Goal: Transaction & Acquisition: Purchase product/service

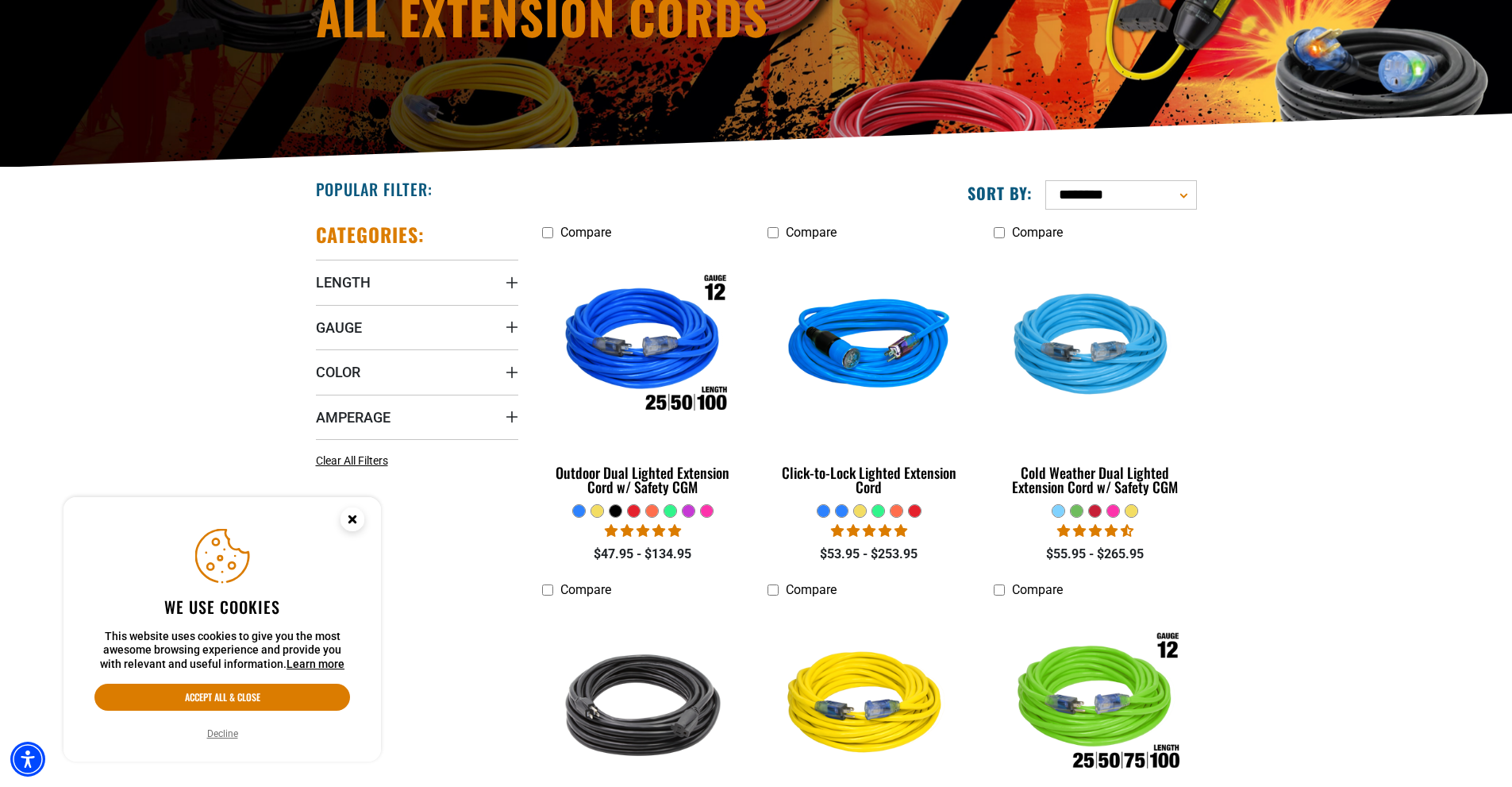
scroll to position [238, 0]
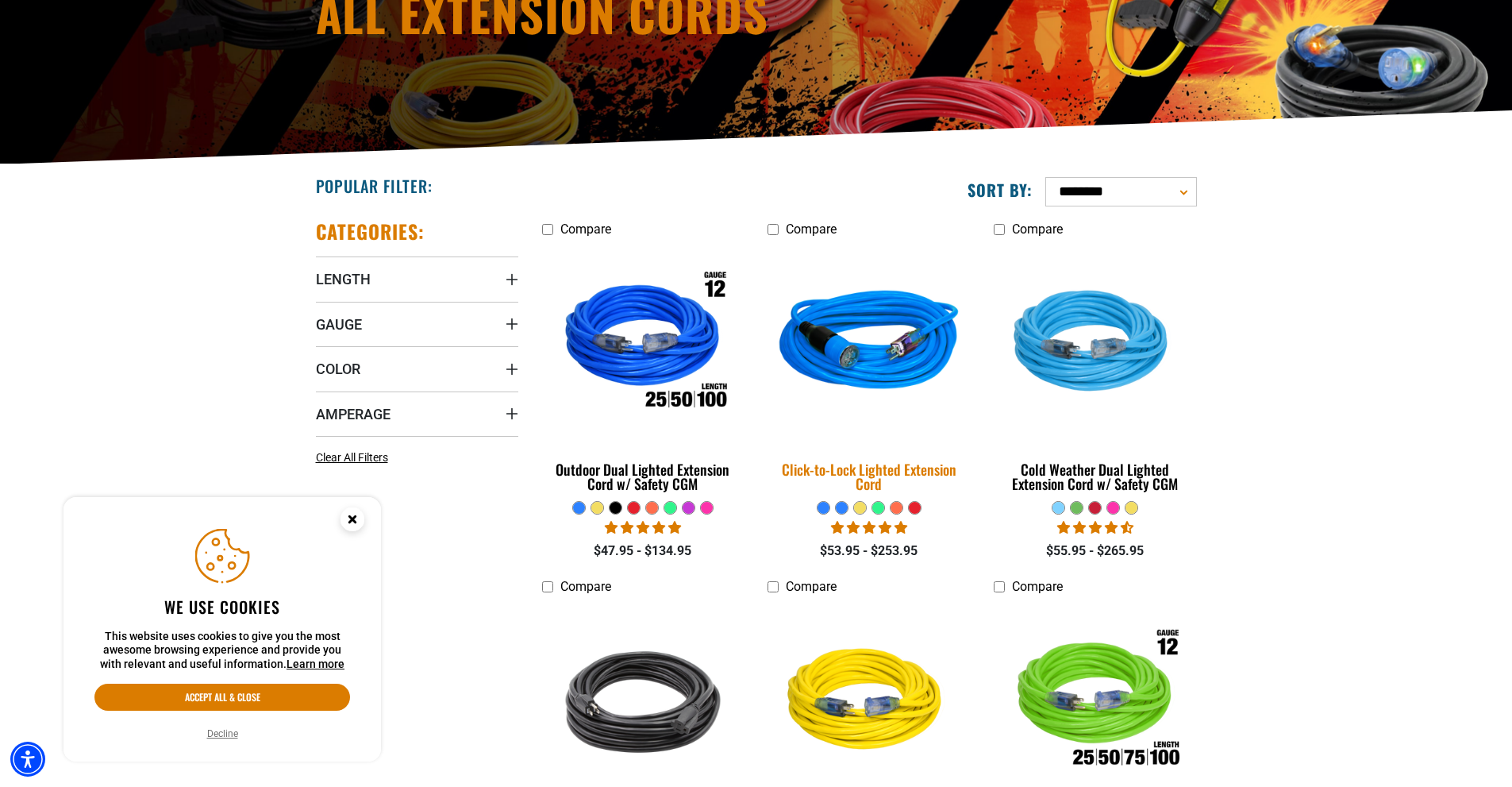
click at [866, 470] on div "Click-to-Lock Lighted Extension Cord" at bounding box center [868, 476] width 202 height 29
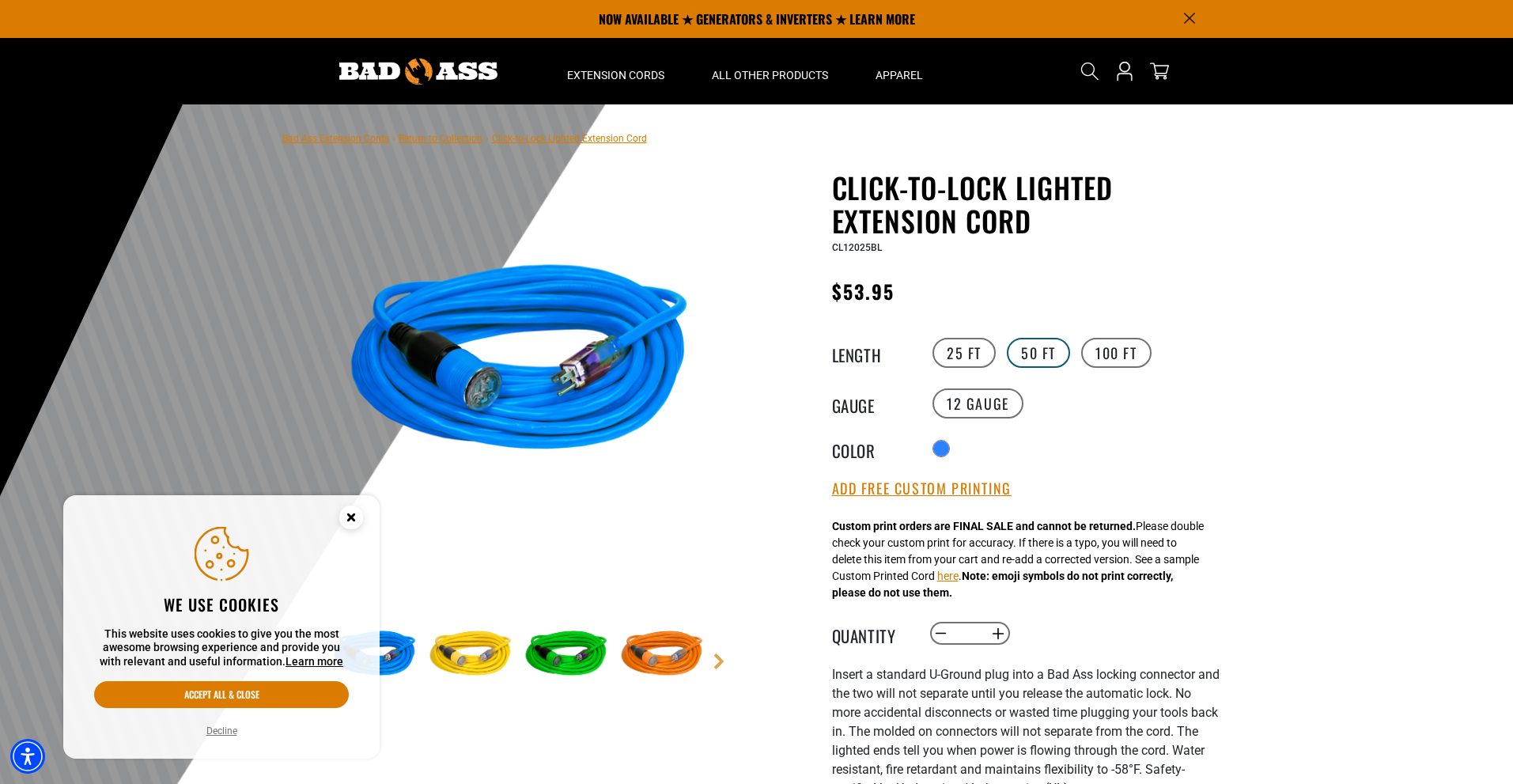
click at [1033, 344] on label "50 FT" at bounding box center [1039, 353] width 63 height 30
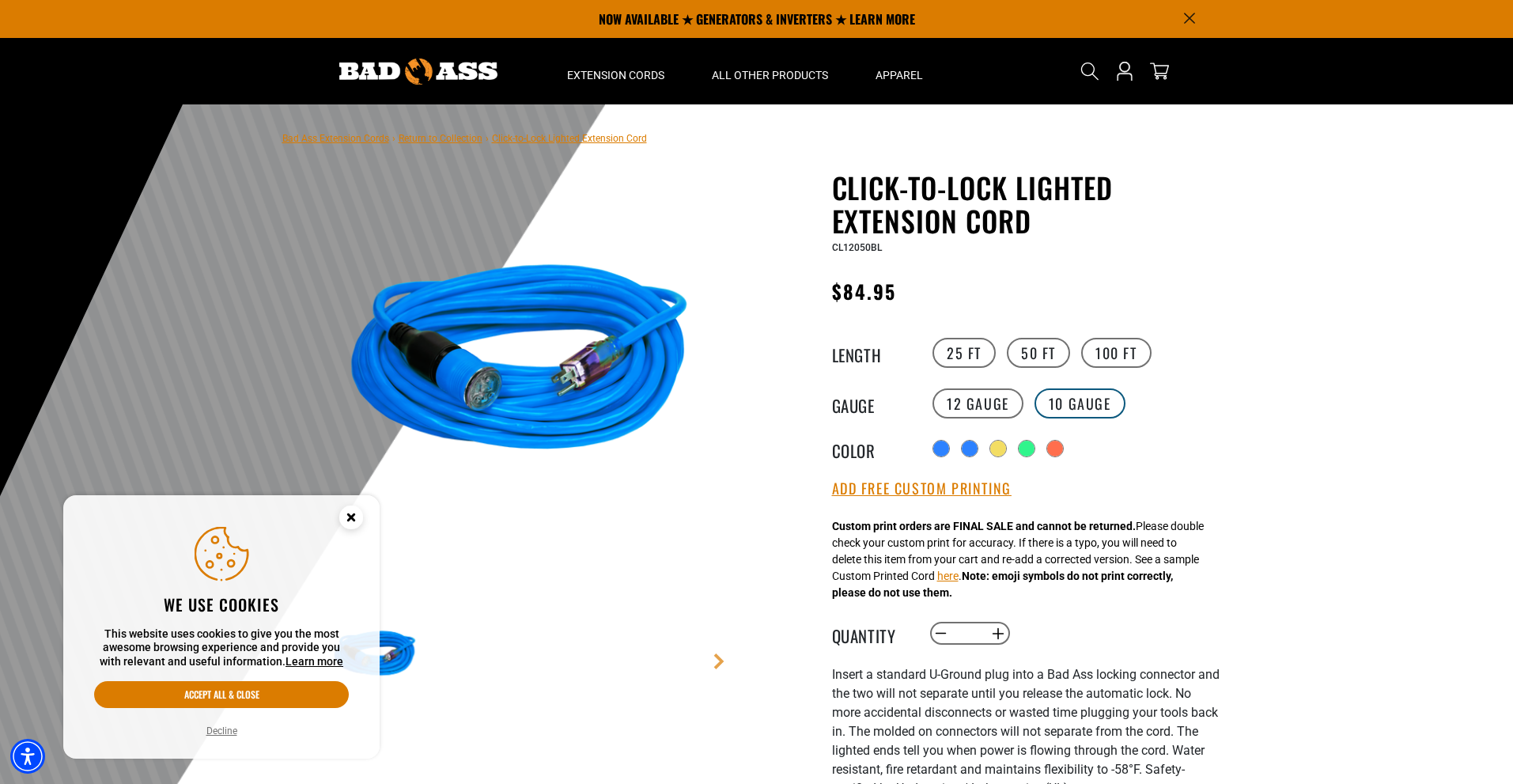
click at [1079, 405] on label "10 Gauge products.product.variant_sold_out_or_unavailable" at bounding box center [1080, 403] width 91 height 30
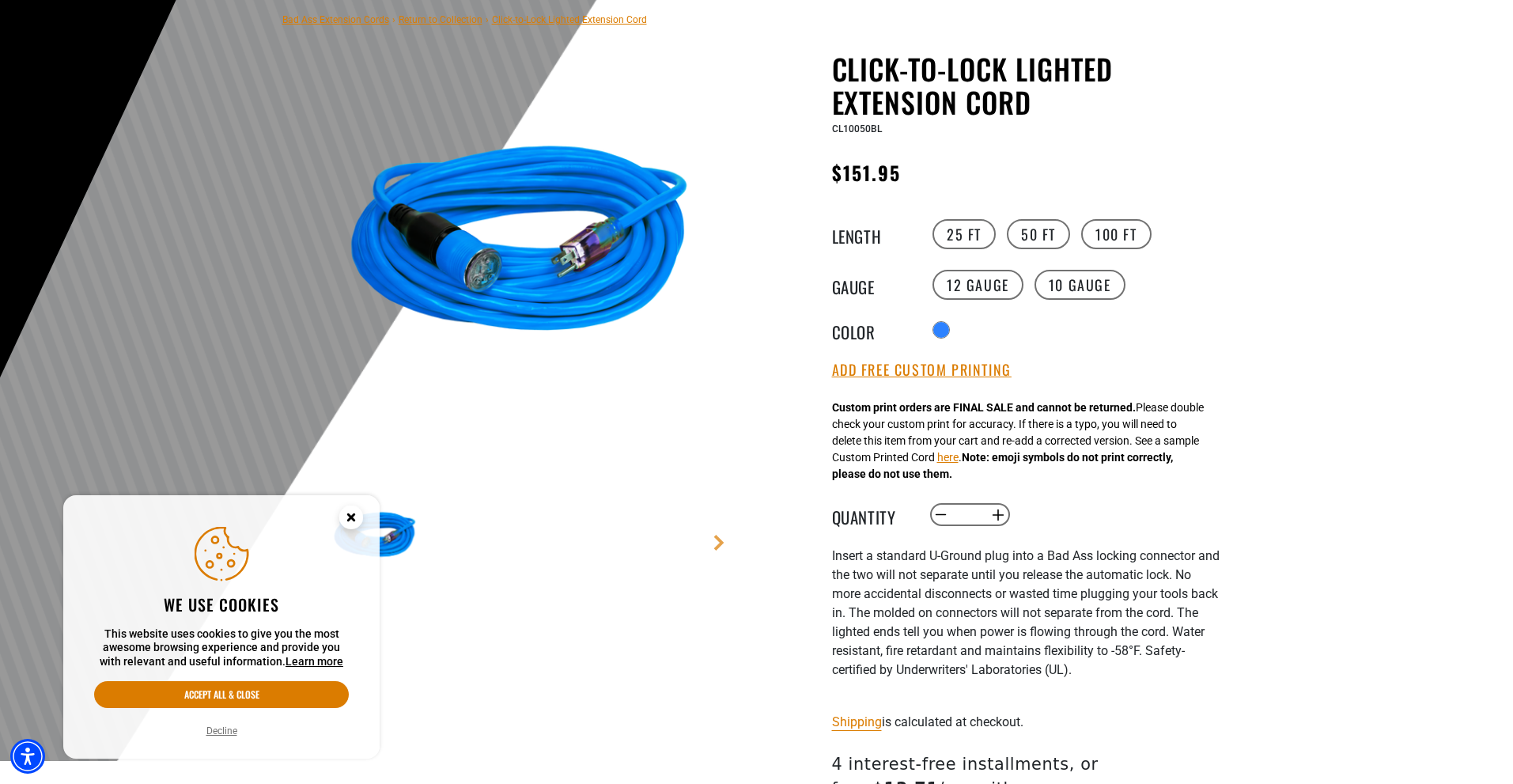
scroll to position [158, 0]
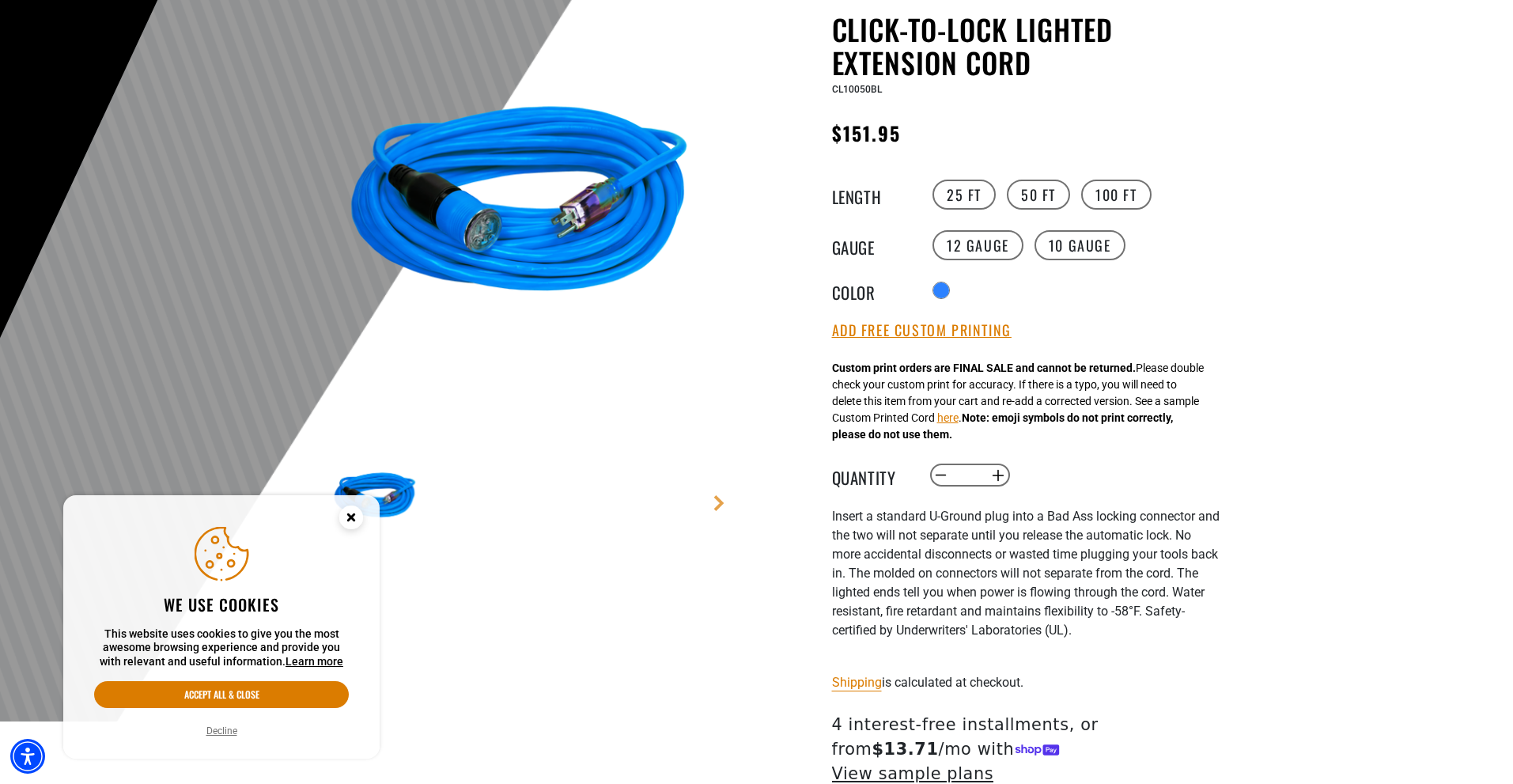
click at [350, 515] on icon "Close this option" at bounding box center [351, 516] width 6 height 6
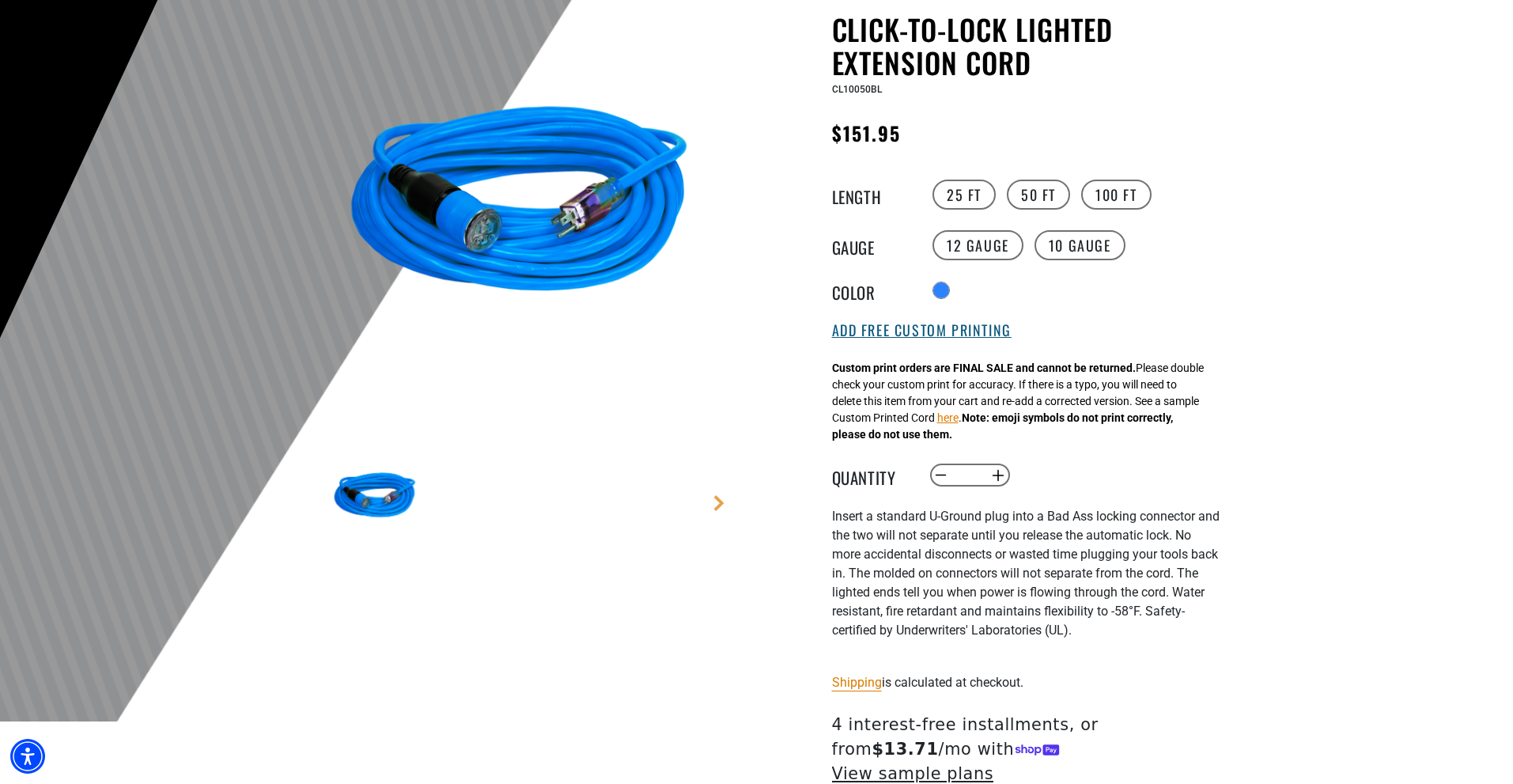
click at [894, 333] on button "Add Free Custom Printing" at bounding box center [922, 330] width 180 height 18
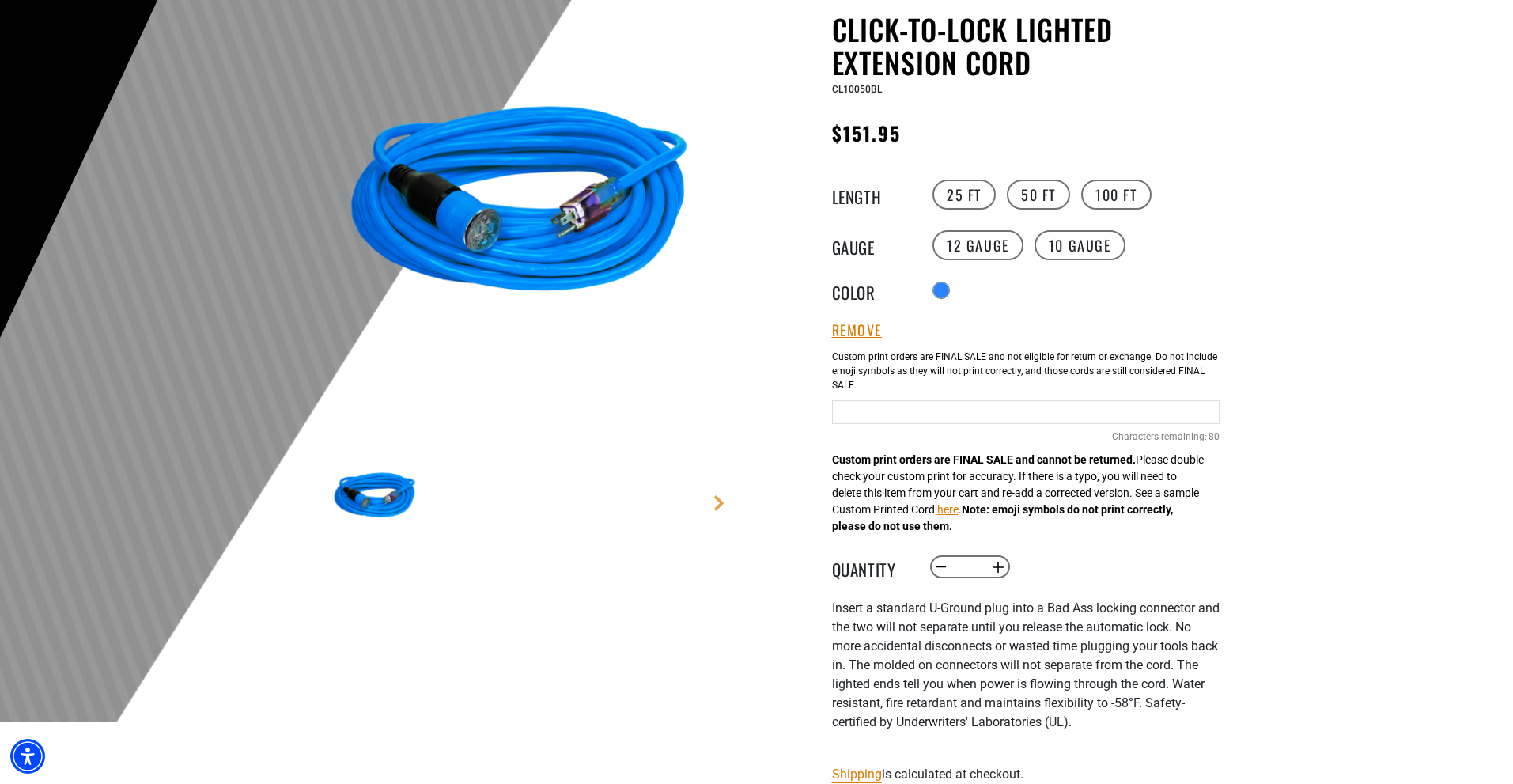
click at [842, 414] on input "Blue Cables" at bounding box center [1026, 412] width 388 height 24
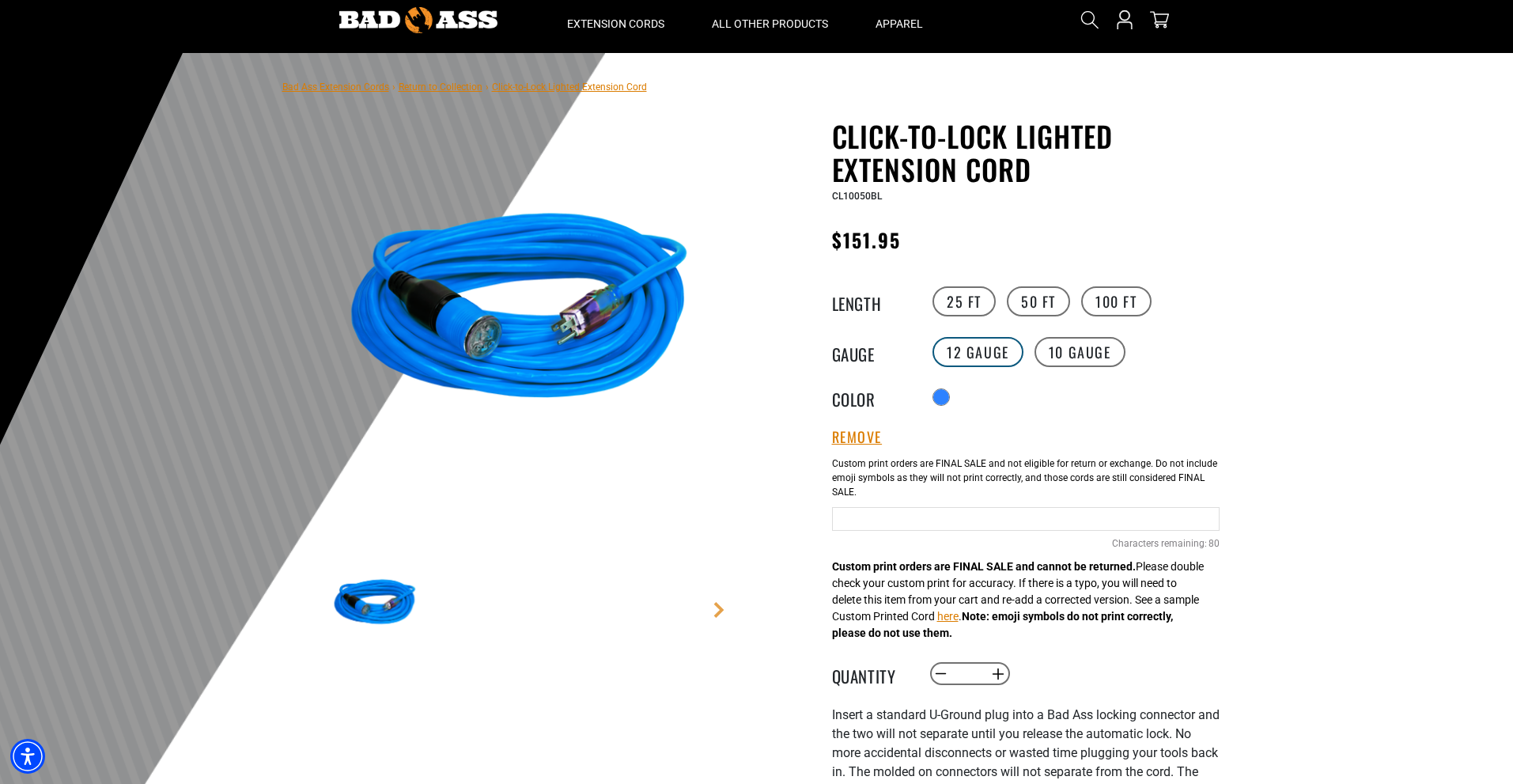
scroll to position [79, 0]
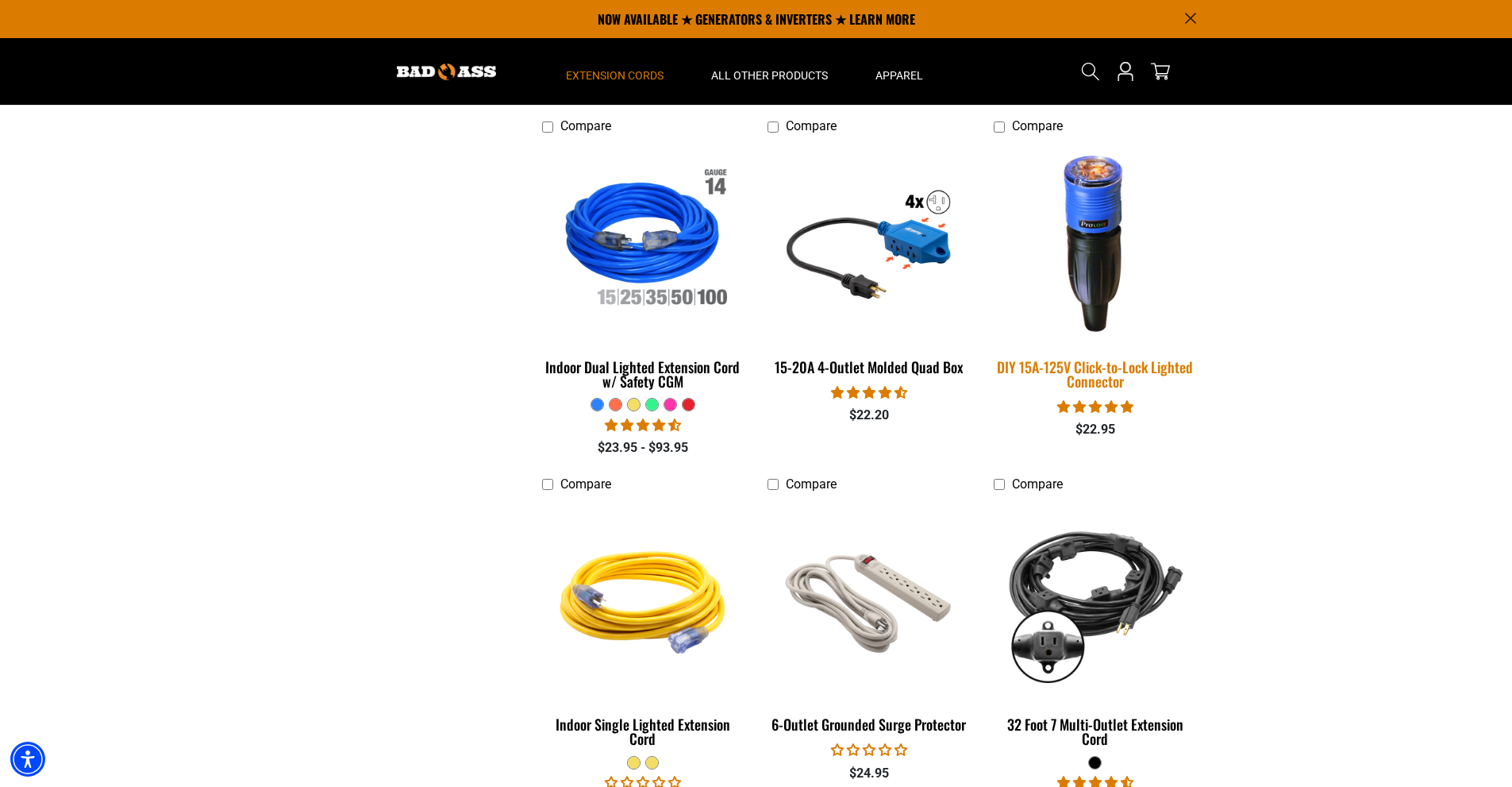
scroll to position [1747, 0]
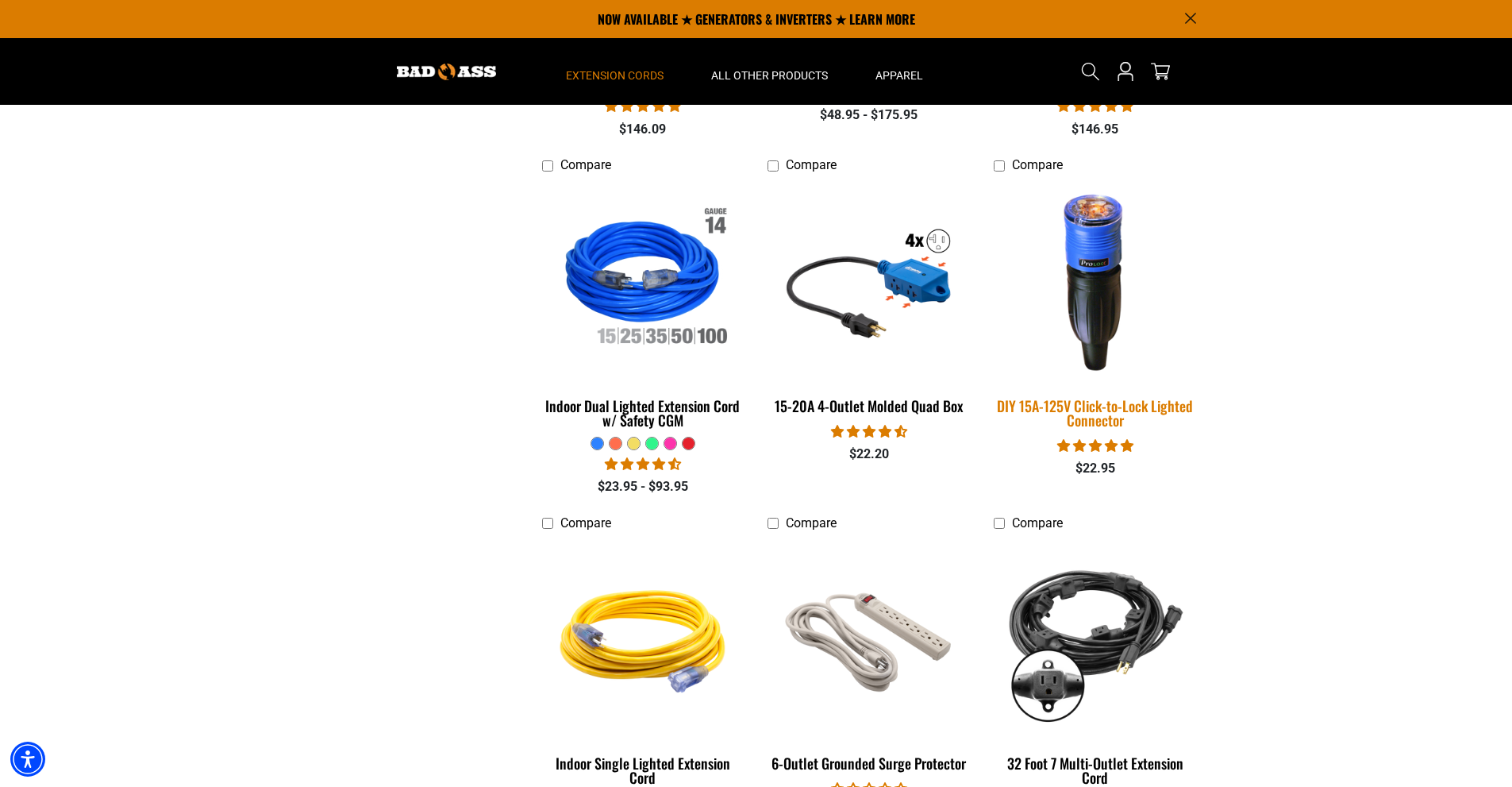
click at [1097, 310] on img at bounding box center [1094, 280] width 222 height 203
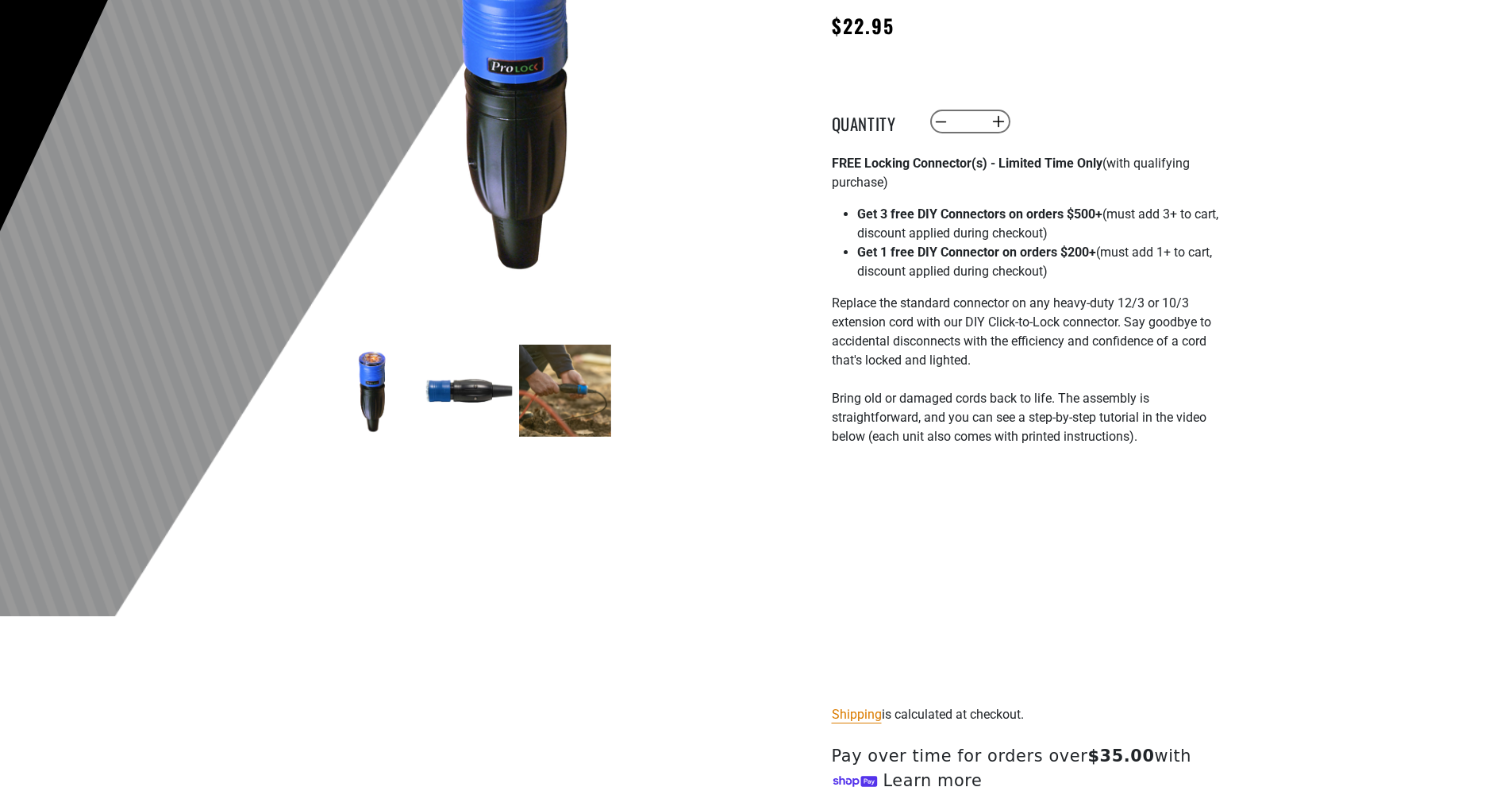
scroll to position [318, 0]
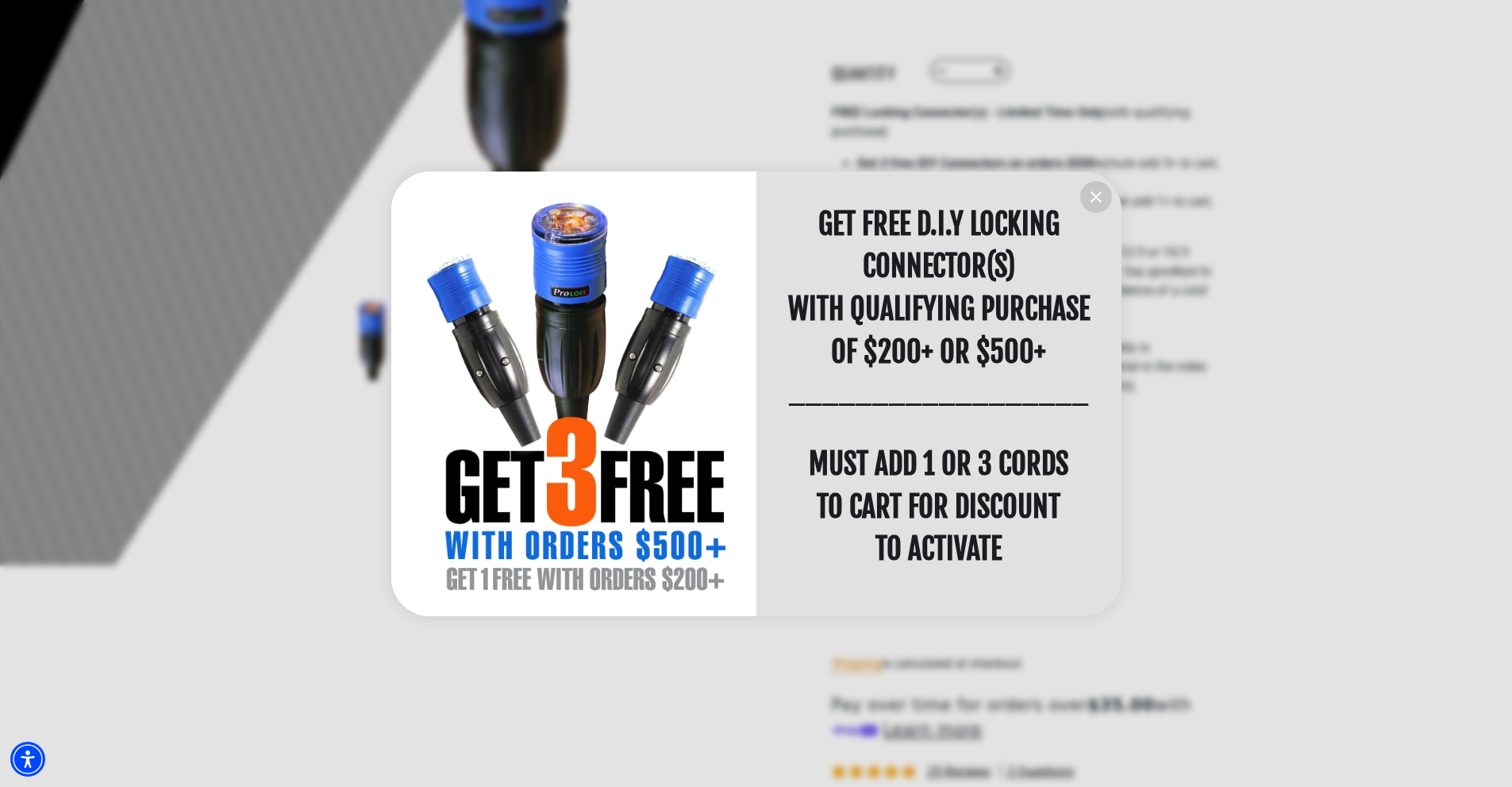
click at [1021, 537] on div "TO ACTIVATE" at bounding box center [938, 549] width 365 height 43
click at [1095, 190] on icon "information" at bounding box center [1096, 197] width 20 height 20
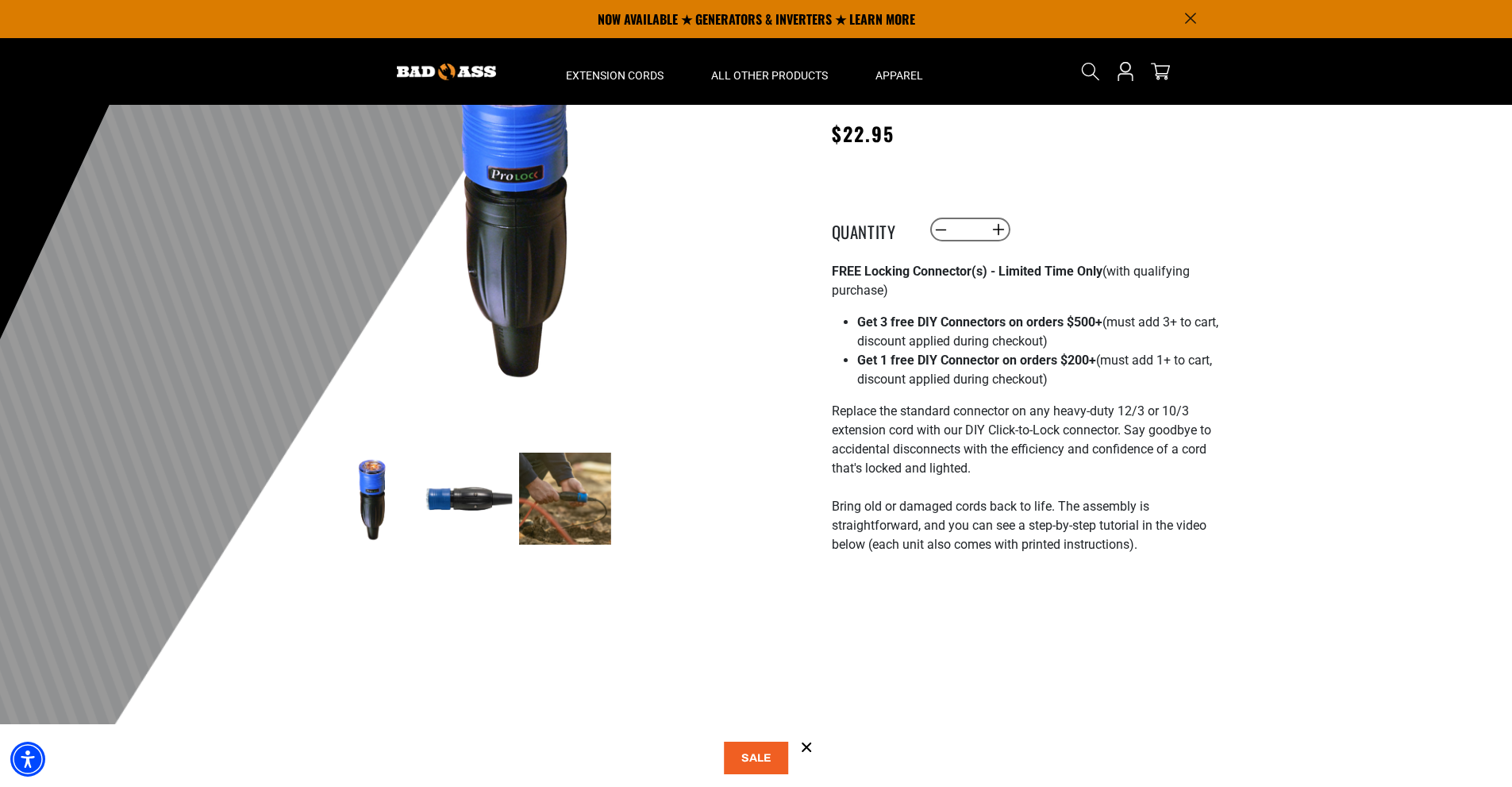
scroll to position [0, 0]
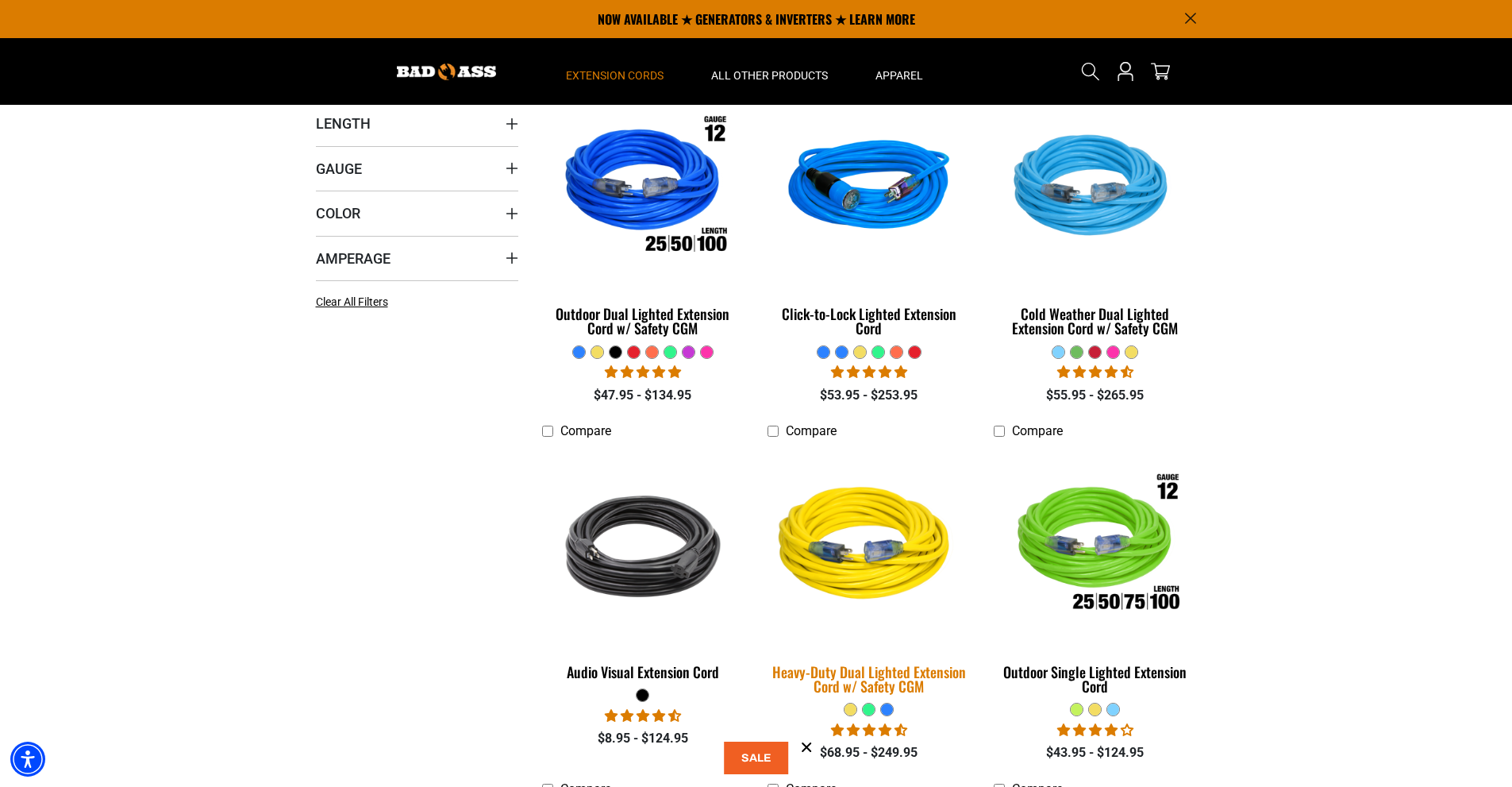
scroll to position [318, 0]
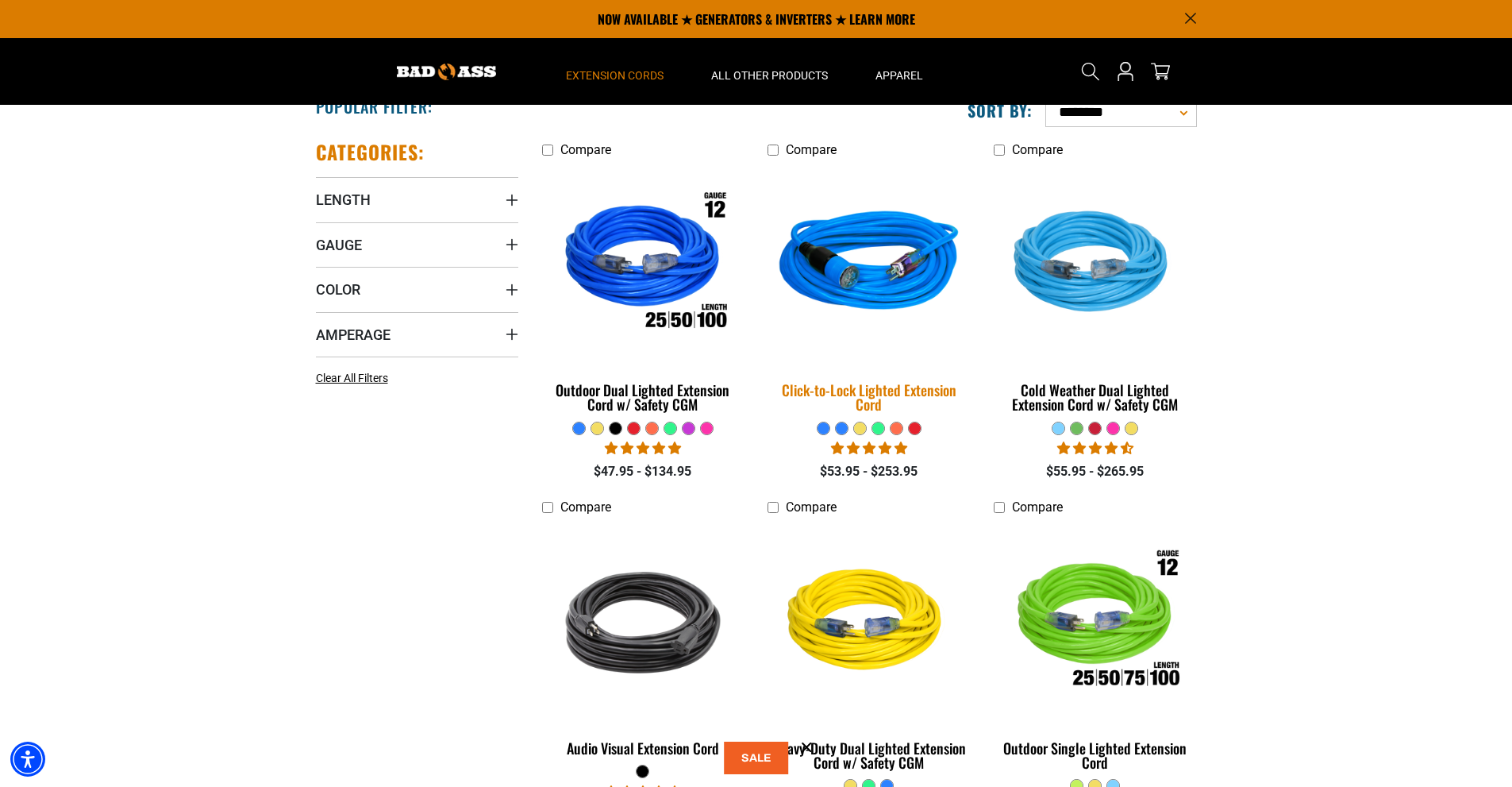
click at [856, 396] on div "Click-to-Lock Lighted Extension Cord" at bounding box center [868, 397] width 202 height 29
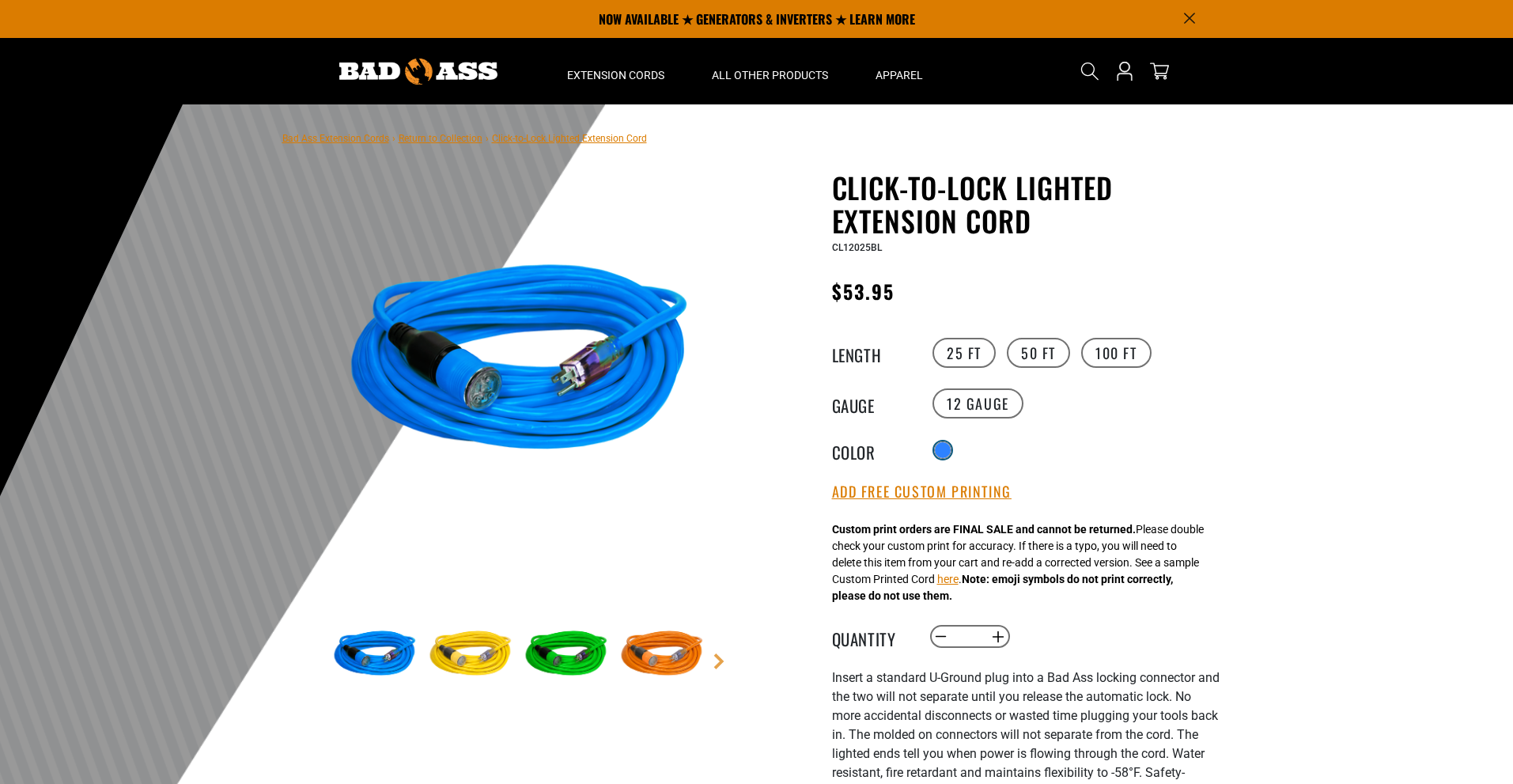
click at [942, 442] on div at bounding box center [943, 450] width 16 height 16
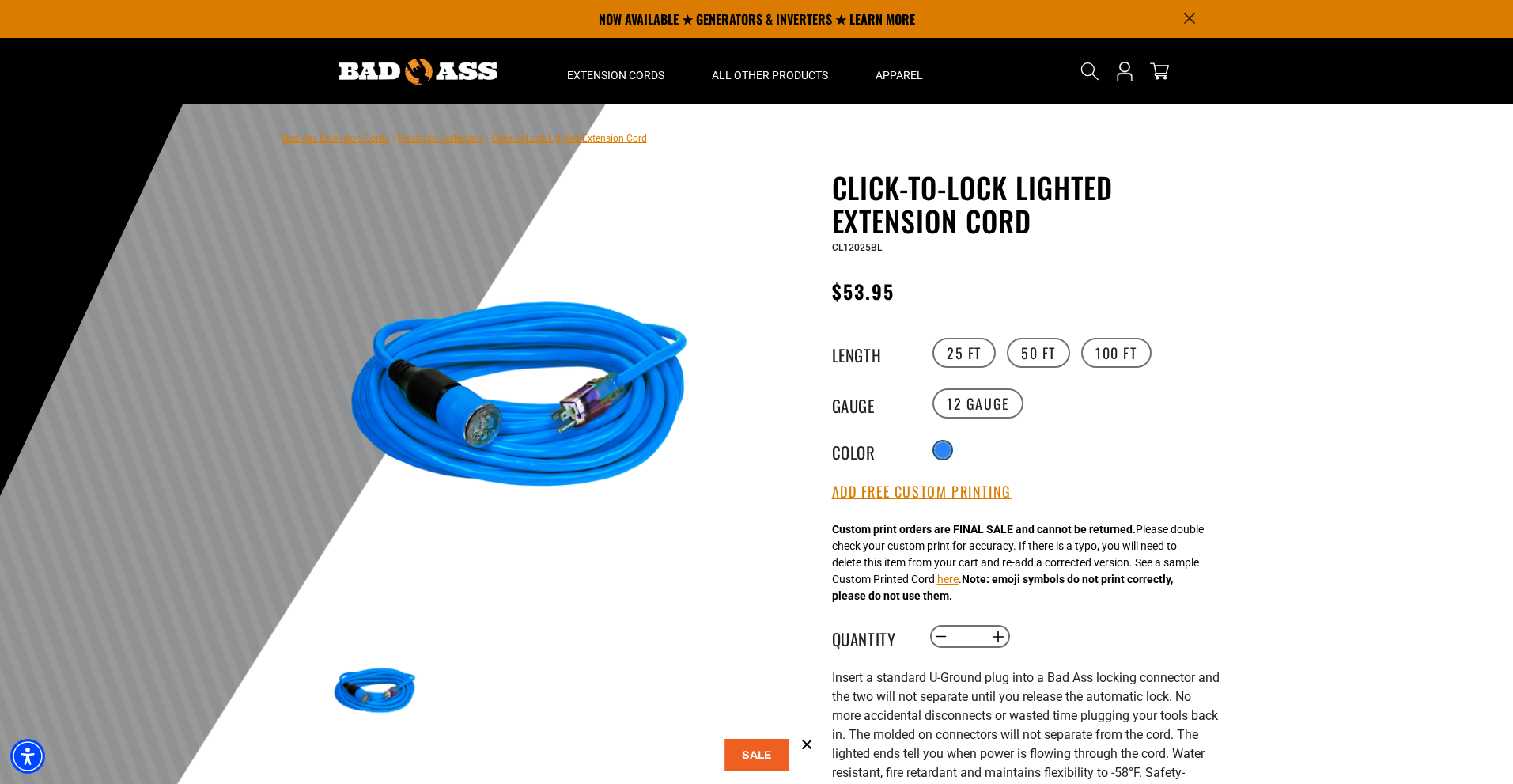
click at [942, 444] on div at bounding box center [943, 450] width 16 height 16
click at [943, 452] on div at bounding box center [943, 450] width 16 height 16
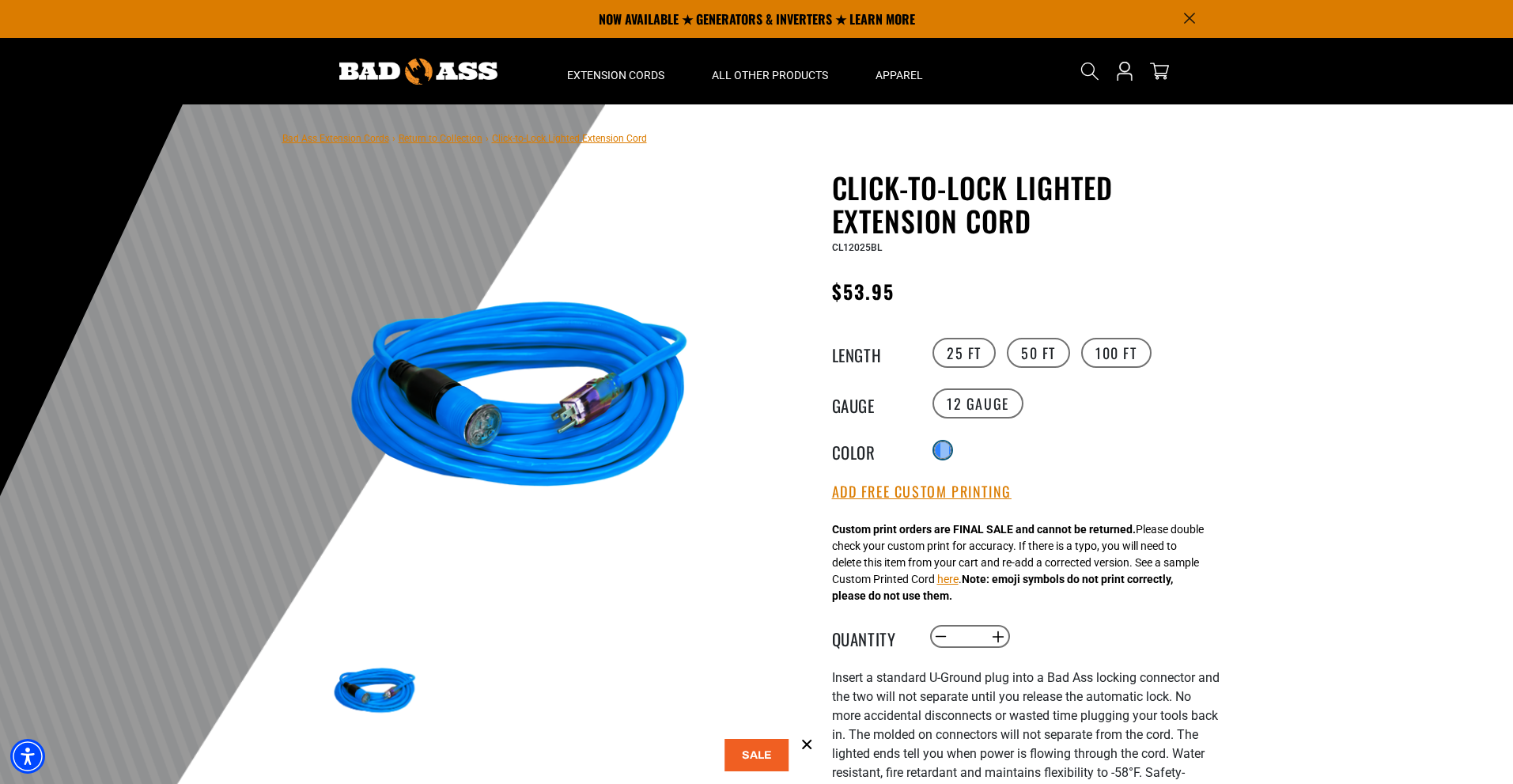
click at [943, 452] on div at bounding box center [943, 450] width 16 height 16
drag, startPoint x: 1049, startPoint y: 339, endPoint x: 1021, endPoint y: 381, distance: 50.5
click at [1049, 340] on label "50 FT" at bounding box center [1039, 353] width 63 height 30
click at [1069, 404] on label "10 Gauge products.product.variant_sold_out_or_unavailable" at bounding box center [1080, 403] width 91 height 30
click at [969, 396] on label "12 Gauge" at bounding box center [978, 403] width 91 height 30
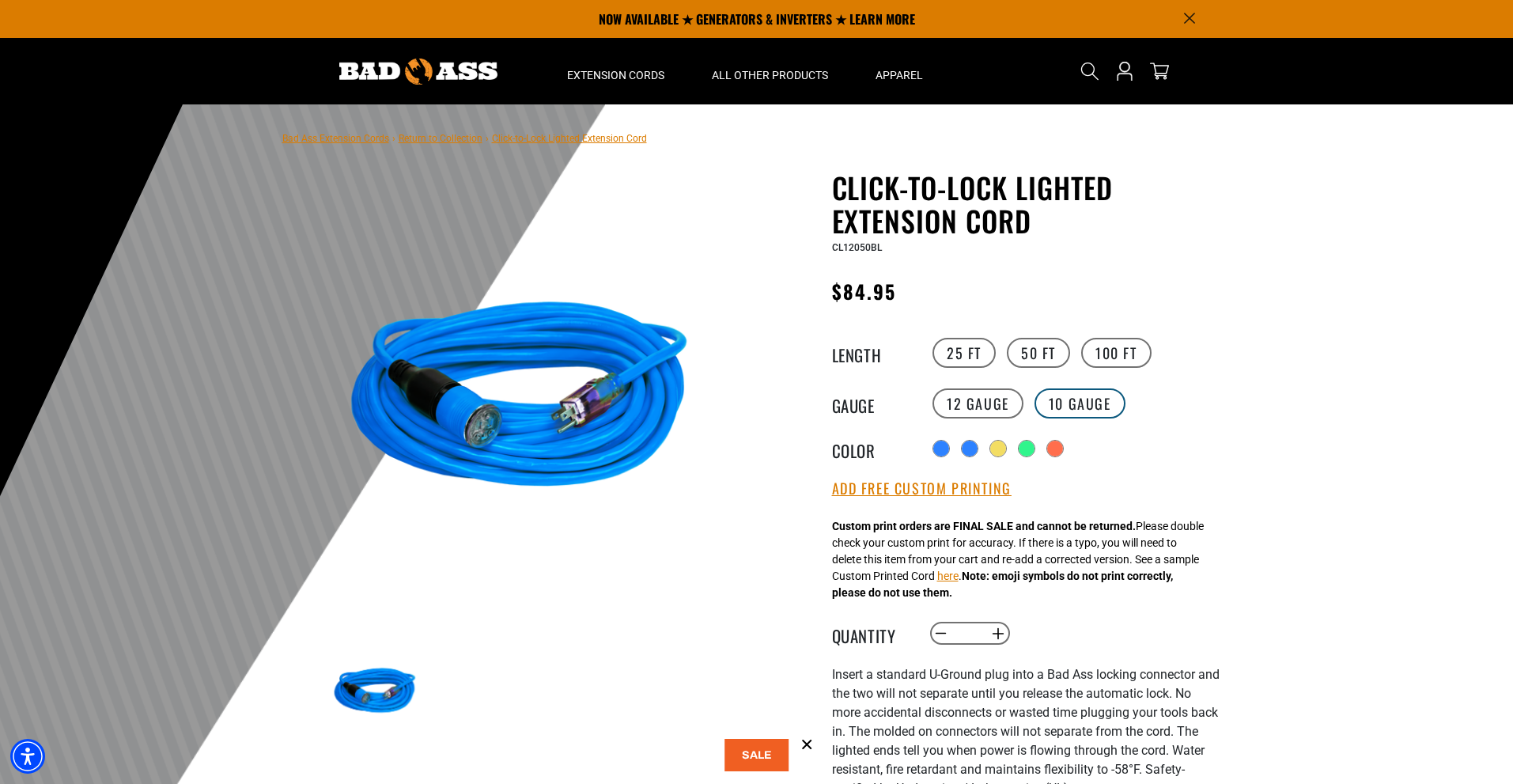
click at [1071, 403] on label "10 Gauge products.product.variant_sold_out_or_unavailable" at bounding box center [1080, 403] width 91 height 30
click at [964, 350] on label "25 FT" at bounding box center [964, 353] width 63 height 30
click at [1045, 351] on label "50 FT" at bounding box center [1039, 353] width 63 height 30
click at [1115, 354] on label "100 FT" at bounding box center [1117, 353] width 70 height 30
click at [1068, 399] on label "10 Gauge products.product.variant_sold_out_or_unavailable" at bounding box center [1080, 403] width 91 height 30
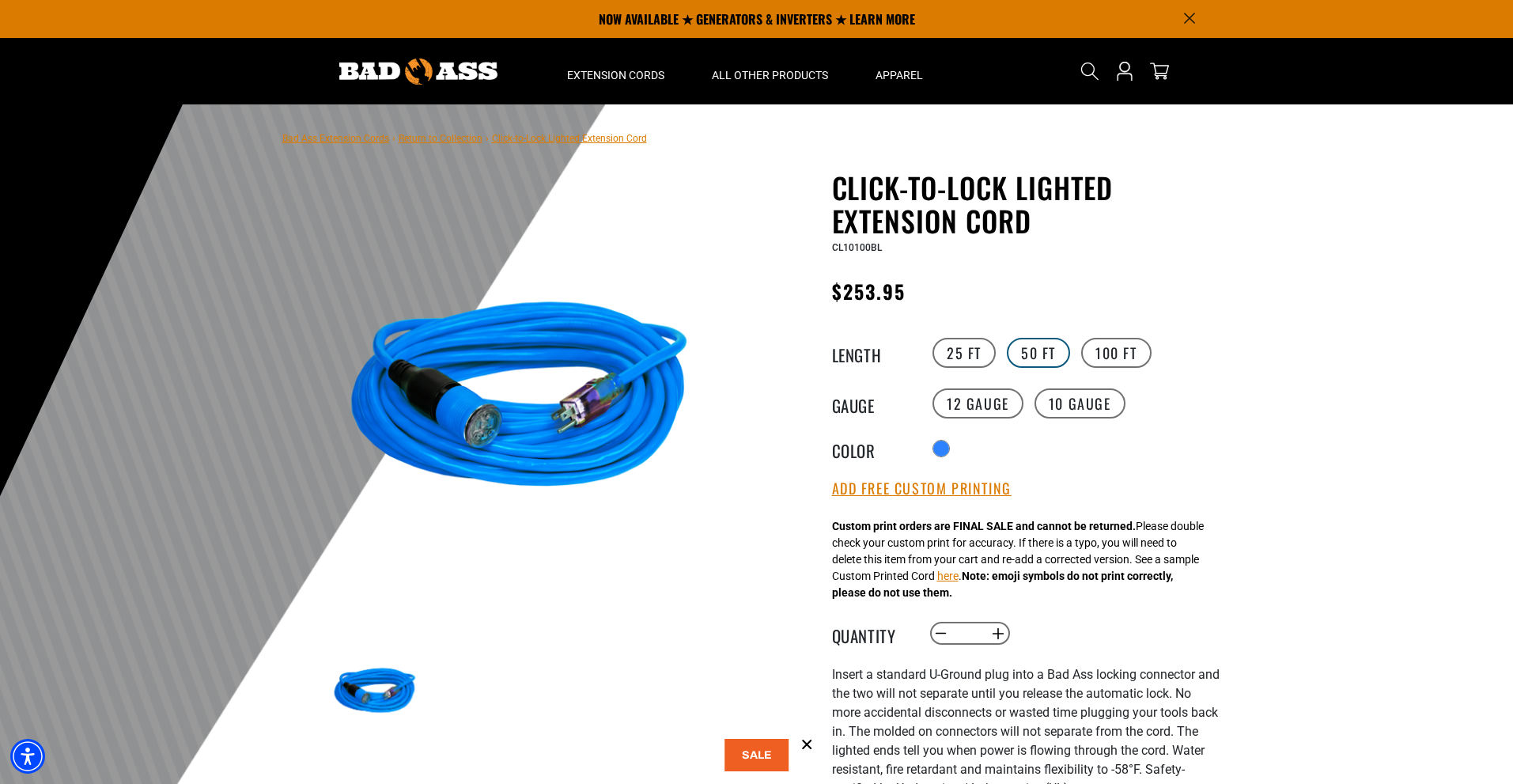
click at [1036, 349] on label "50 FT" at bounding box center [1039, 353] width 63 height 30
click at [1107, 352] on label "100 FT" at bounding box center [1117, 353] width 70 height 30
click at [1036, 353] on label "50 FT" at bounding box center [1039, 353] width 63 height 30
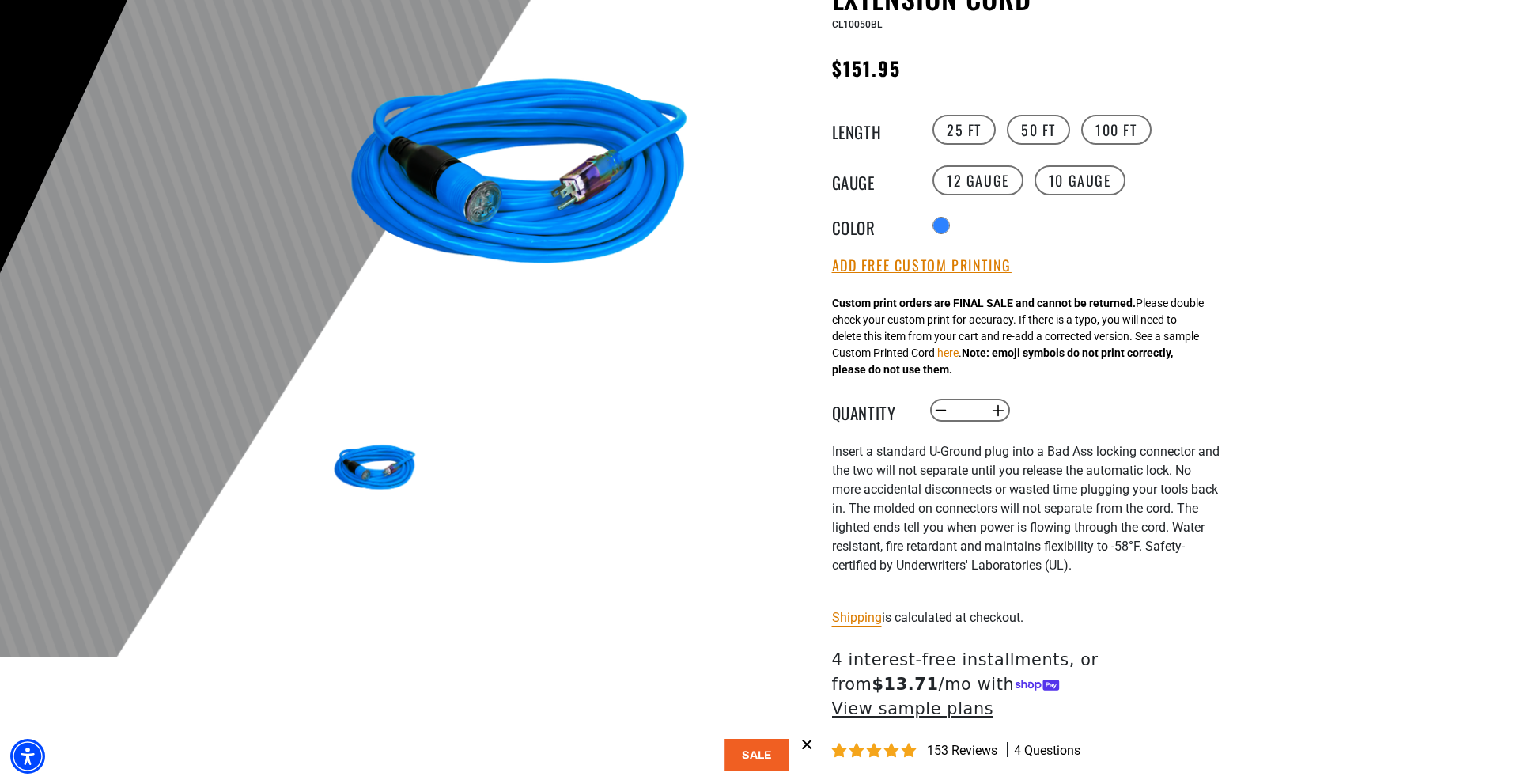
scroll to position [317, 0]
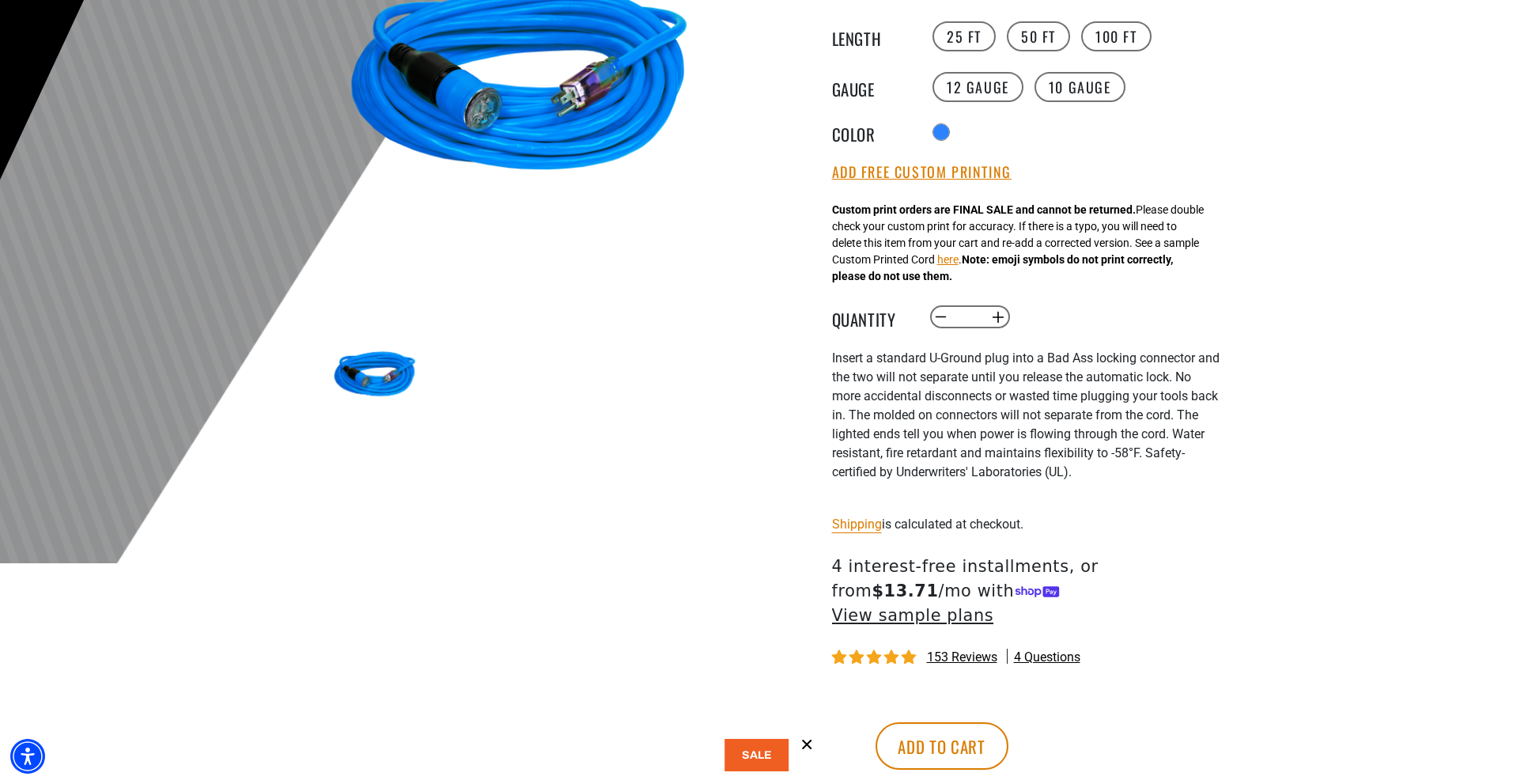
click at [767, 763] on button at bounding box center [757, 754] width 65 height 32
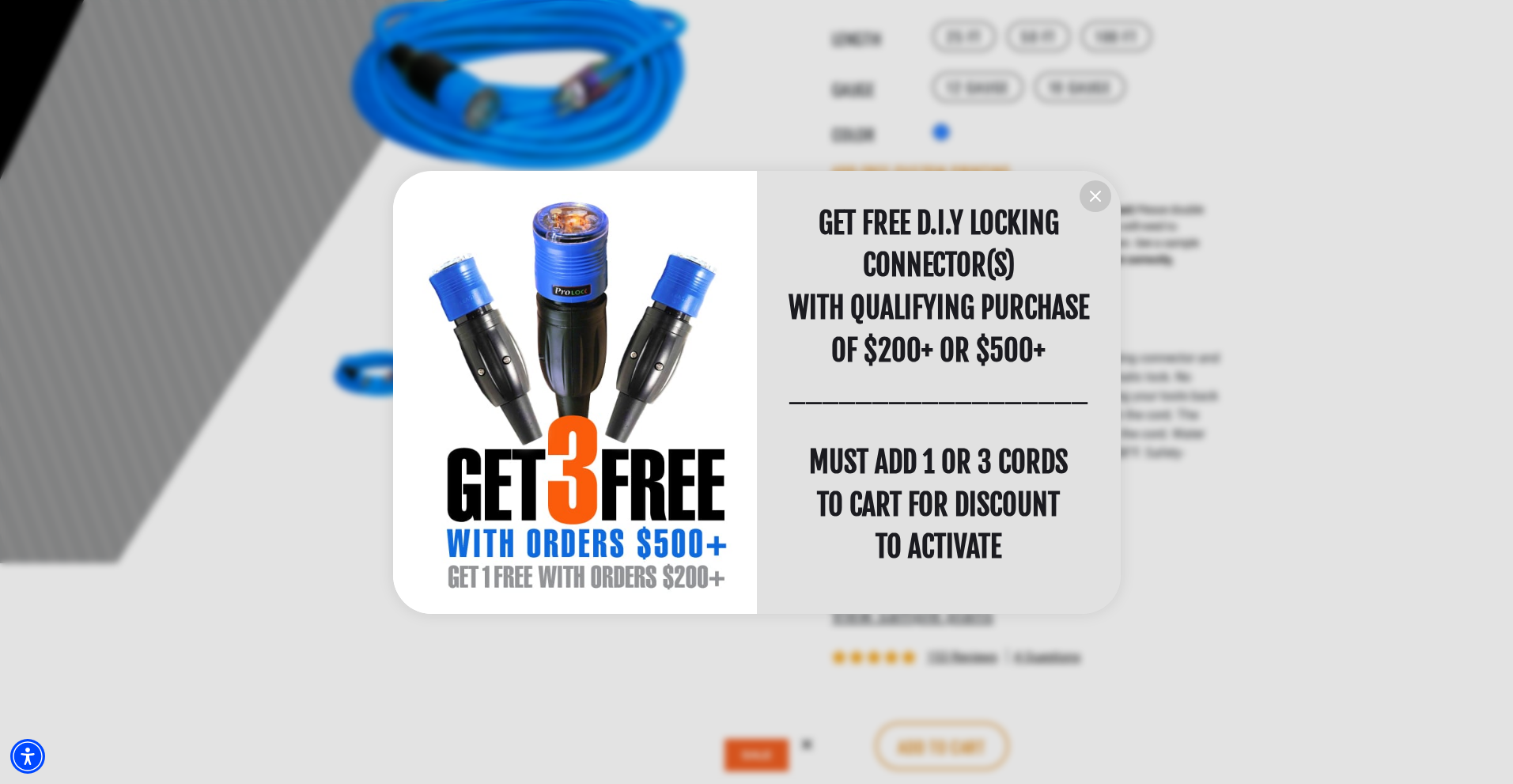
click at [1096, 190] on icon "information" at bounding box center [1095, 196] width 19 height 19
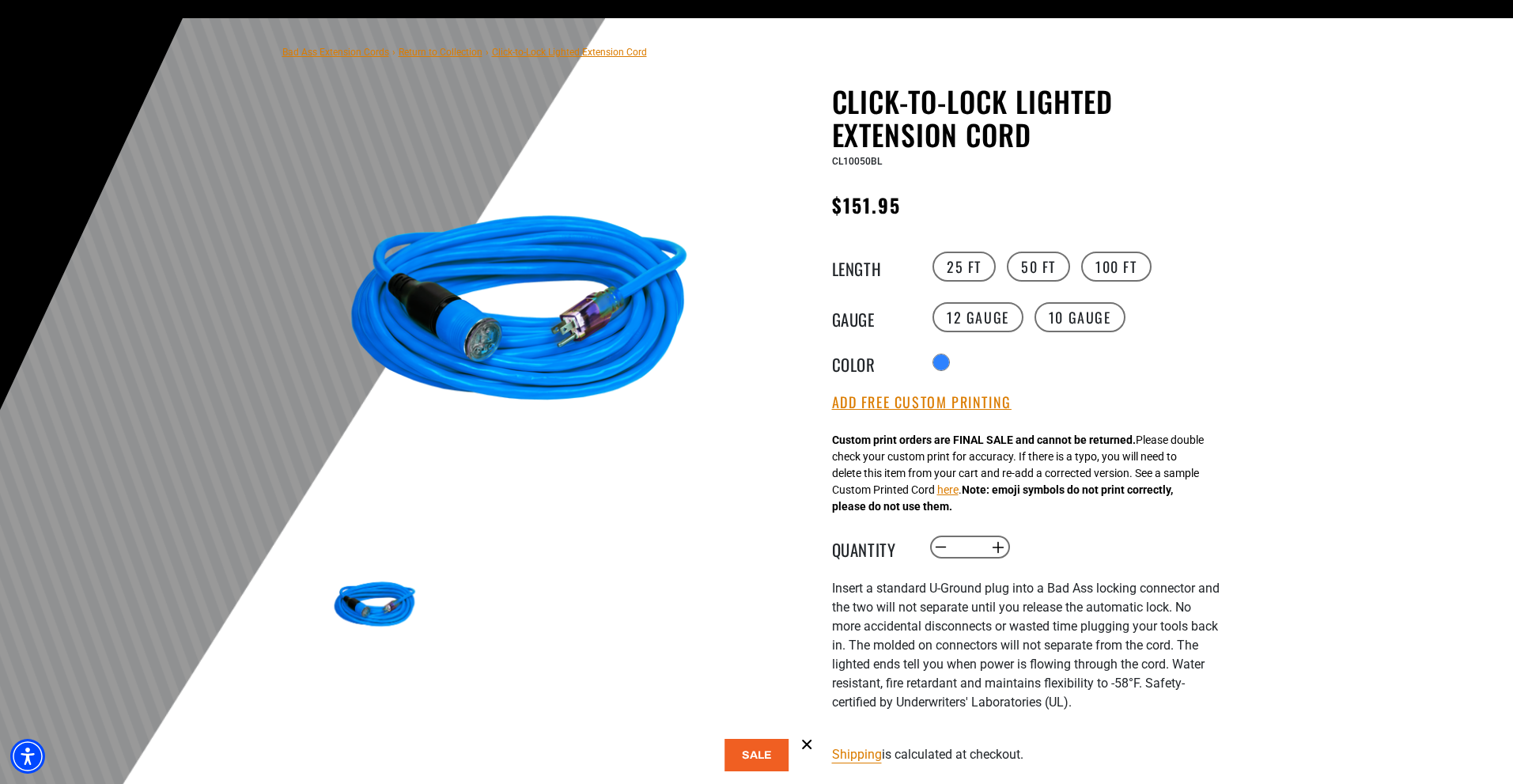
scroll to position [0, 0]
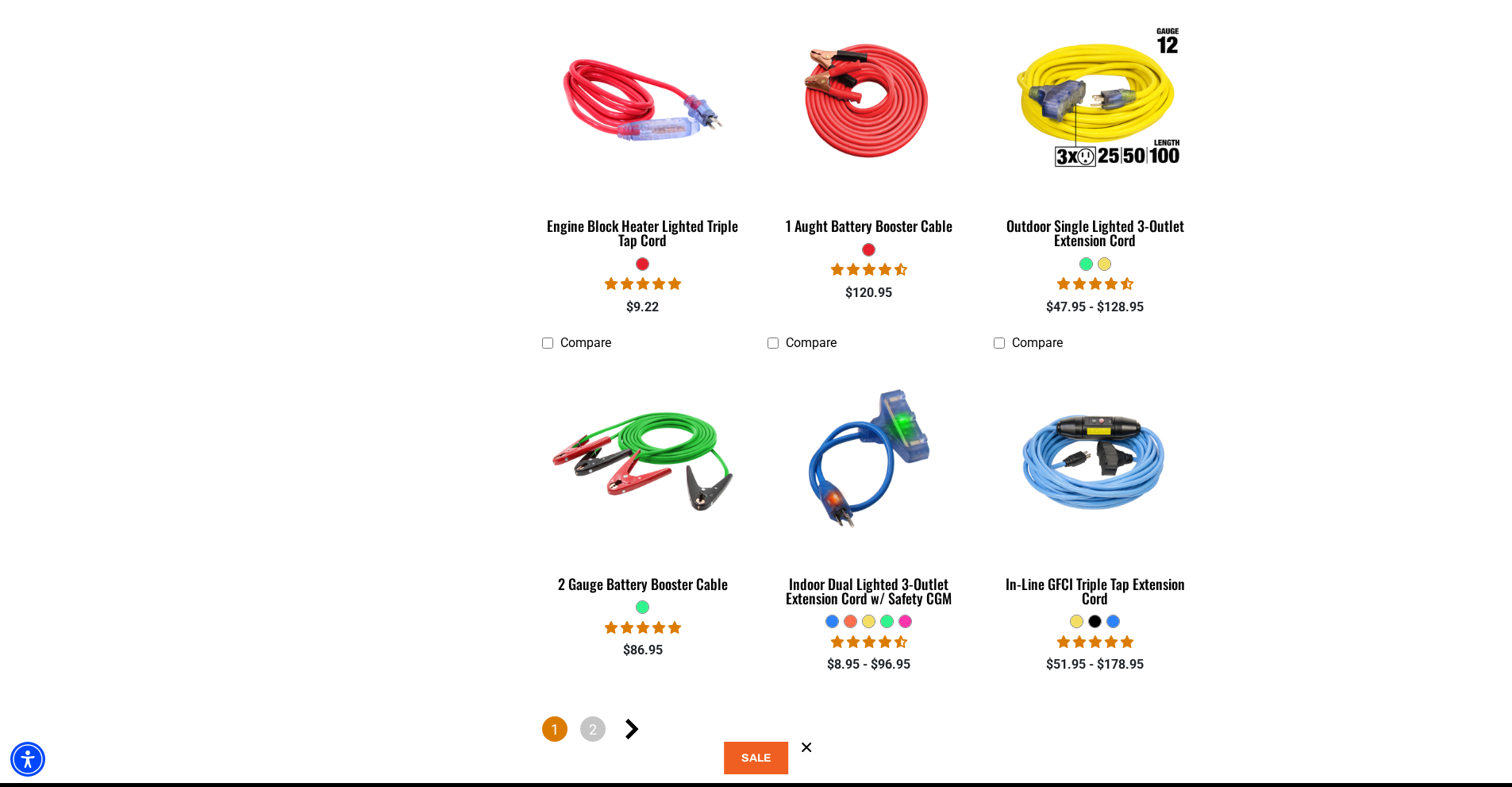
scroll to position [3414, 0]
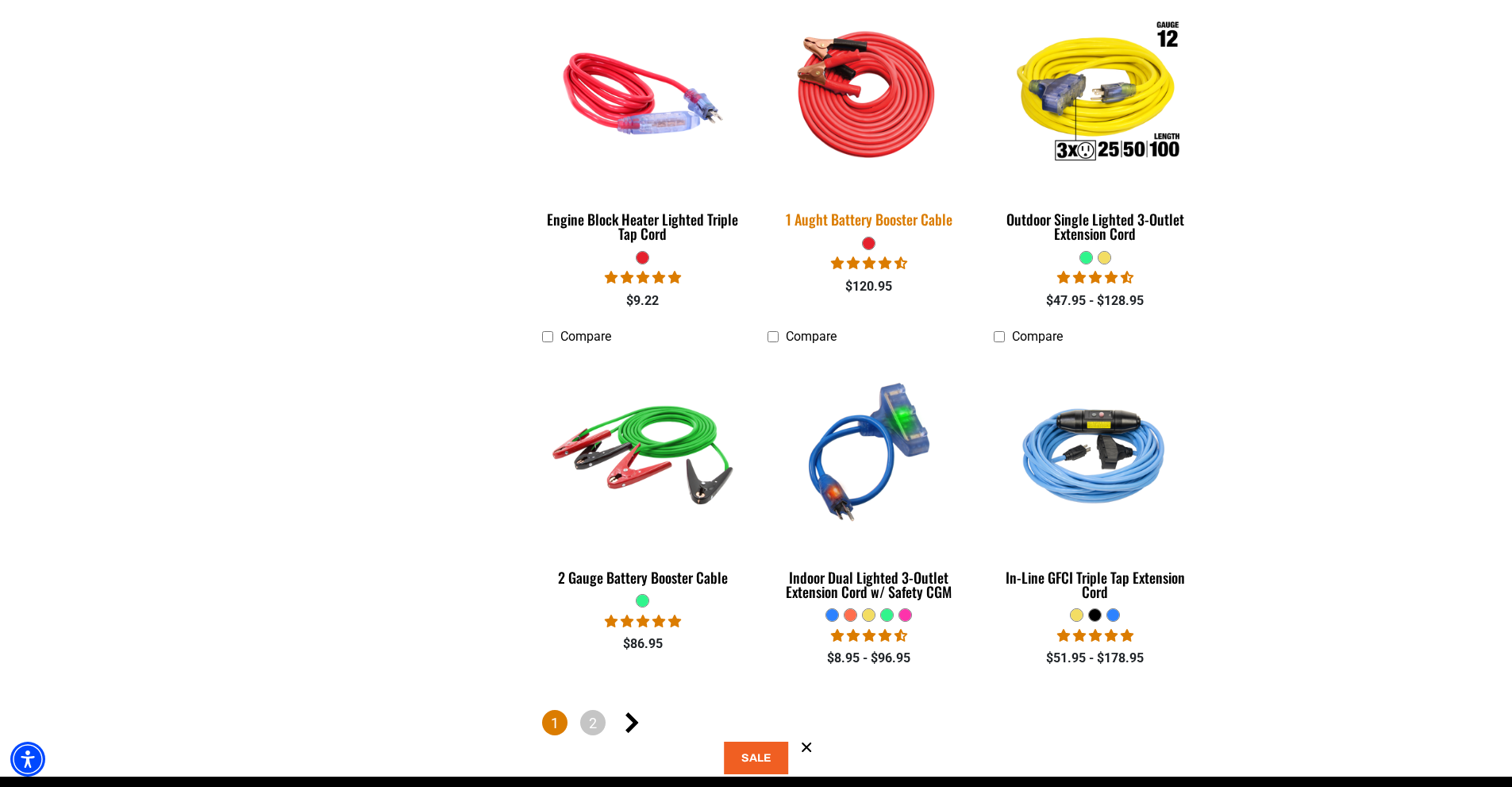
click at [878, 212] on div "1 Aught Battery Booster Cable" at bounding box center [868, 218] width 202 height 14
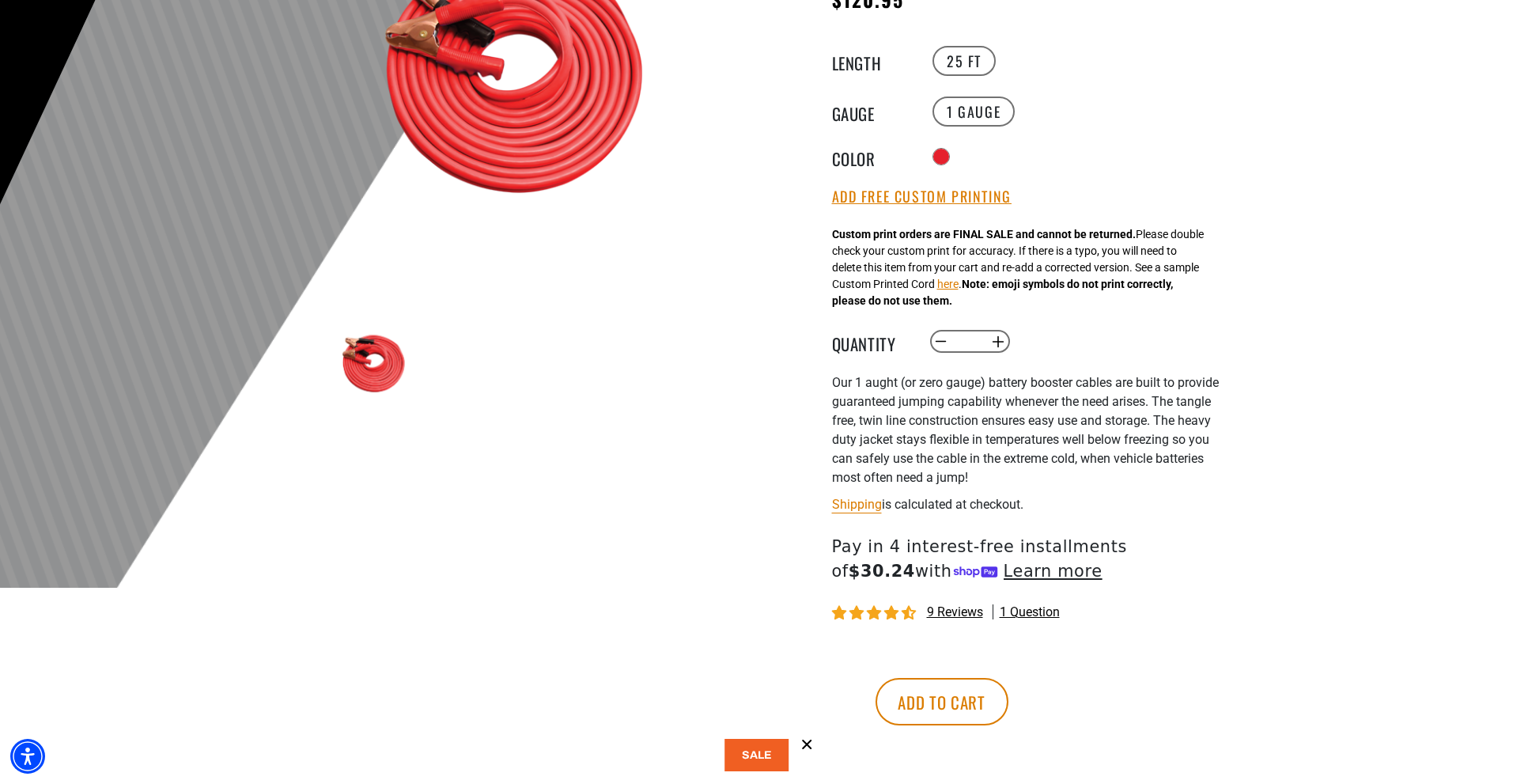
scroll to position [317, 0]
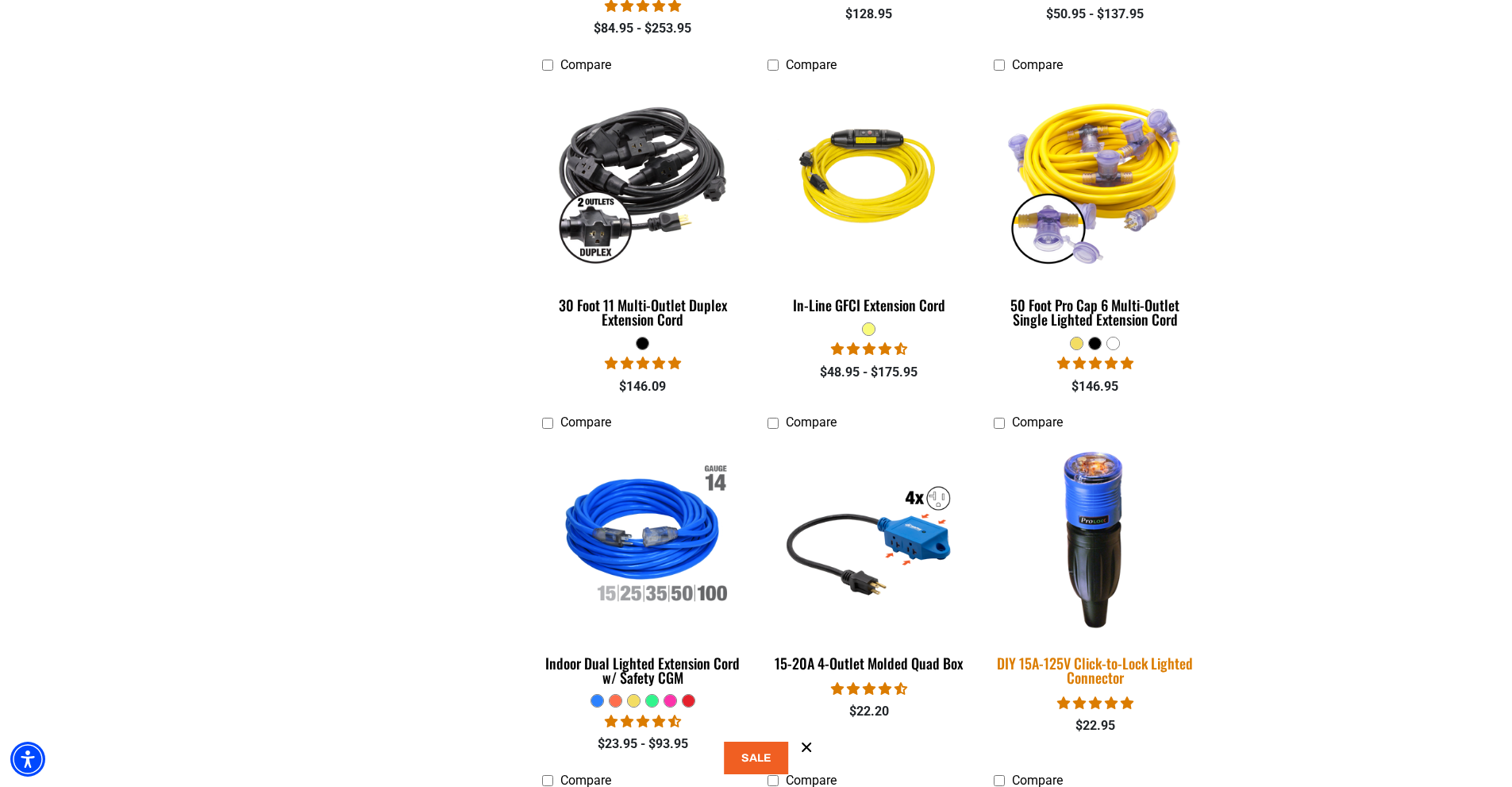
scroll to position [1508, 0]
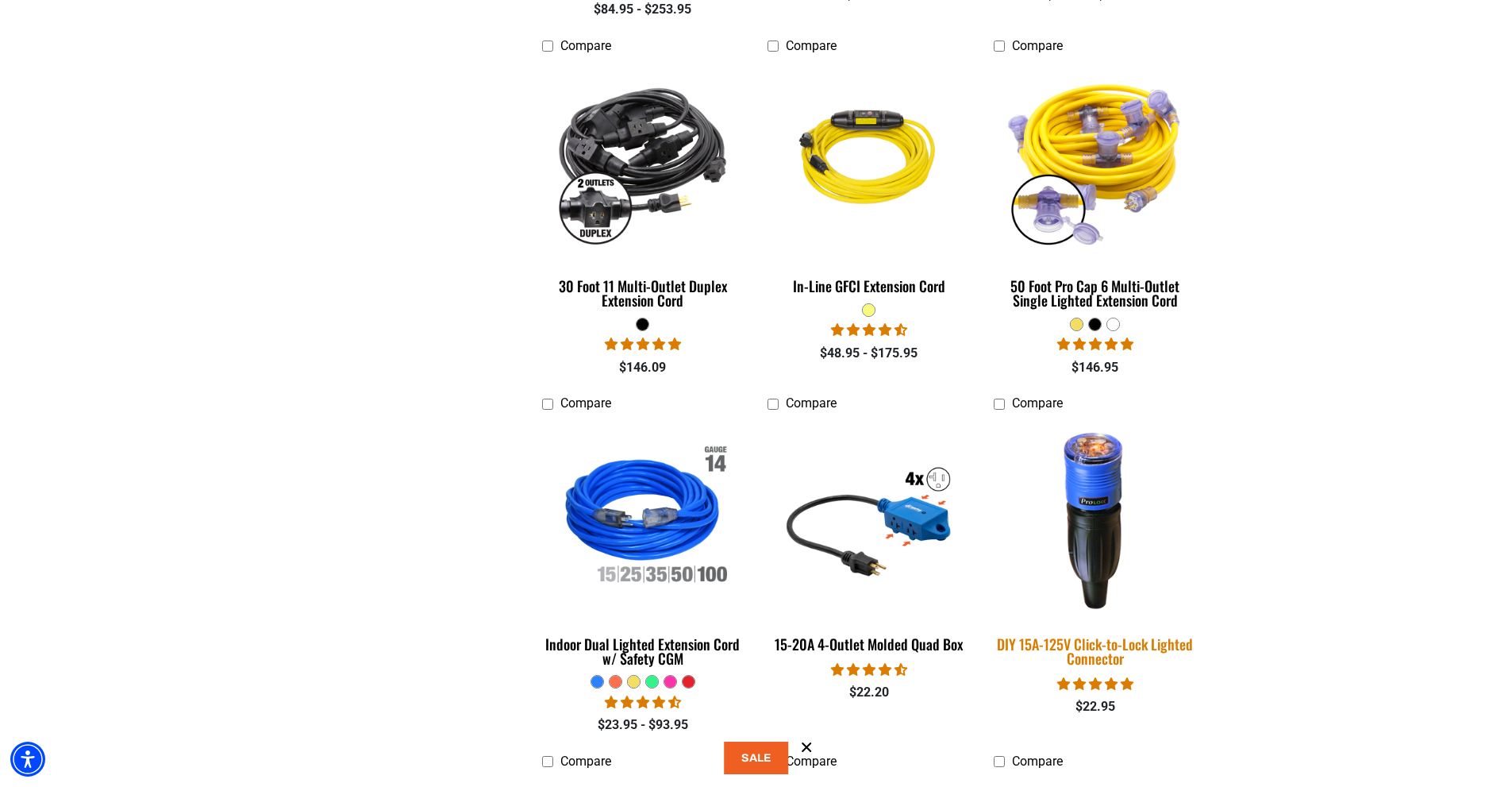
click at [1093, 519] on img at bounding box center [1094, 518] width 222 height 203
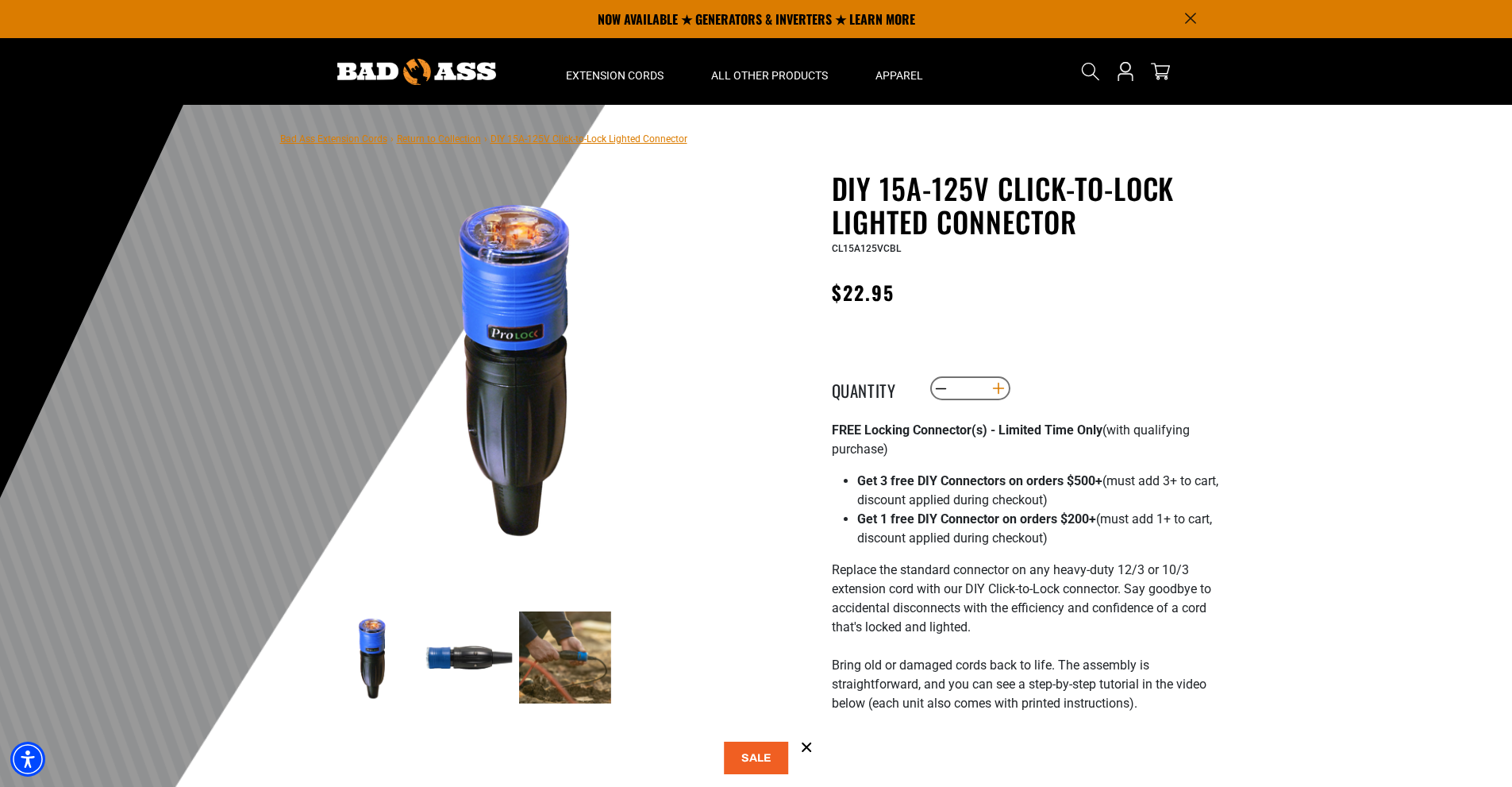
click at [997, 388] on button "Increase quantity for DIY 15A-125V Click-to-Lock Lighted Connector" at bounding box center [997, 387] width 24 height 27
type input "*"
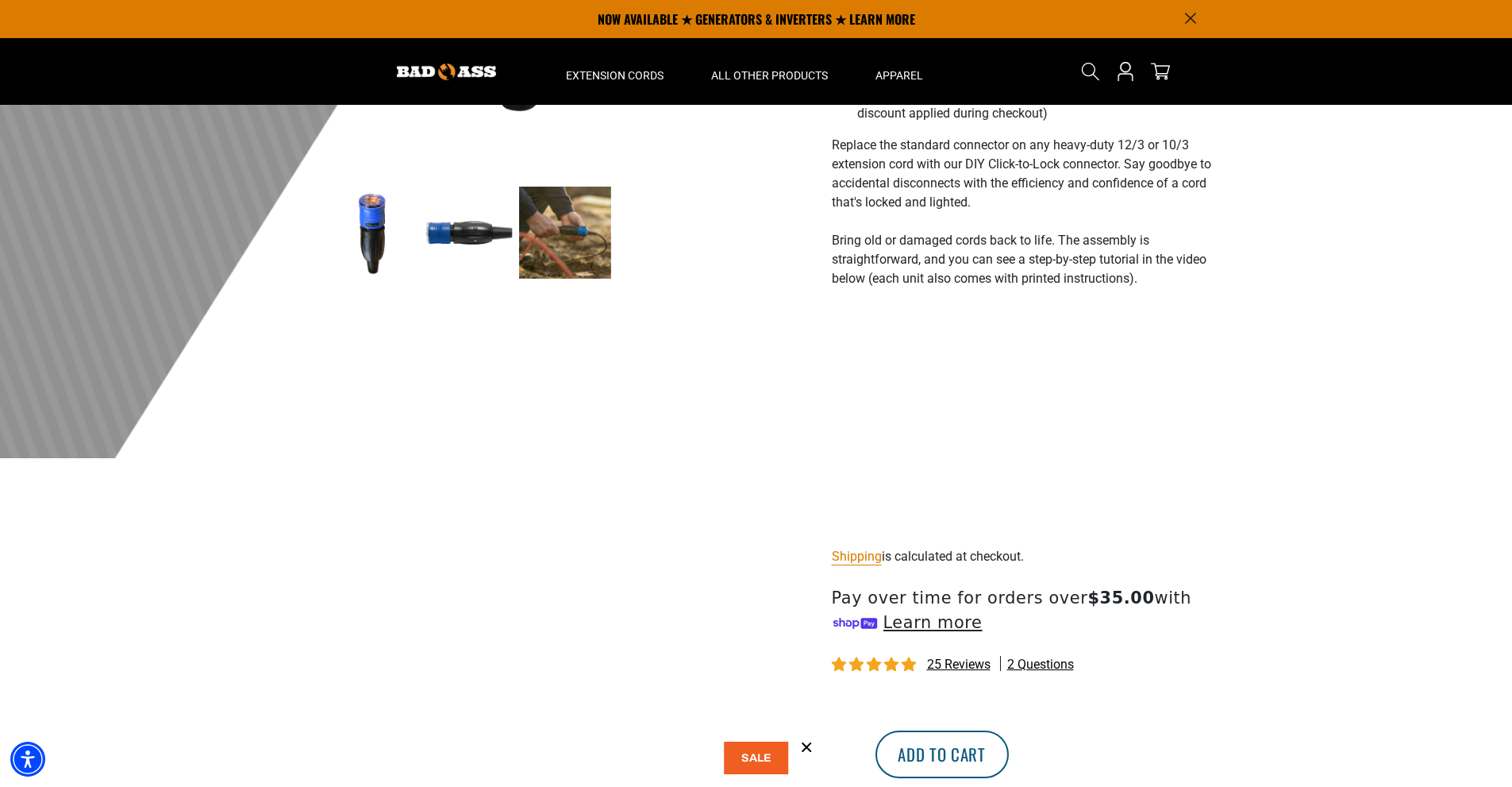
scroll to position [397, 0]
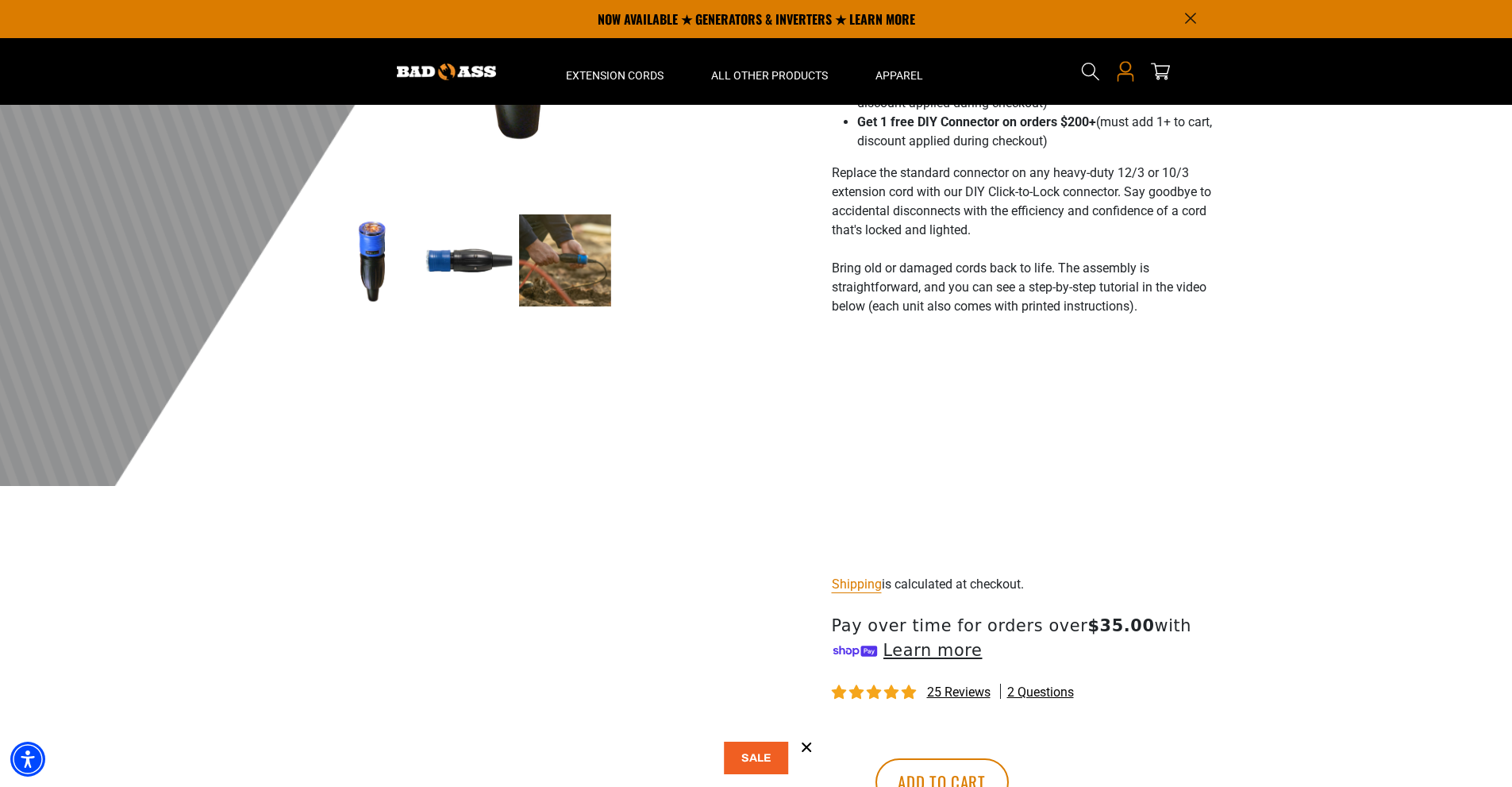
click at [1124, 71] on icon "Open this option" at bounding box center [1125, 72] width 20 height 20
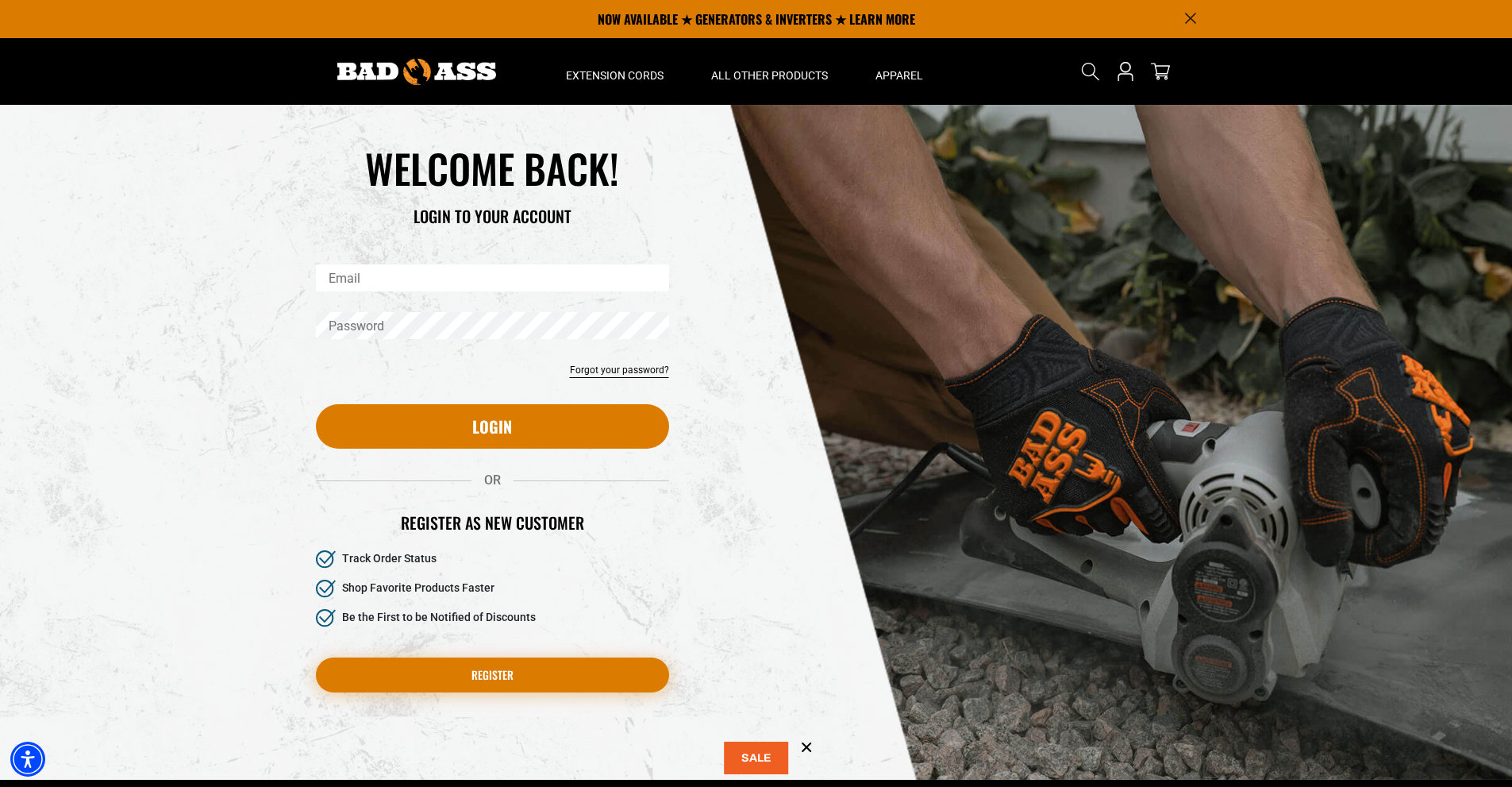
click at [498, 671] on link "Register" at bounding box center [492, 675] width 353 height 35
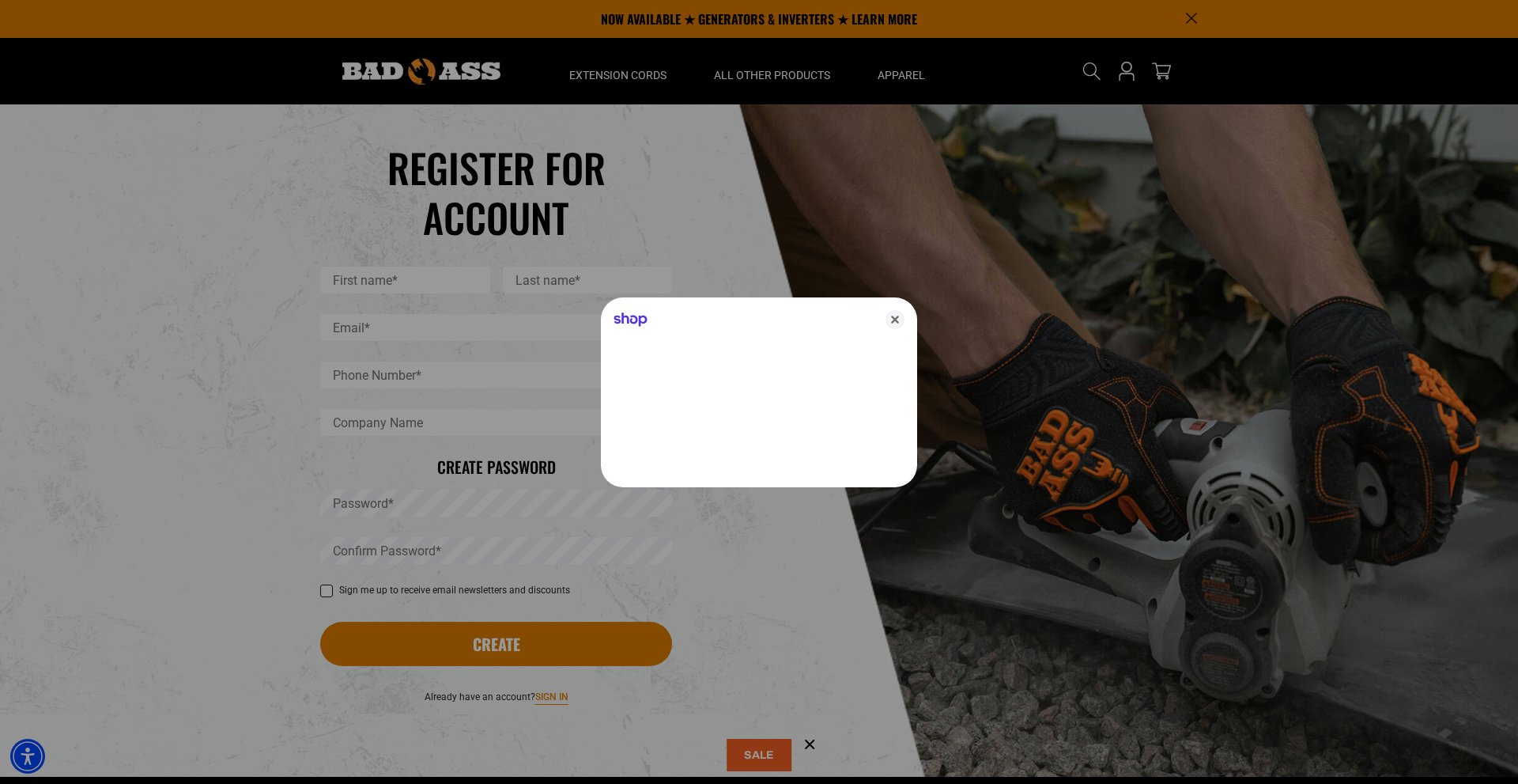
click at [395, 280] on div at bounding box center [759, 392] width 1518 height 784
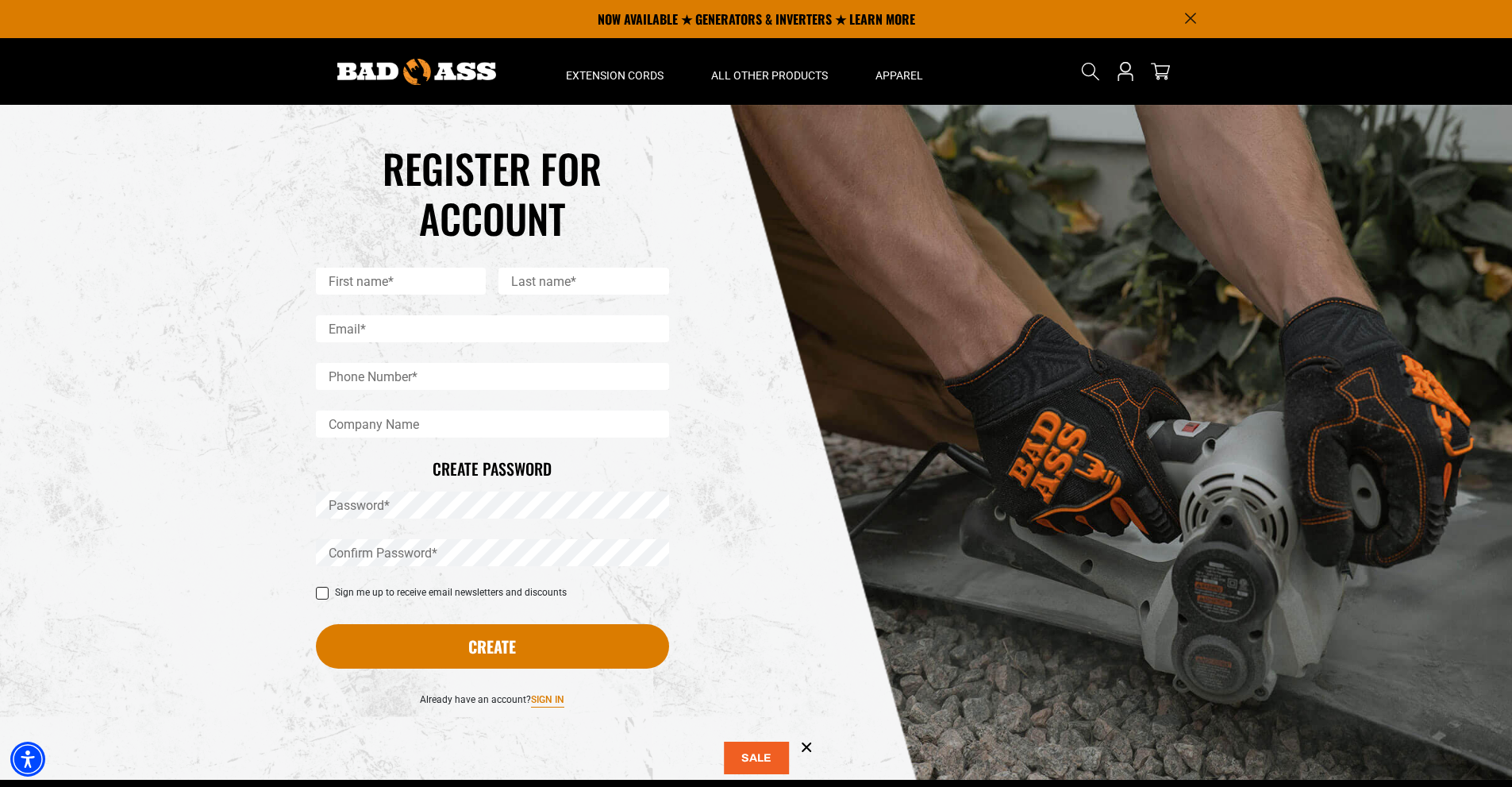
click at [397, 281] on input "First name*" at bounding box center [401, 281] width 171 height 27
type input "*"
type input "****"
type input "*****"
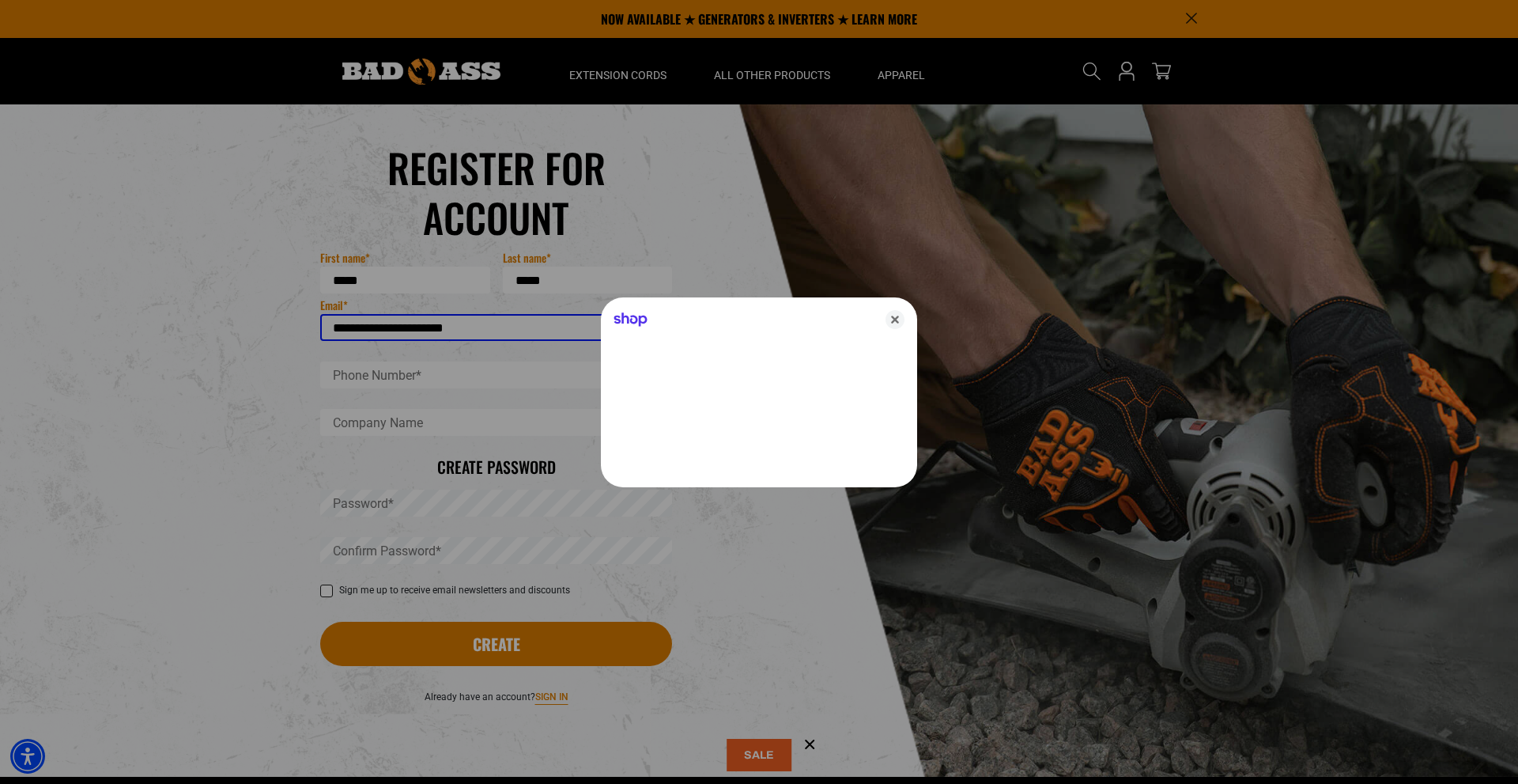
type input "**********"
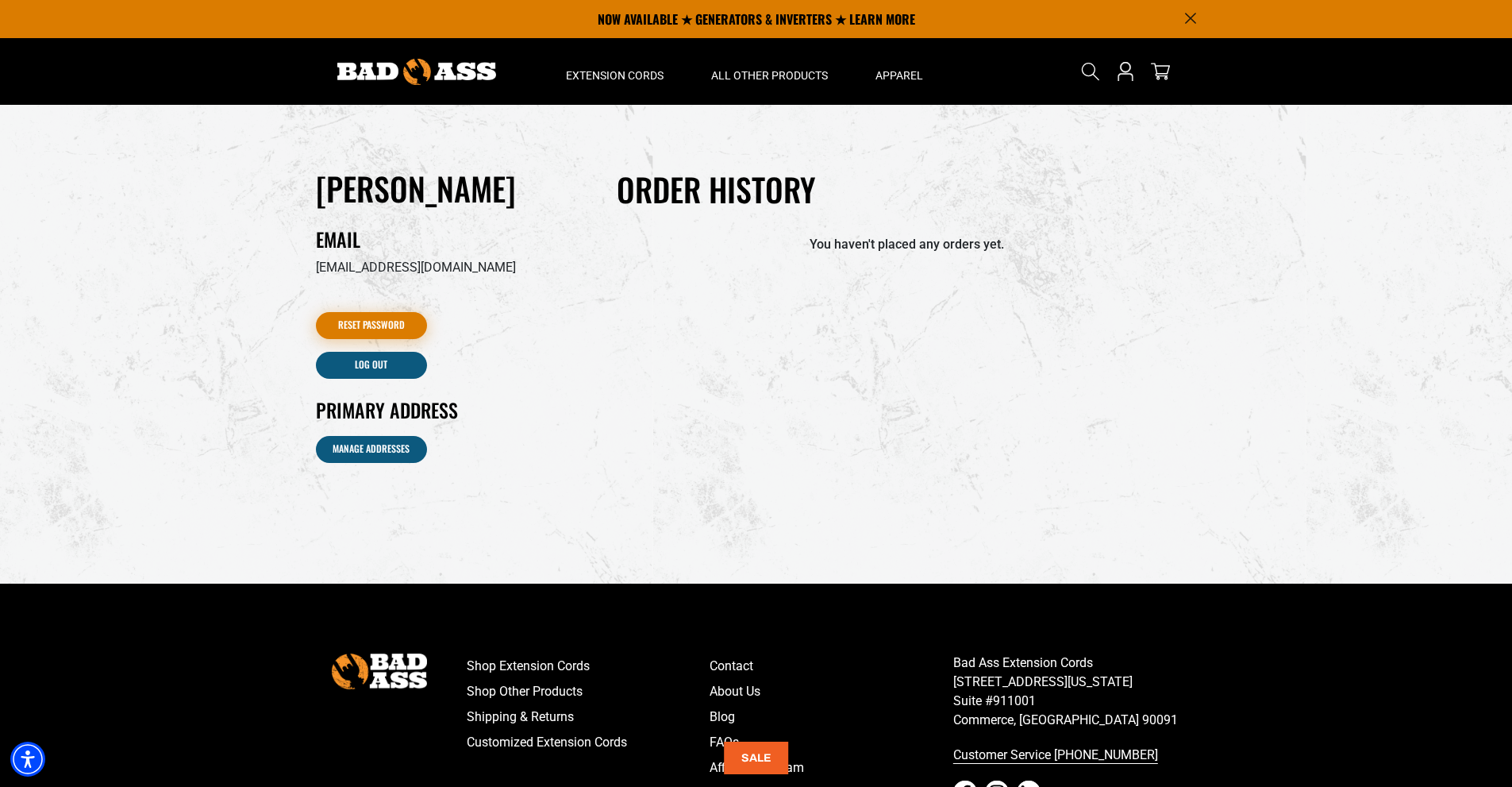
click at [384, 321] on link "Reset Password" at bounding box center [371, 325] width 111 height 27
click at [366, 319] on link "Reset Password" at bounding box center [371, 325] width 111 height 27
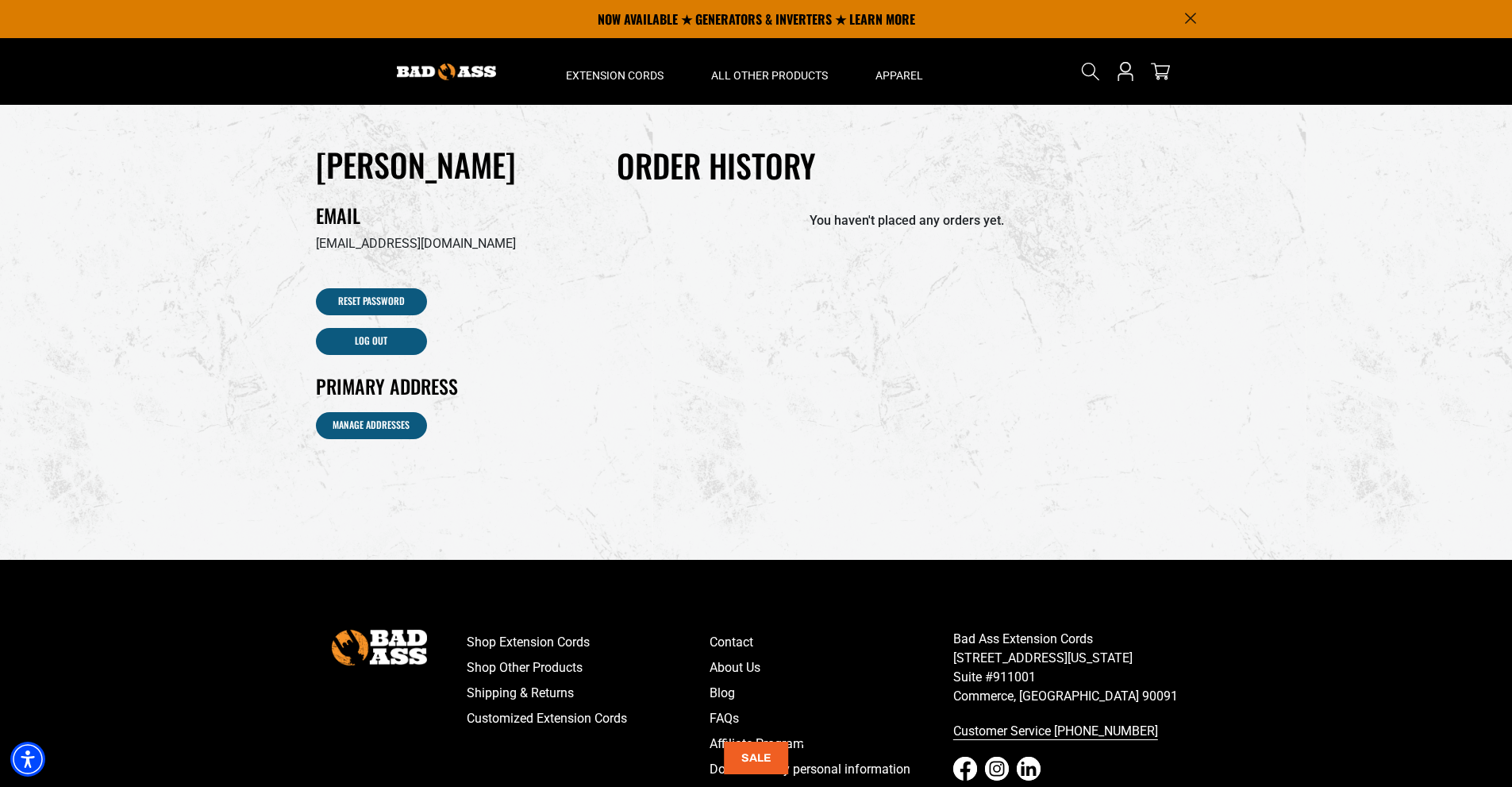
scroll to position [18, 0]
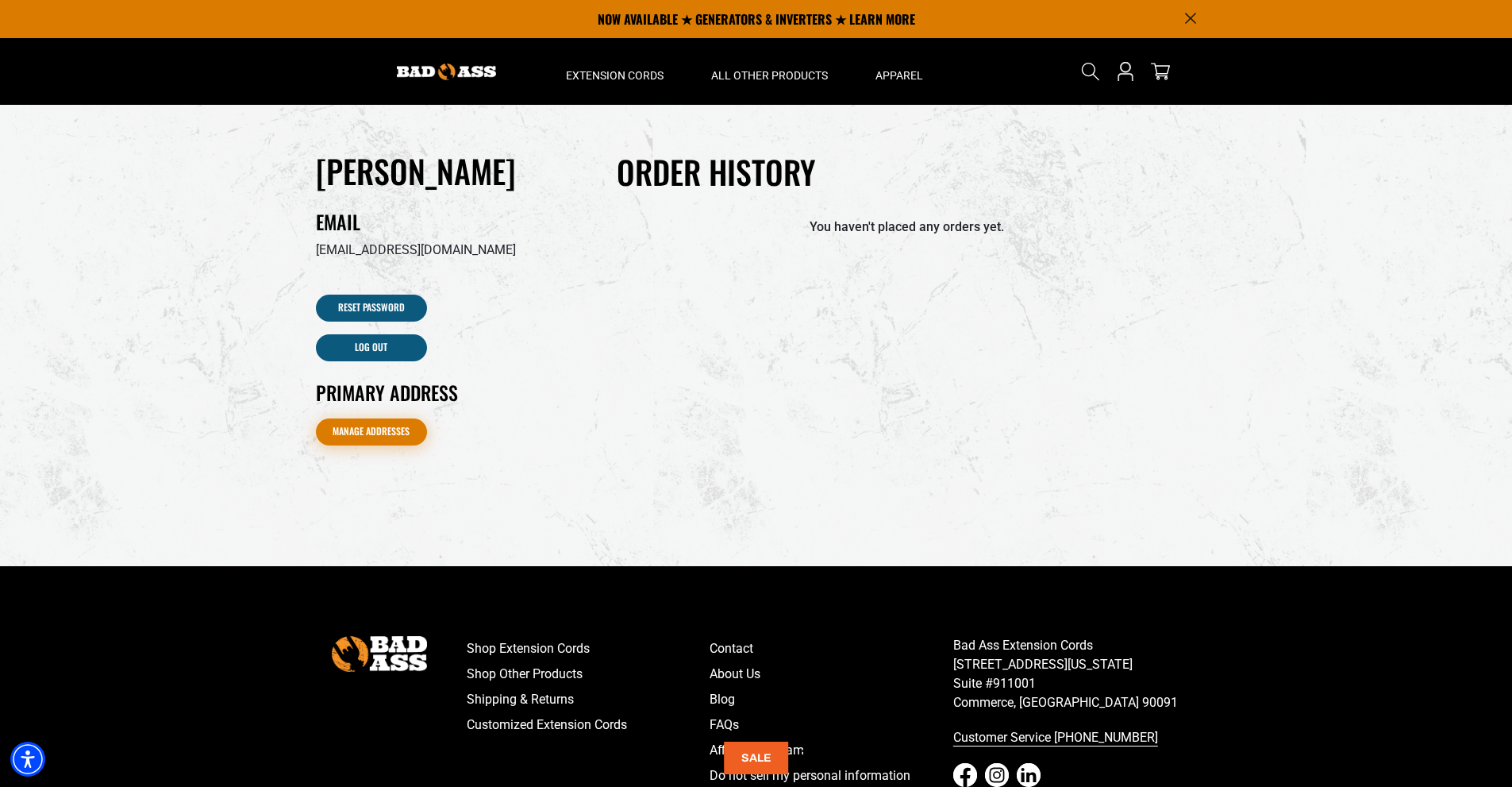
click at [368, 426] on link "Manage Addresses" at bounding box center [371, 431] width 111 height 27
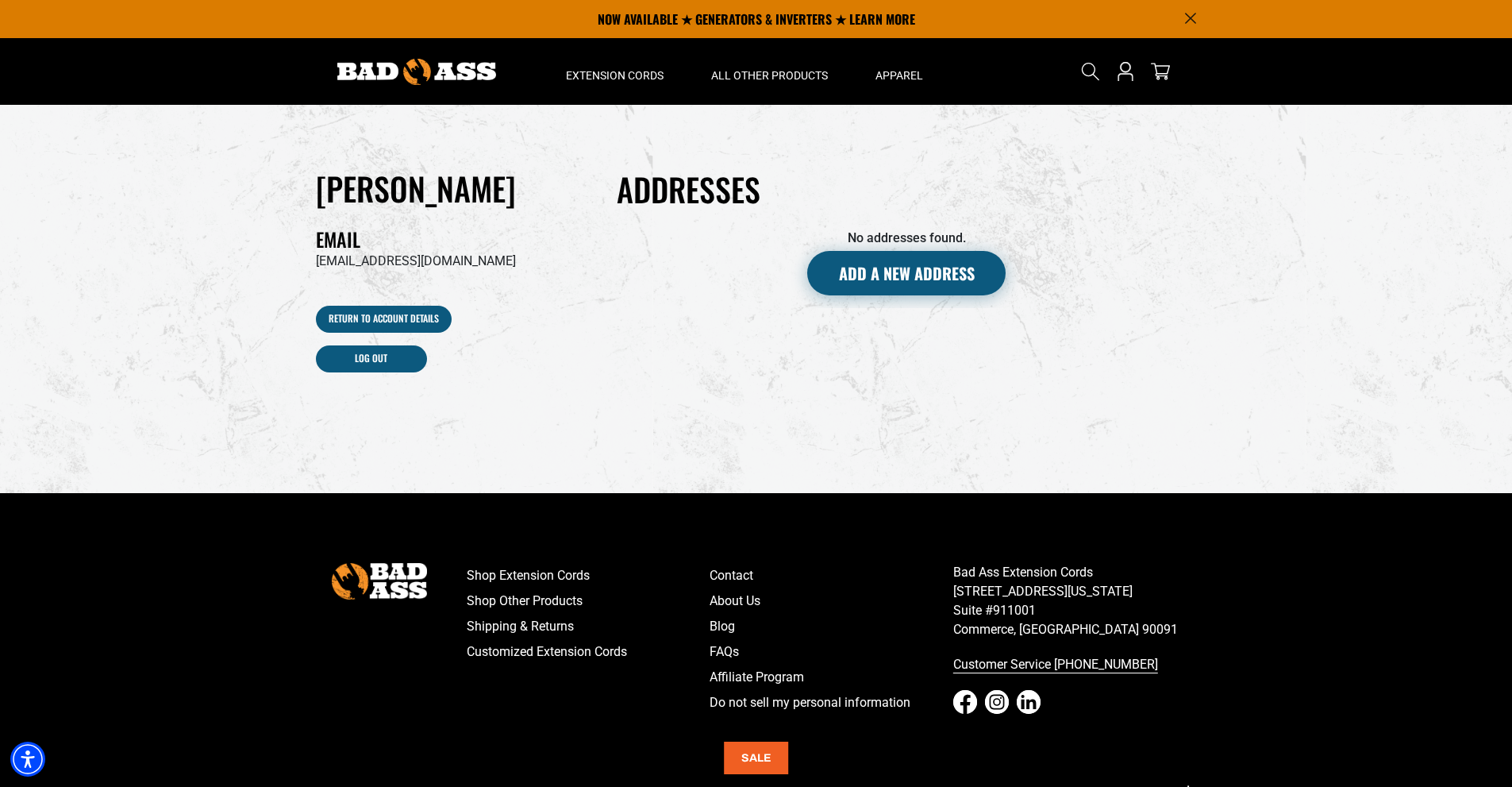
click at [867, 263] on button "Add a new address" at bounding box center [906, 273] width 199 height 45
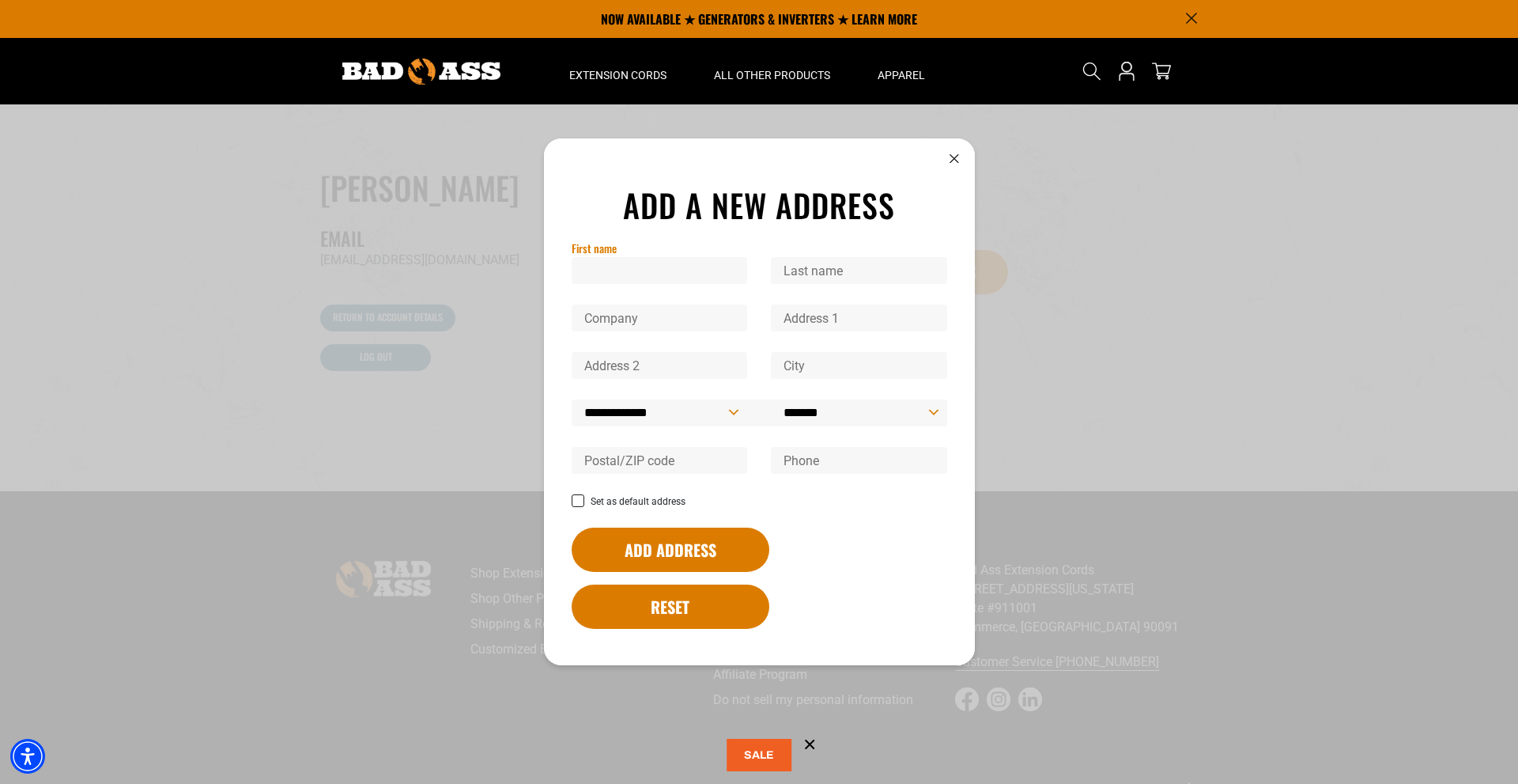
click at [600, 284] on input "First name" at bounding box center [660, 270] width 177 height 27
type input "****"
type input "*****"
type input "**********"
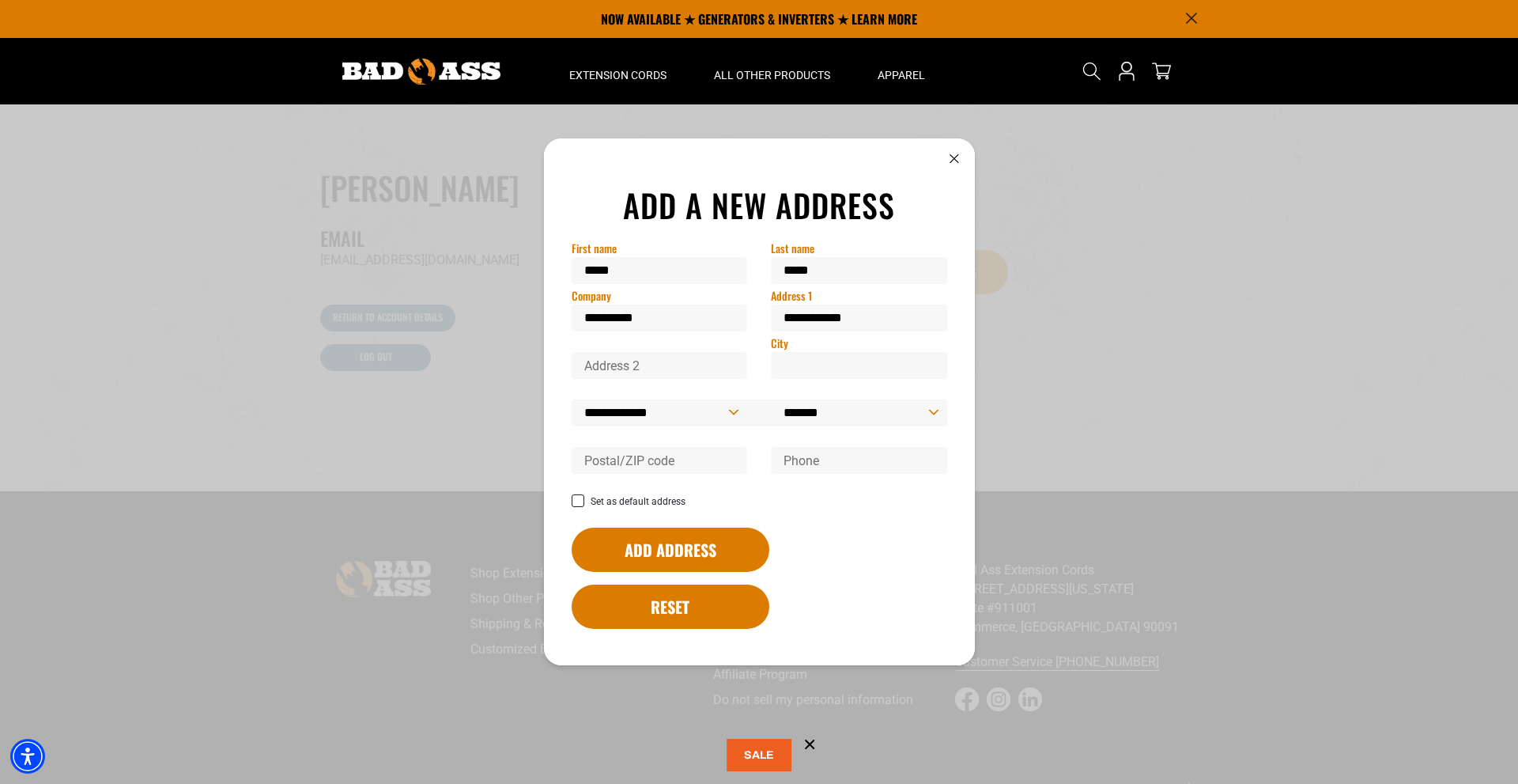
click at [803, 379] on input "City" at bounding box center [859, 365] width 177 height 27
type input "**********"
click at [947, 426] on select "**********" at bounding box center [859, 412] width 177 height 27
select select "****"
click at [771, 426] on select "**********" at bounding box center [859, 412] width 177 height 27
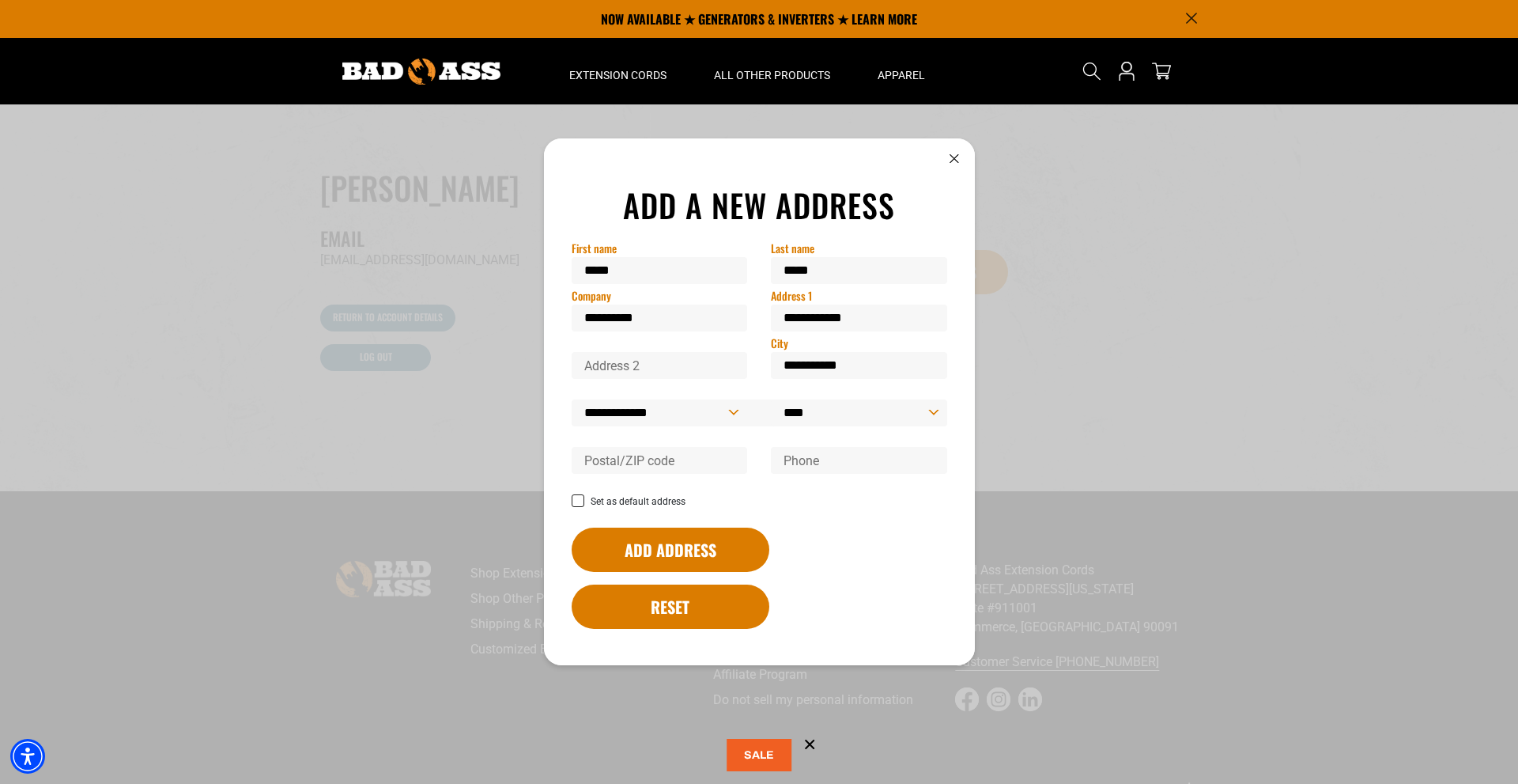
click at [682, 474] on input "Postal/ZIP code" at bounding box center [660, 460] width 177 height 27
type input "*****"
click at [784, 474] on input "Phone" at bounding box center [859, 460] width 177 height 27
type input "**********"
click at [573, 505] on icon at bounding box center [579, 501] width 11 height 8
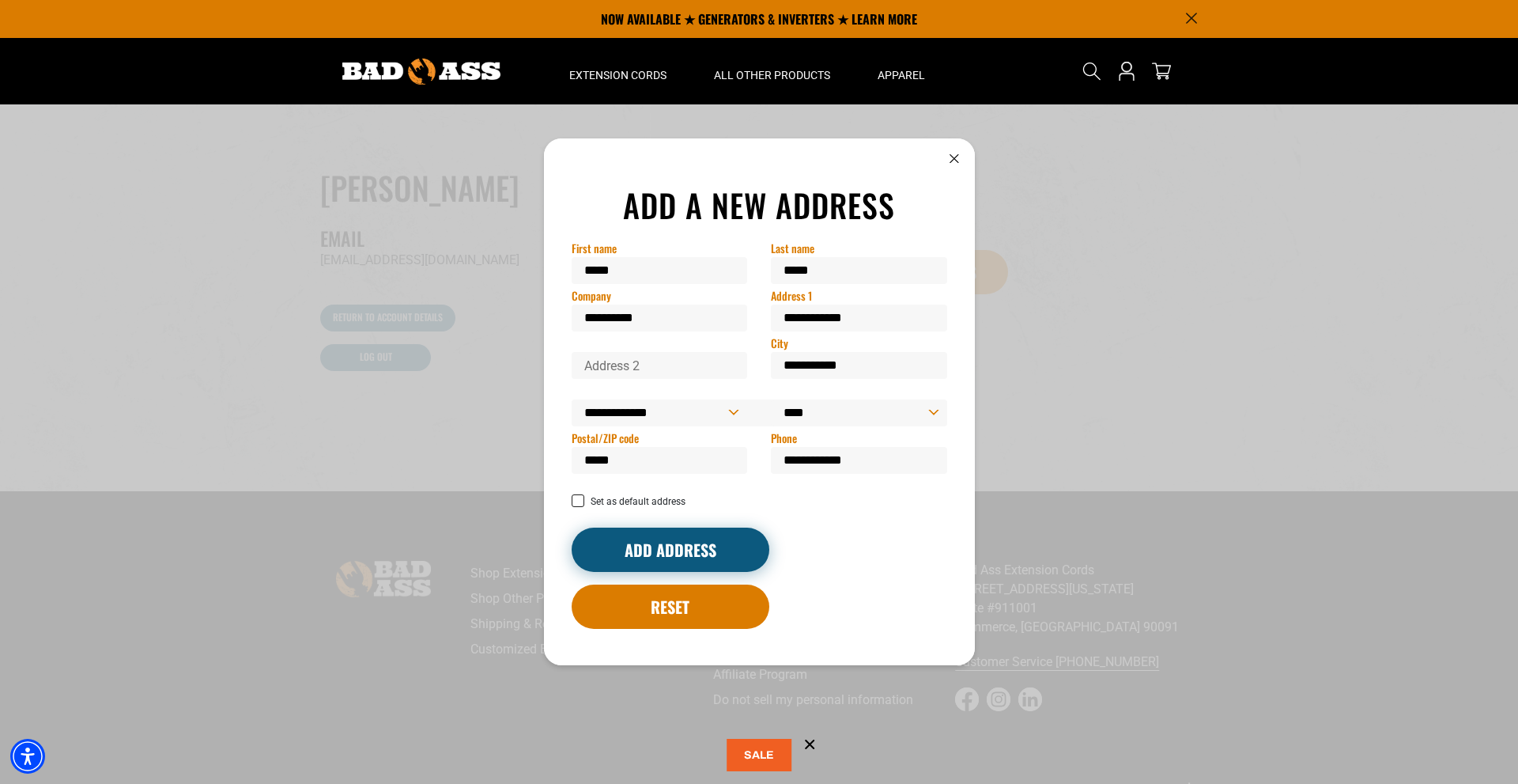
click at [636, 572] on button "Add address" at bounding box center [671, 550] width 198 height 44
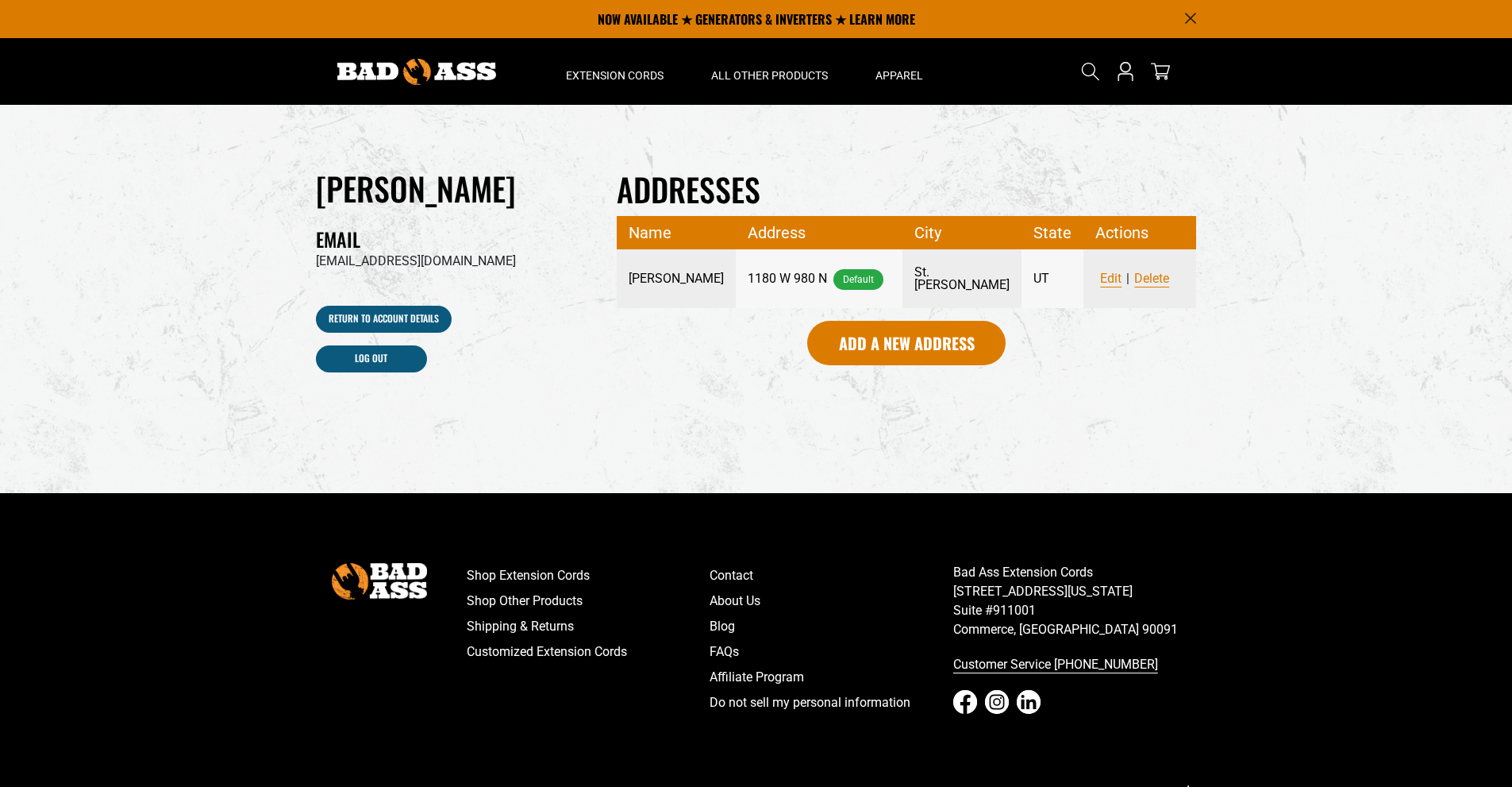
select select "****"
click at [381, 319] on link "Return to Account details" at bounding box center [384, 319] width 136 height 27
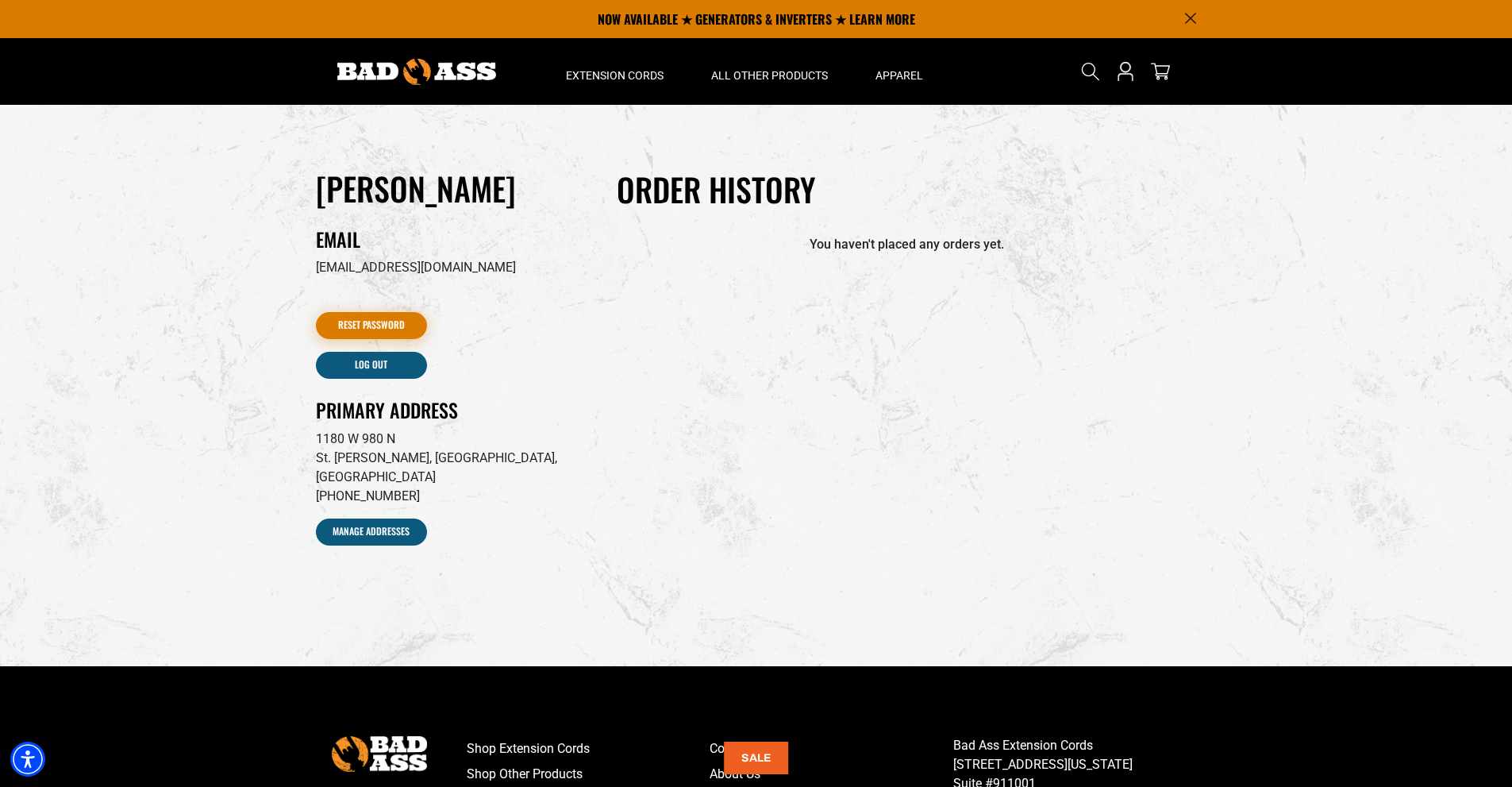
drag, startPoint x: 0, startPoint y: 0, endPoint x: 381, endPoint y: 318, distance: 496.3
click at [381, 318] on link "Reset Password" at bounding box center [371, 325] width 111 height 27
click at [1130, 68] on icon "Open this option" at bounding box center [1125, 67] width 11 height 11
click at [371, 318] on link "Reset Password" at bounding box center [371, 325] width 111 height 27
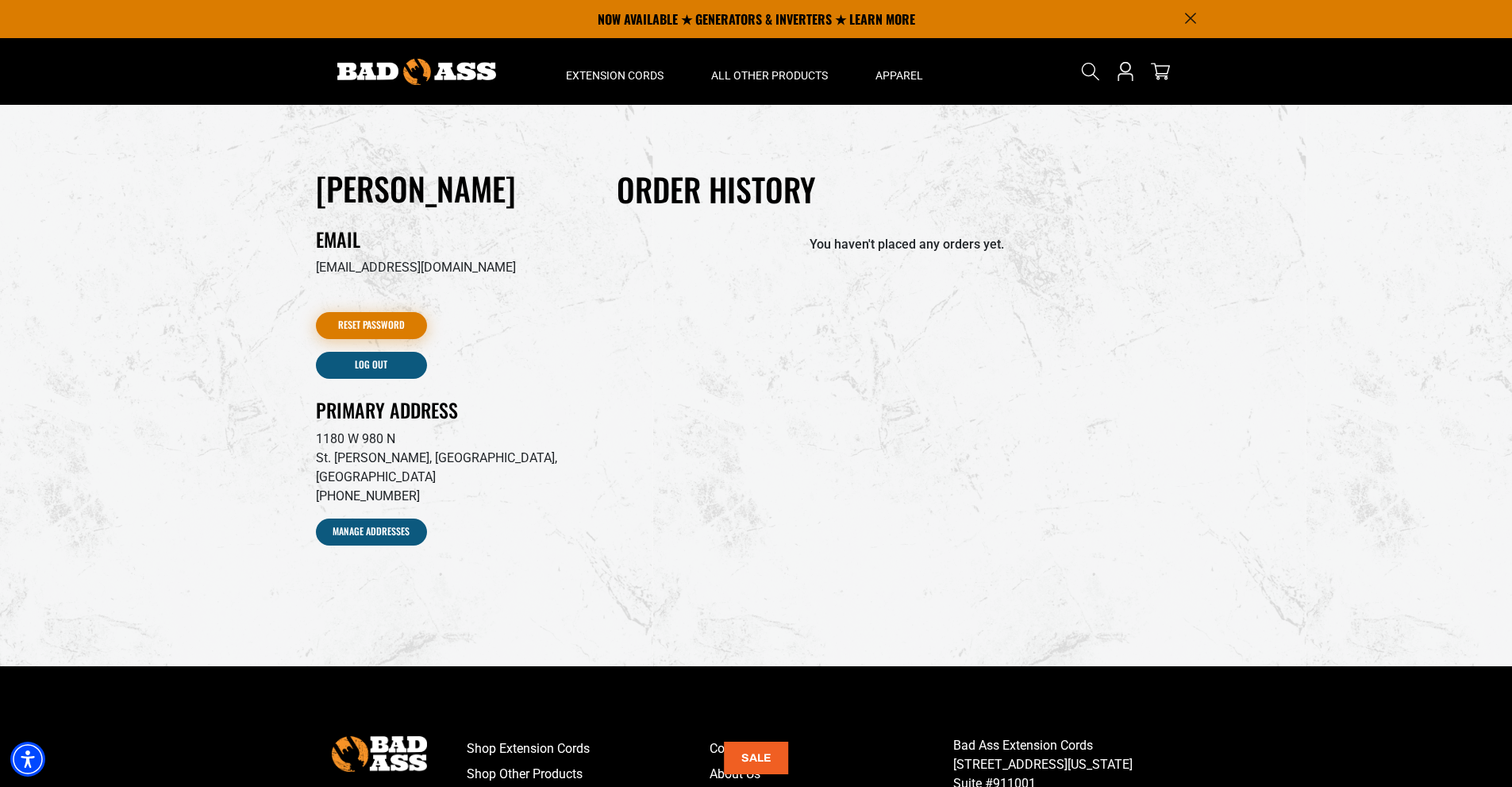
click at [371, 318] on link "Reset Password" at bounding box center [371, 325] width 111 height 27
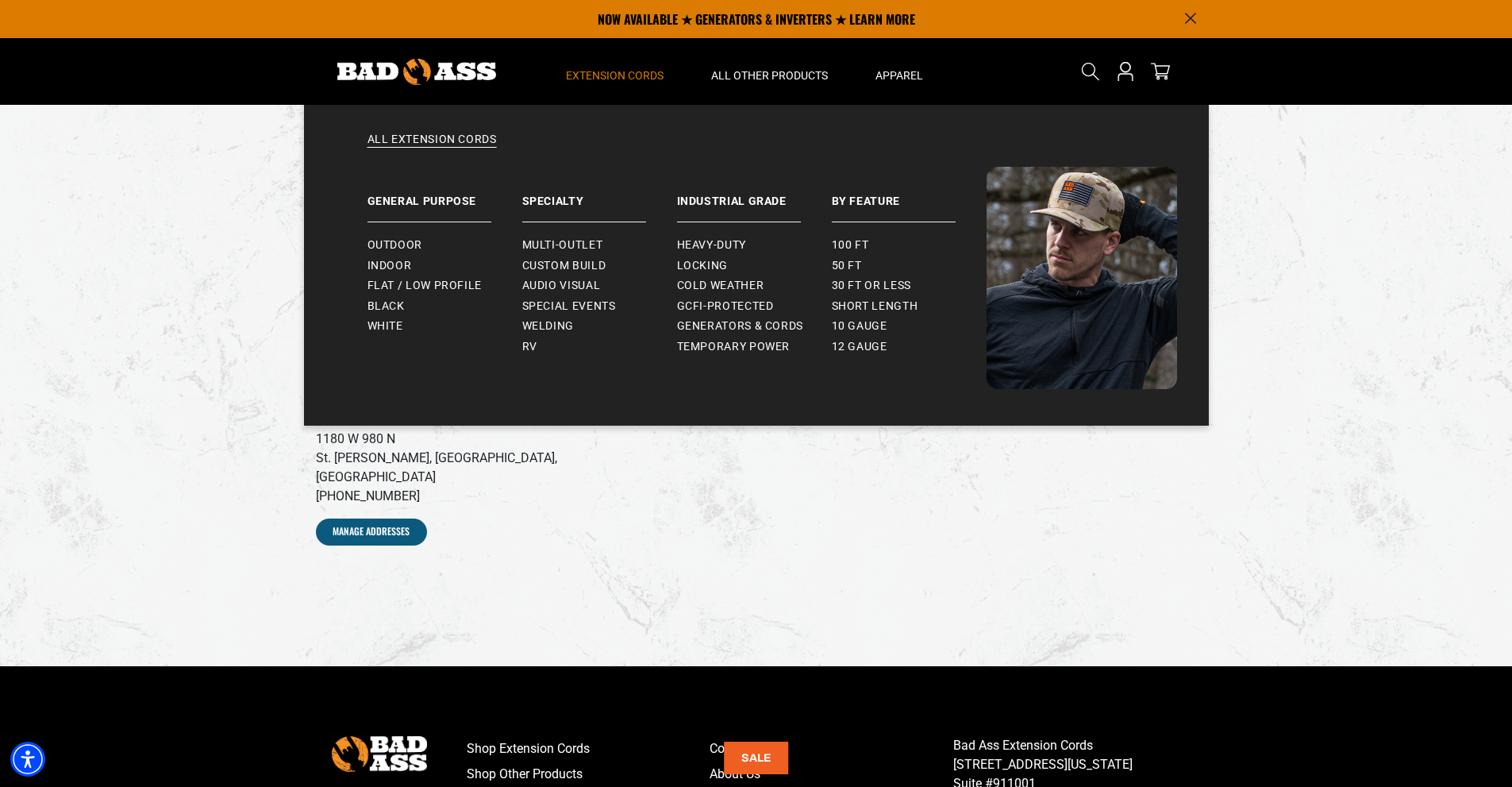
click at [620, 72] on span "Extension Cords" at bounding box center [614, 74] width 98 height 14
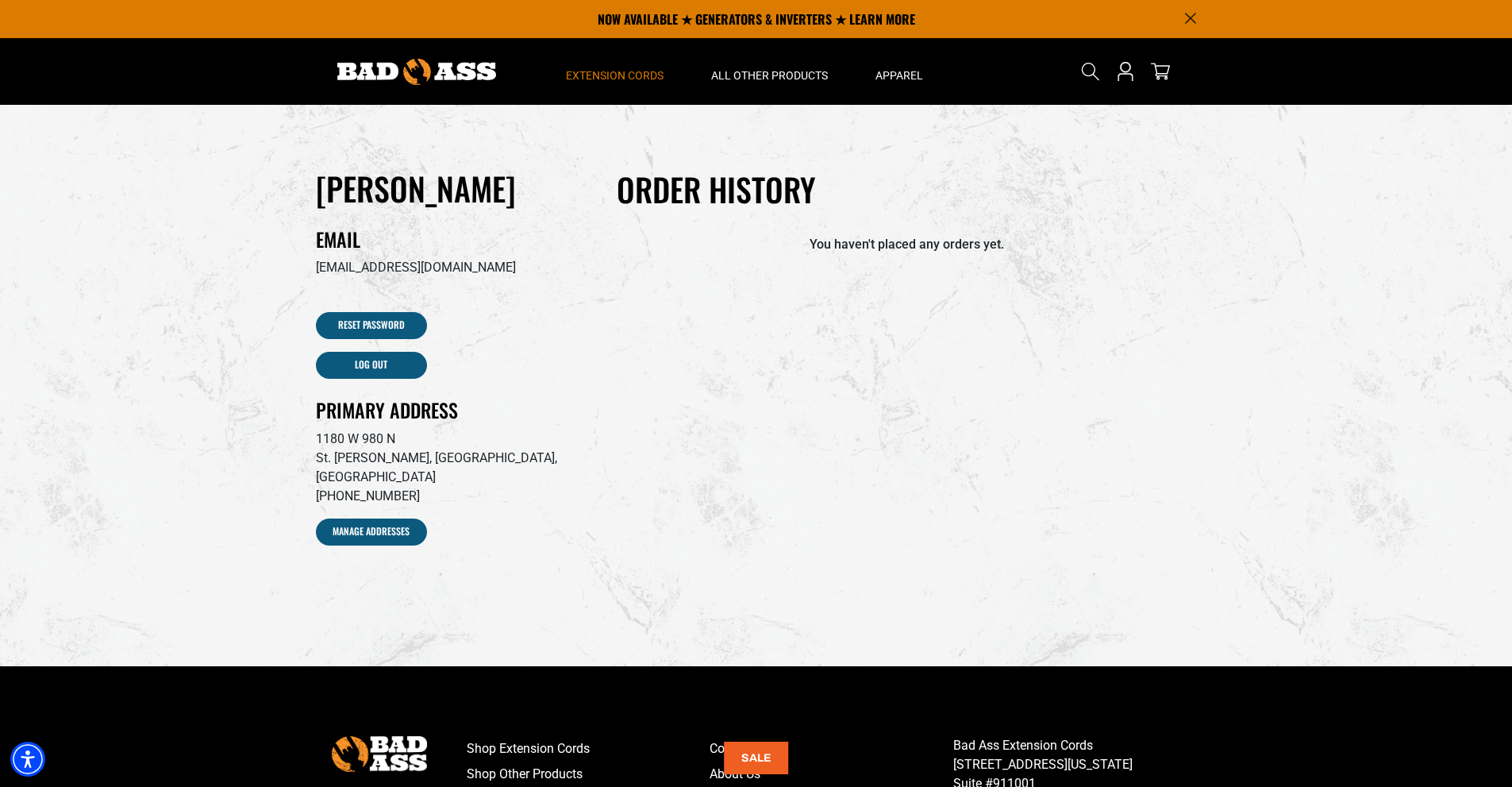
click at [620, 73] on span "Extension Cords" at bounding box center [614, 74] width 98 height 14
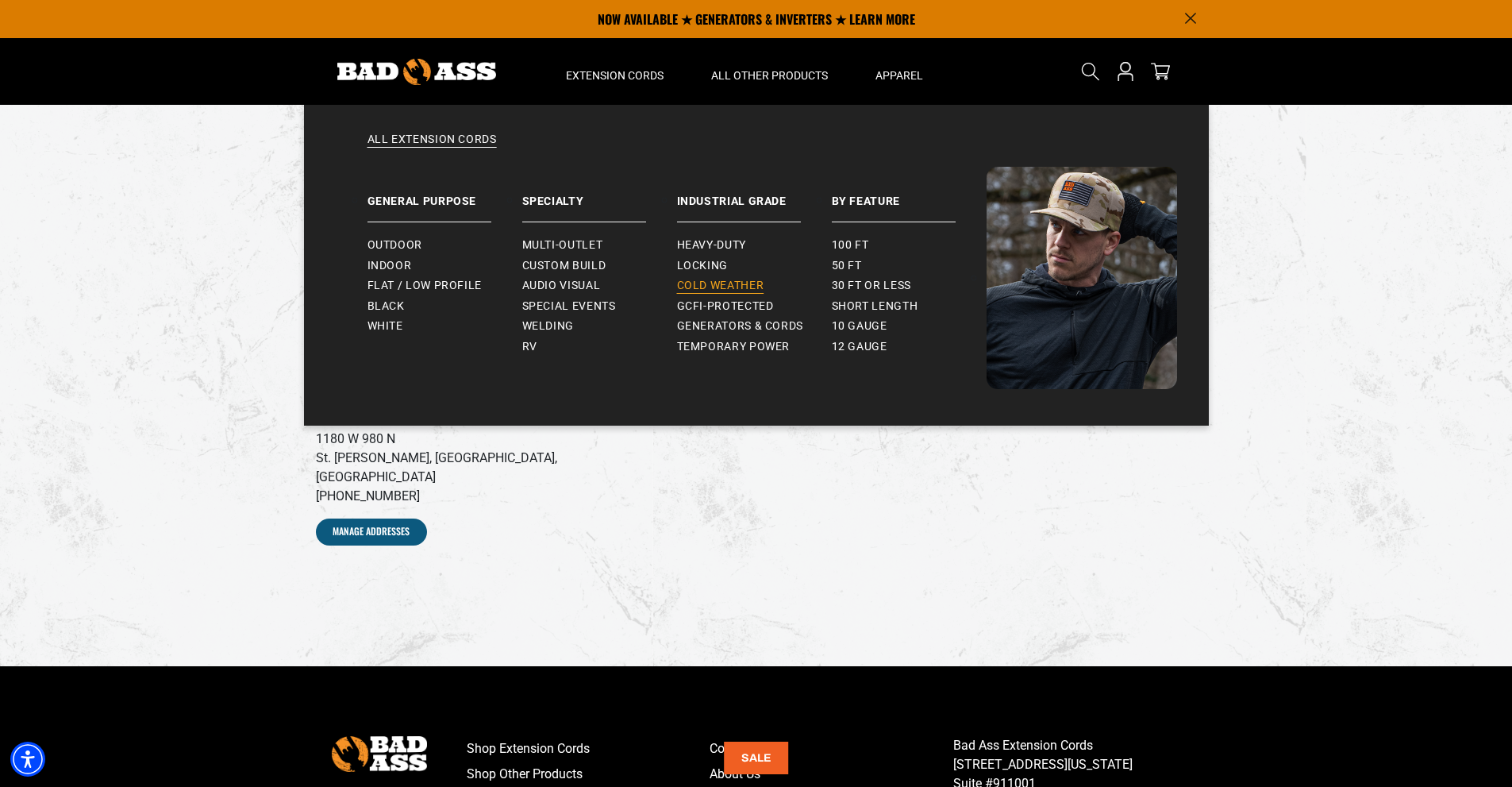
click at [707, 281] on span "Cold Weather" at bounding box center [721, 285] width 87 height 14
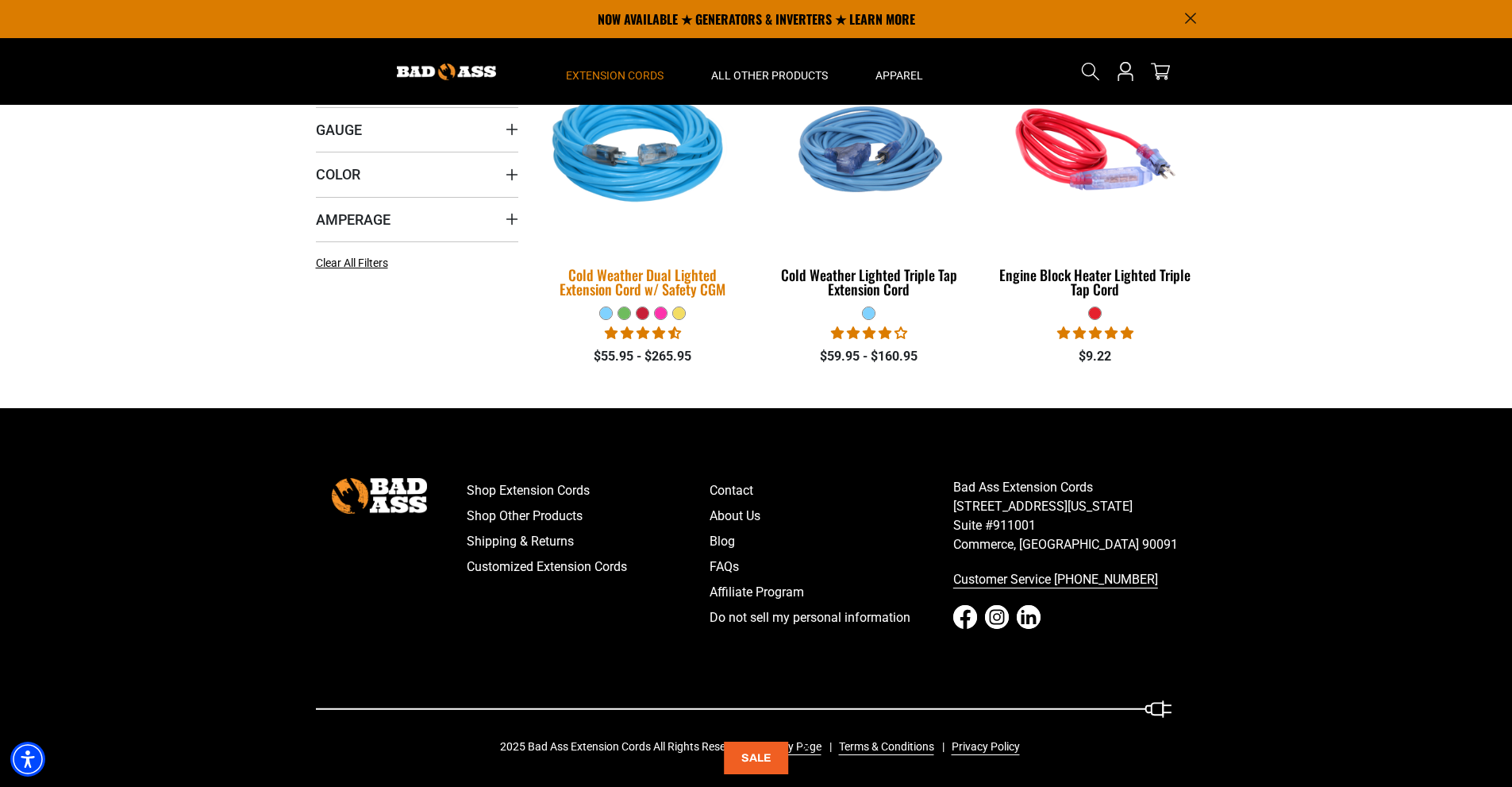
scroll to position [274, 0]
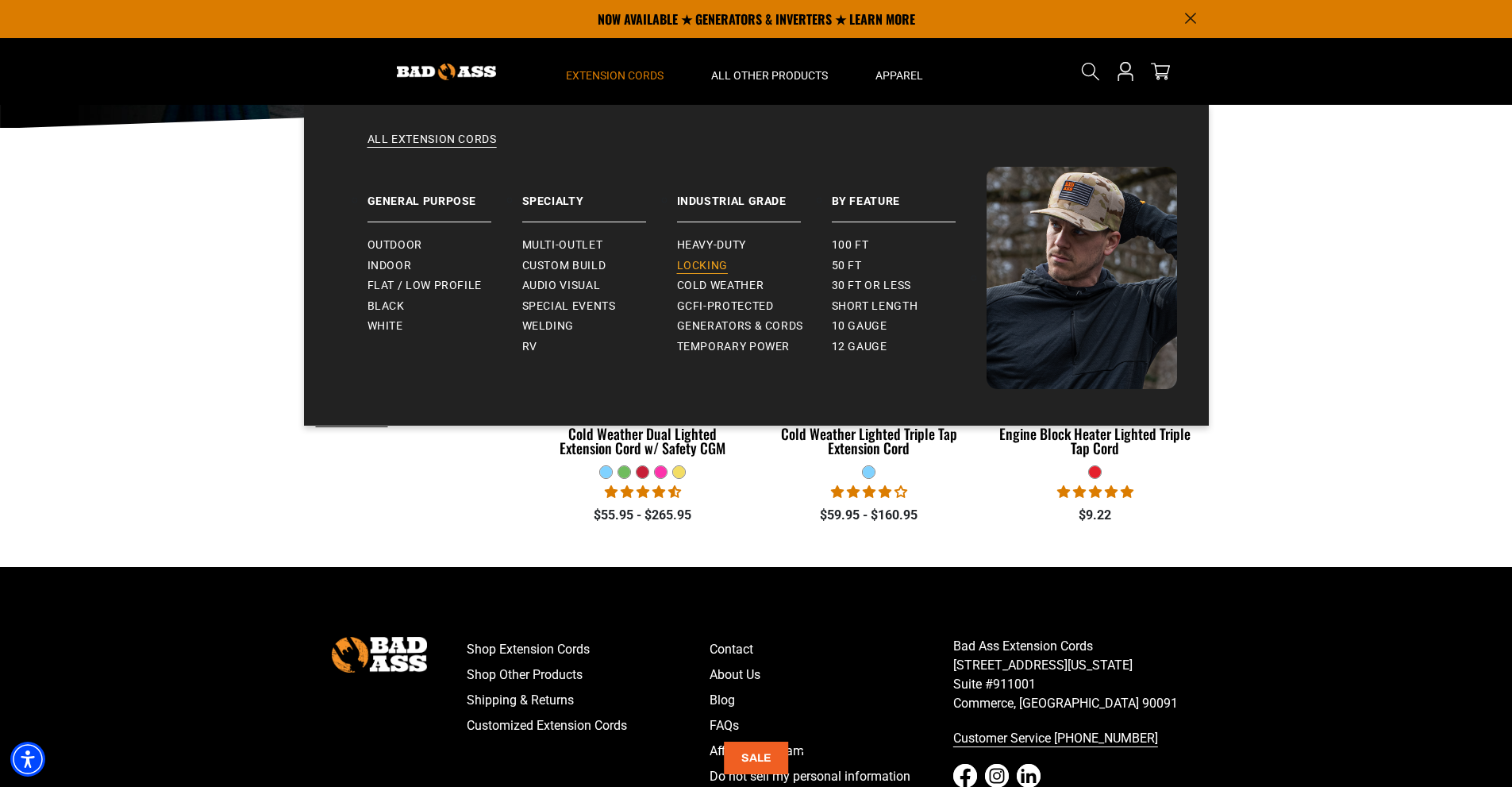
click at [712, 265] on span "Locking" at bounding box center [702, 266] width 51 height 14
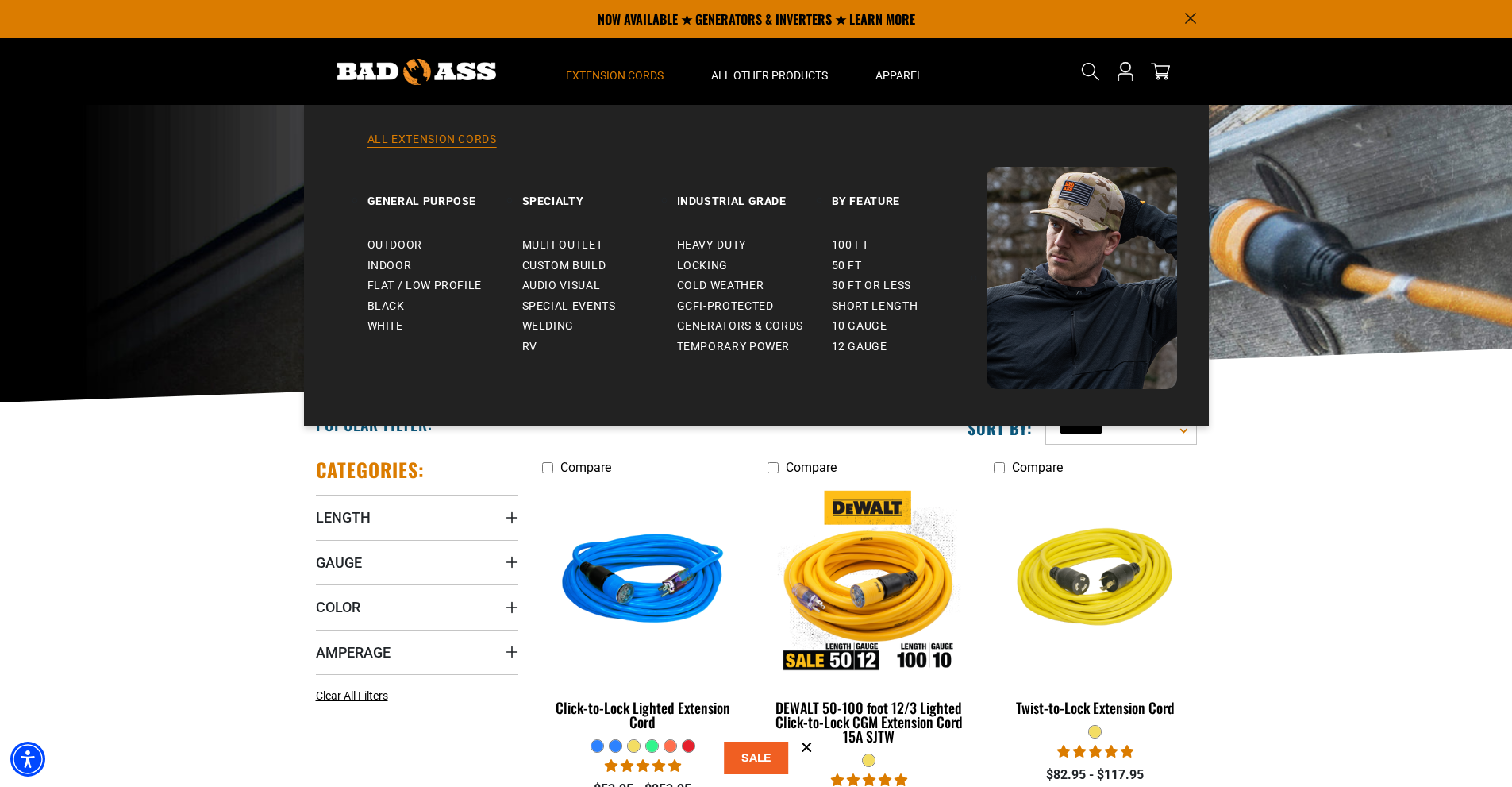
click at [437, 134] on link "All Extension Cords" at bounding box center [756, 150] width 841 height 35
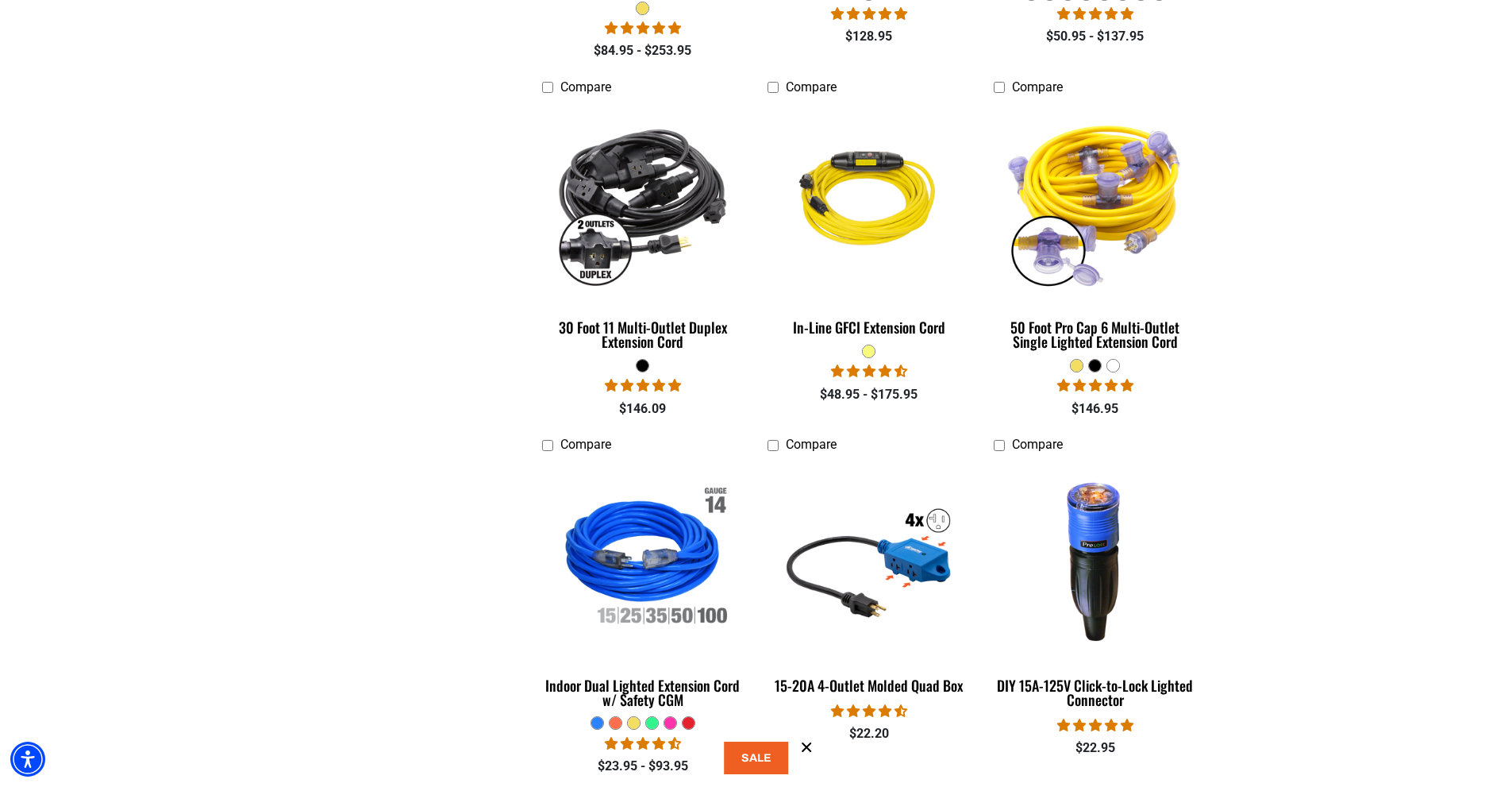
scroll to position [1905, 0]
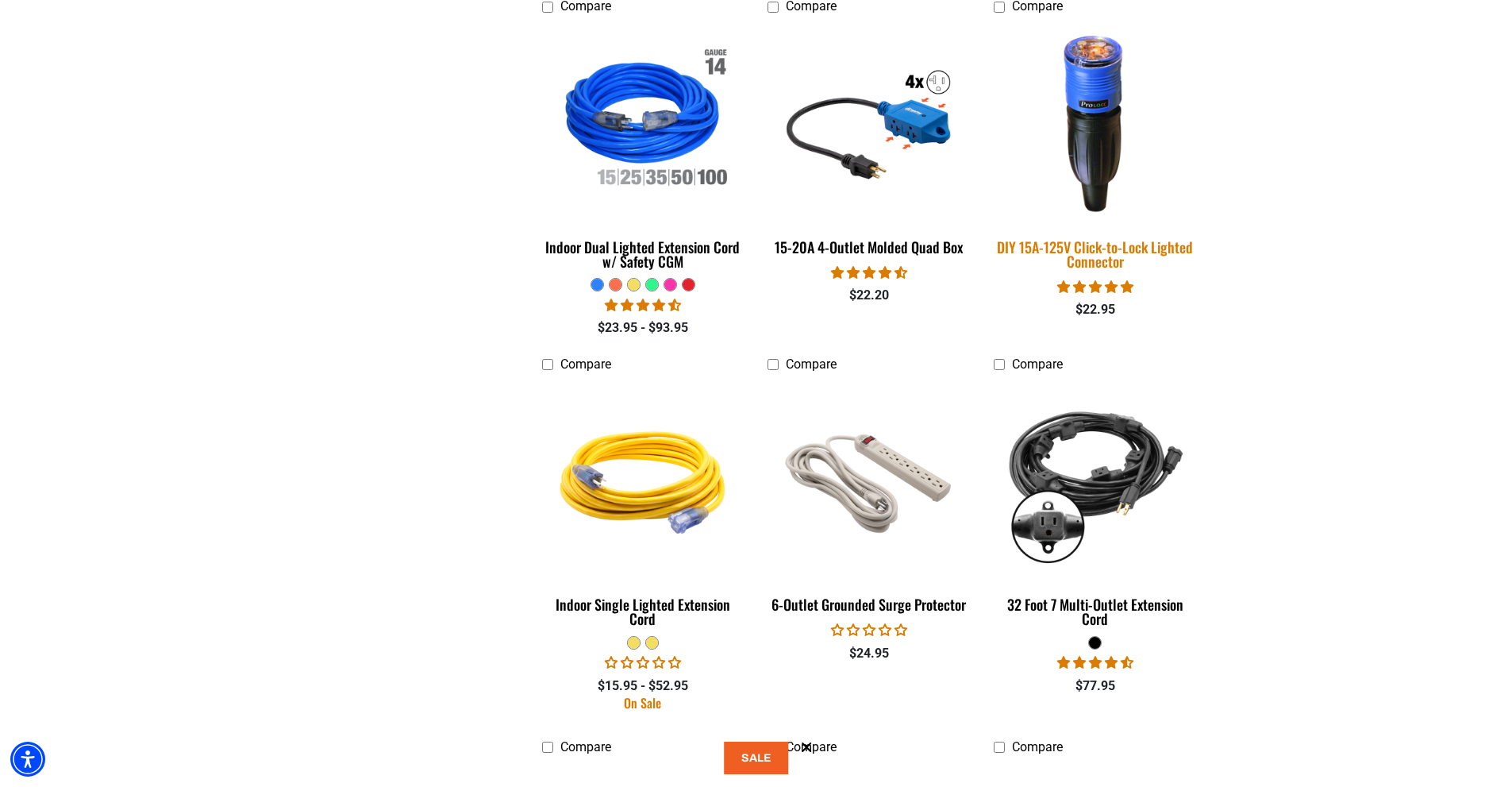
click at [1099, 165] on img at bounding box center [1094, 121] width 222 height 203
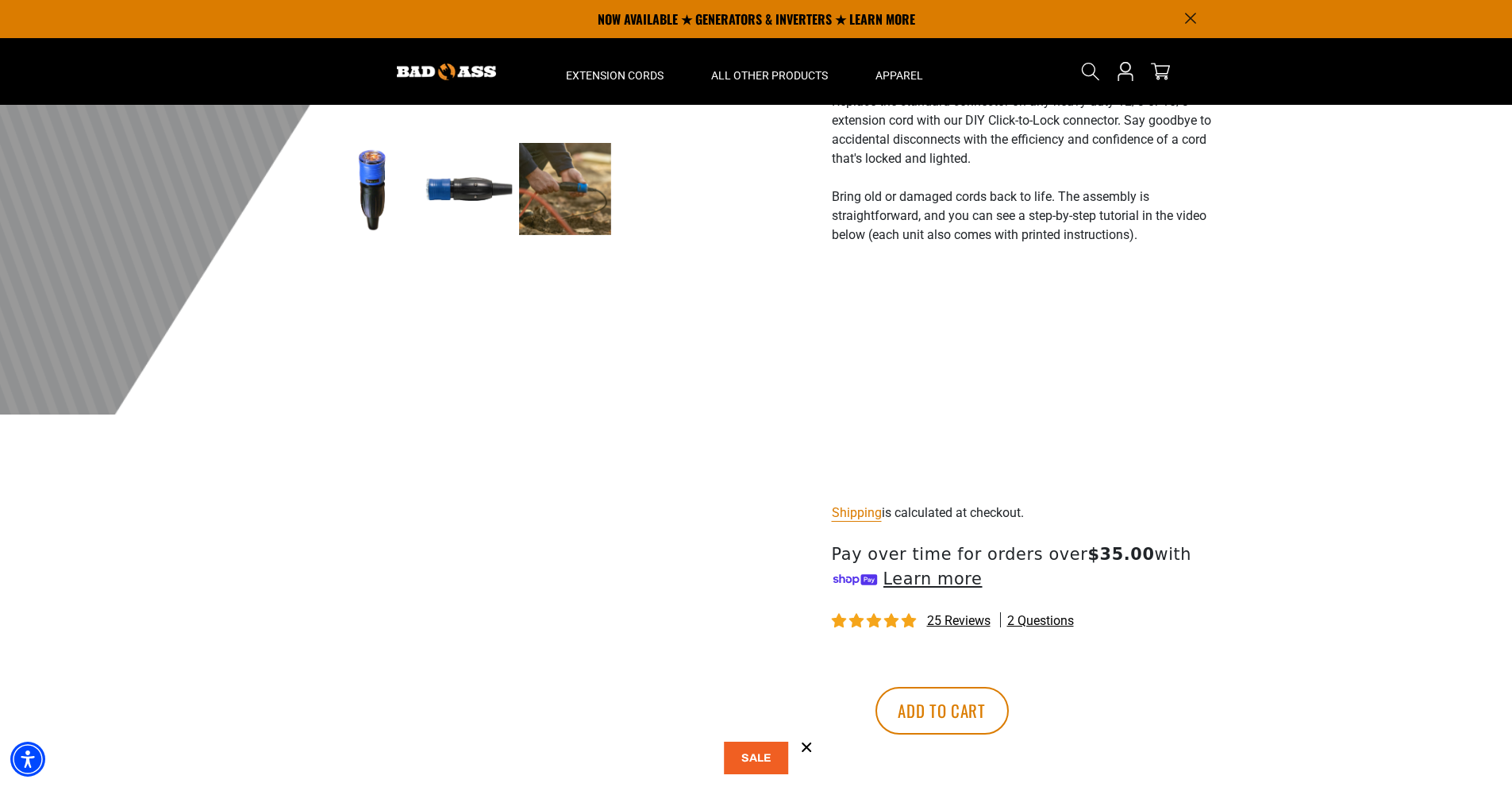
scroll to position [238, 0]
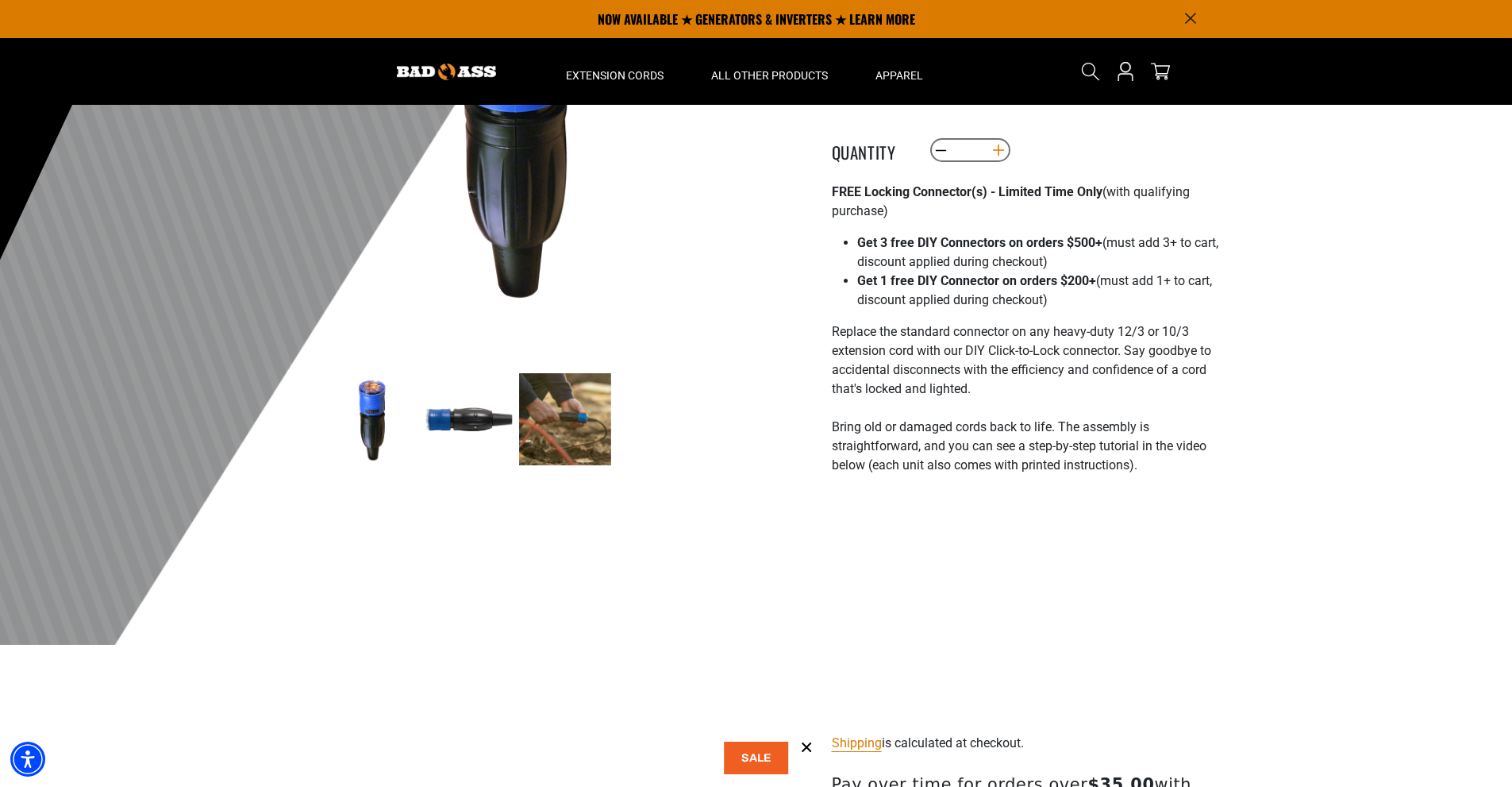
click at [998, 150] on button "Increase quantity for DIY 15A-125V Click-to-Lock Lighted Connector" at bounding box center [997, 150] width 24 height 27
type input "*"
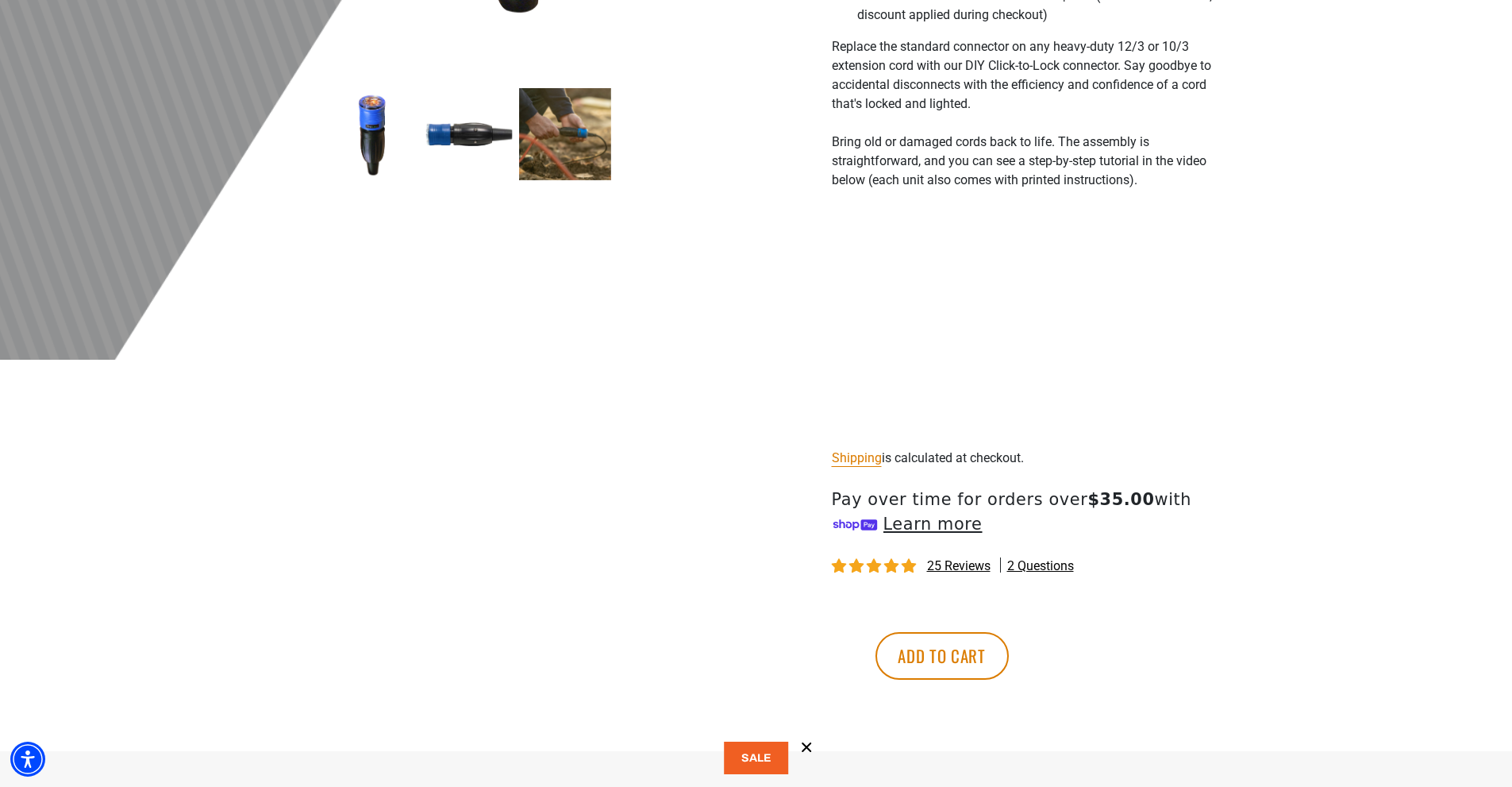
scroll to position [556, 0]
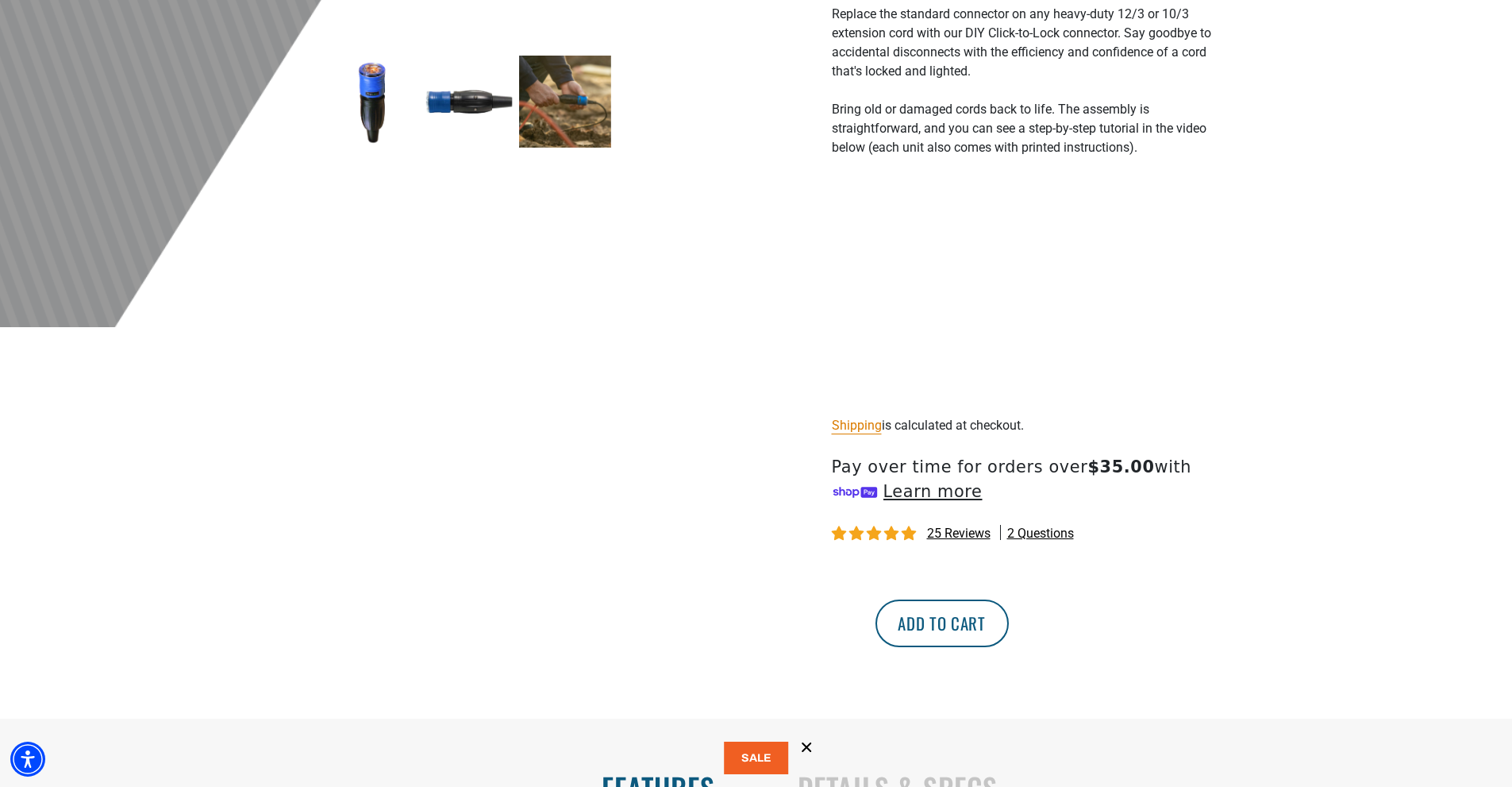
click at [1009, 615] on button "Add to cart" at bounding box center [942, 623] width 134 height 47
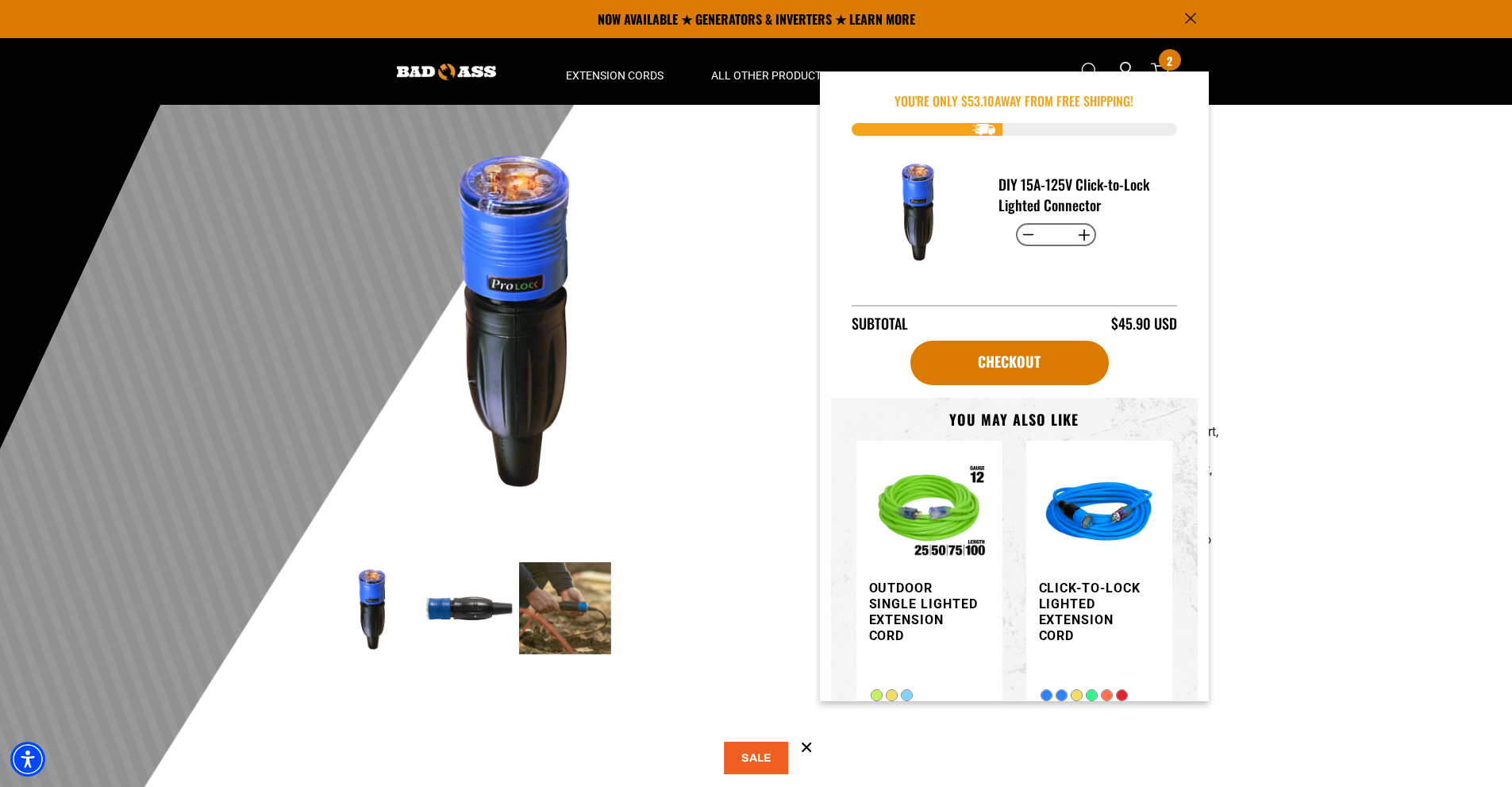
scroll to position [0, 0]
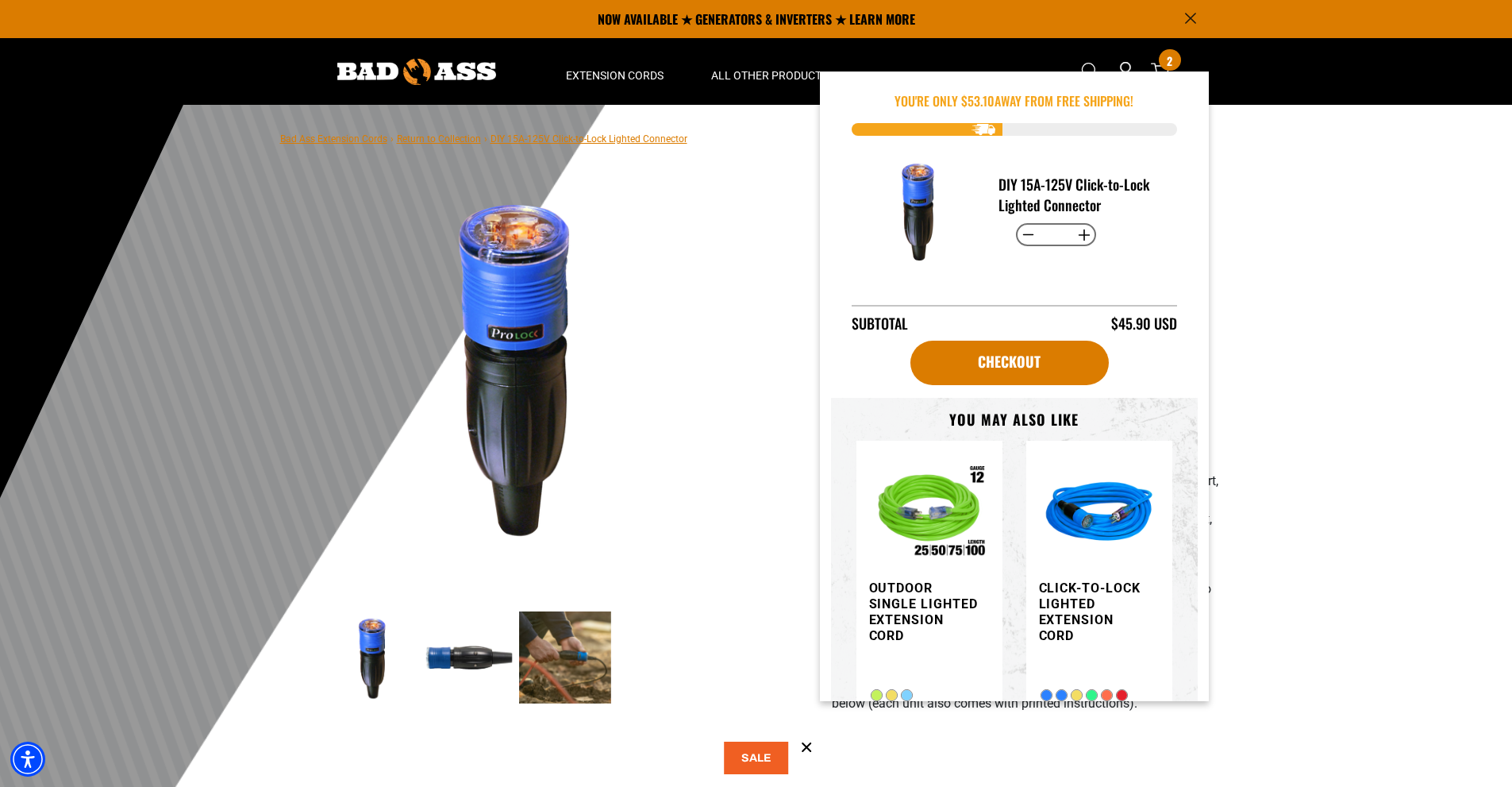
click at [1268, 193] on div at bounding box center [756, 493] width 1512 height 778
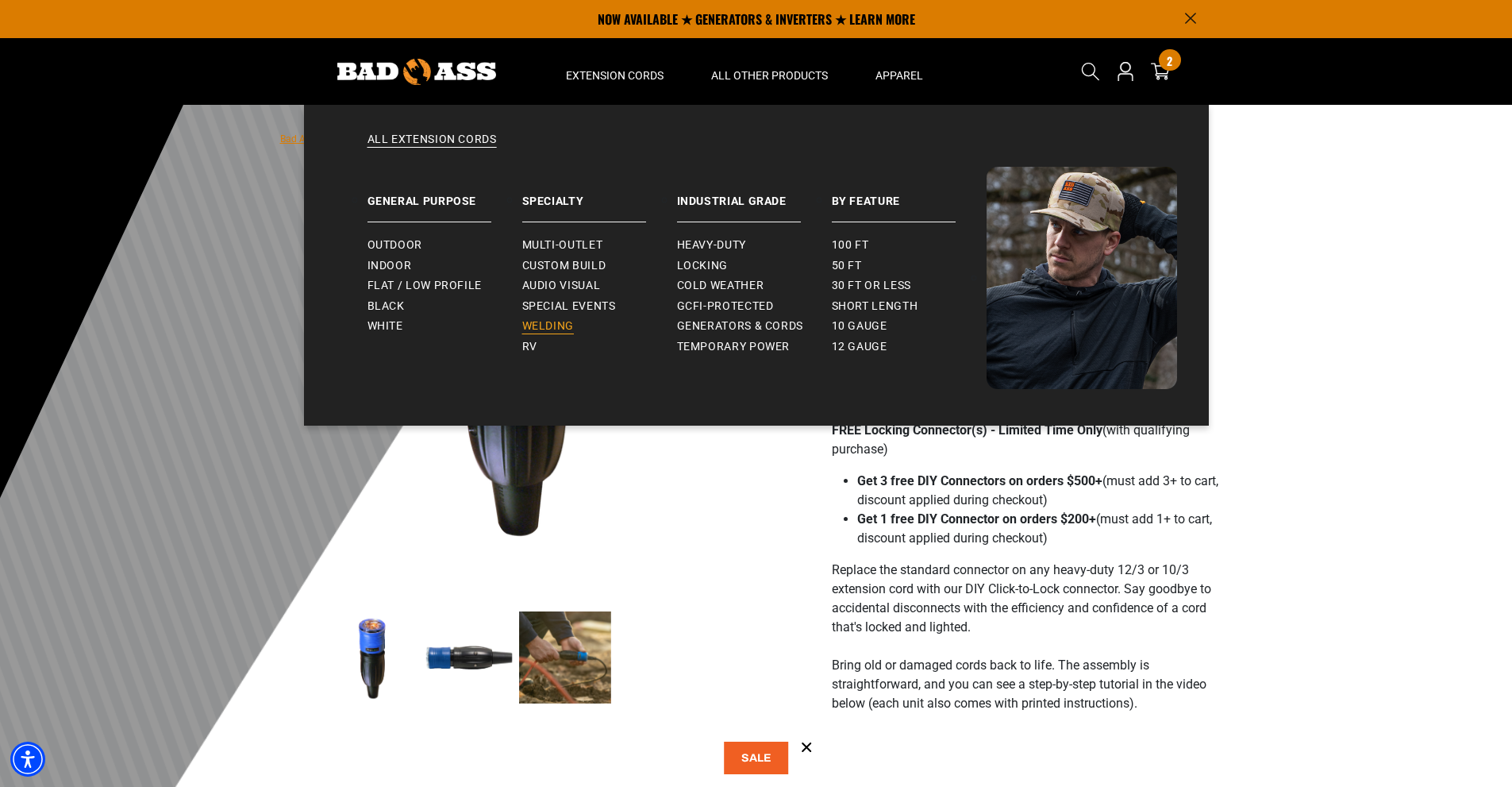
click at [565, 324] on span "Welding" at bounding box center [548, 325] width 52 height 14
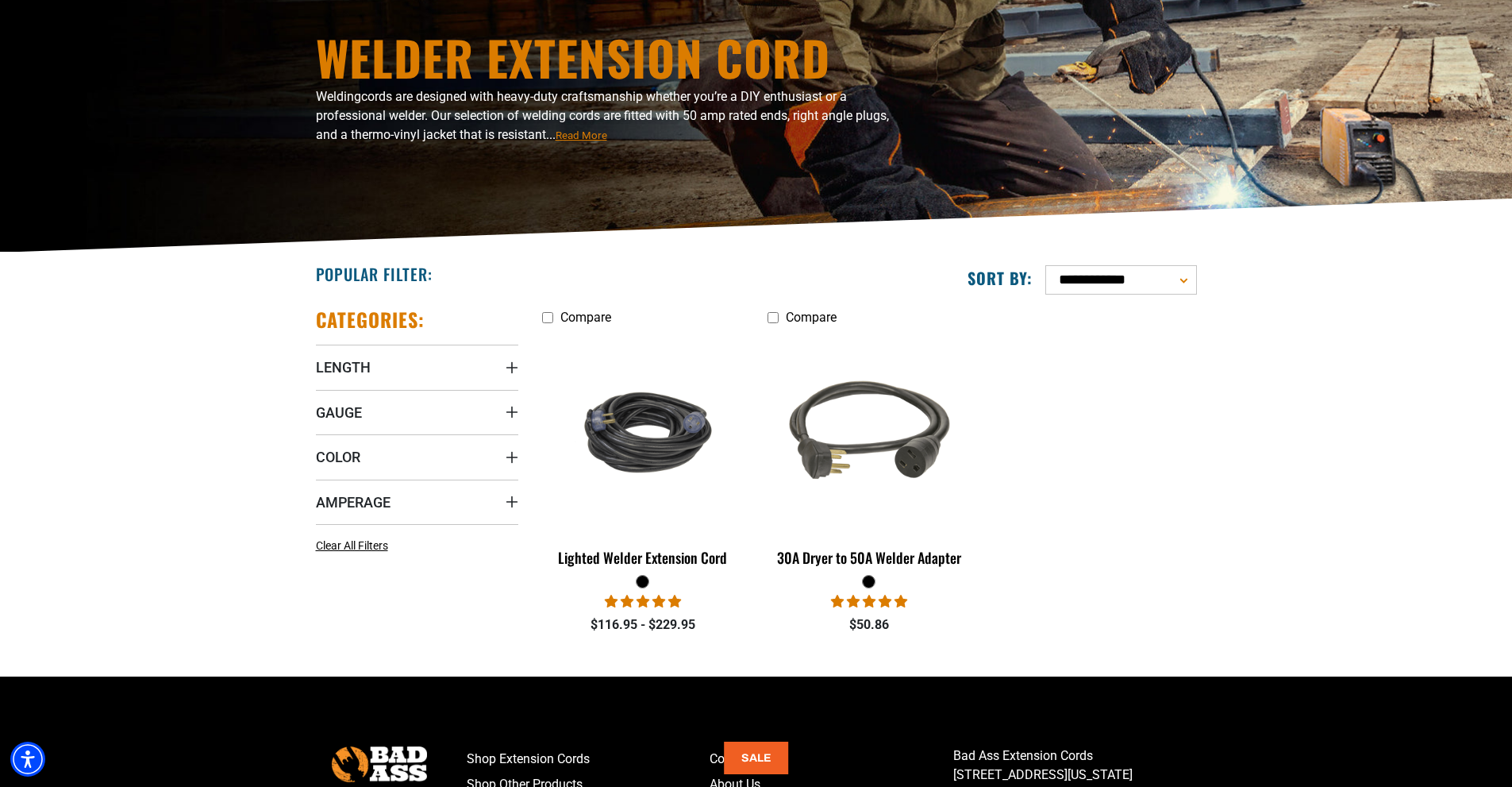
scroll to position [238, 0]
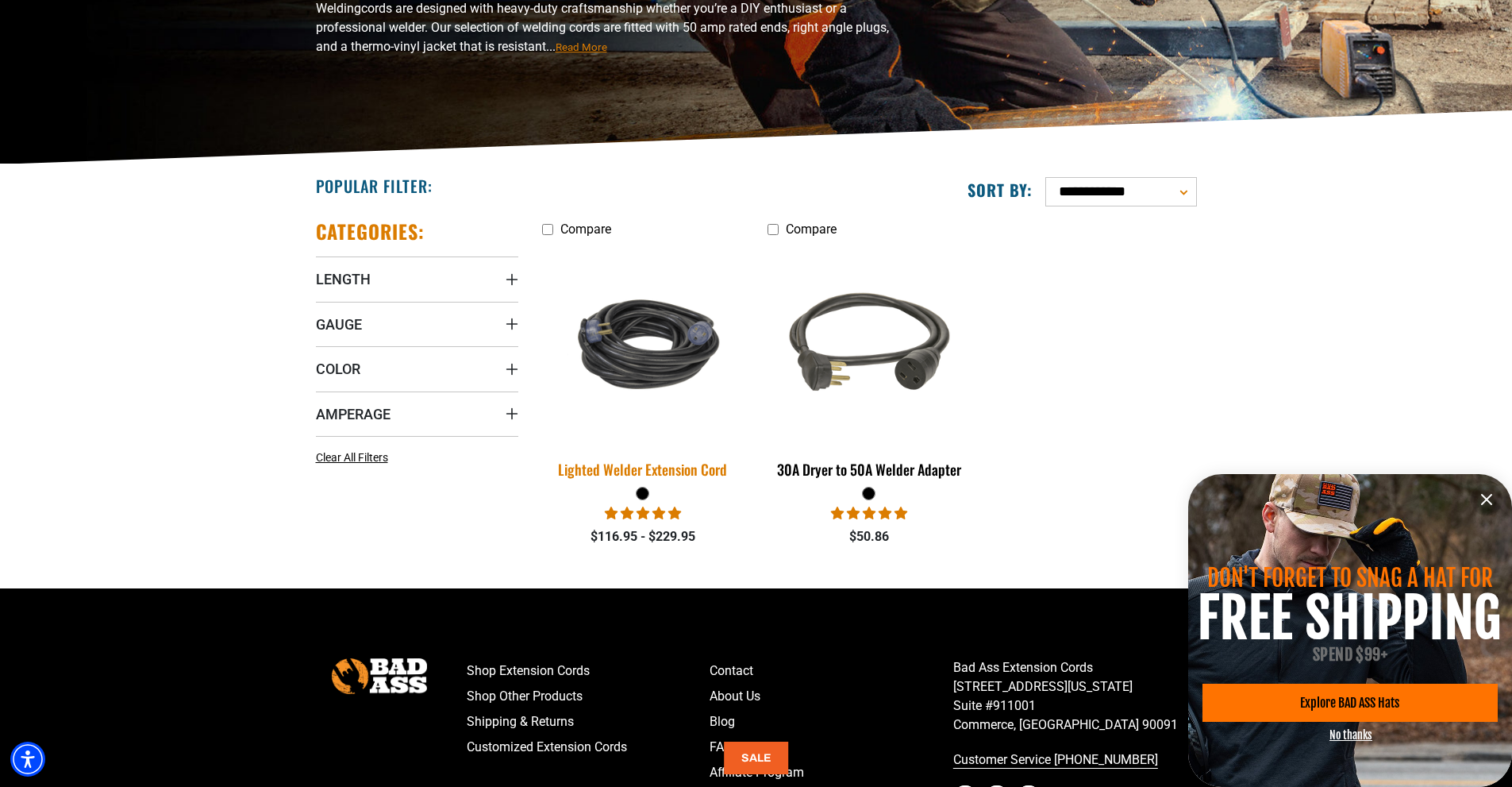
click at [651, 466] on div "Lighted Welder Extension Cord" at bounding box center [644, 468] width 202 height 14
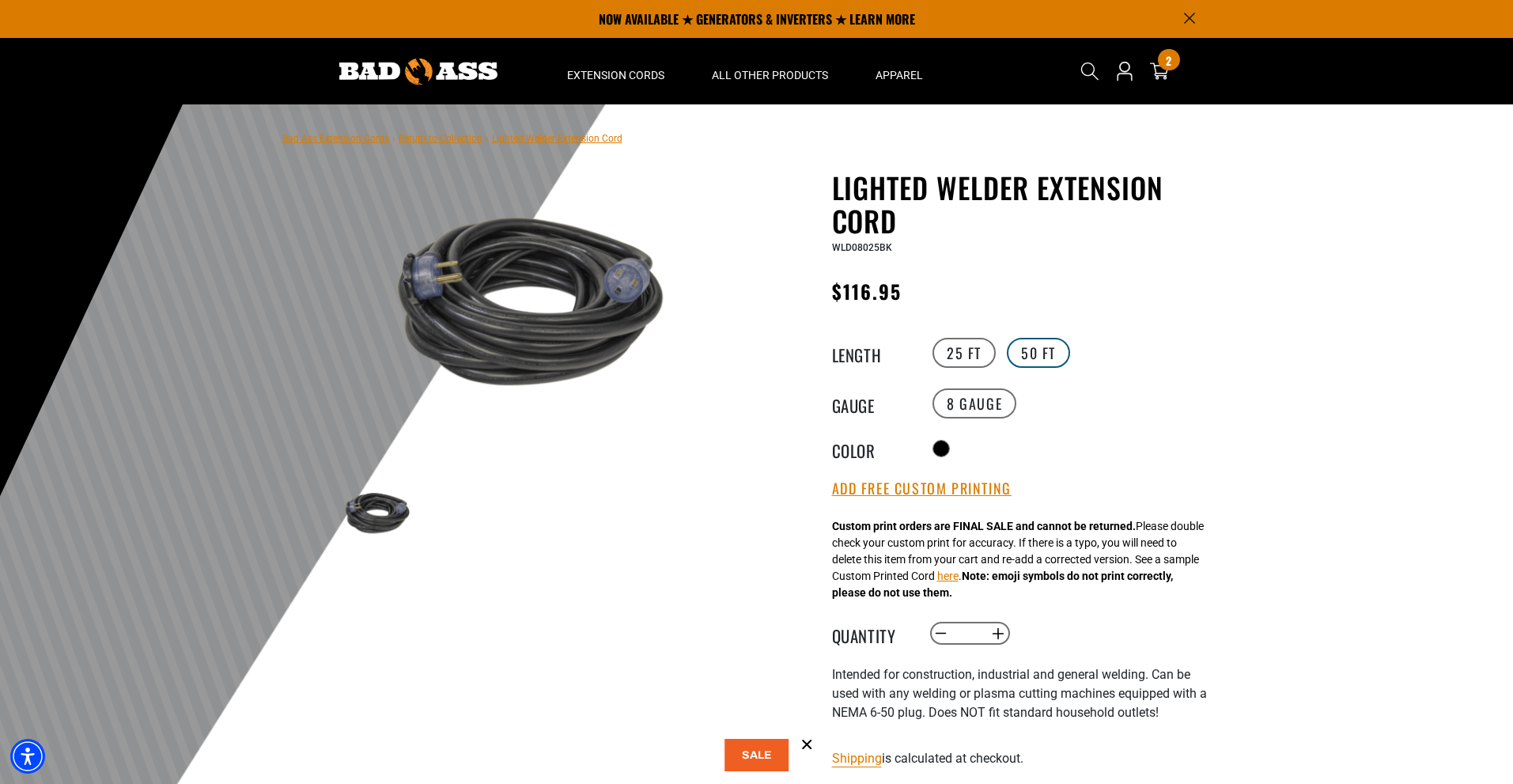
click at [1029, 350] on label "50 FT" at bounding box center [1039, 353] width 63 height 30
click at [958, 353] on label "25 FT" at bounding box center [964, 353] width 63 height 30
click at [1032, 352] on label "50 FT" at bounding box center [1039, 353] width 63 height 30
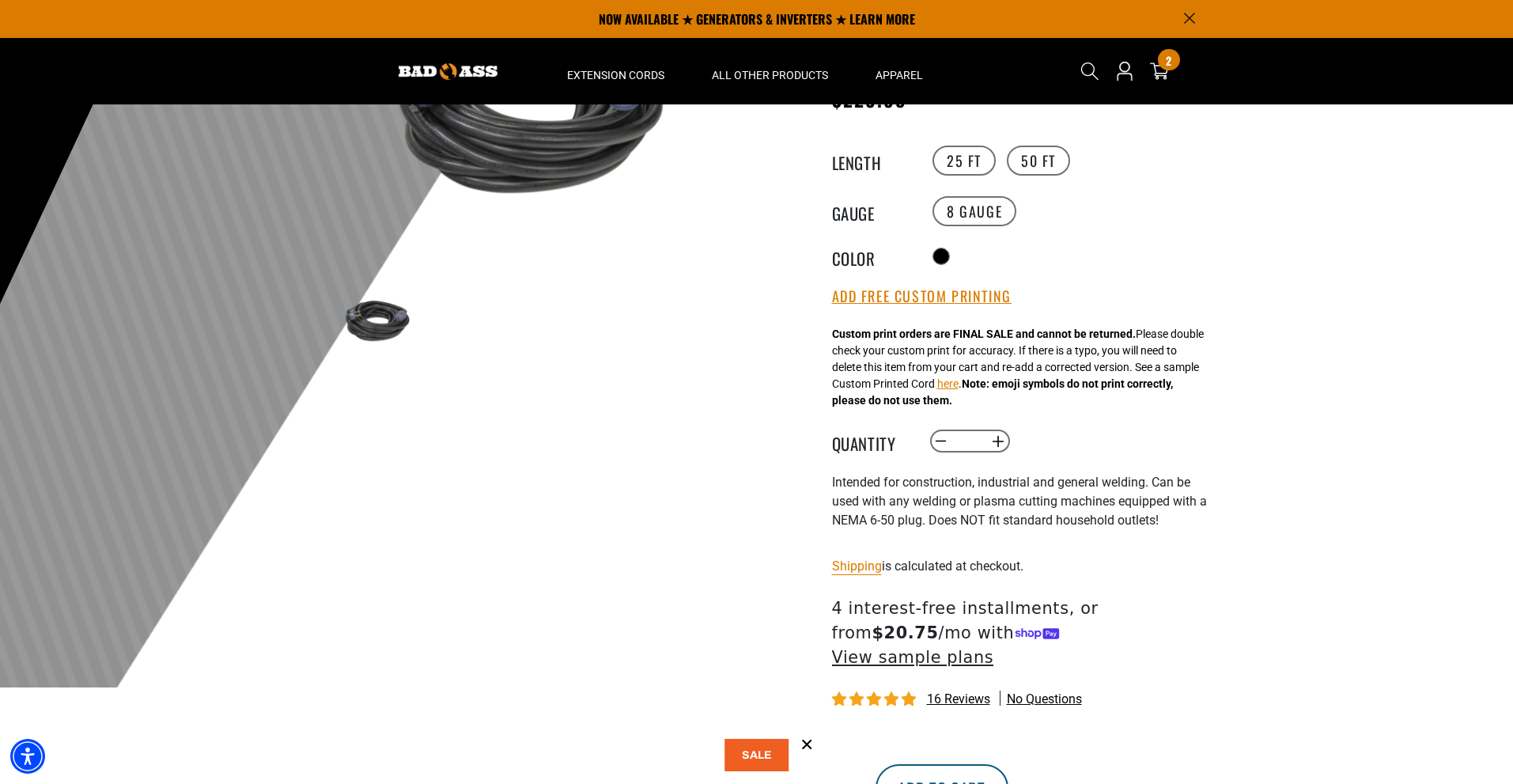
scroll to position [158, 0]
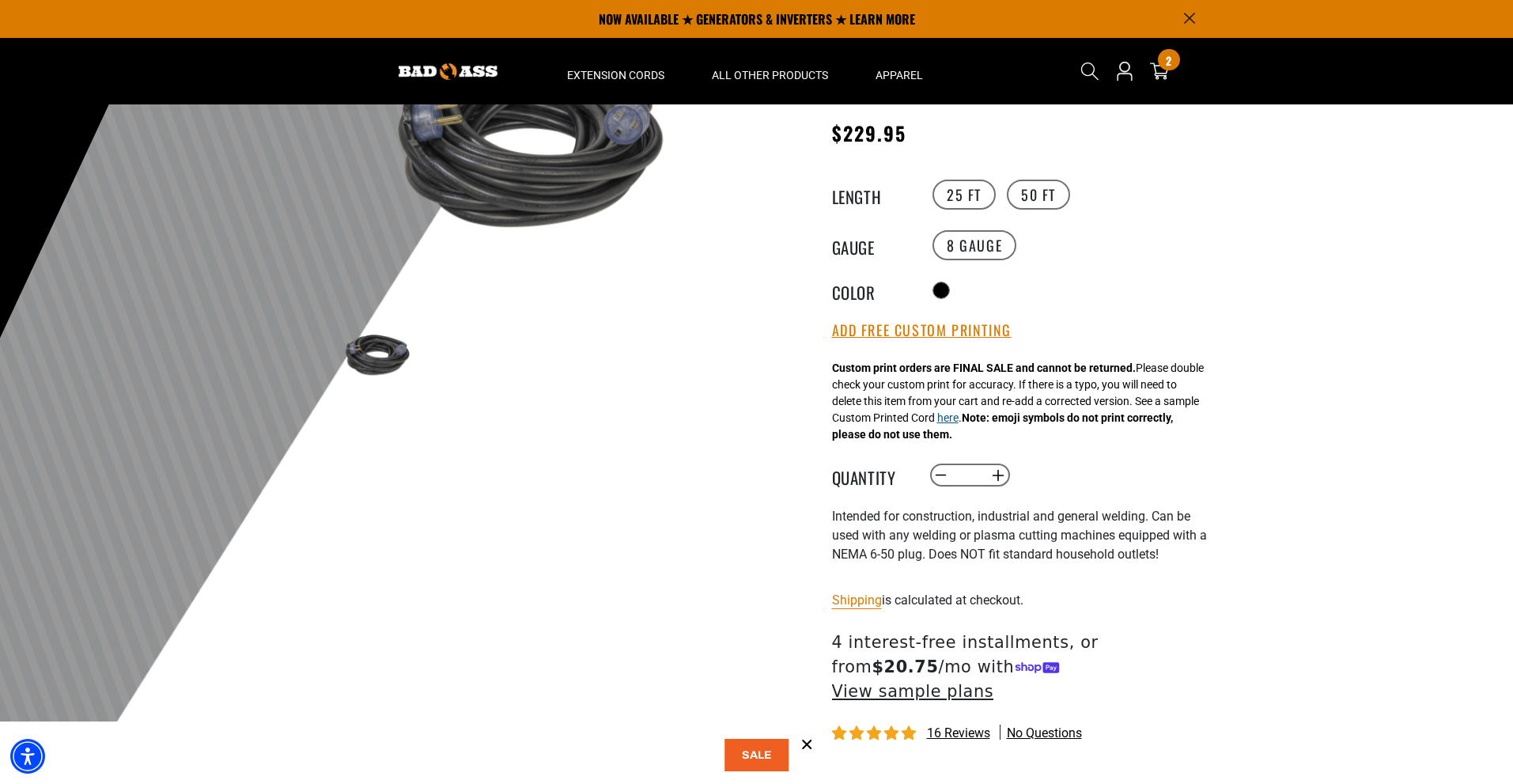
click at [958, 420] on button "here" at bounding box center [947, 418] width 21 height 17
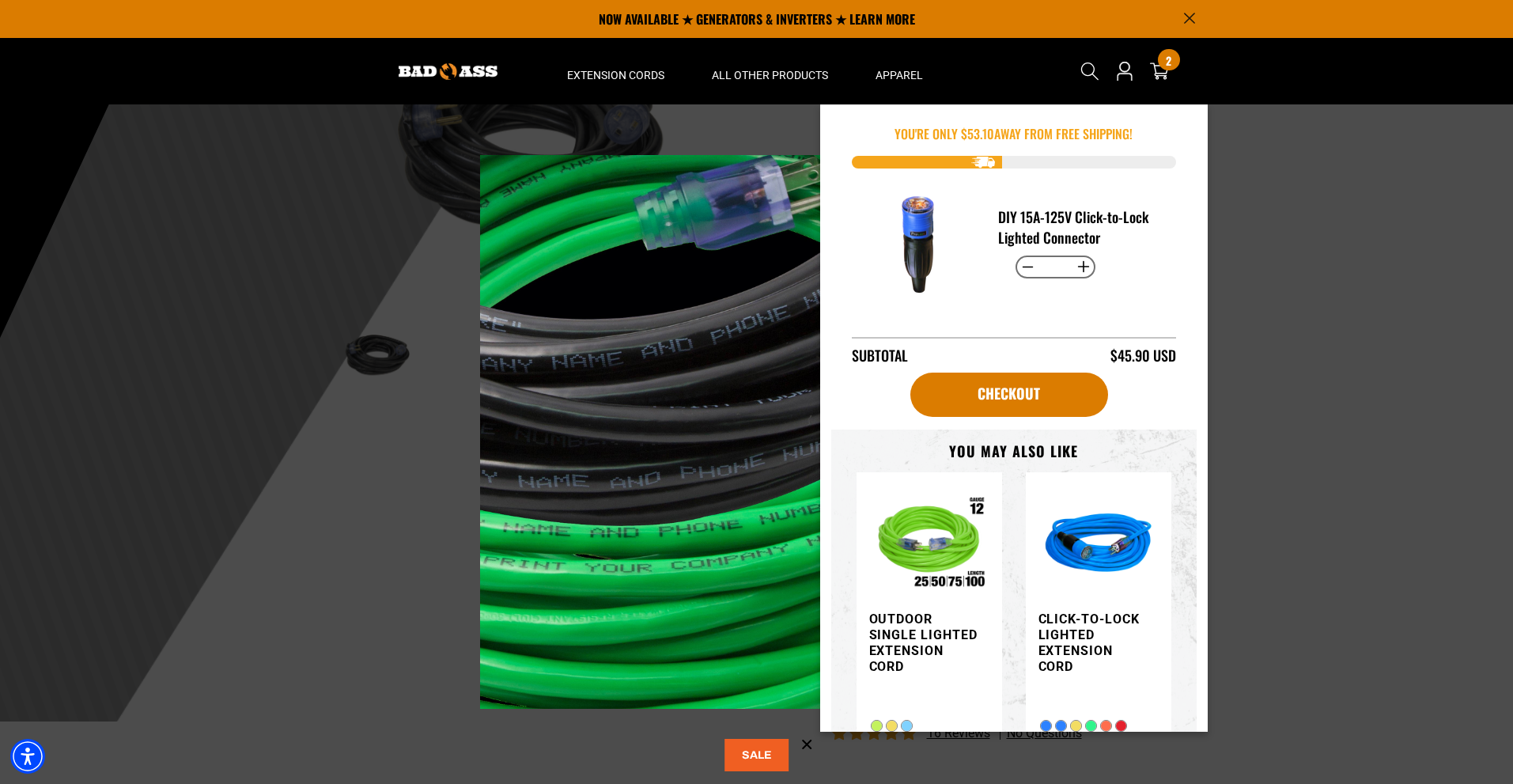
click at [1269, 325] on span at bounding box center [756, 392] width 1513 height 784
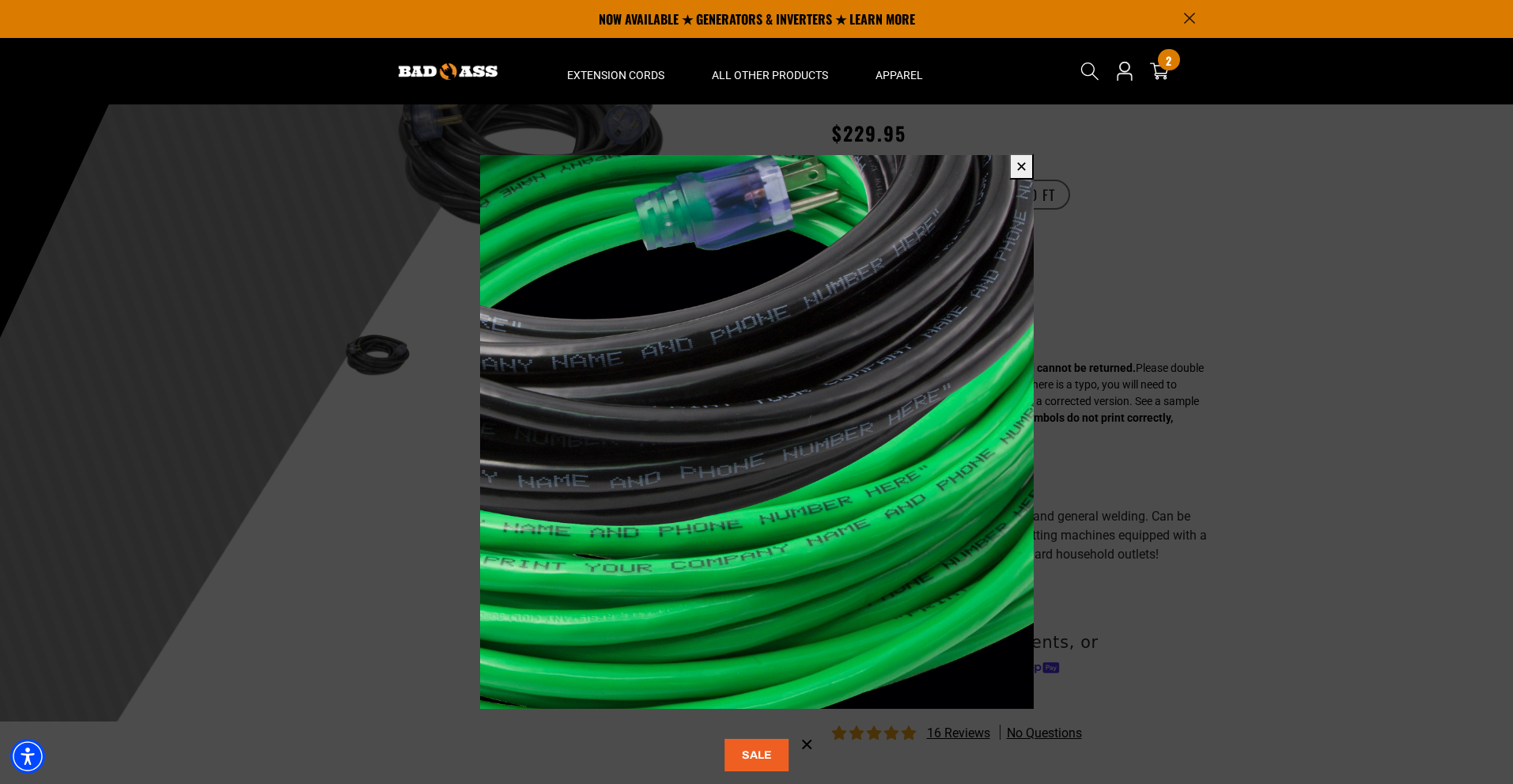
click at [1022, 167] on button "✕" at bounding box center [1021, 167] width 24 height 26
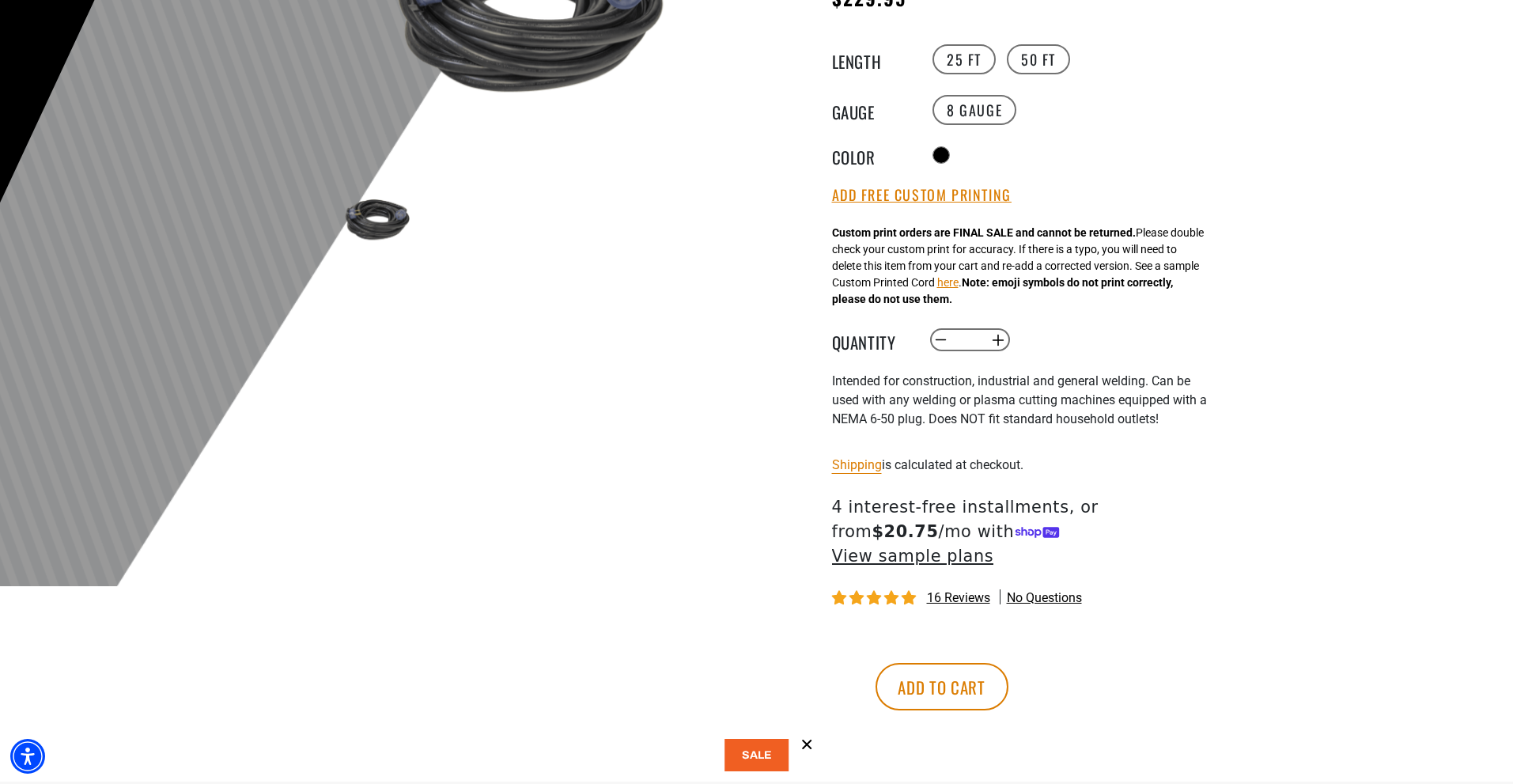
scroll to position [317, 0]
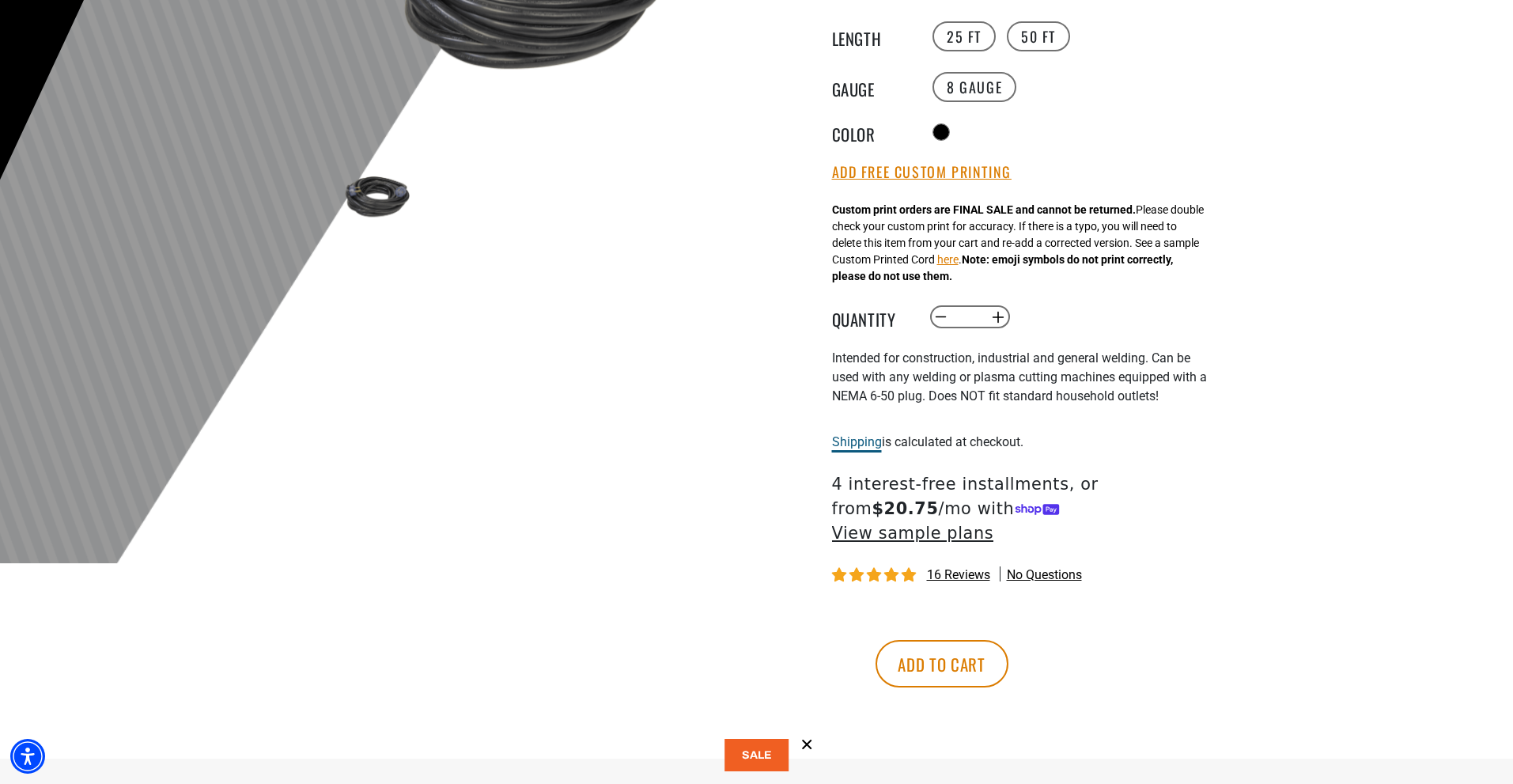
click at [859, 446] on link "Shipping" at bounding box center [857, 442] width 50 height 15
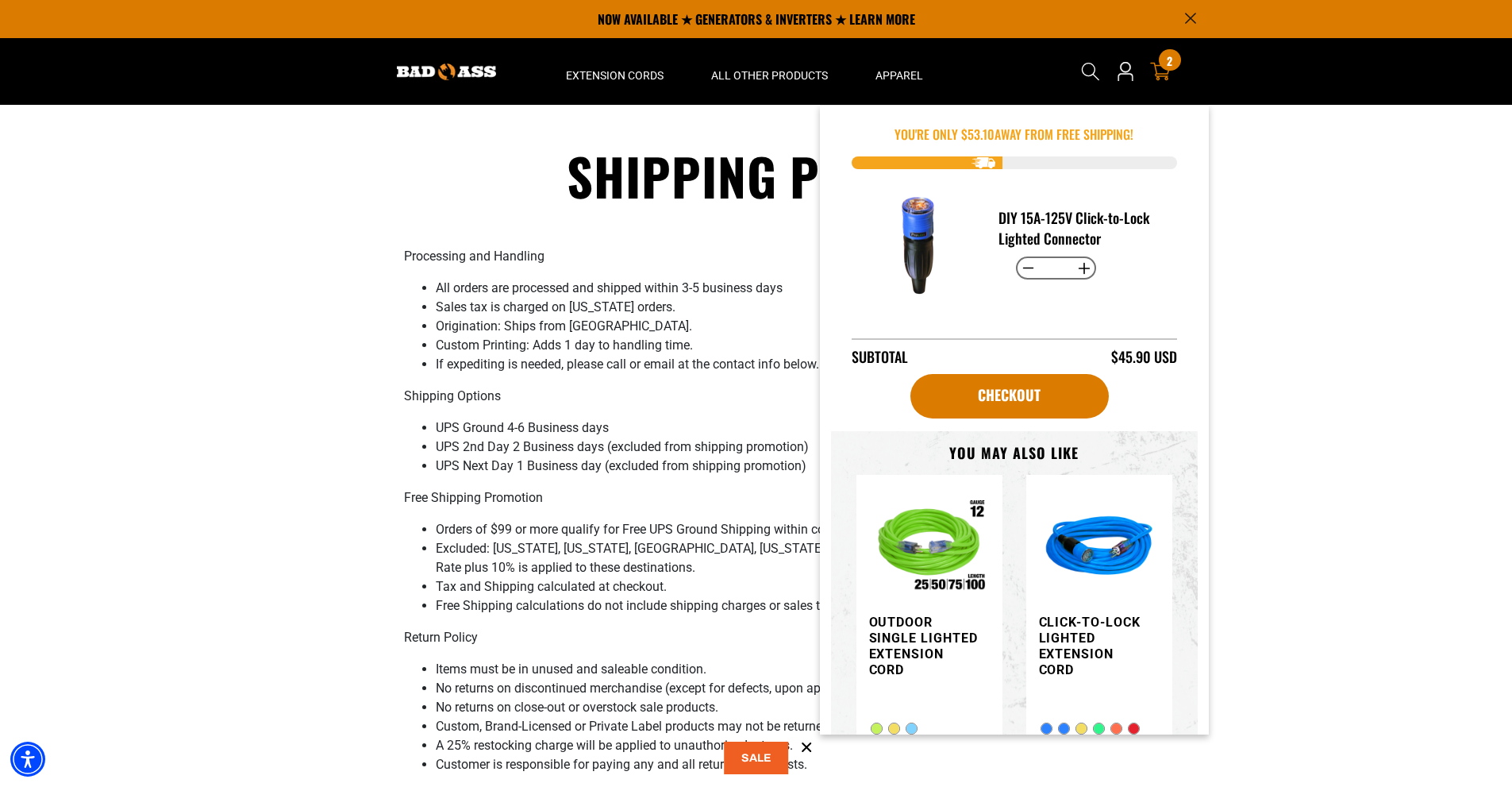
click at [1162, 62] on div "2 2 items" at bounding box center [1168, 59] width 21 height 21
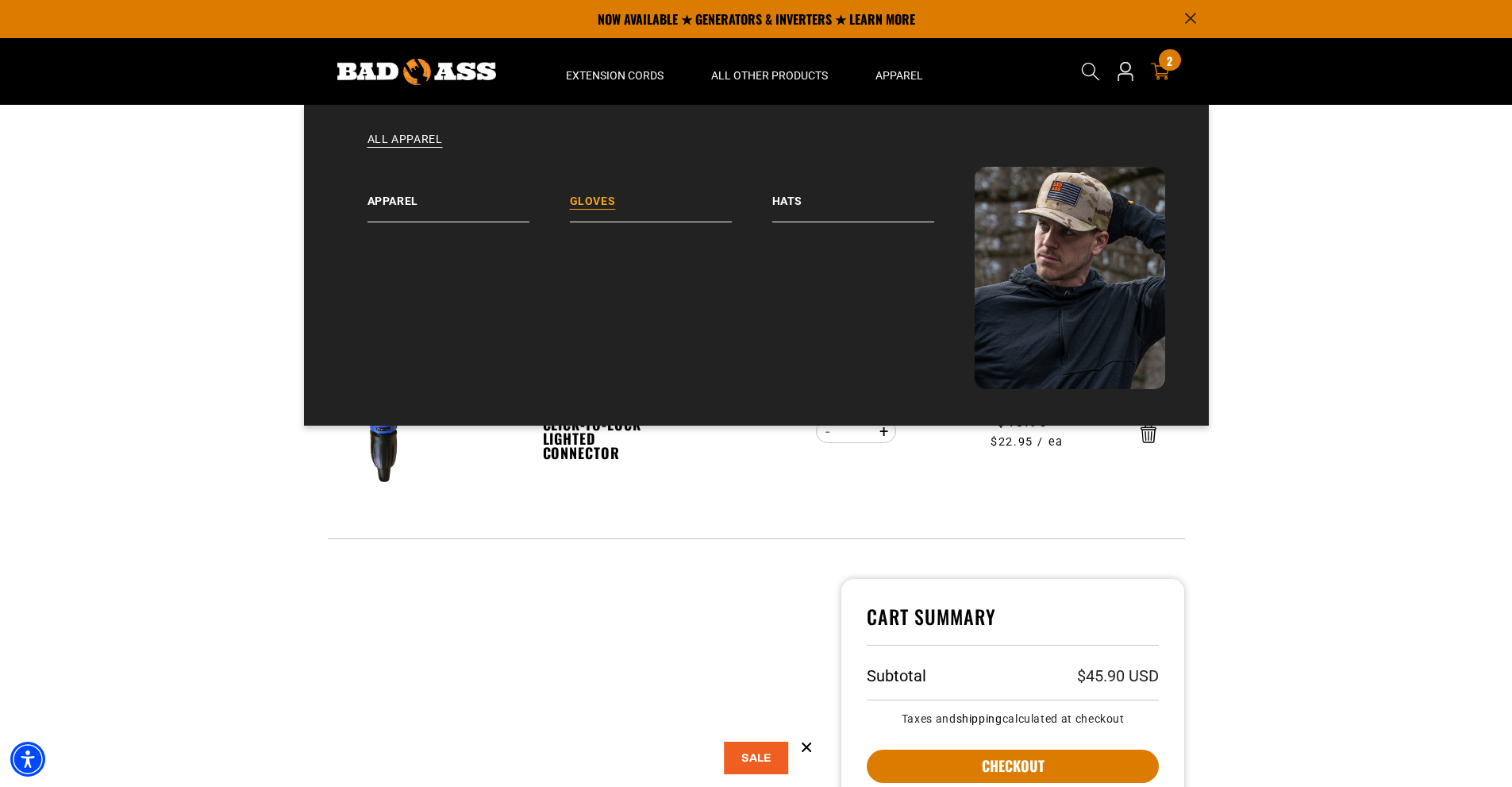
click at [590, 208] on link "Gloves" at bounding box center [671, 194] width 202 height 56
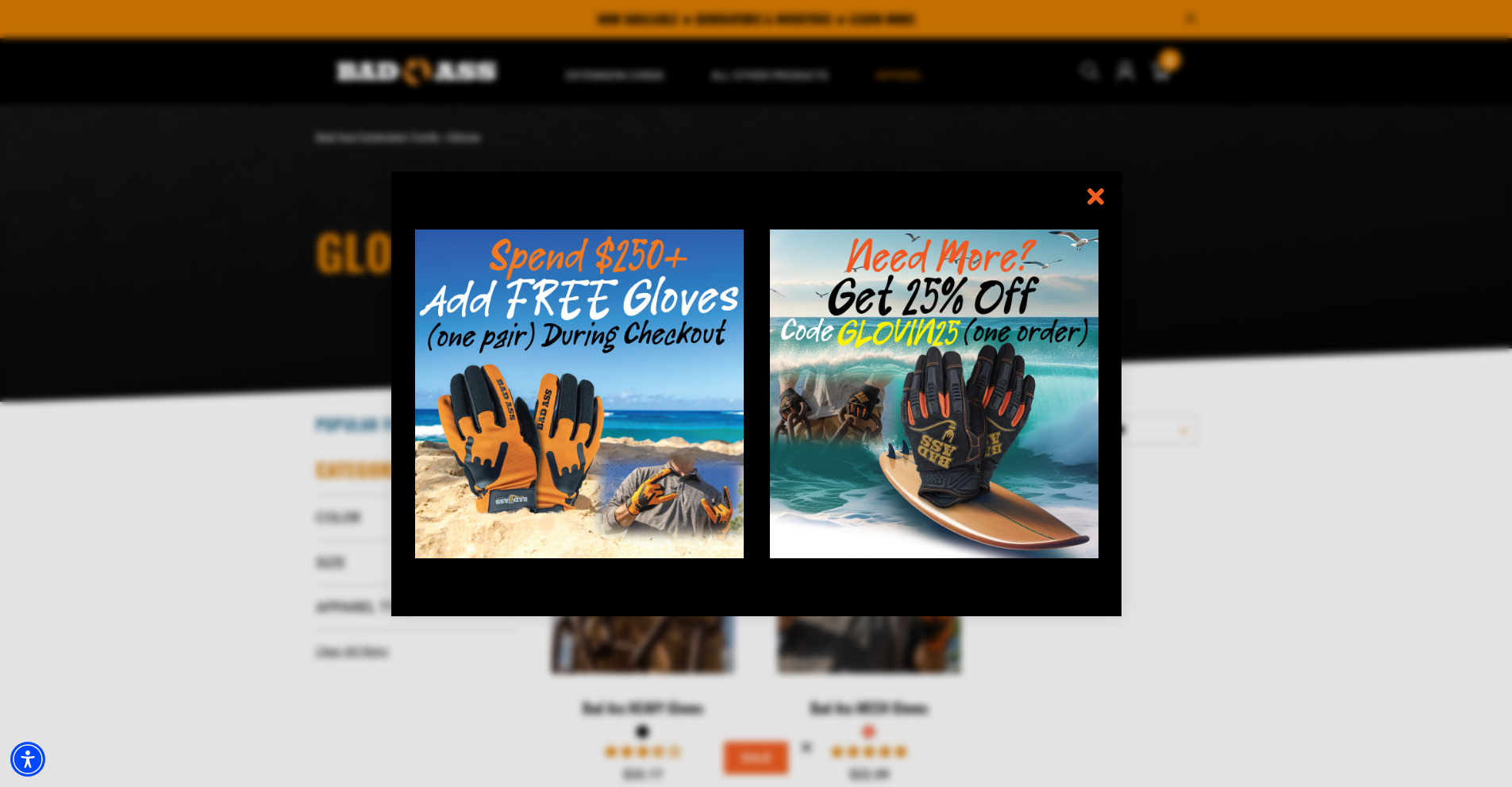
click at [1091, 190] on icon "information" at bounding box center [1095, 196] width 12 height 12
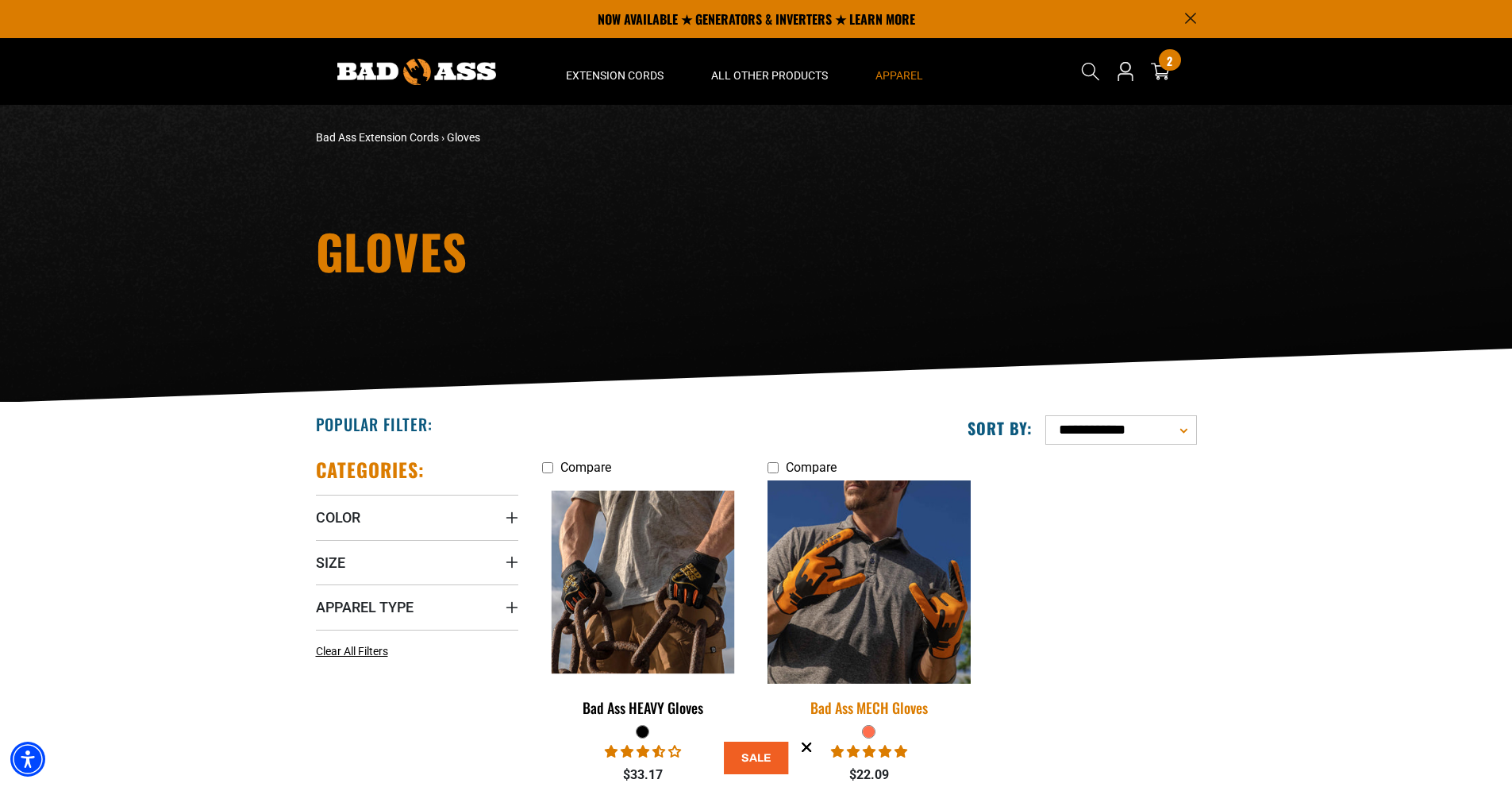
click at [885, 602] on img at bounding box center [868, 582] width 222 height 203
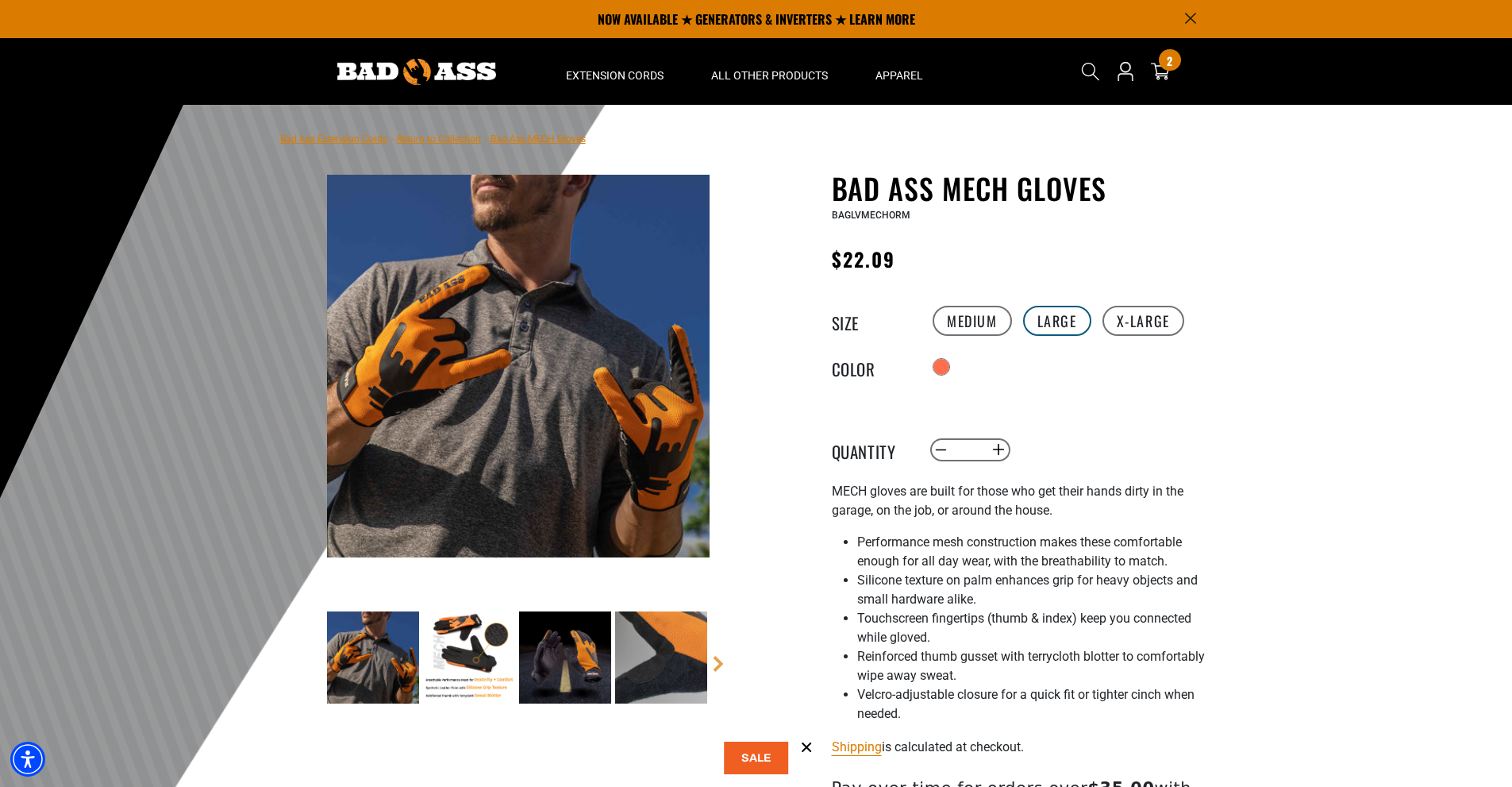
click at [1066, 323] on label "Large" at bounding box center [1056, 321] width 68 height 30
click at [1127, 314] on label "X-Large" at bounding box center [1143, 321] width 82 height 30
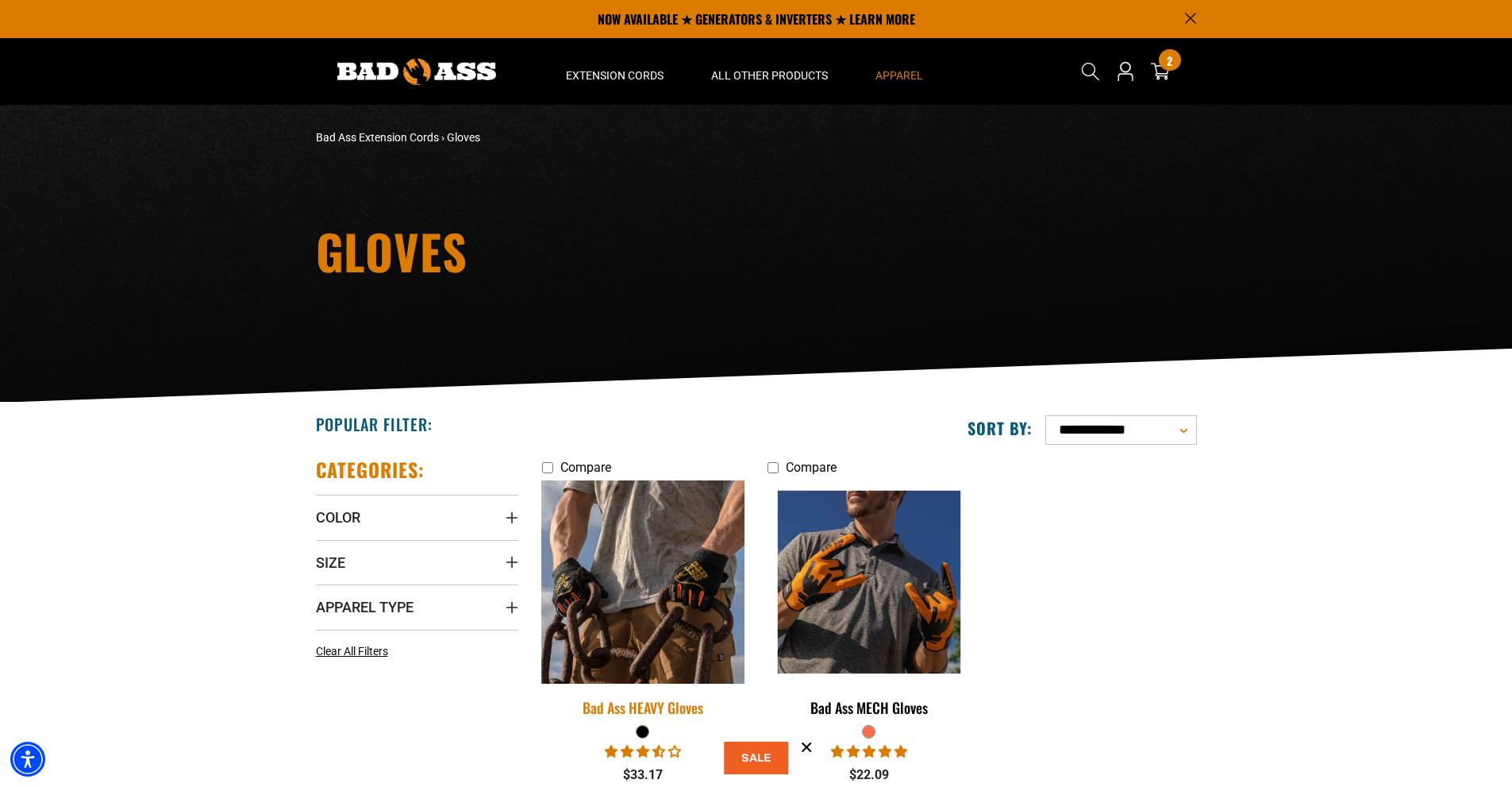
click at [657, 590] on img at bounding box center [642, 582] width 222 height 203
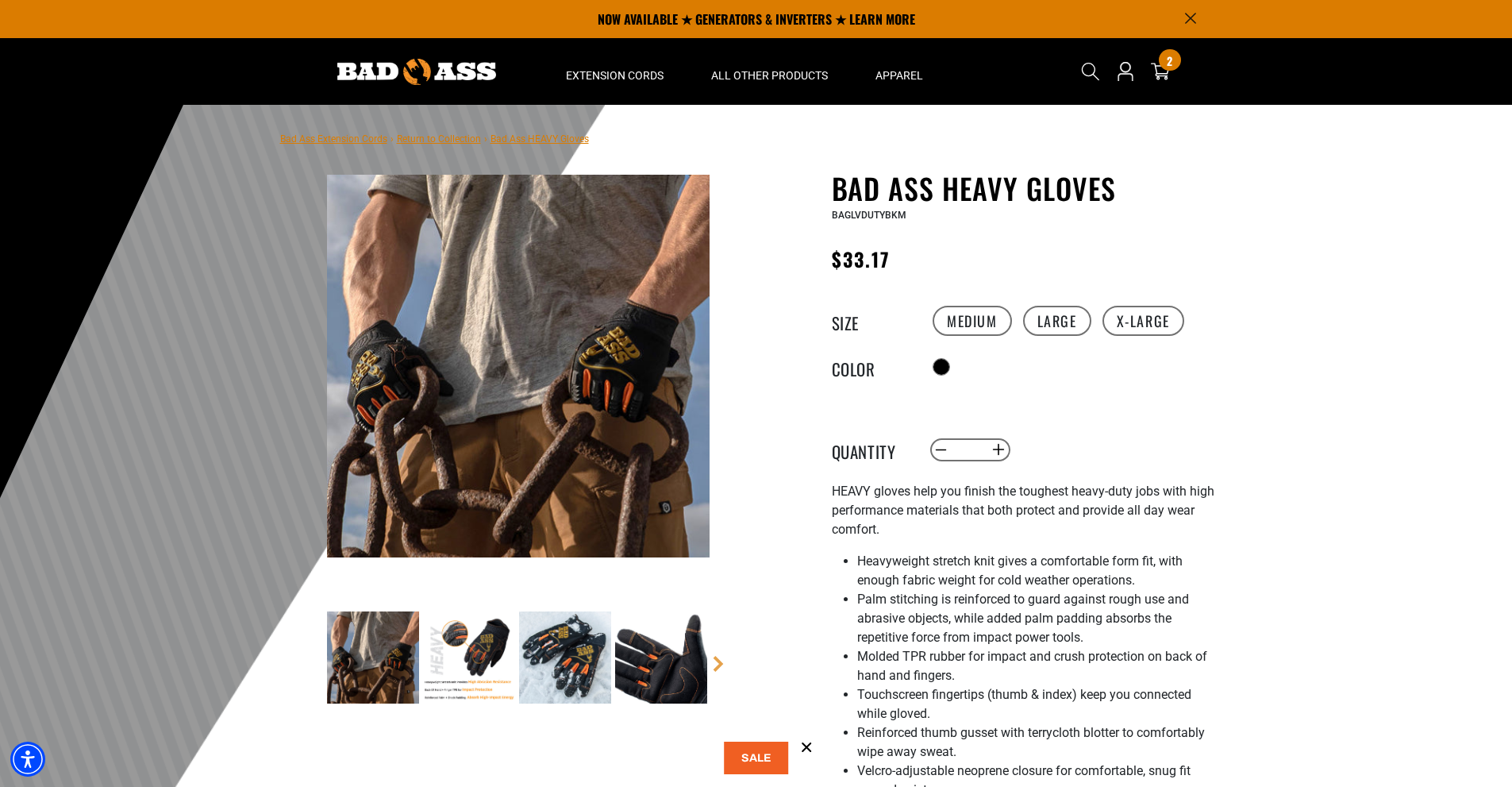
click at [635, 651] on img at bounding box center [660, 657] width 92 height 92
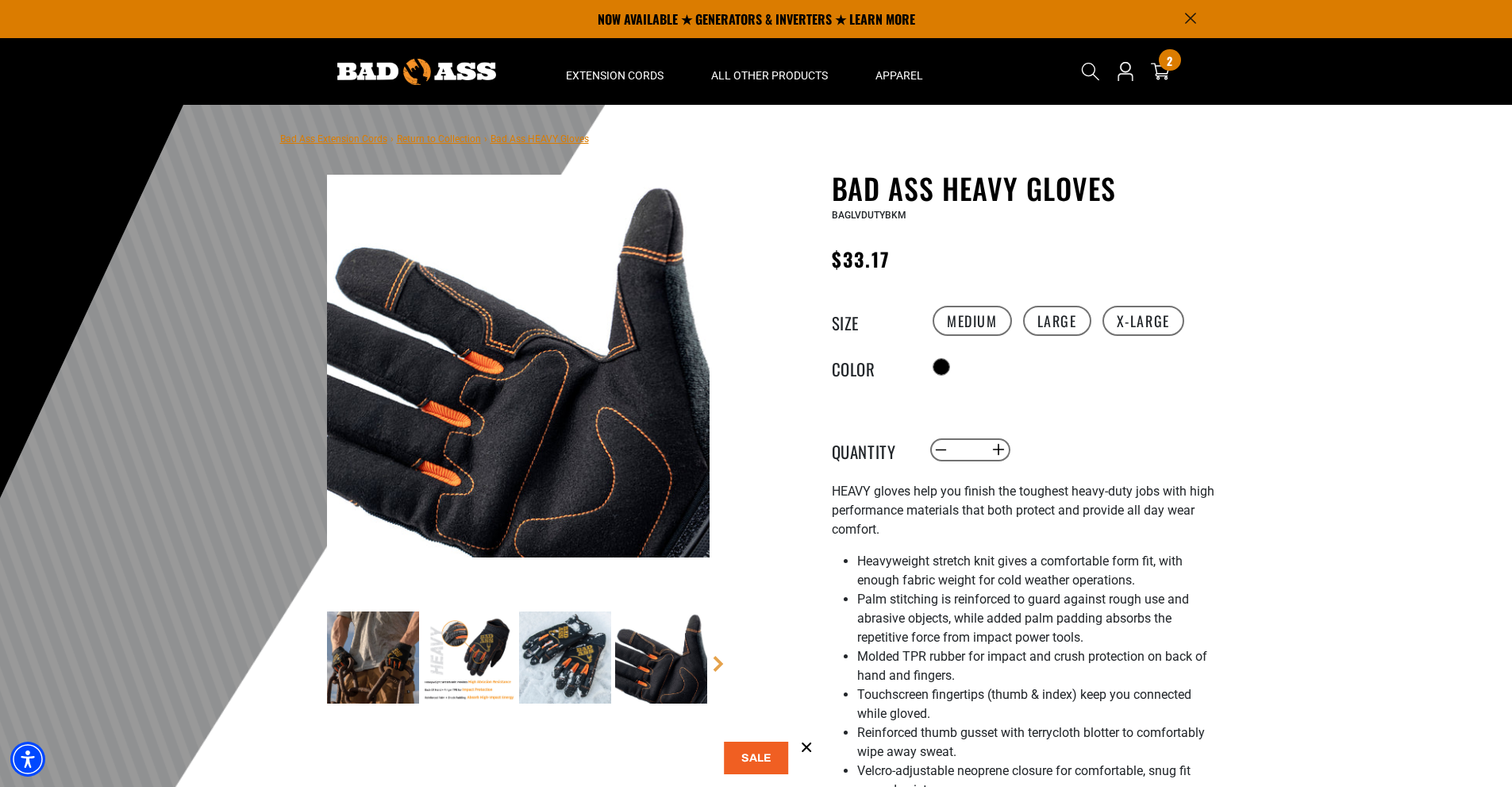
click at [554, 649] on img at bounding box center [565, 657] width 92 height 92
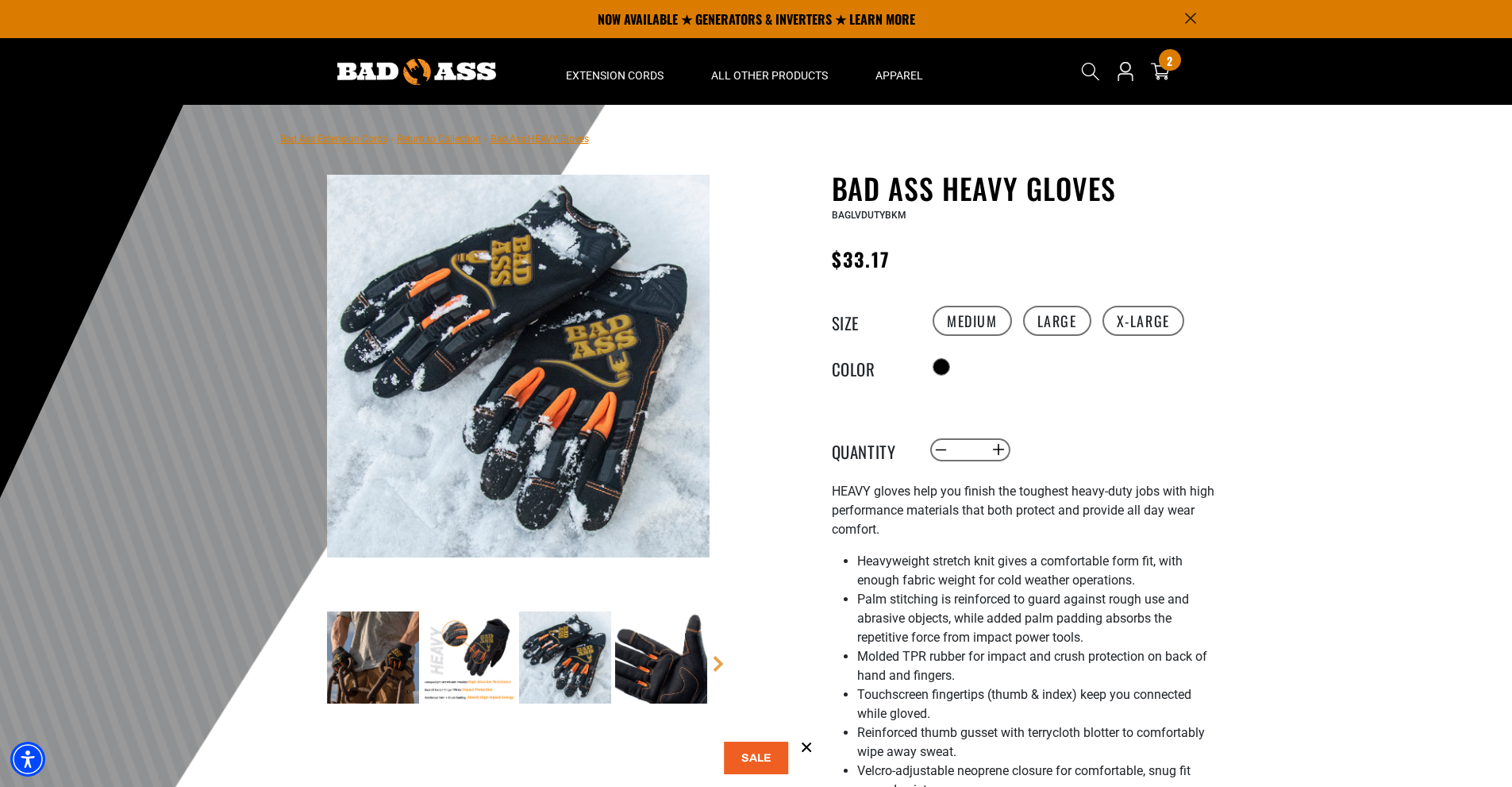
scroll to position [79, 0]
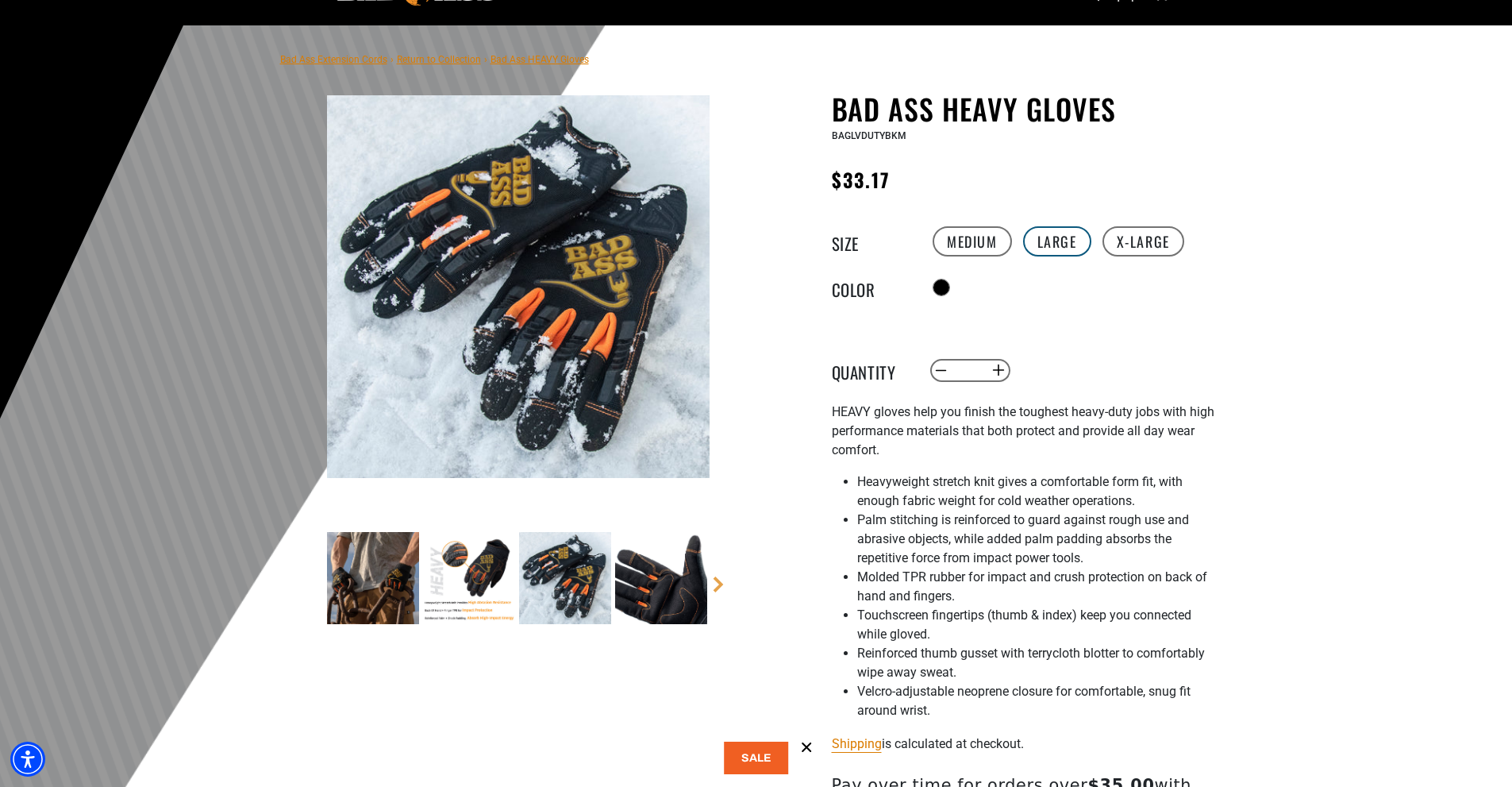
click at [1044, 235] on label "Large" at bounding box center [1056, 241] width 68 height 30
click at [1112, 231] on label "X-Large" at bounding box center [1143, 241] width 82 height 30
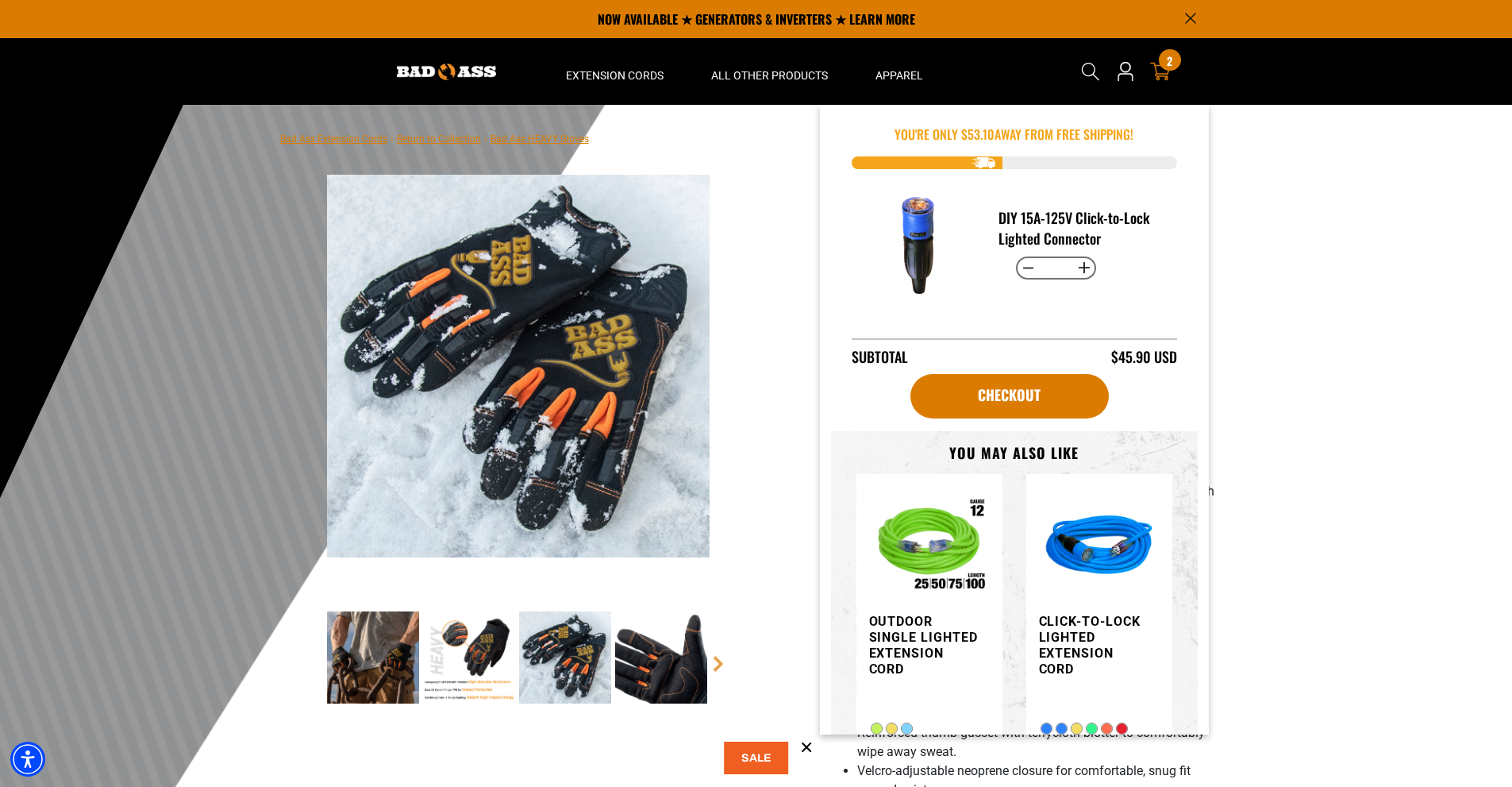
click at [1158, 69] on icon at bounding box center [1160, 72] width 20 height 20
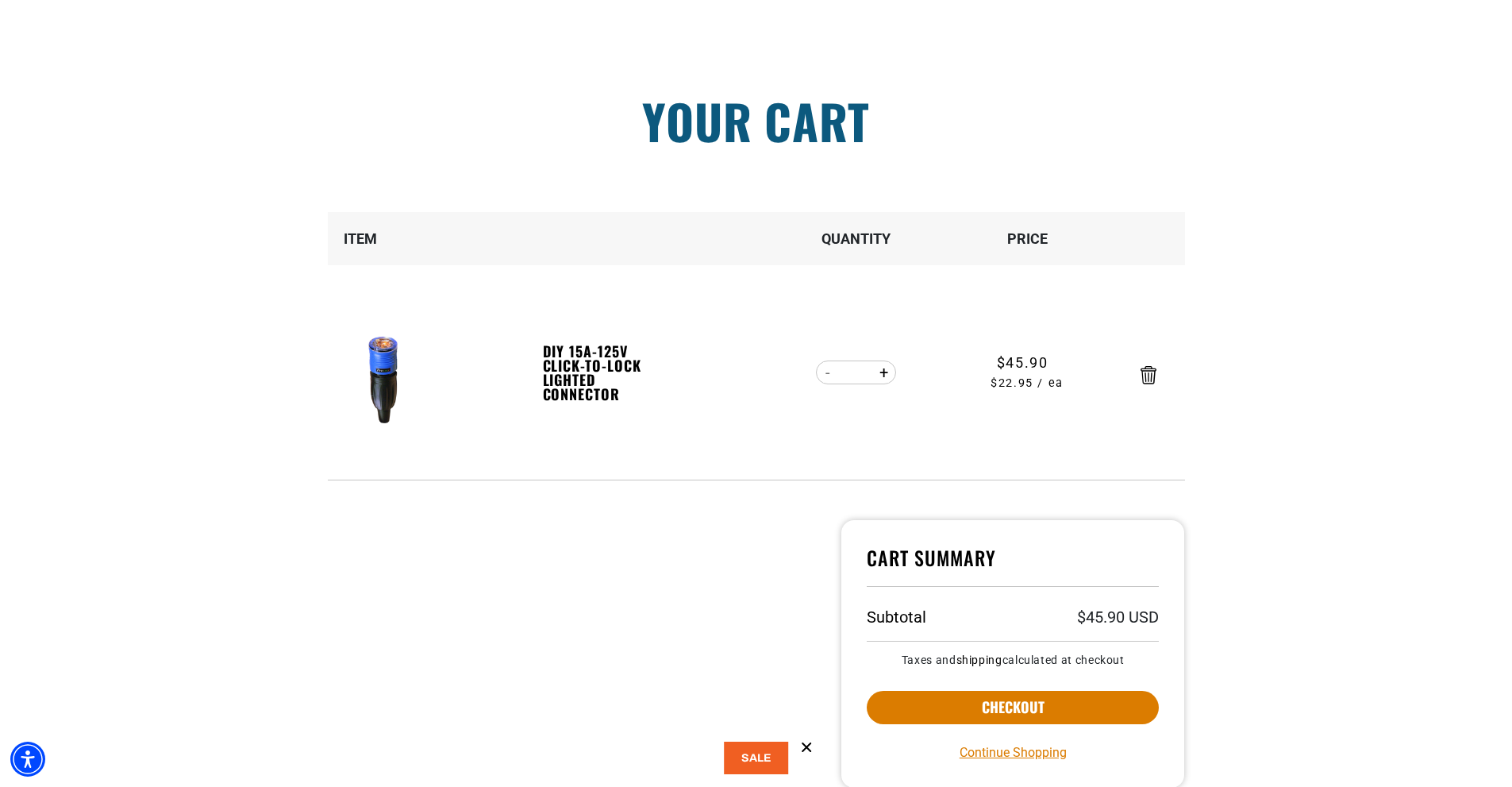
scroll to position [318, 0]
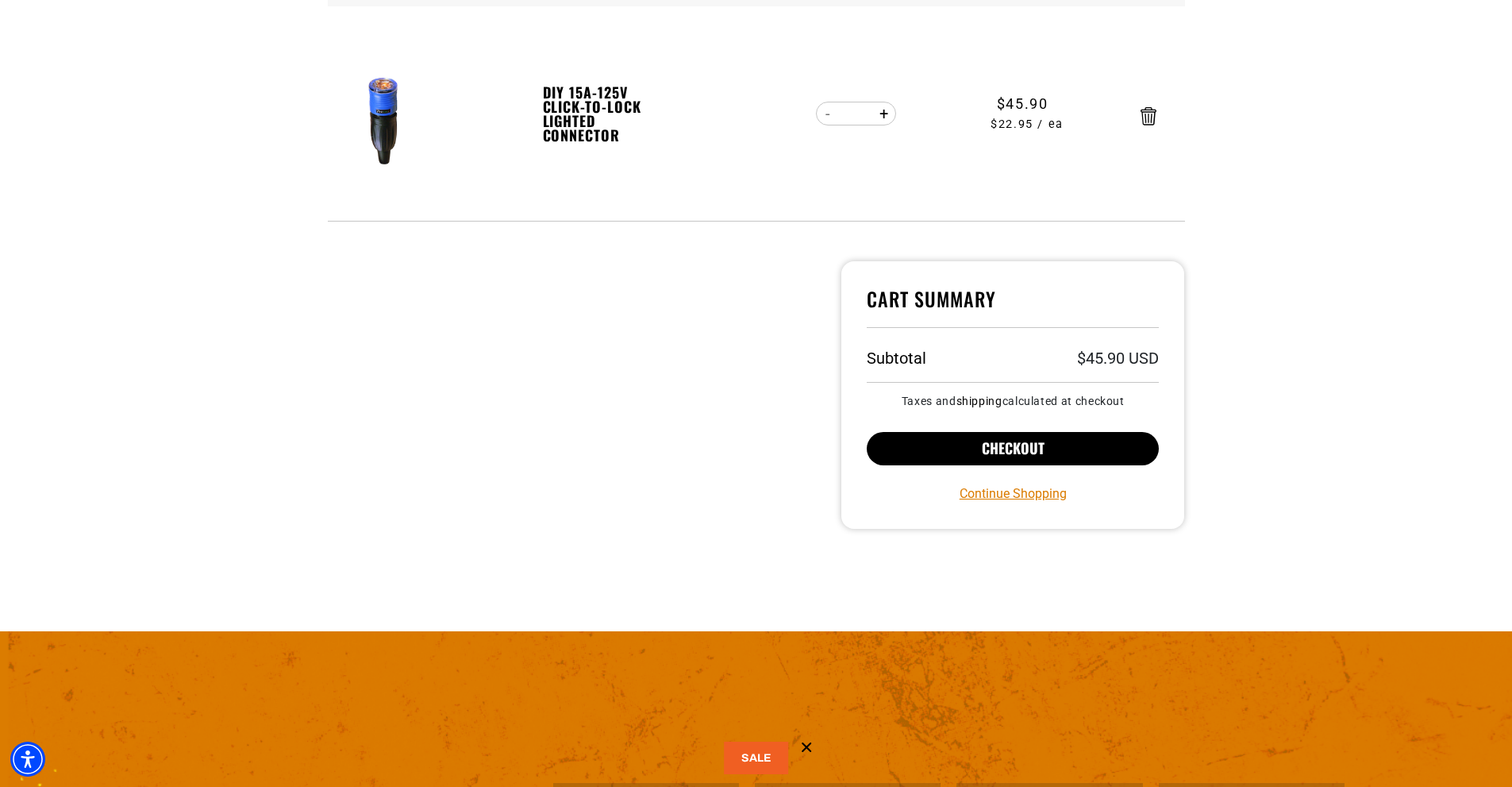
click at [1014, 445] on button "Checkout" at bounding box center [1012, 449] width 293 height 33
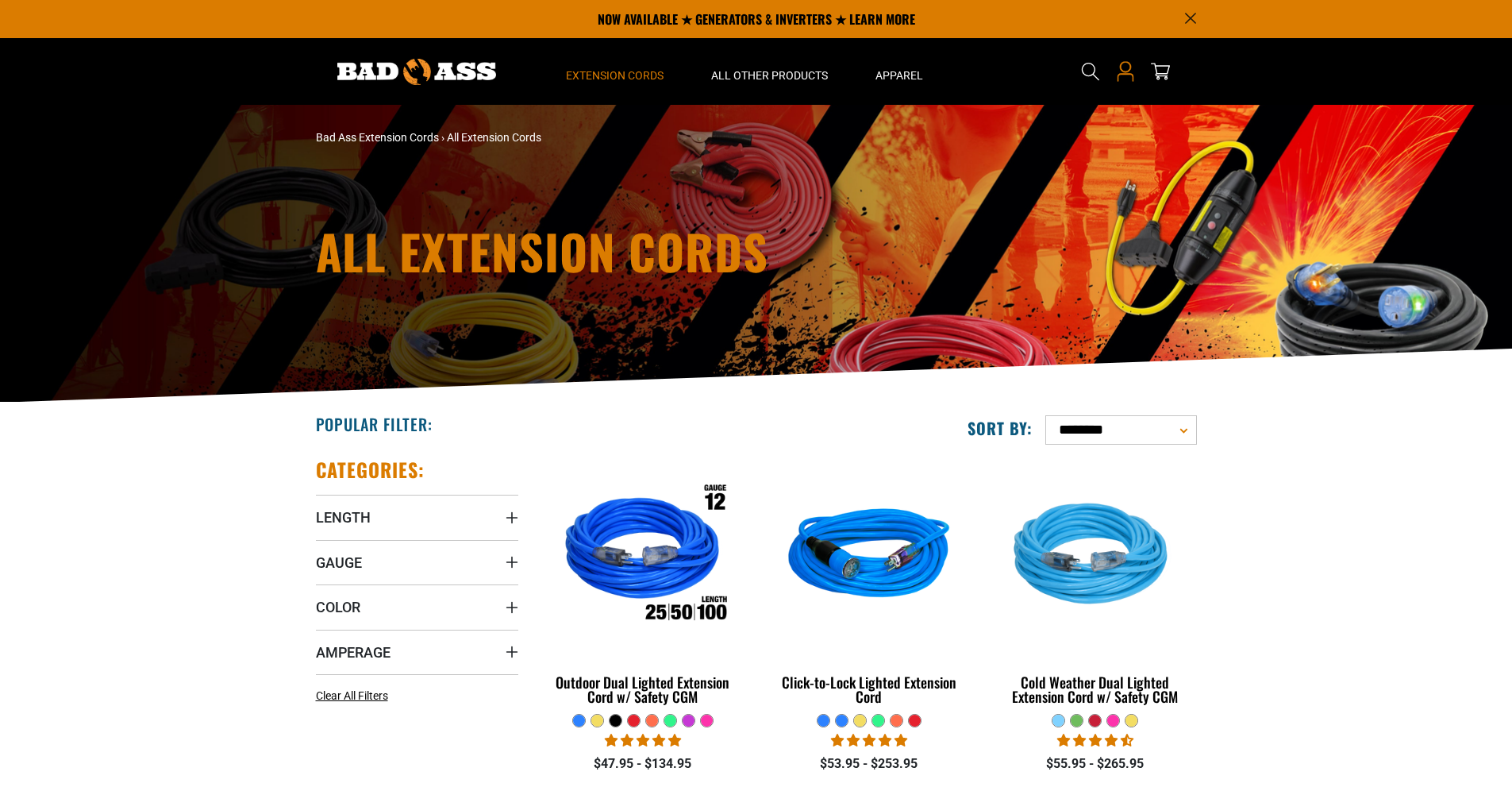
click at [1124, 73] on icon at bounding box center [1125, 77] width 17 height 8
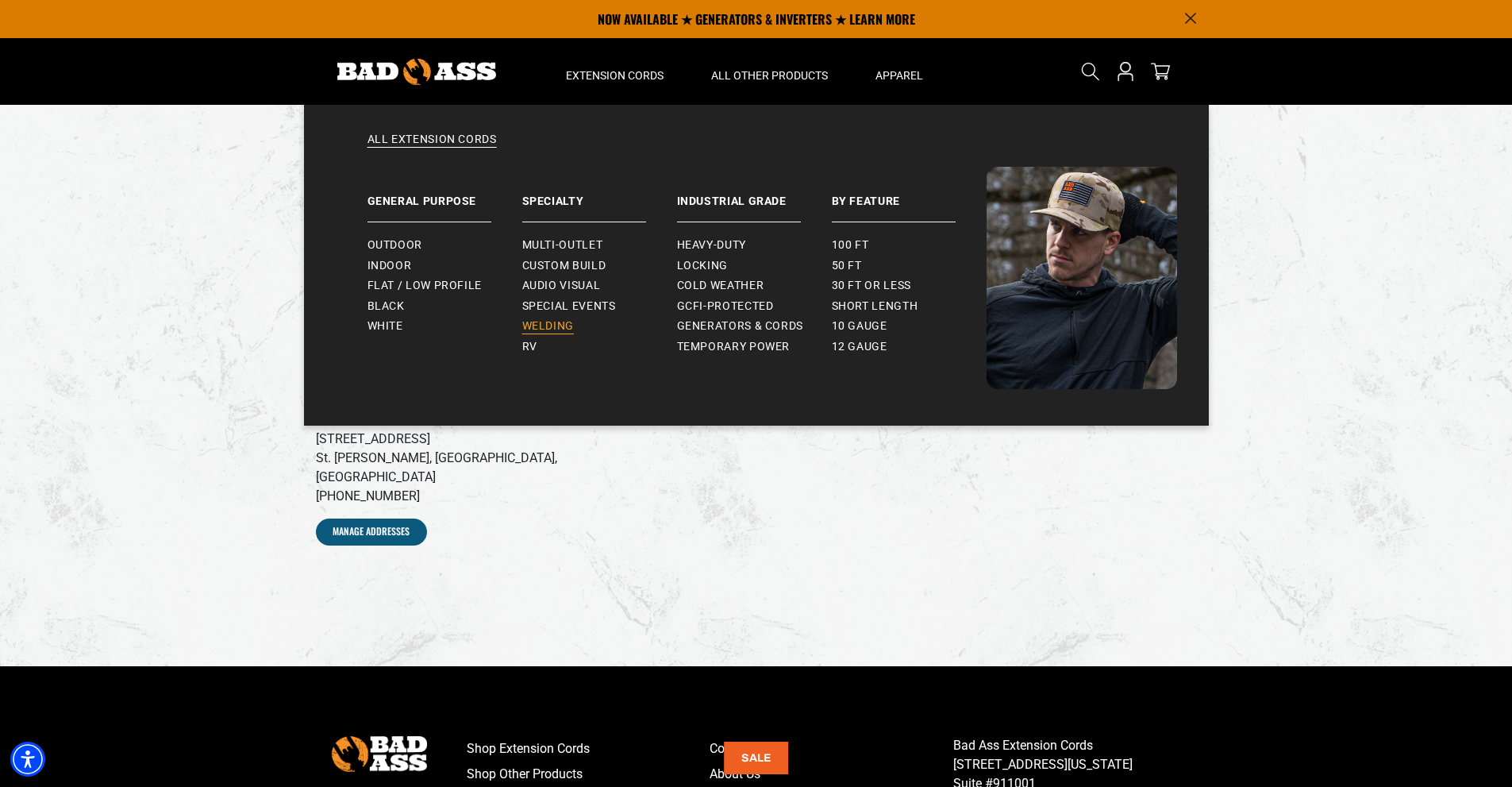
click at [559, 321] on span "Welding" at bounding box center [548, 325] width 52 height 14
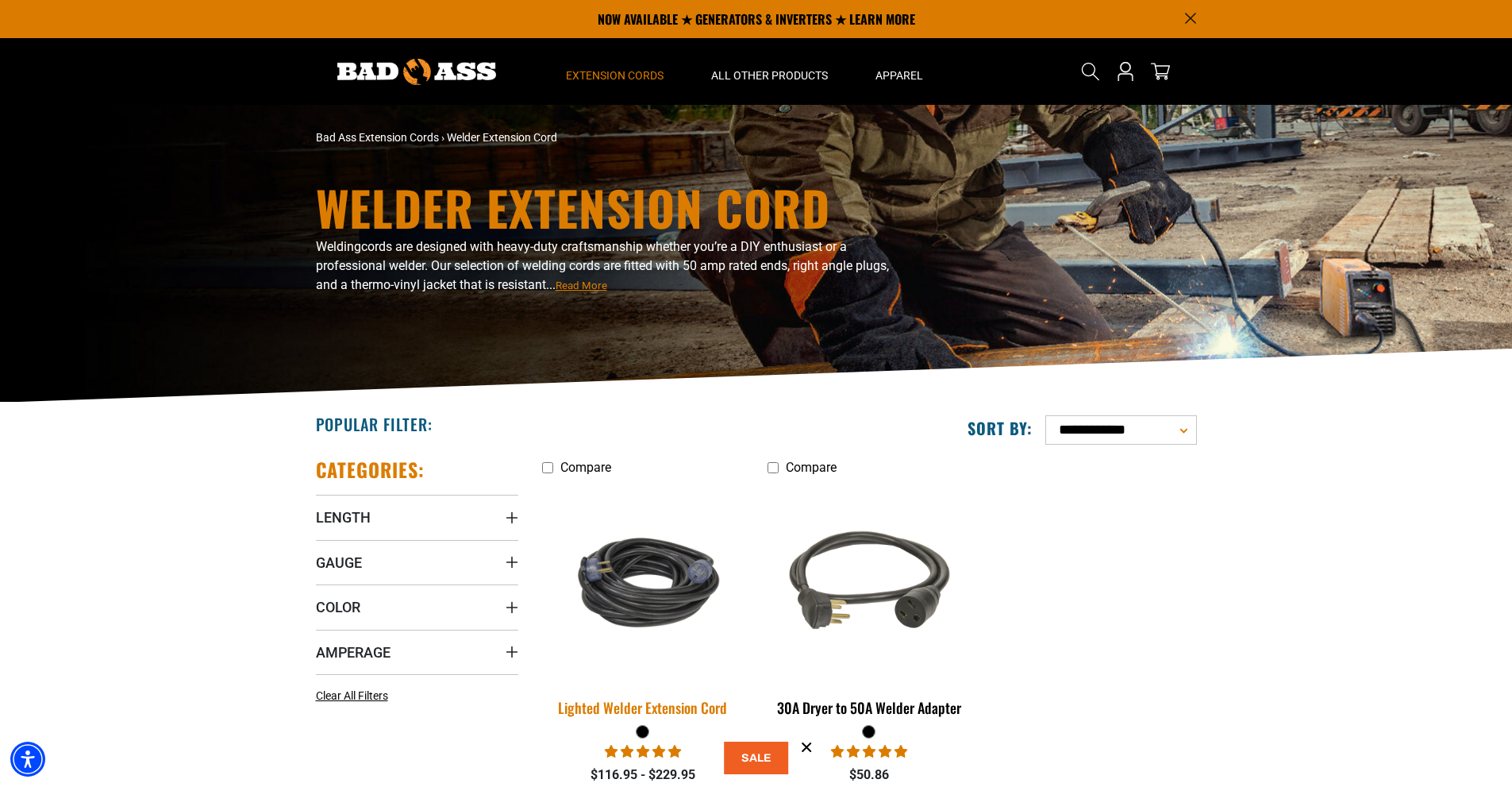
click at [634, 602] on img at bounding box center [642, 583] width 222 height 136
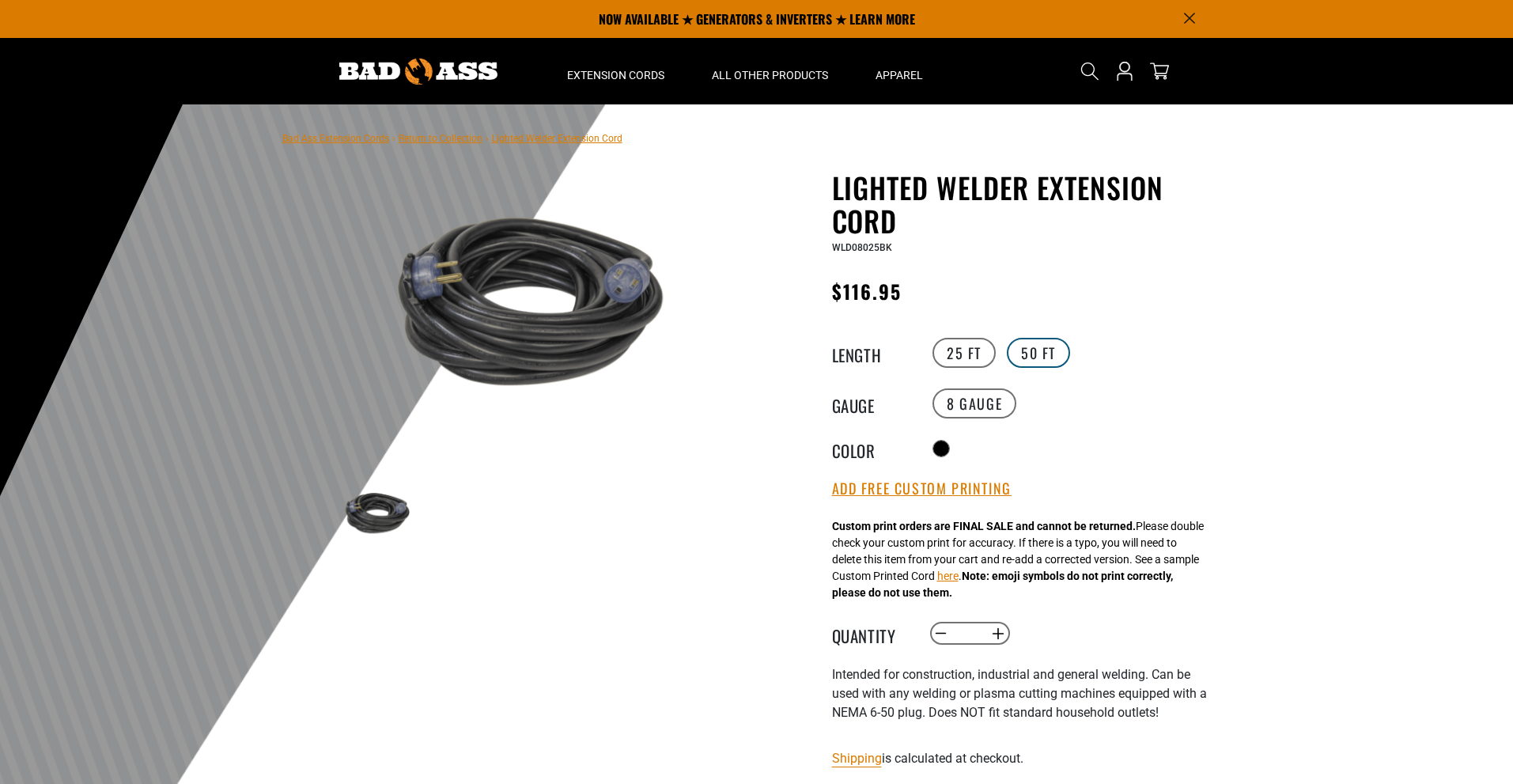
click at [1054, 338] on label "50 FT" at bounding box center [1039, 353] width 63 height 30
click at [950, 344] on label "25 FT" at bounding box center [964, 353] width 63 height 30
click at [1045, 344] on label "50 FT" at bounding box center [1039, 353] width 63 height 30
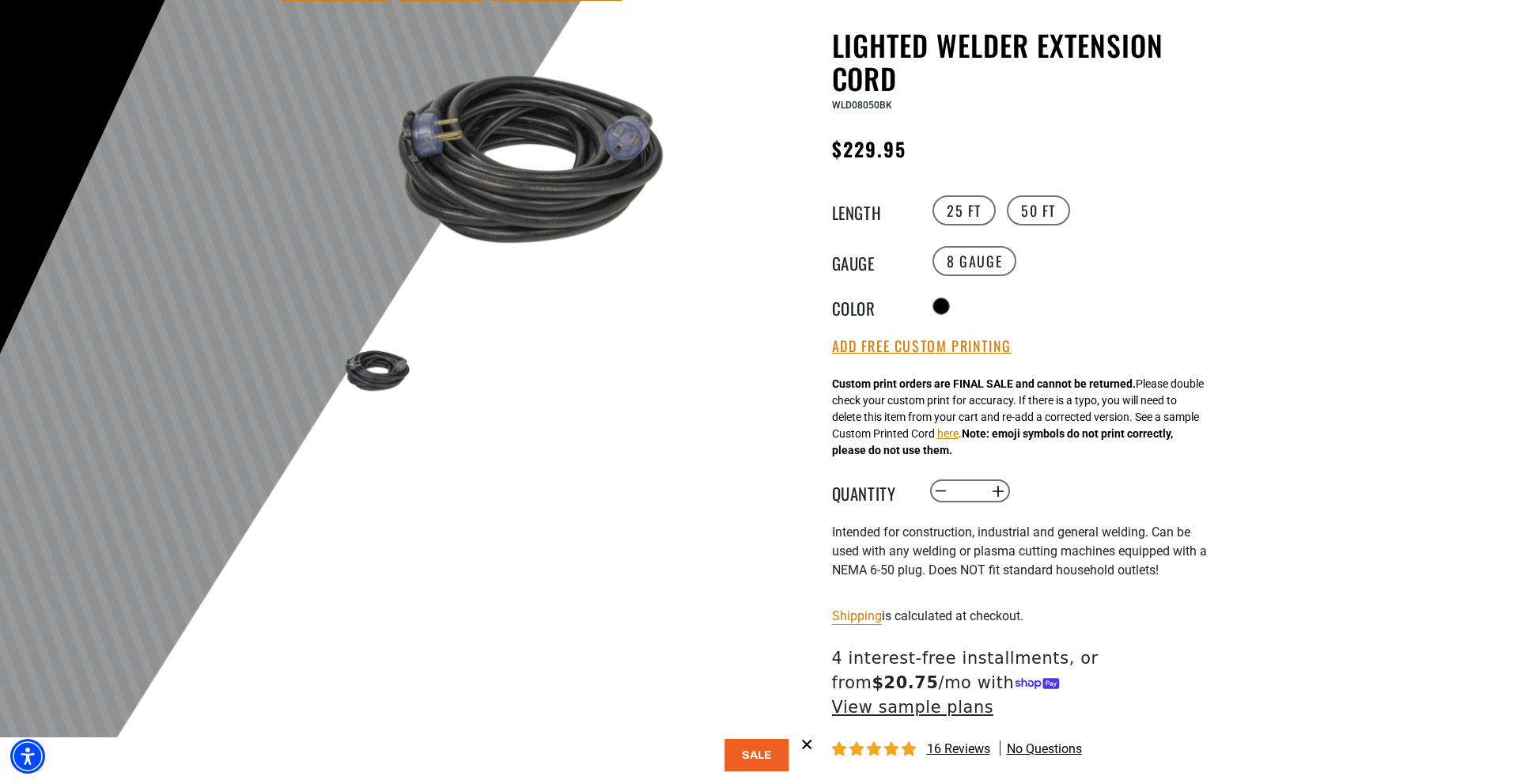
scroll to position [158, 0]
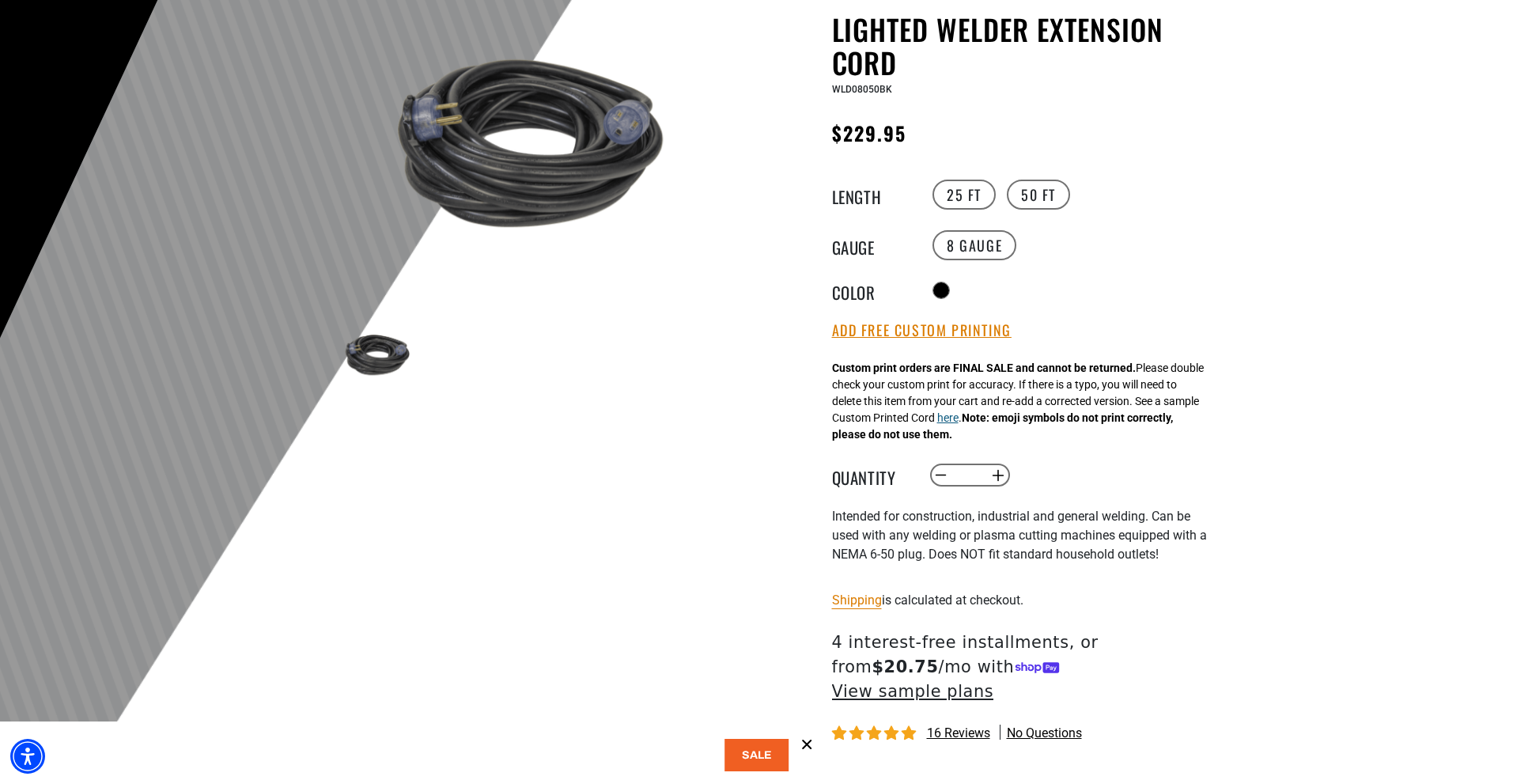
click at [958, 420] on button "here" at bounding box center [947, 418] width 21 height 17
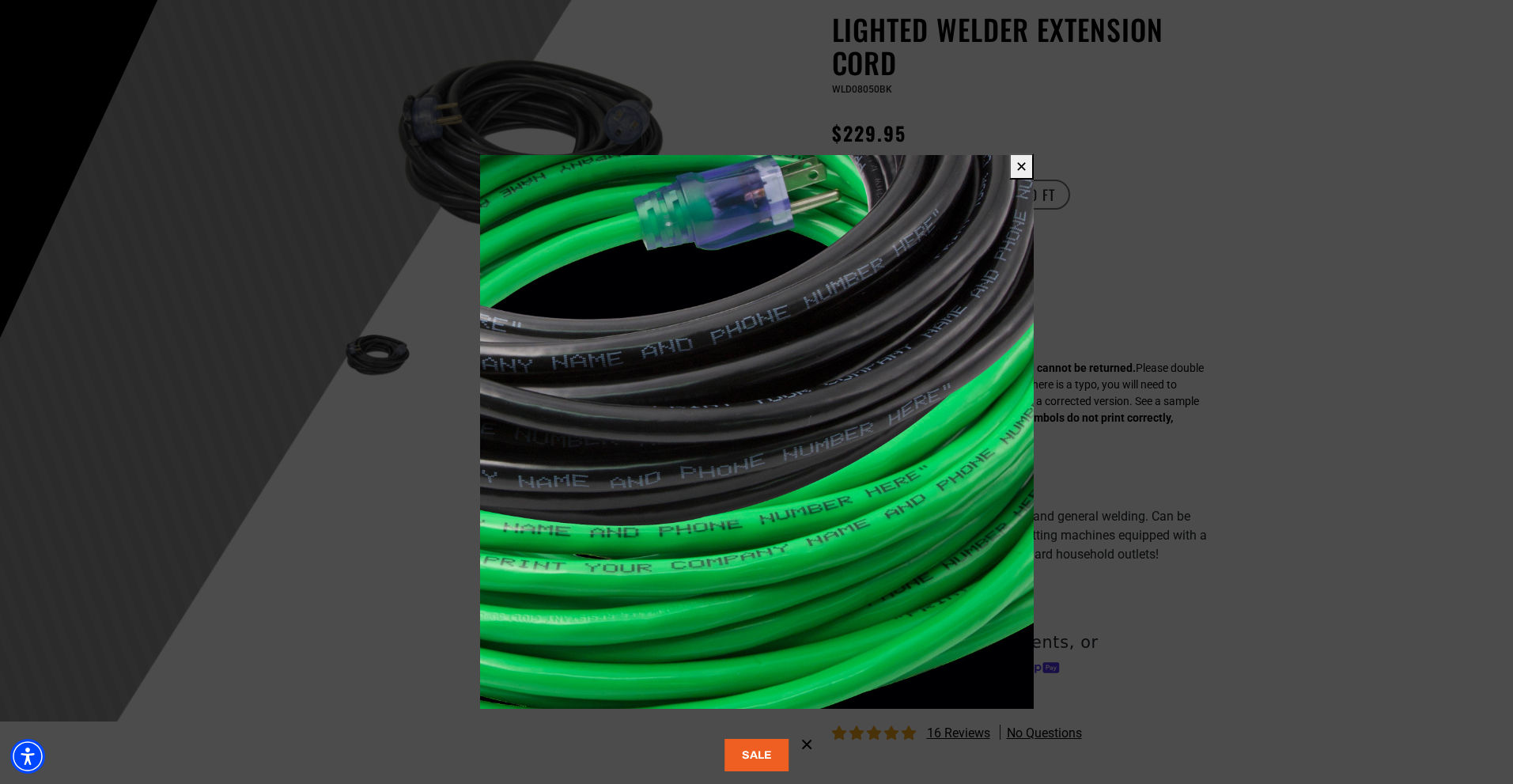
click at [1026, 162] on button "✕" at bounding box center [1021, 167] width 24 height 26
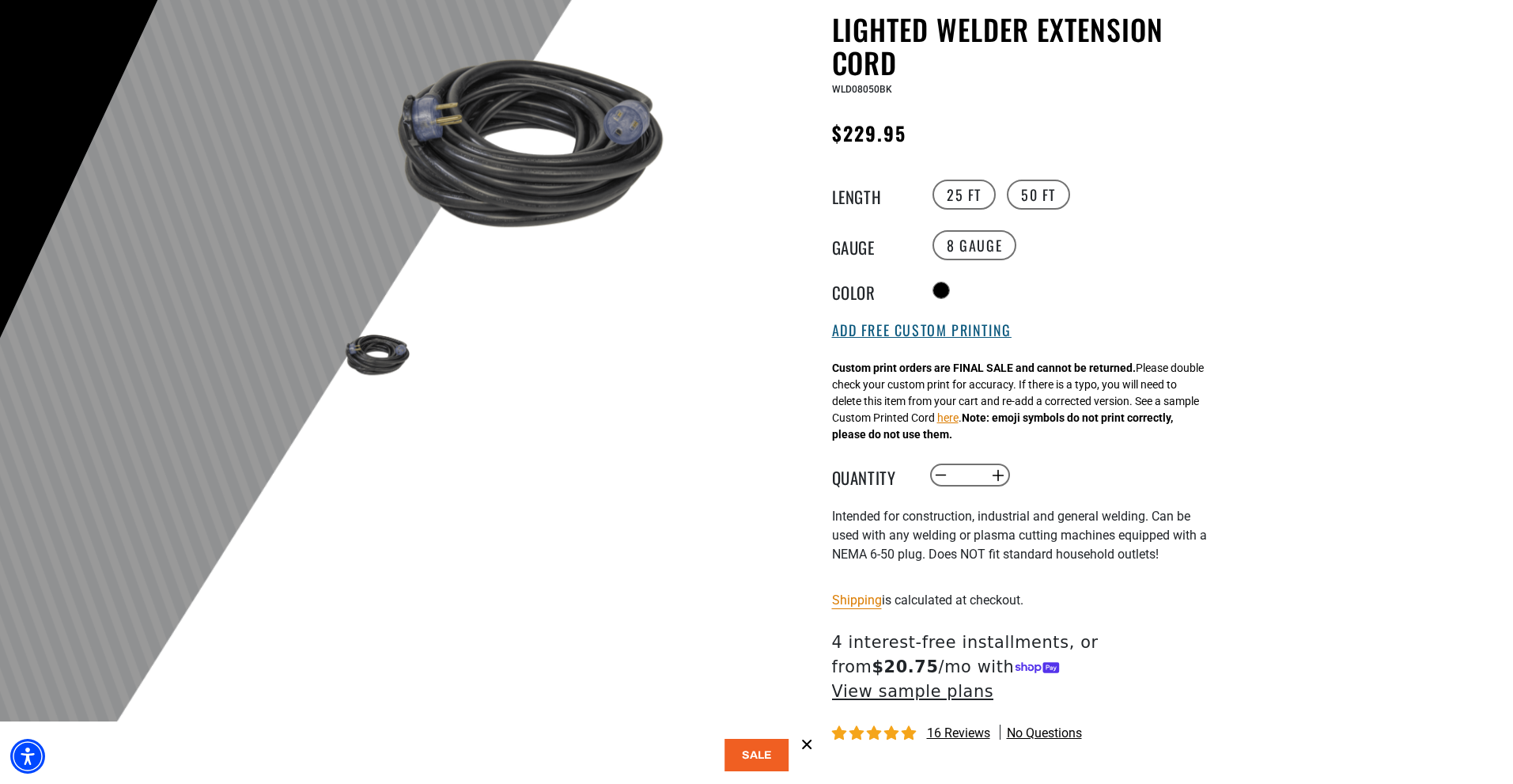
click at [907, 327] on button "Add Free Custom Printing" at bounding box center [922, 330] width 180 height 18
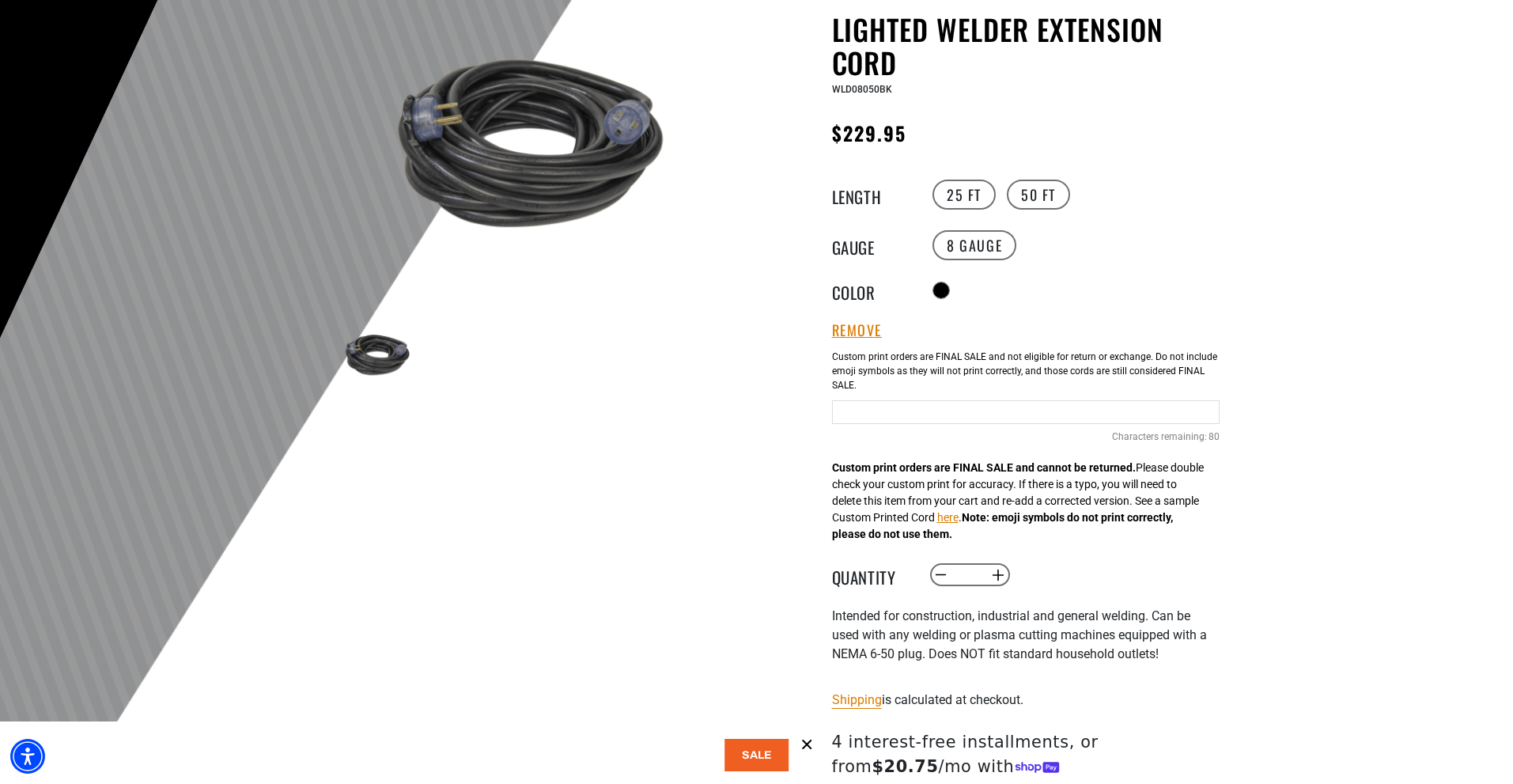
click at [838, 410] on input "Text field" at bounding box center [1026, 412] width 388 height 24
type input "*"
click at [889, 411] on input "**********" at bounding box center [1026, 412] width 388 height 24
click at [1004, 413] on input "**********" at bounding box center [1026, 412] width 388 height 24
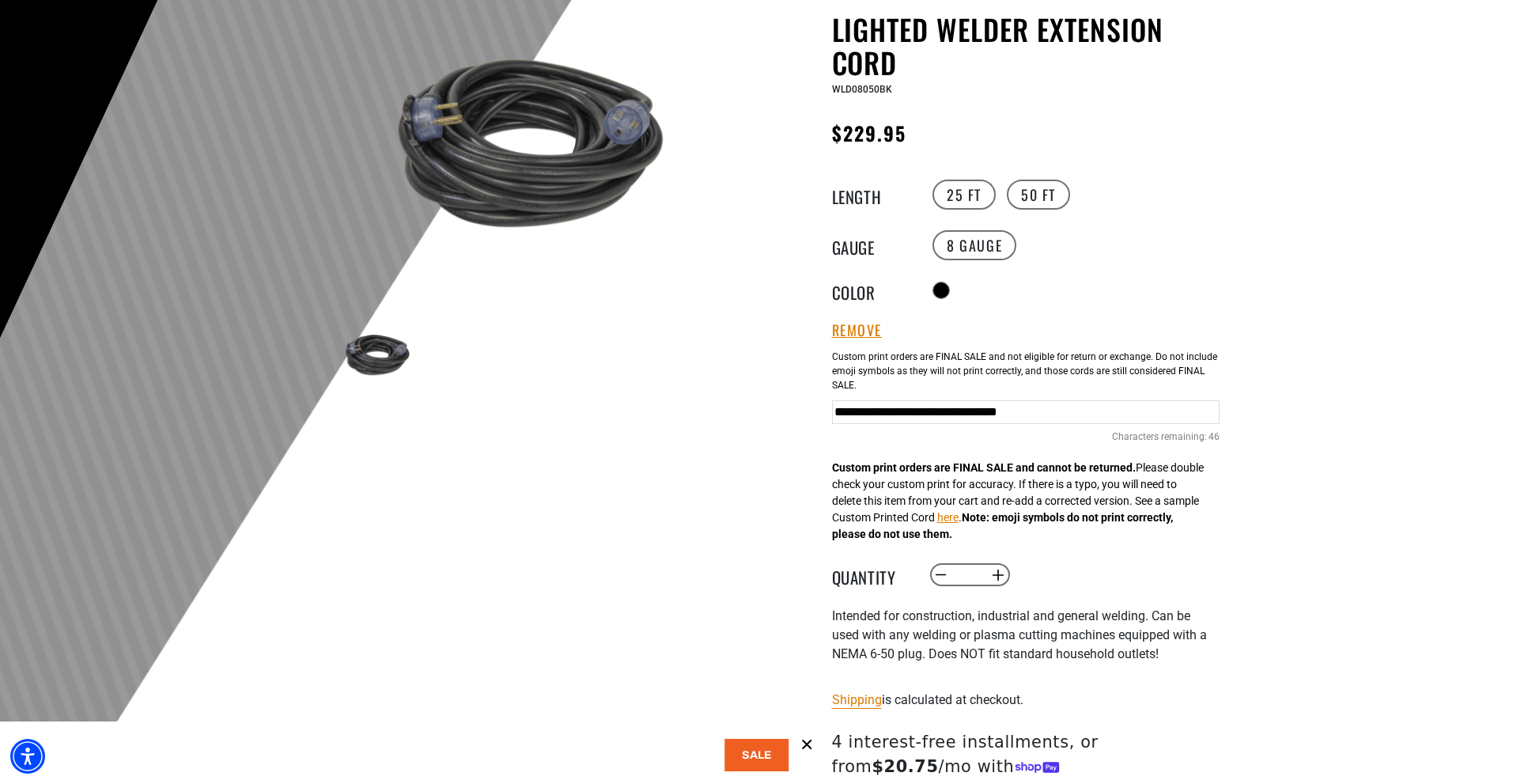
click at [1165, 409] on input "**********" at bounding box center [1026, 412] width 388 height 24
click at [1126, 410] on input "**********" at bounding box center [1026, 412] width 388 height 24
drag, startPoint x: 1213, startPoint y: 408, endPoint x: 1219, endPoint y: 415, distance: 9.2
click at [1219, 415] on div "Lighted Welder Extension Cord Lighted Welder Extension Cord WLD08050BK Regular …" at bounding box center [994, 515] width 475 height 1003
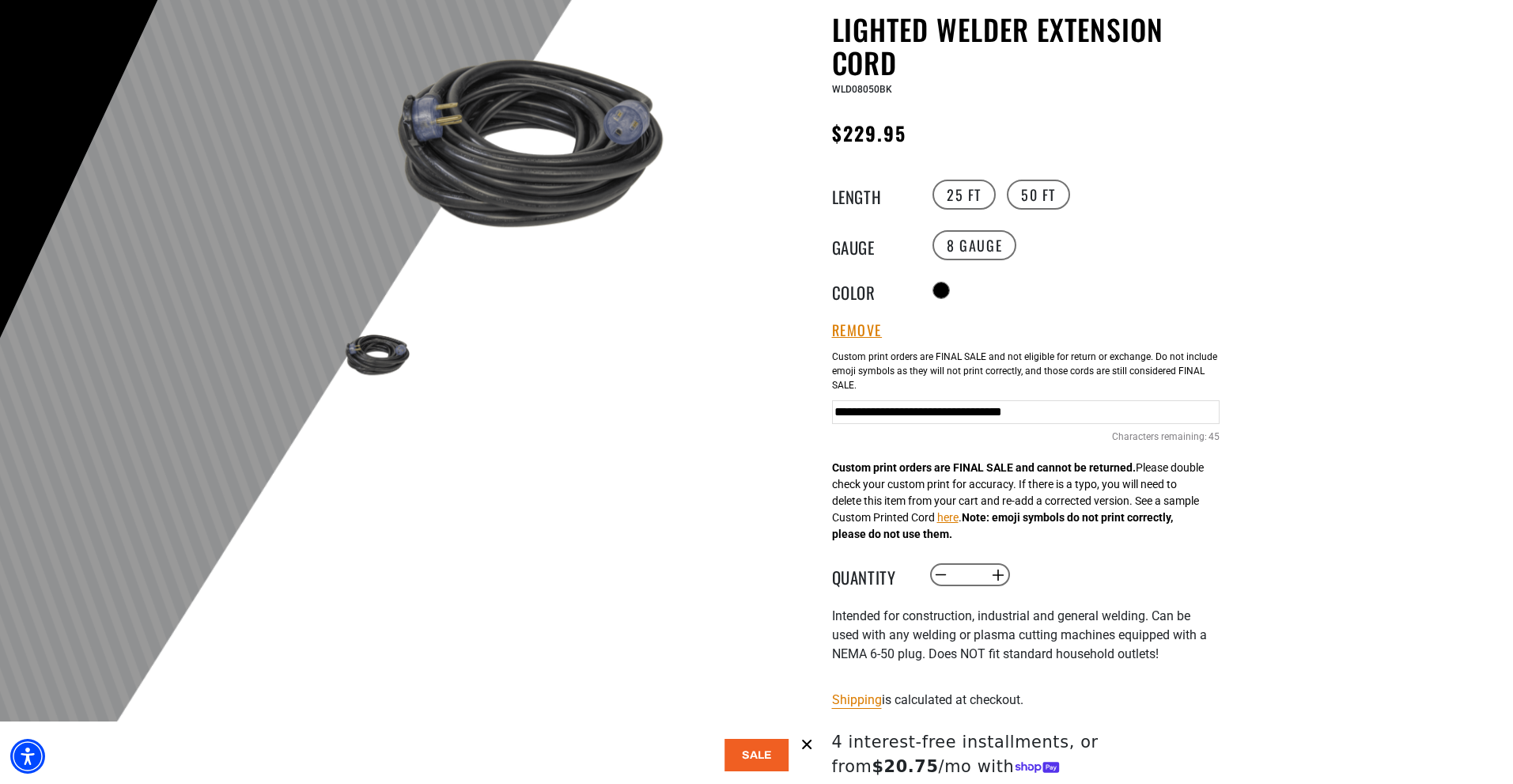
click at [1219, 409] on input "**********" at bounding box center [1026, 412] width 388 height 24
drag, startPoint x: 1219, startPoint y: 409, endPoint x: 1117, endPoint y: 410, distance: 102.0
click at [1117, 410] on input "**********" at bounding box center [1026, 412] width 388 height 24
click at [1214, 407] on input "**********" at bounding box center [1026, 412] width 388 height 24
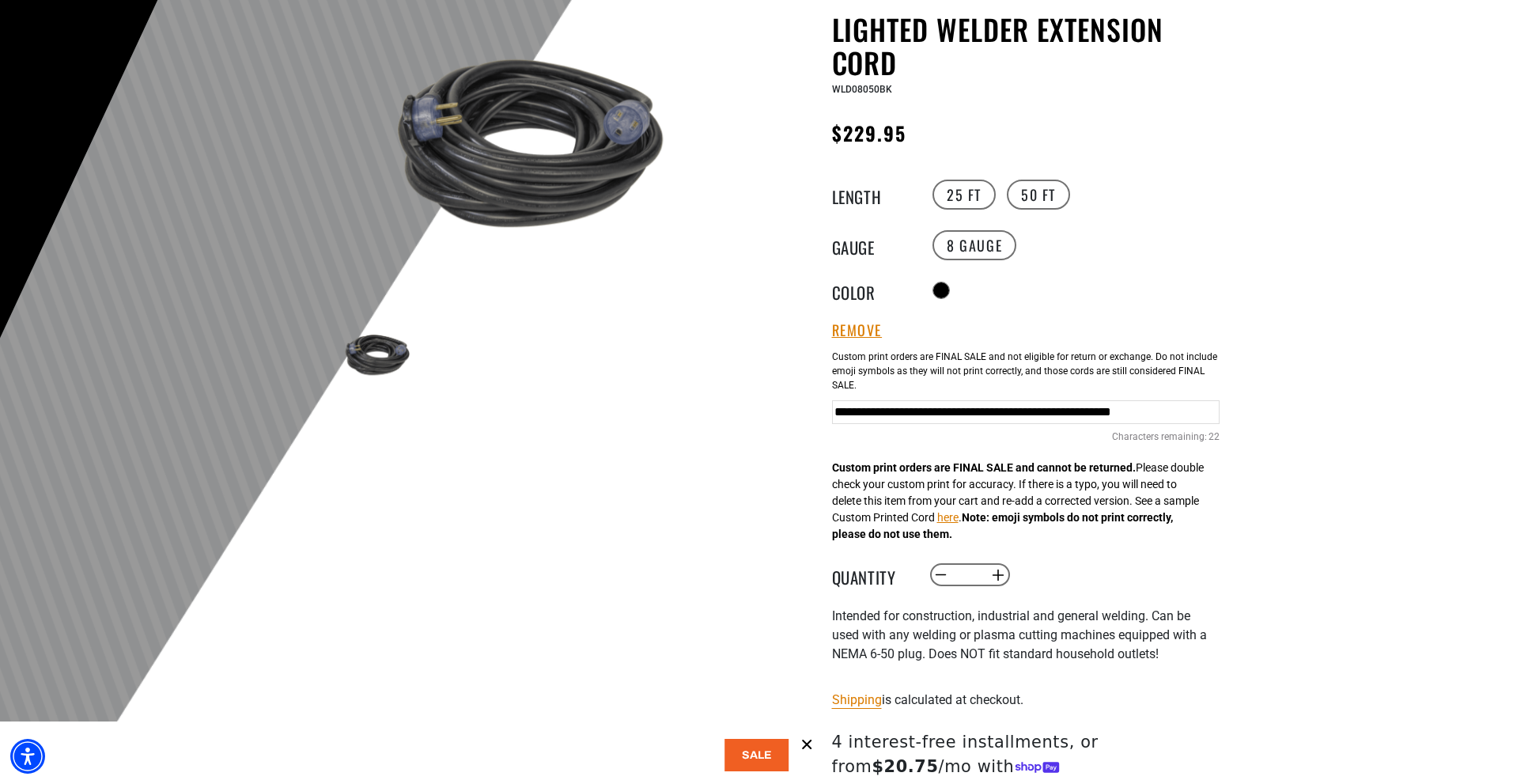
click at [1132, 412] on input "**********" at bounding box center [1026, 412] width 388 height 24
click at [1055, 412] on input "**********" at bounding box center [1026, 412] width 388 height 24
type input "**********"
click at [958, 518] on button "here" at bounding box center [947, 517] width 21 height 17
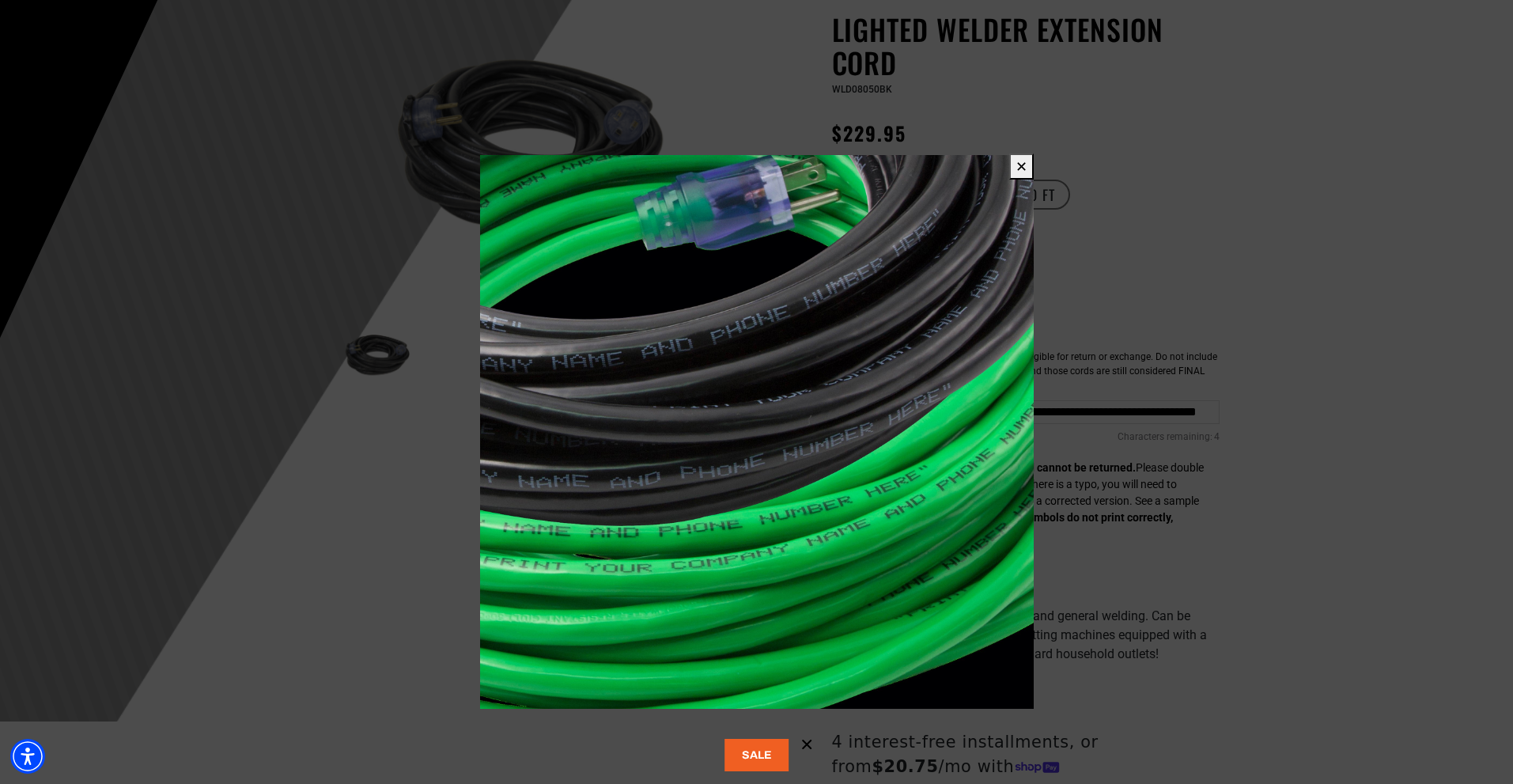
scroll to position [0, 0]
click at [1022, 168] on button "✕" at bounding box center [1021, 167] width 24 height 26
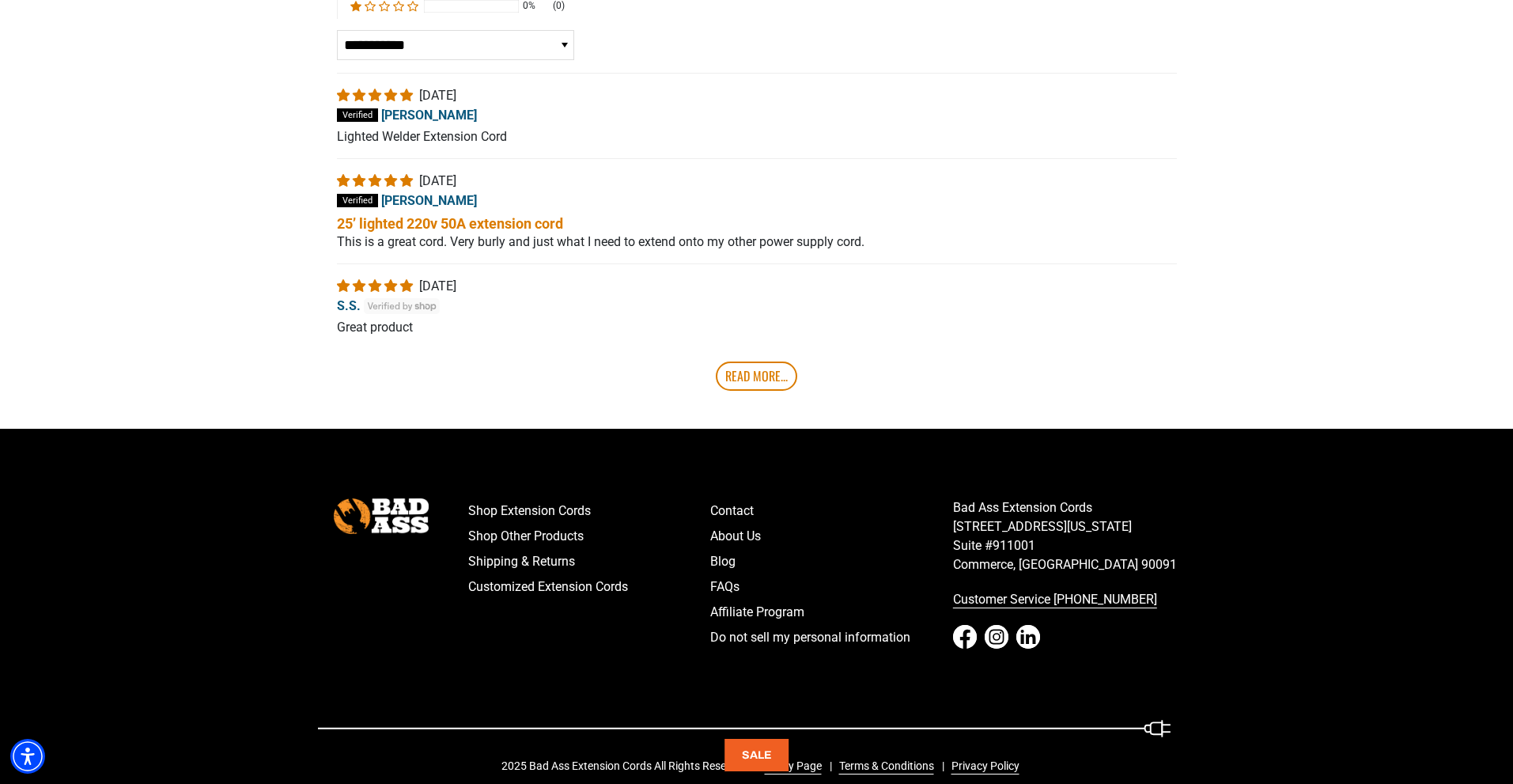
scroll to position [2990, 0]
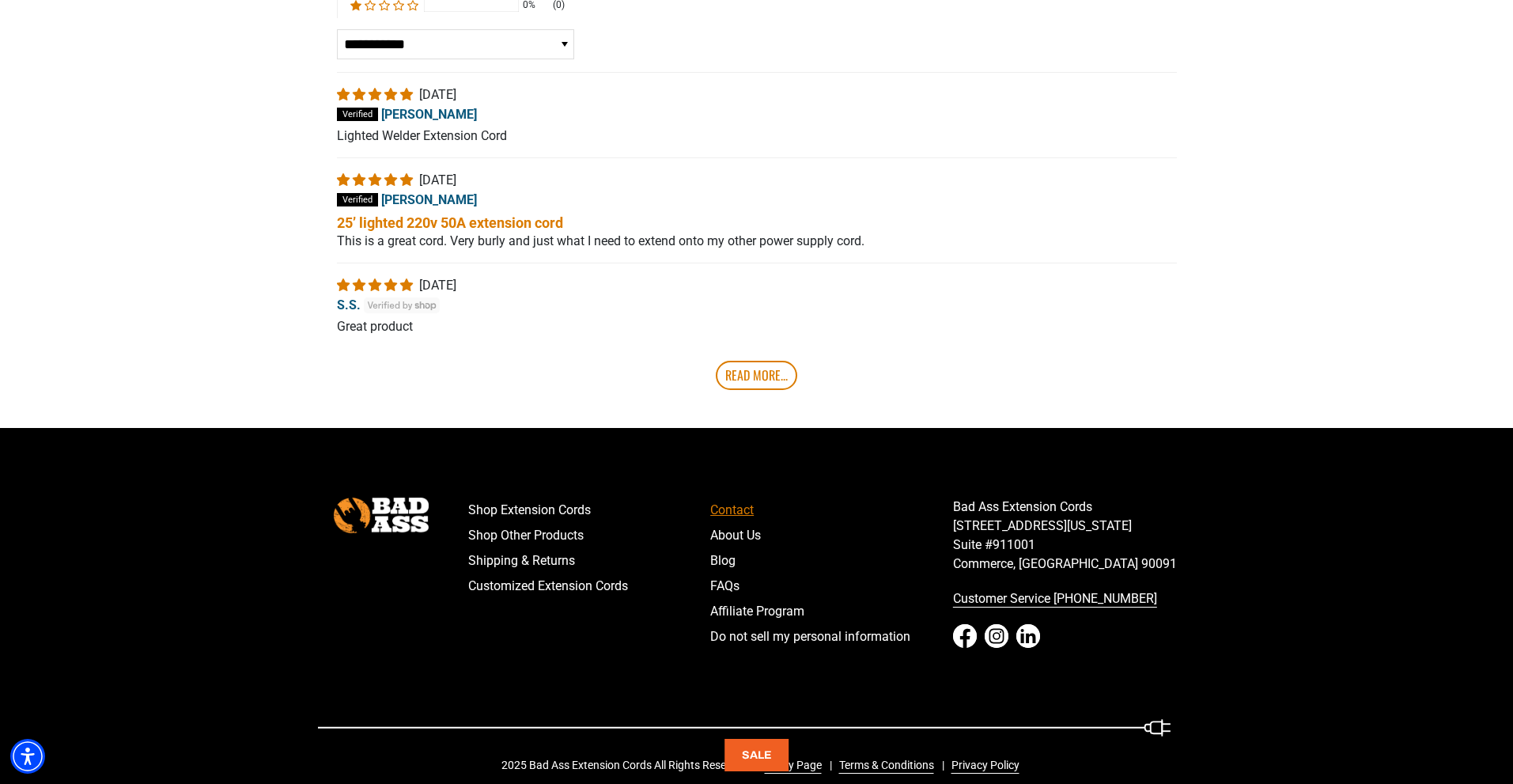
click at [719, 497] on link "Contact" at bounding box center [832, 509] width 243 height 25
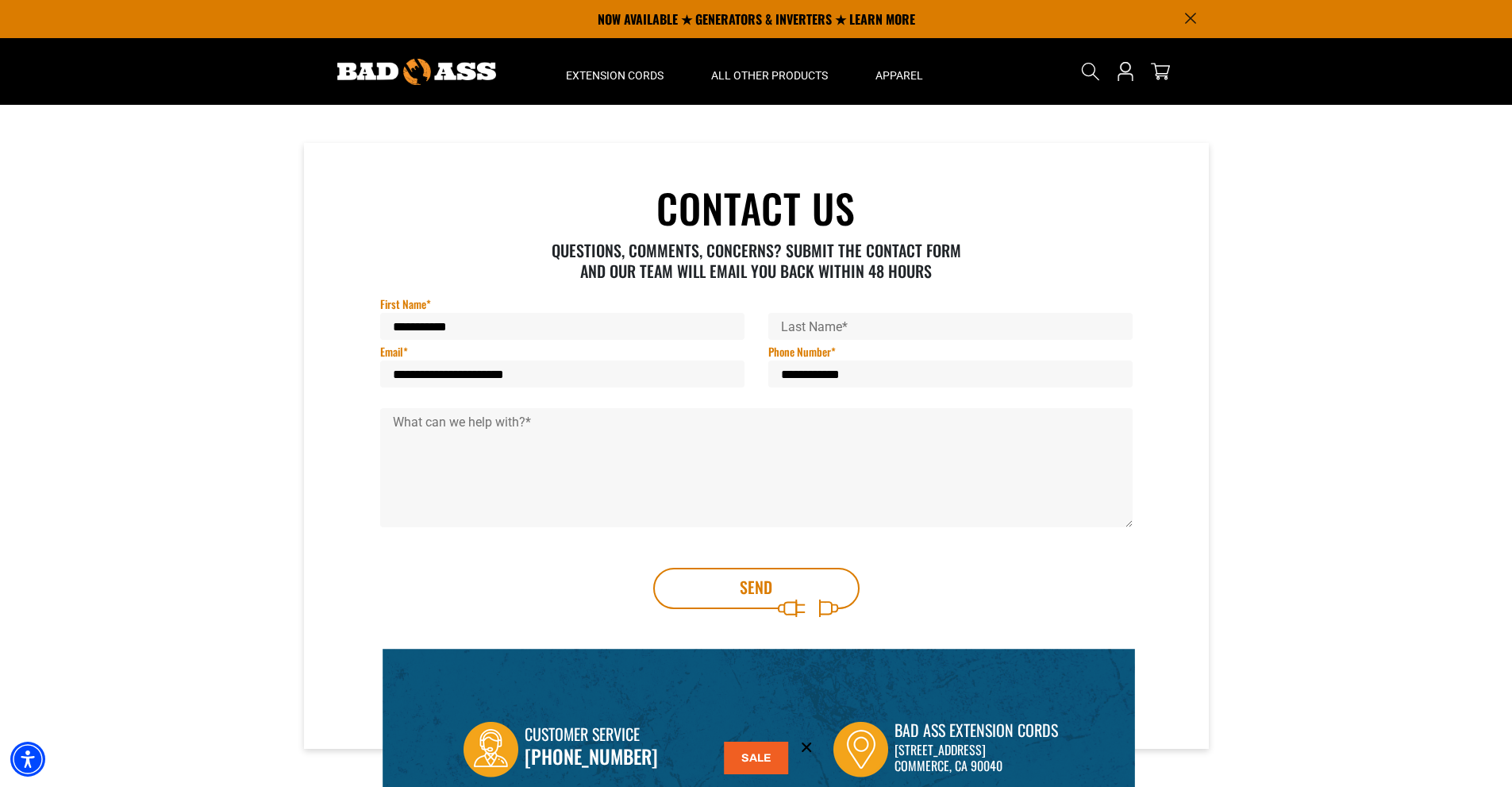
drag, startPoint x: 462, startPoint y: 328, endPoint x: 427, endPoint y: 330, distance: 35.1
click at [427, 330] on input "**********" at bounding box center [562, 326] width 364 height 27
type input "*****"
click at [789, 328] on input "Last Name *" at bounding box center [950, 326] width 364 height 27
type input "*****"
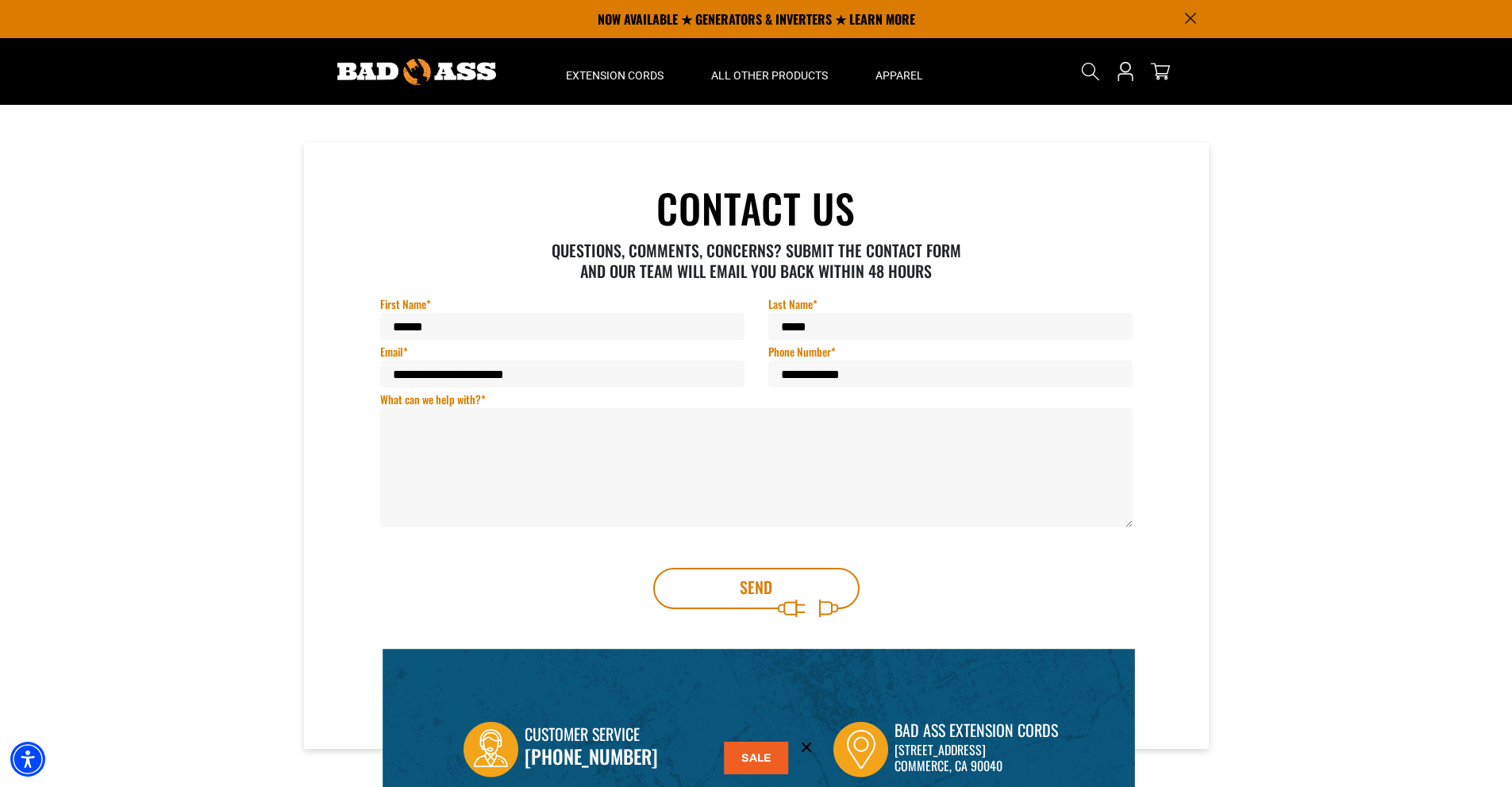
click at [409, 431] on textarea "What can we help with? *" at bounding box center [756, 467] width 752 height 119
type textarea "*"
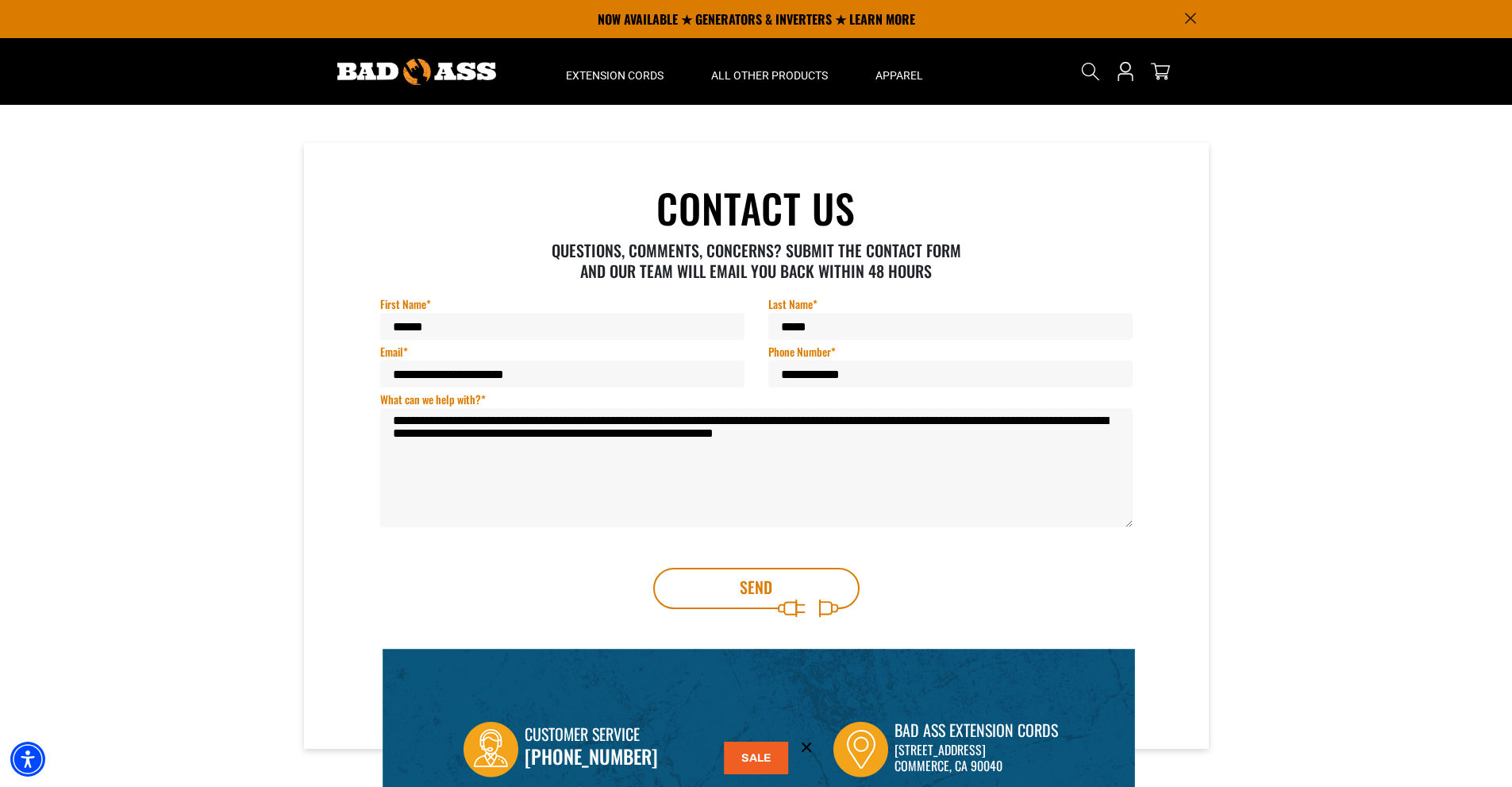
click at [803, 434] on textarea "**********" at bounding box center [756, 467] width 752 height 119
click at [938, 437] on textarea "**********" at bounding box center [756, 467] width 752 height 119
type textarea "**********"
click at [754, 585] on button "Send" at bounding box center [756, 588] width 206 height 41
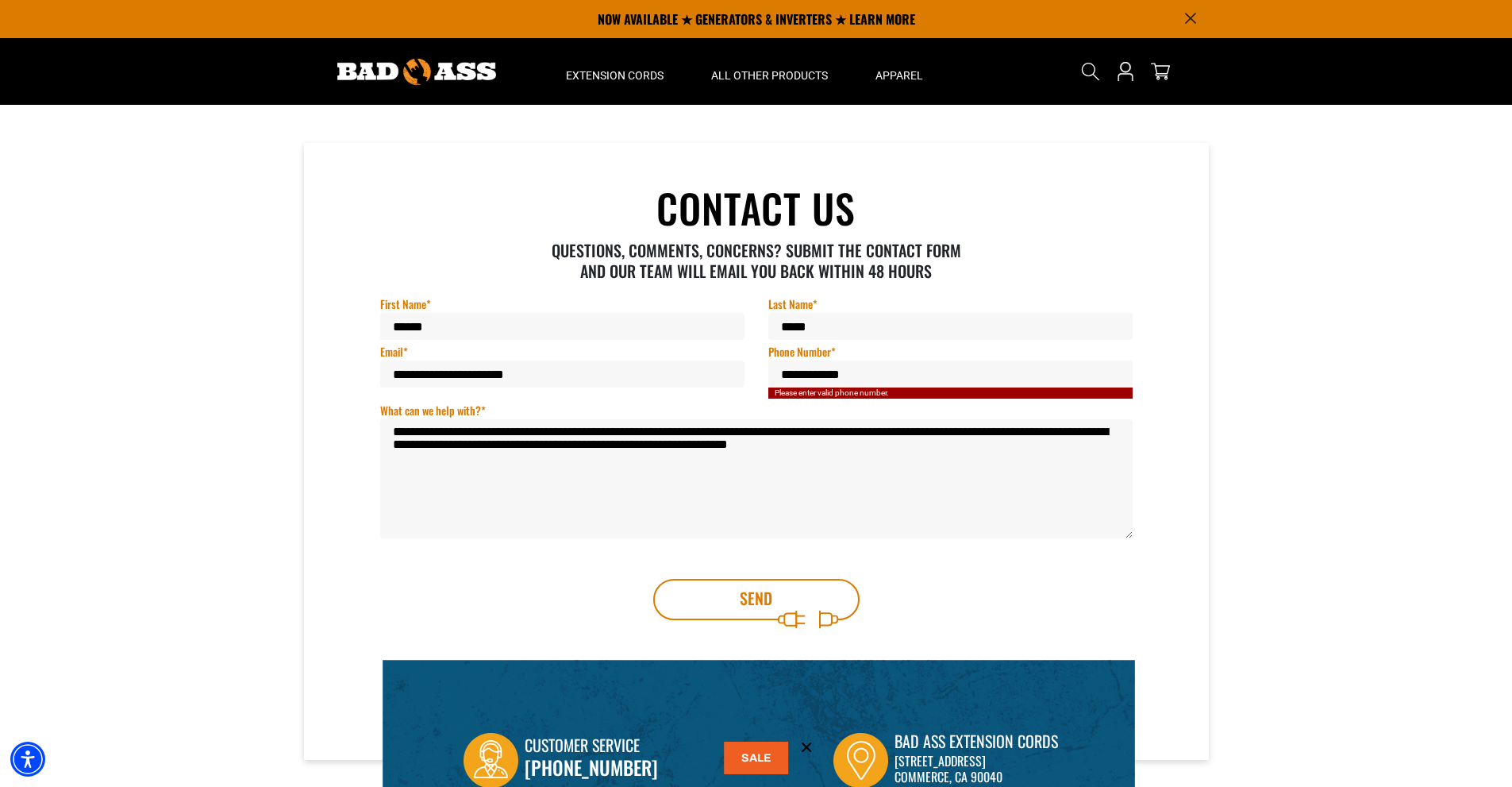
click at [815, 374] on input "**********" at bounding box center [950, 374] width 364 height 27
click at [841, 375] on input "**********" at bounding box center [950, 374] width 364 height 27
click at [757, 598] on button "Send" at bounding box center [756, 599] width 206 height 41
click at [792, 374] on input "**********" at bounding box center [950, 374] width 364 height 27
click at [763, 597] on button "Send" at bounding box center [756, 599] width 206 height 41
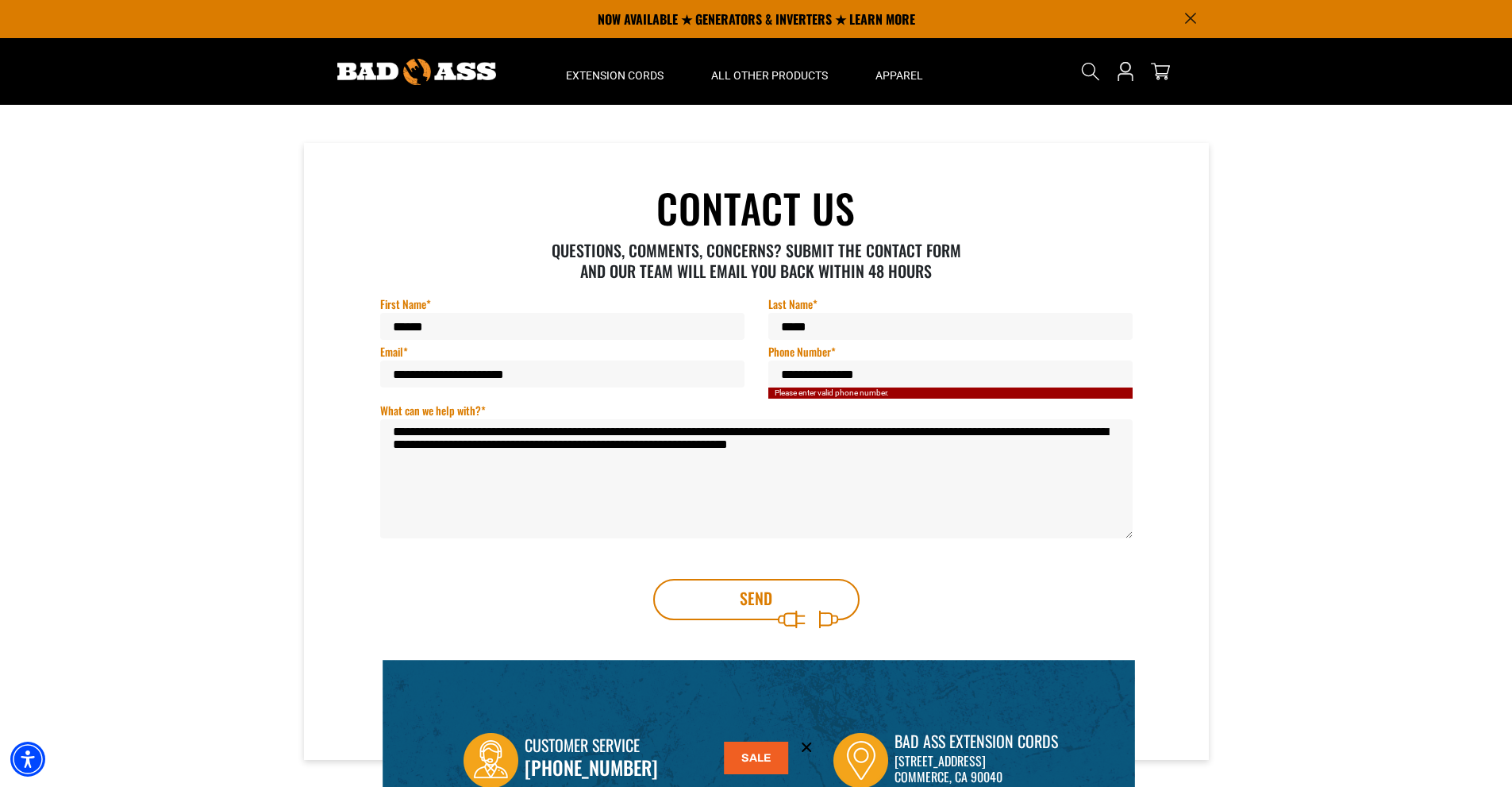
click at [849, 376] on input "**********" at bounding box center [950, 374] width 364 height 27
click at [826, 371] on input "**********" at bounding box center [950, 374] width 364 height 27
click at [799, 374] on input "**********" at bounding box center [950, 374] width 364 height 27
type input "**********"
click at [765, 599] on button "Send" at bounding box center [756, 599] width 206 height 41
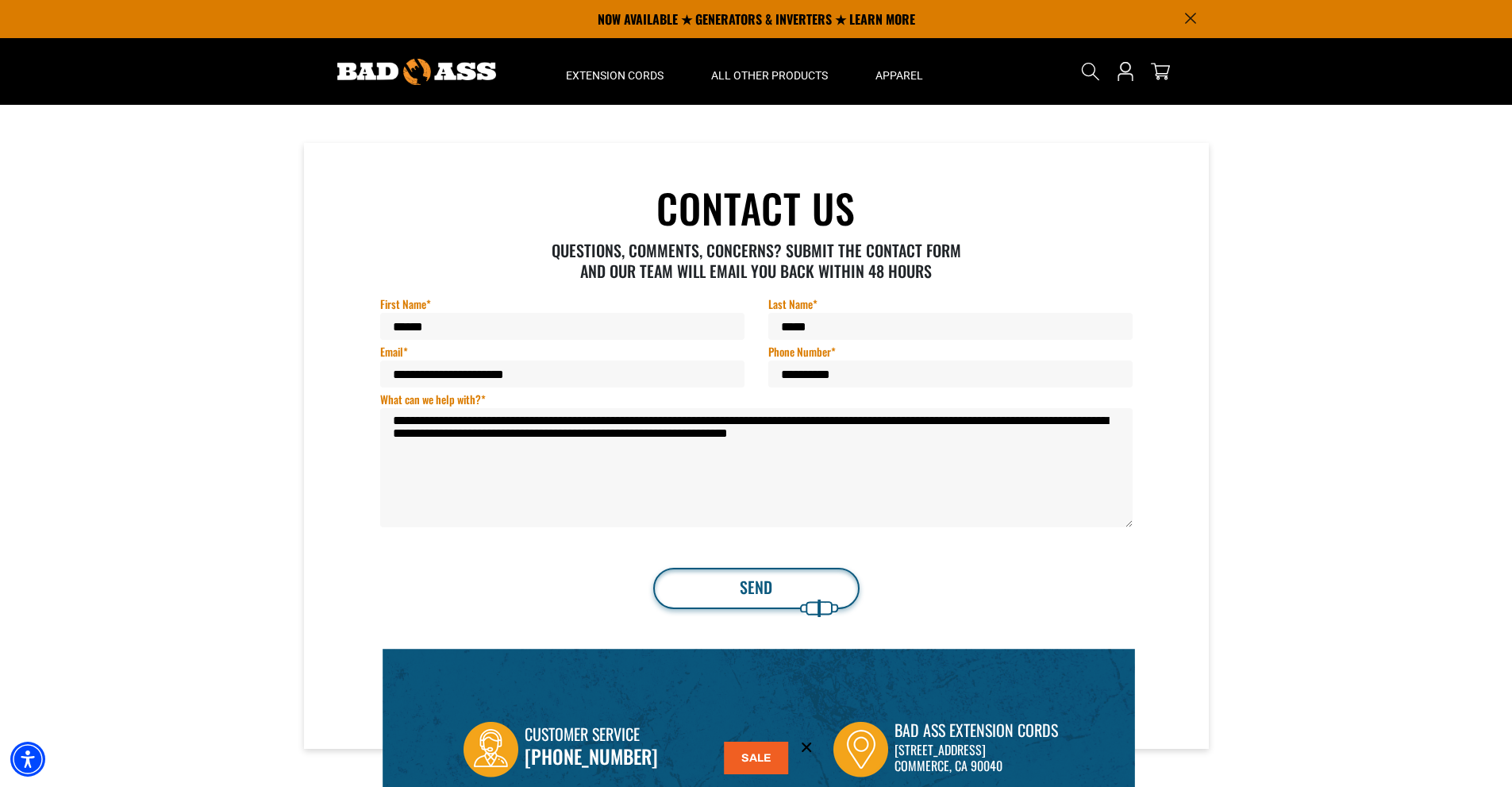
click at [760, 586] on button "Send" at bounding box center [756, 588] width 206 height 41
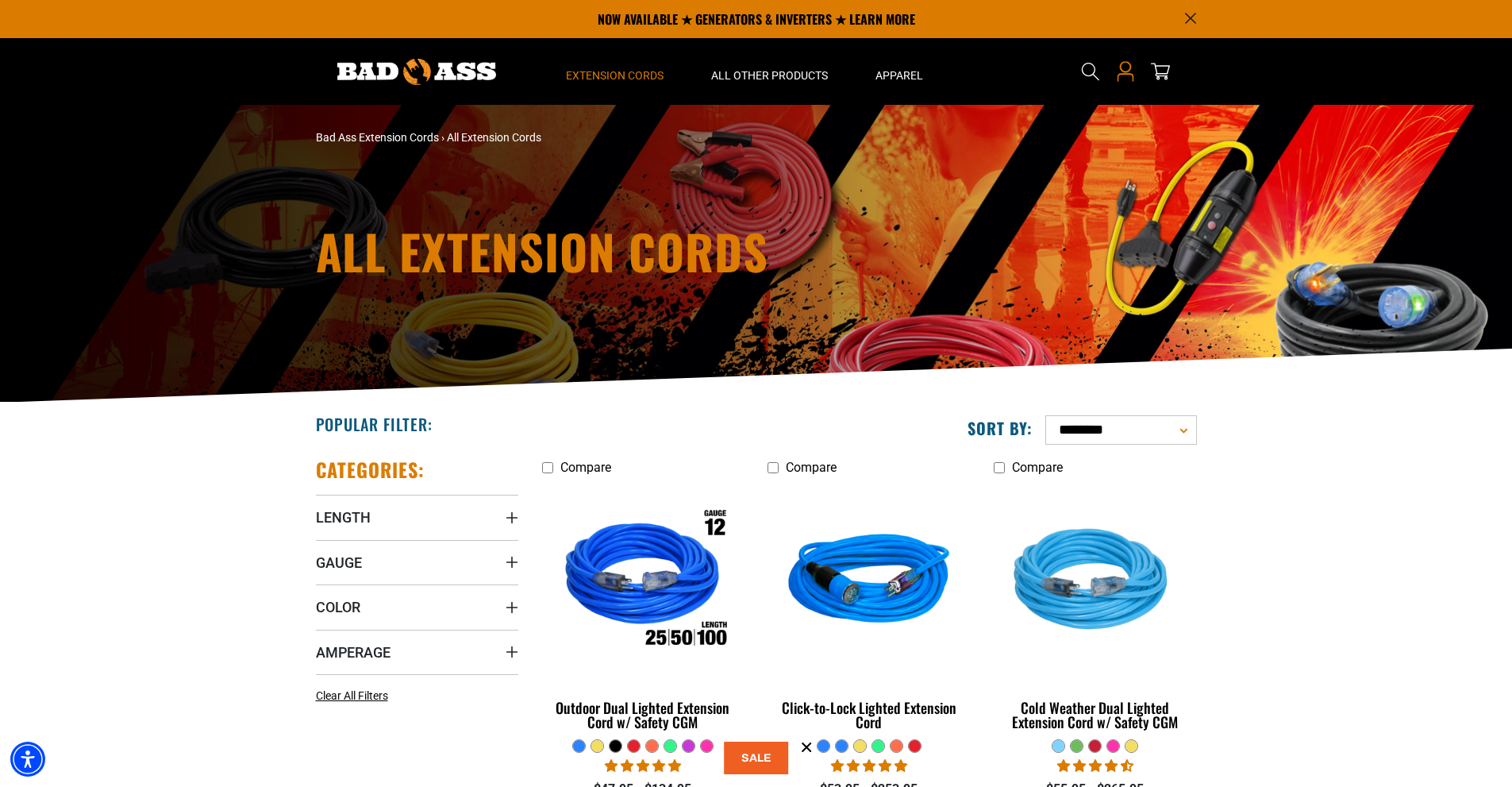
click at [1127, 72] on icon at bounding box center [1125, 67] width 11 height 11
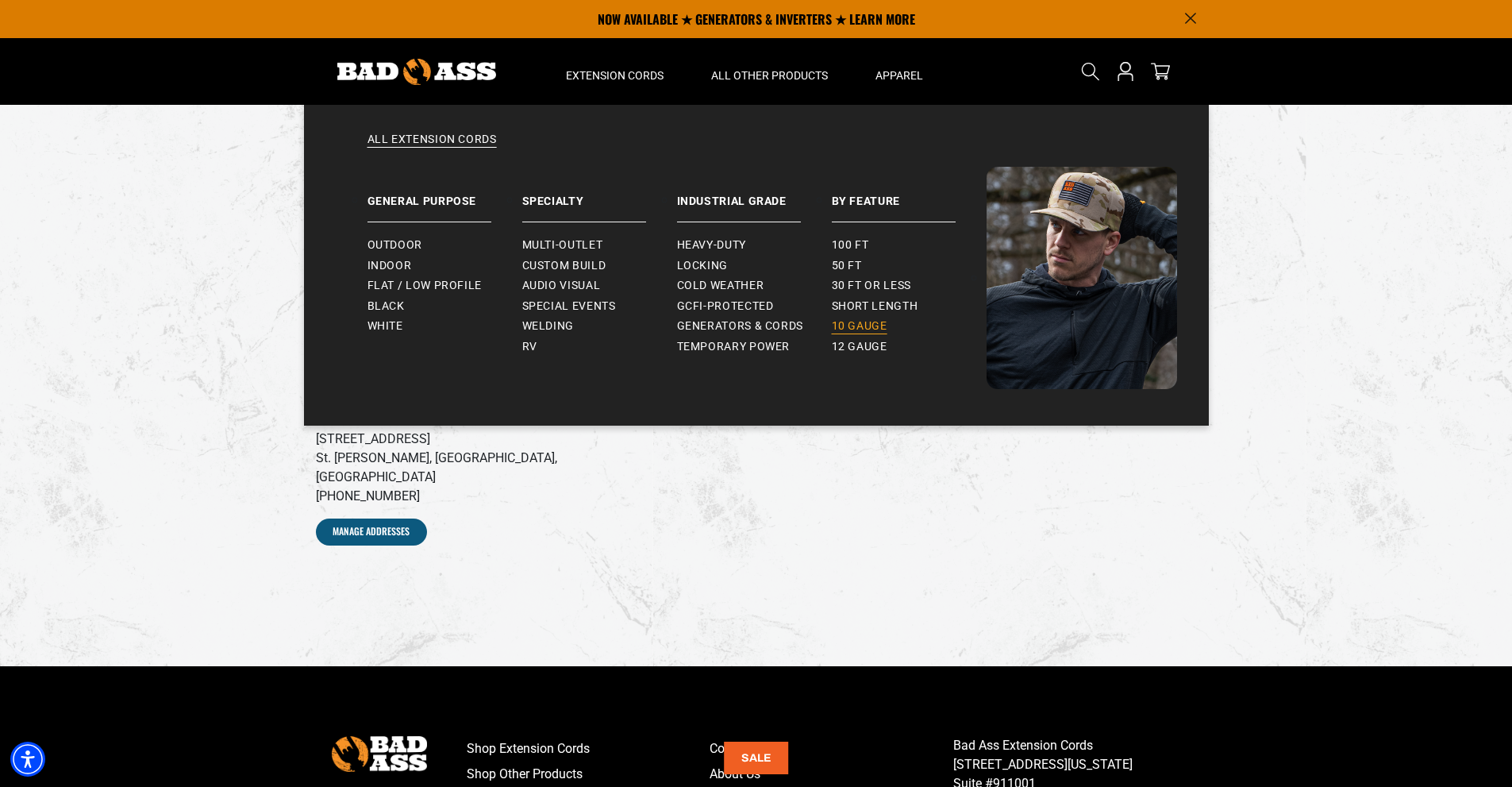
click at [853, 319] on link "10 gauge" at bounding box center [908, 326] width 155 height 20
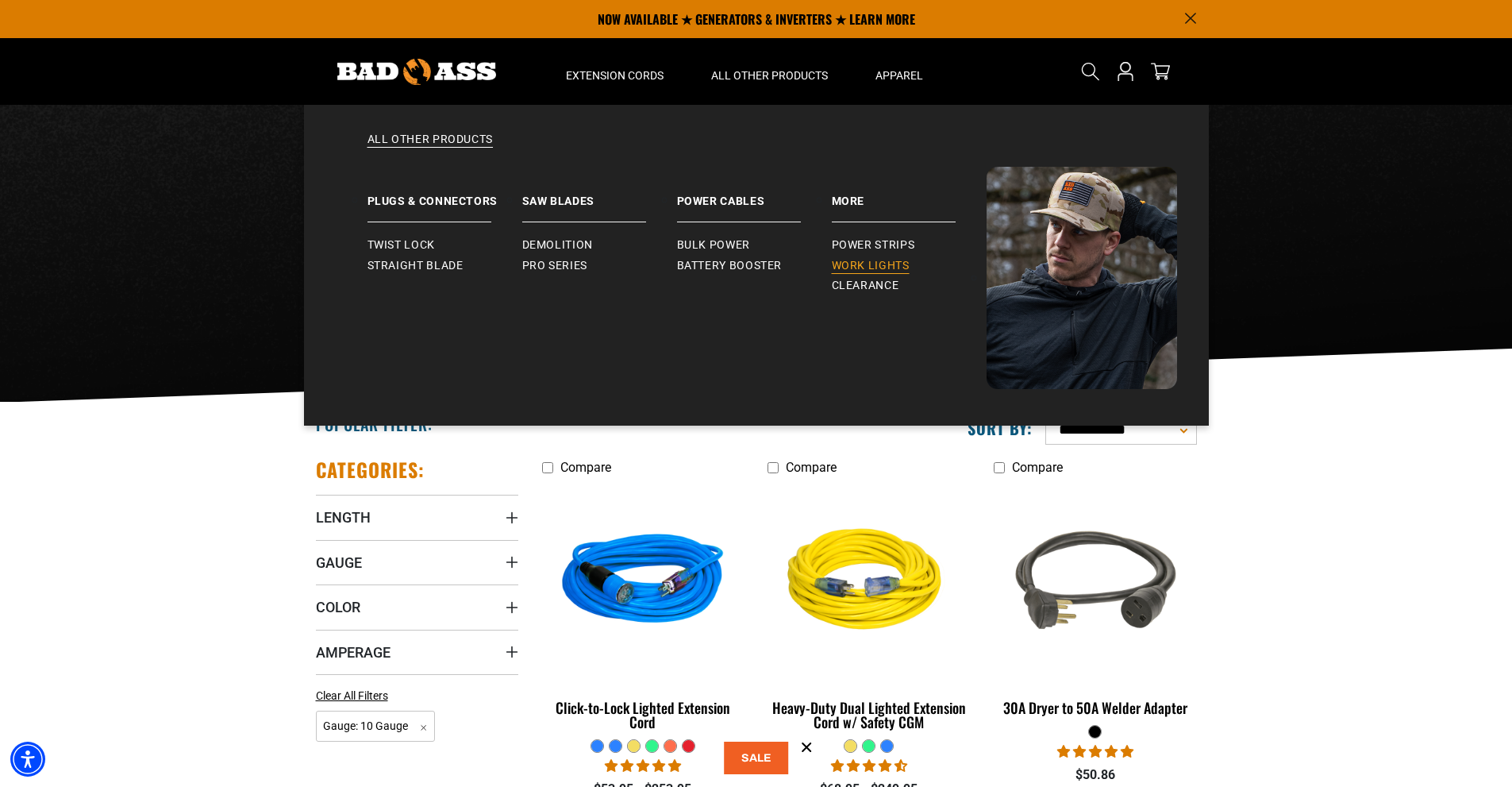
click at [841, 261] on span "Work Lights" at bounding box center [870, 266] width 78 height 14
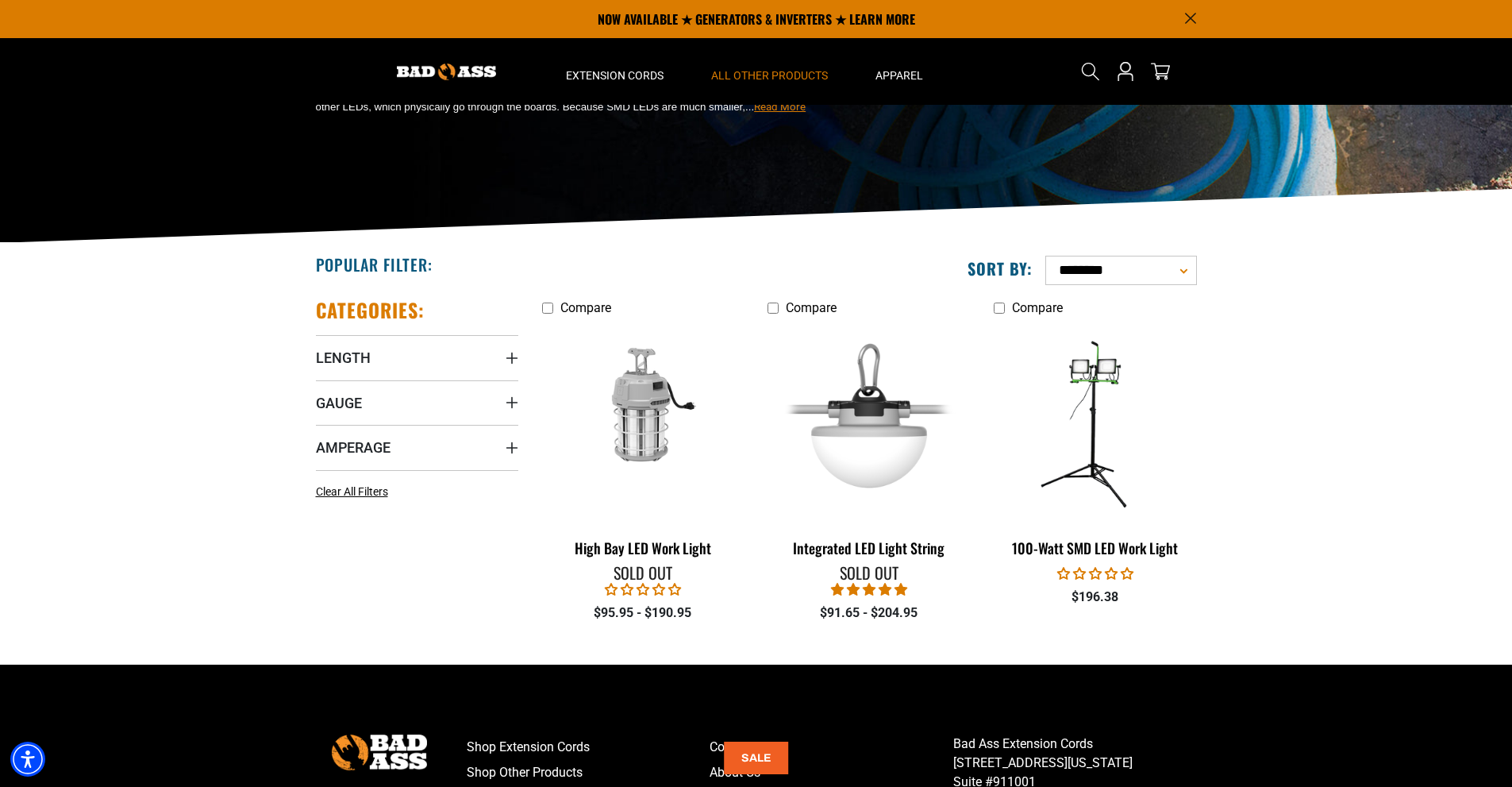
scroll to position [159, 0]
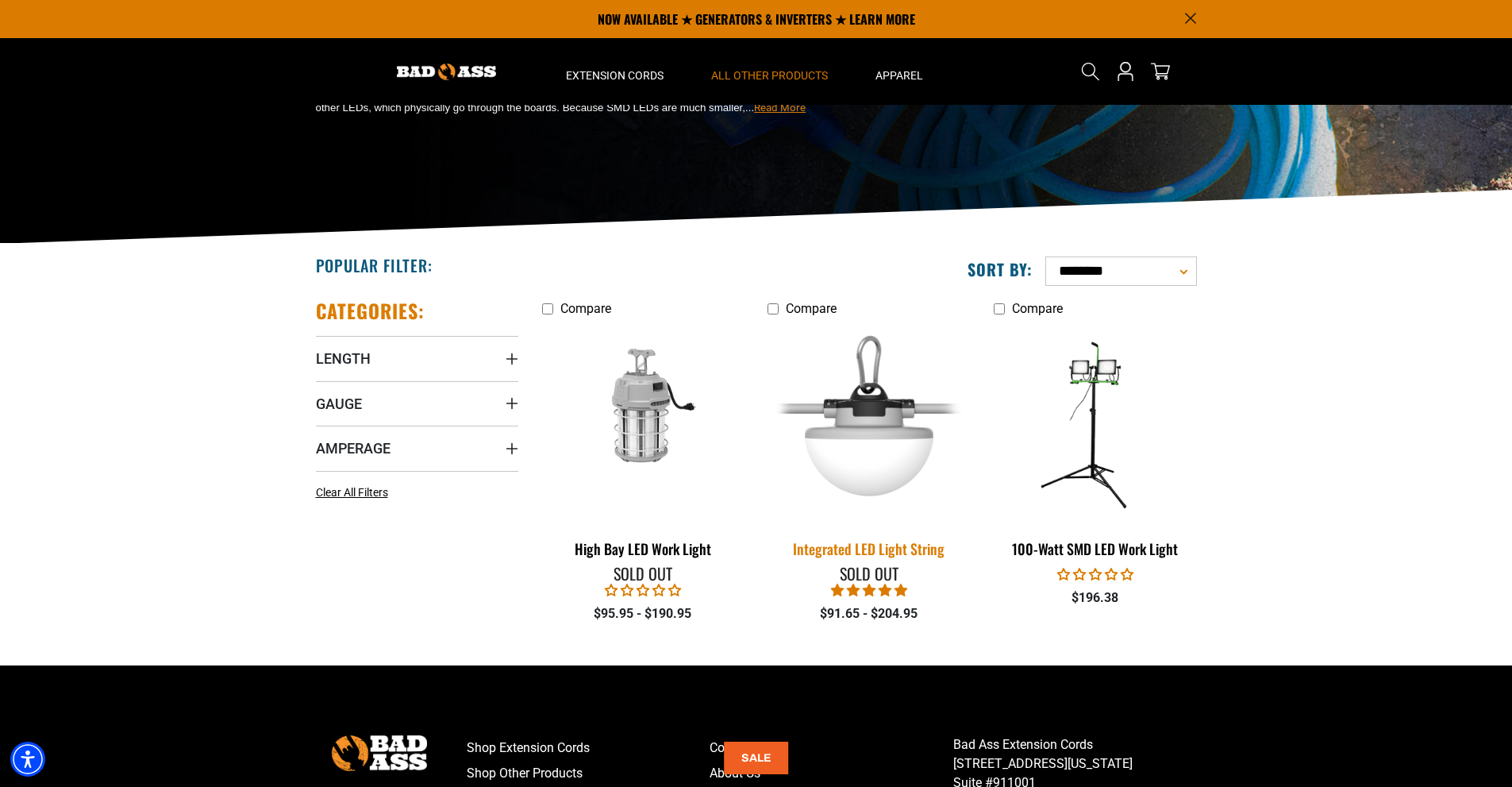
click at [867, 550] on div "Integrated LED Light String" at bounding box center [868, 548] width 202 height 14
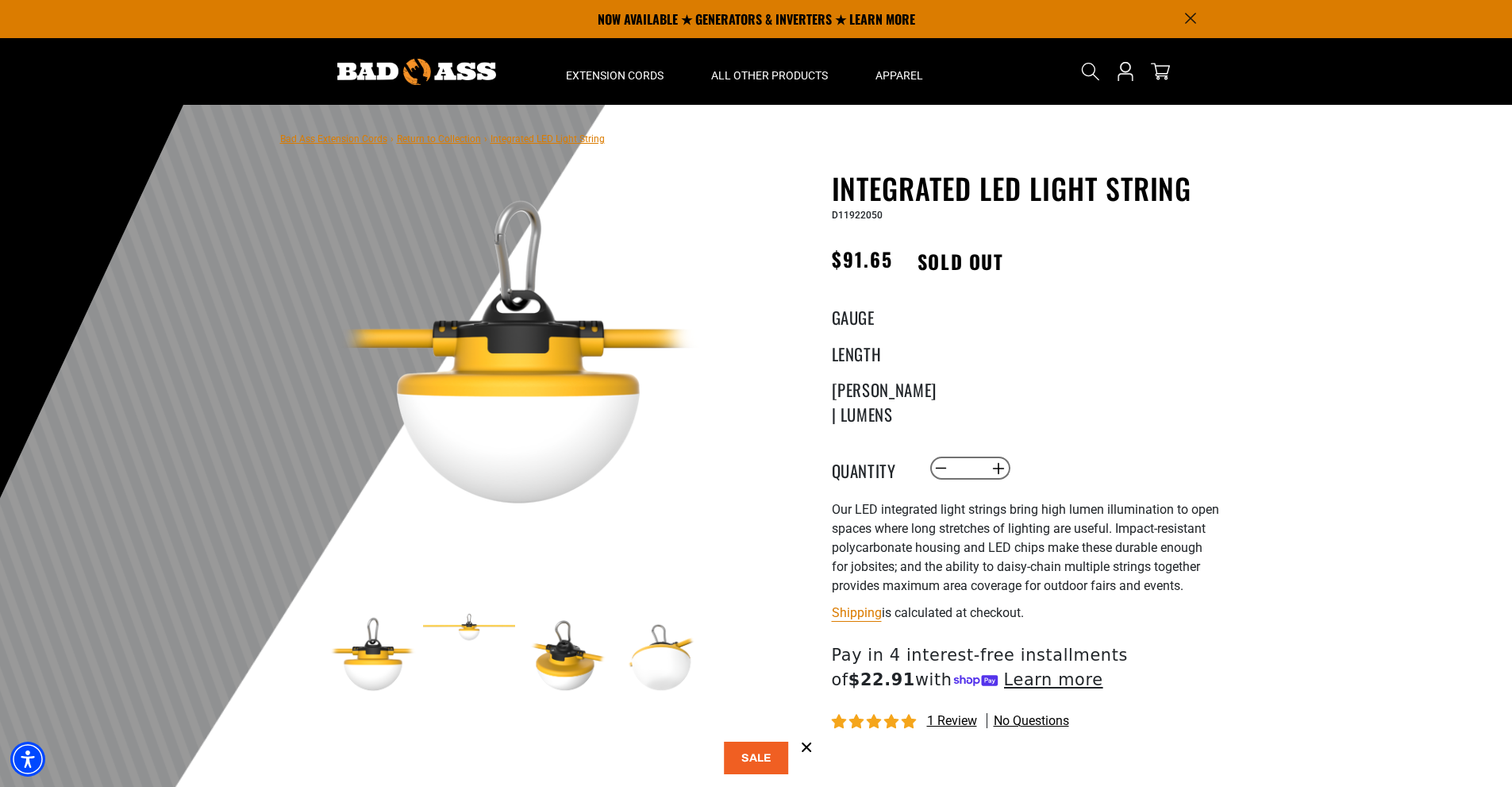
click at [852, 322] on legend "Gauge" at bounding box center [870, 315] width 79 height 20
click at [874, 361] on legend "Length" at bounding box center [870, 351] width 79 height 20
click at [942, 357] on div "50 FT | 5 Lights products.product.variant_sold_out_or_unavailable 100 FT | 10 L…" at bounding box center [1075, 351] width 292 height 20
drag, startPoint x: 942, startPoint y: 357, endPoint x: 959, endPoint y: 312, distance: 48.1
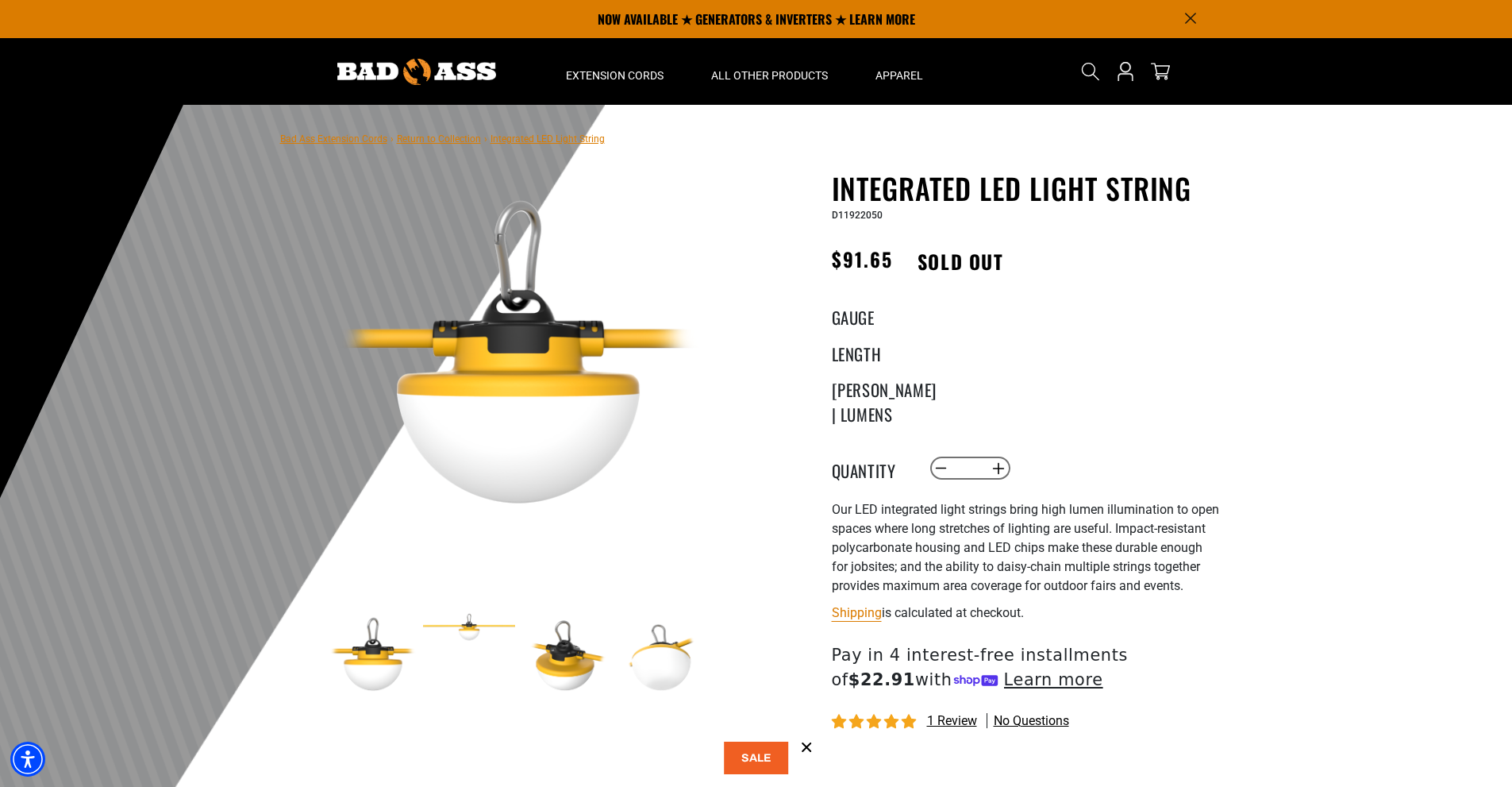
click at [958, 321] on variant-radios "Gauge 18 Gauge products.product.variant_sold_out_or_unavailable 16 Gauge produc…" at bounding box center [1025, 350] width 389 height 92
click at [956, 281] on div "Regular price $91.65 Regular price Sale price 91.65 Unit price / per Sale Sold …" at bounding box center [1025, 263] width 389 height 42
drag, startPoint x: 966, startPoint y: 311, endPoint x: 967, endPoint y: 326, distance: 15.0
click at [967, 321] on div "Integrated LED Light String Integrated LED Light String D11922050 Regular price…" at bounding box center [1025, 527] width 389 height 711
drag, startPoint x: 967, startPoint y: 326, endPoint x: 971, endPoint y: 361, distance: 35.2
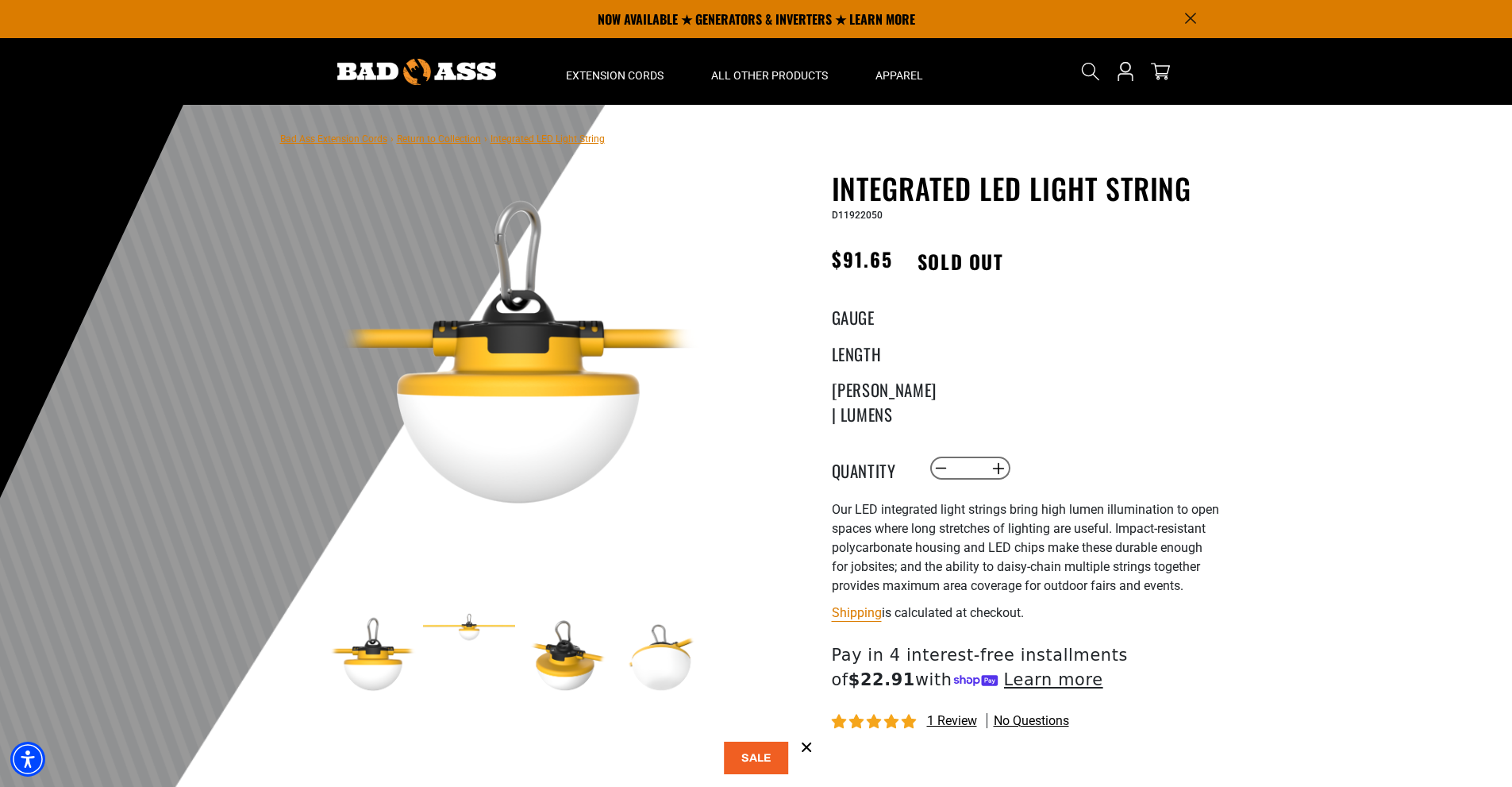
click at [969, 351] on variant-radios "Gauge 18 Gauge products.product.variant_sold_out_or_unavailable 16 Gauge produc…" at bounding box center [1025, 350] width 389 height 92
drag, startPoint x: 971, startPoint y: 361, endPoint x: 969, endPoint y: 379, distance: 18.1
click at [971, 368] on variant-radios "Gauge 18 Gauge products.product.variant_sold_out_or_unavailable 16 Gauge produc…" at bounding box center [1025, 350] width 389 height 92
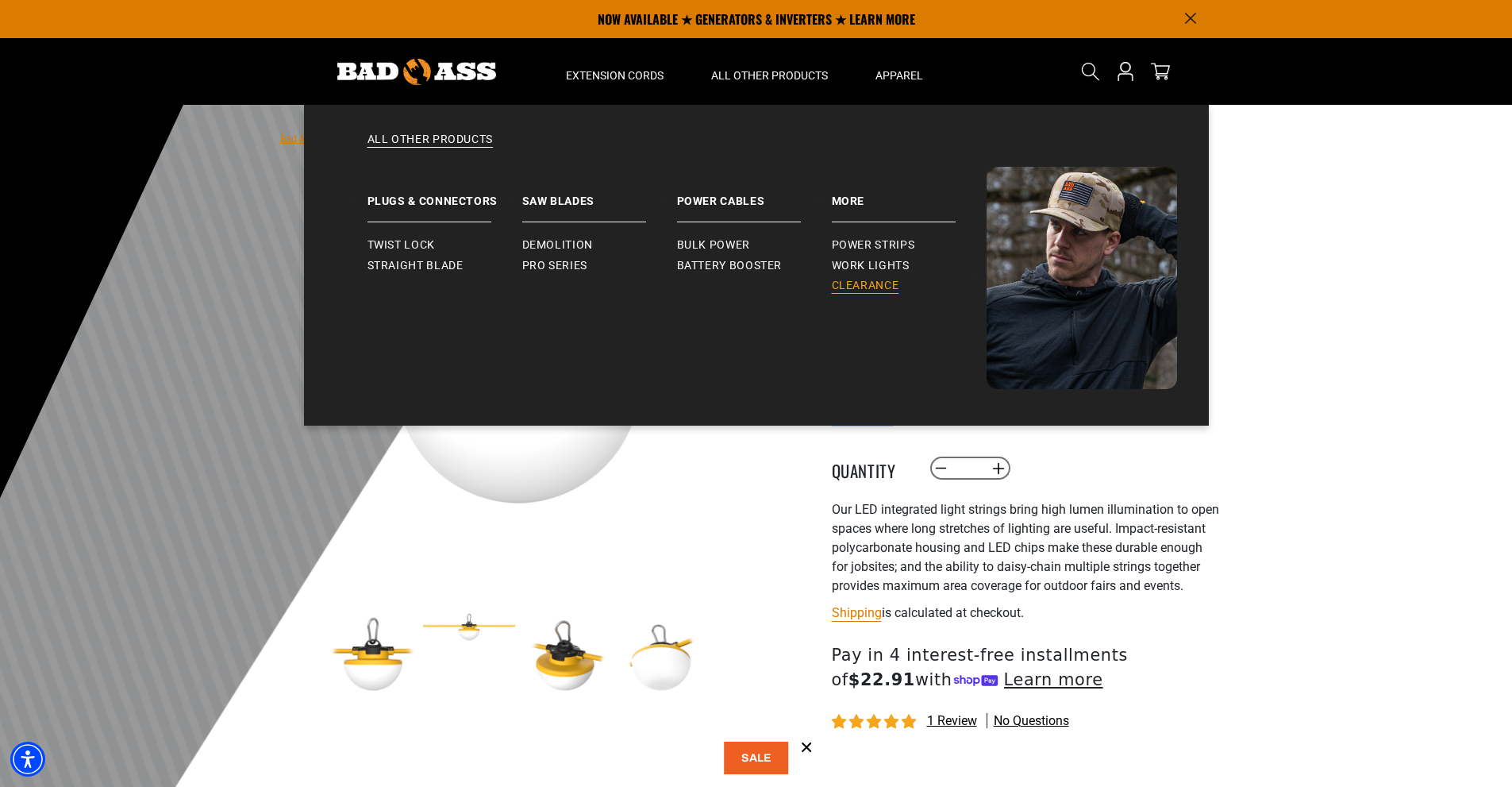
click at [864, 285] on span "Clearance" at bounding box center [865, 285] width 68 height 14
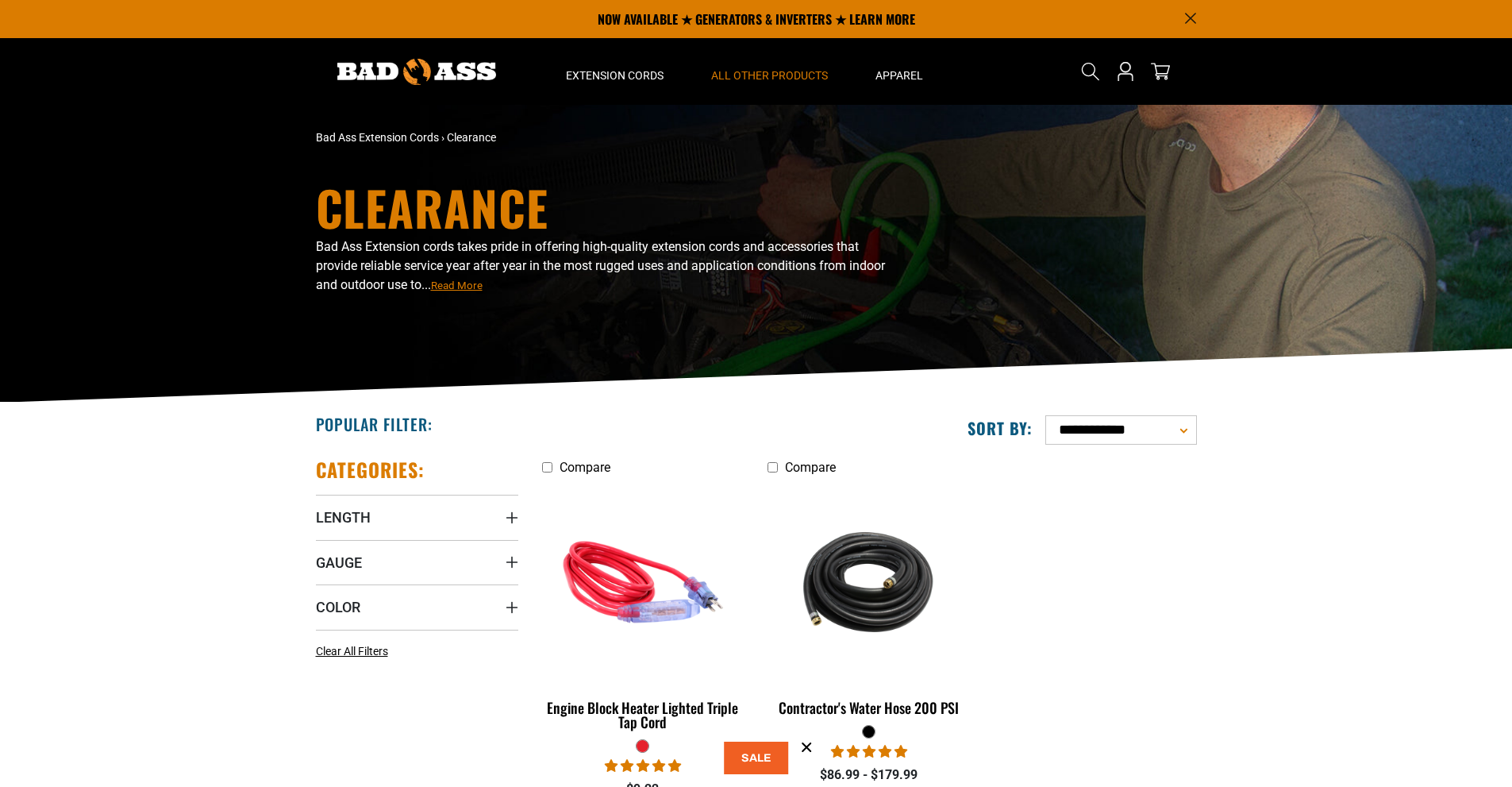
scroll to position [159, 0]
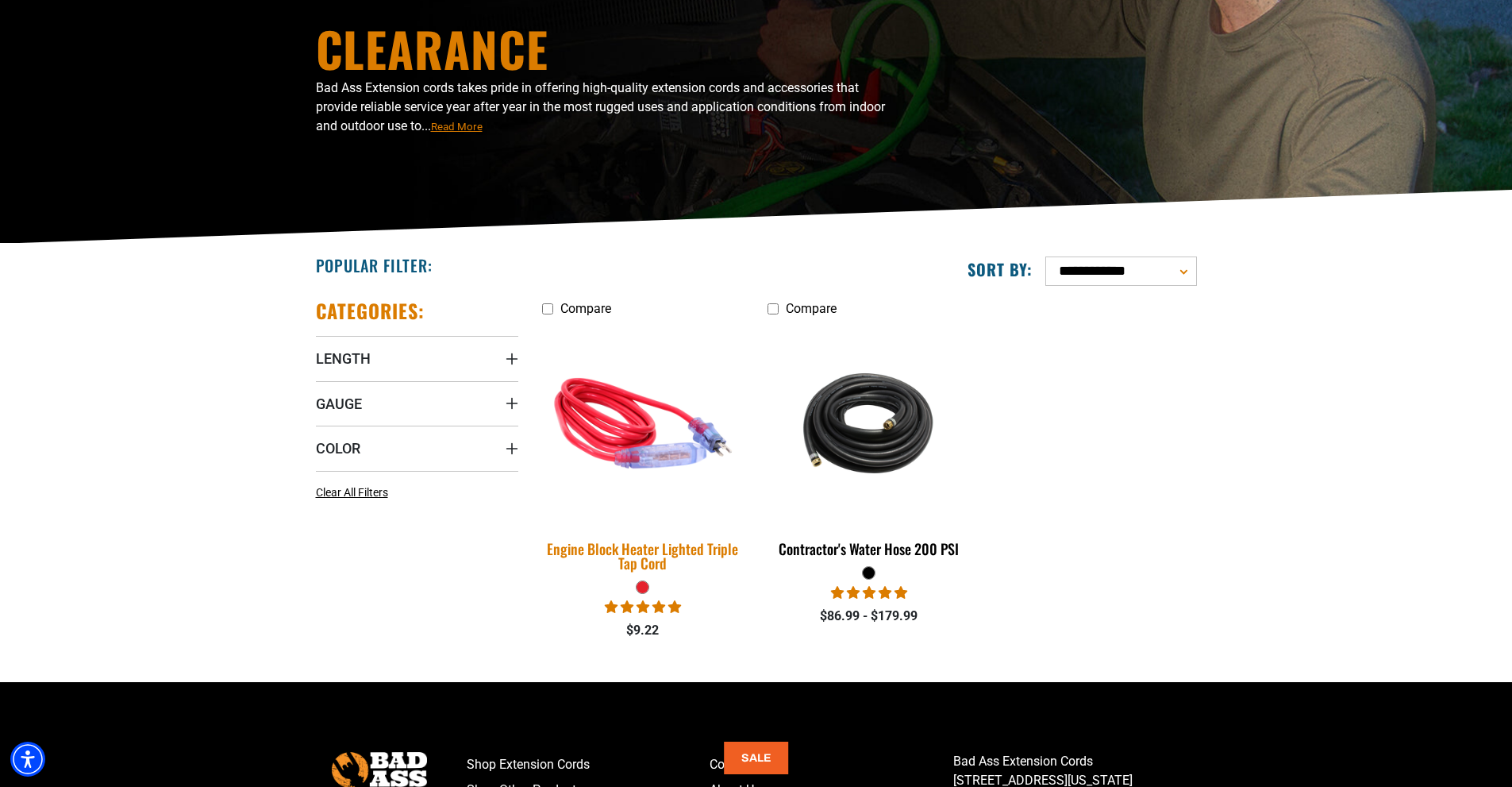
click at [680, 544] on div "Engine Block Heater Lighted Triple Tap Cord" at bounding box center [644, 556] width 202 height 29
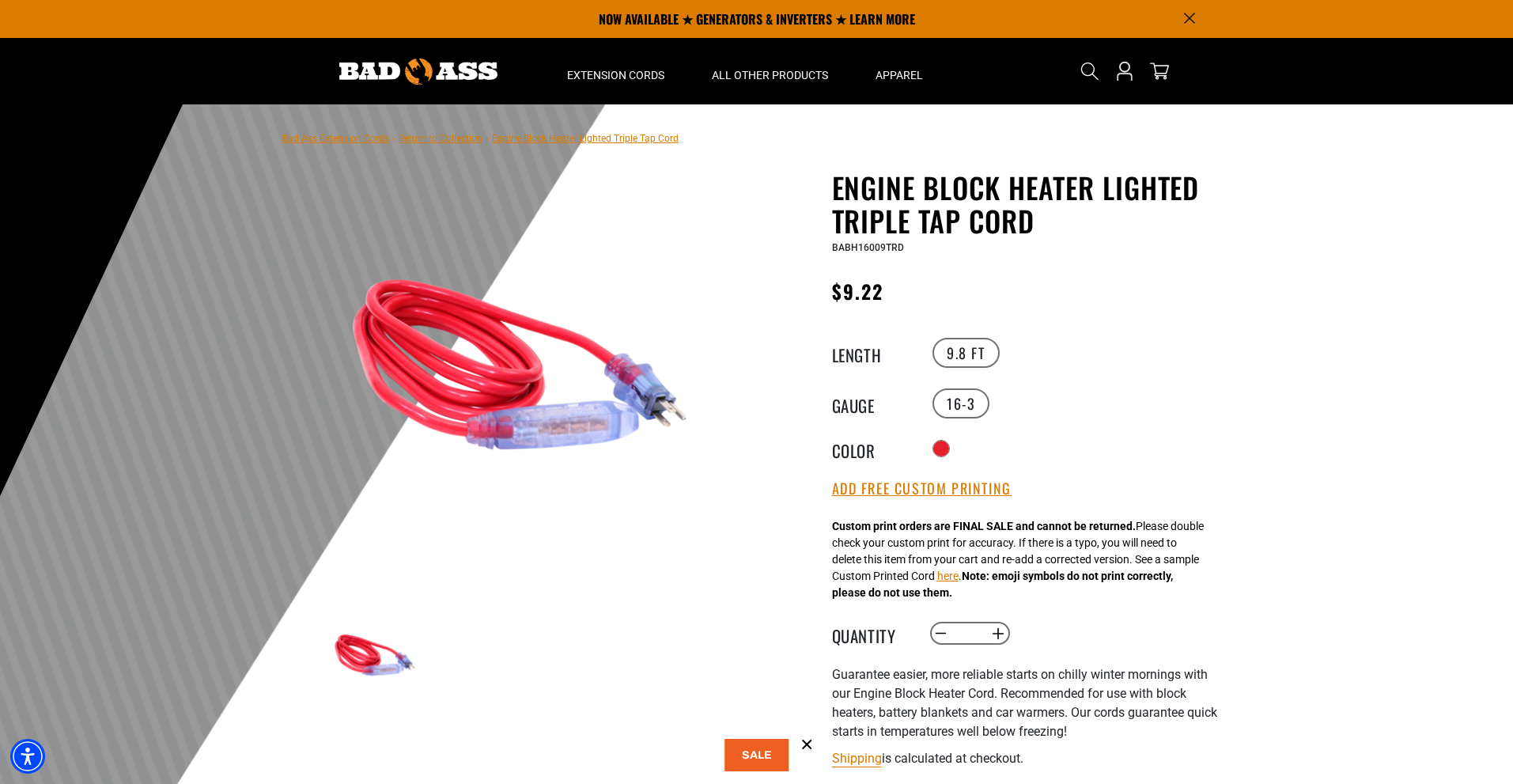
click at [551, 417] on img at bounding box center [519, 365] width 381 height 381
click at [551, 419] on img at bounding box center [519, 365] width 381 height 381
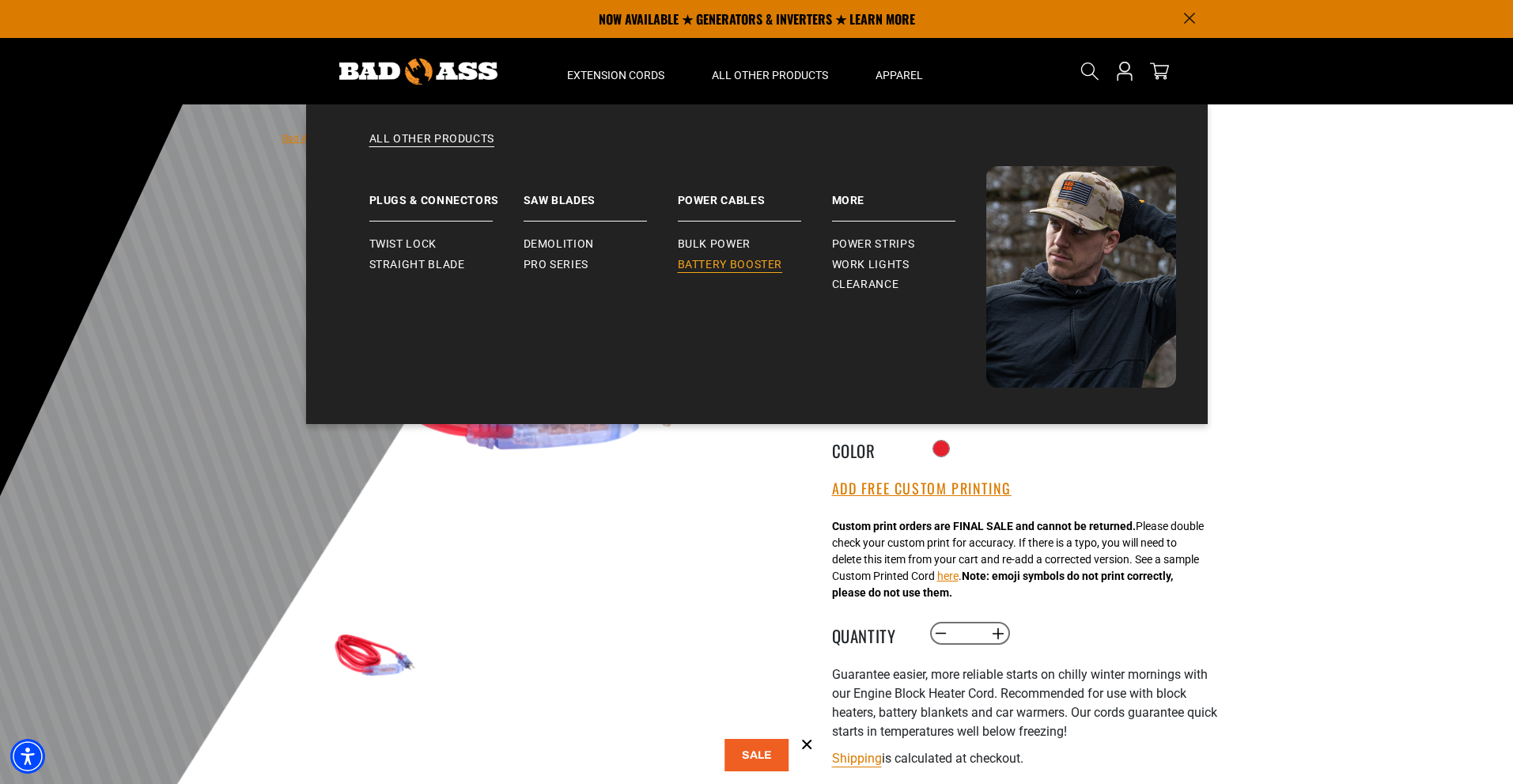
click at [757, 264] on span "Battery Booster" at bounding box center [731, 265] width 106 height 14
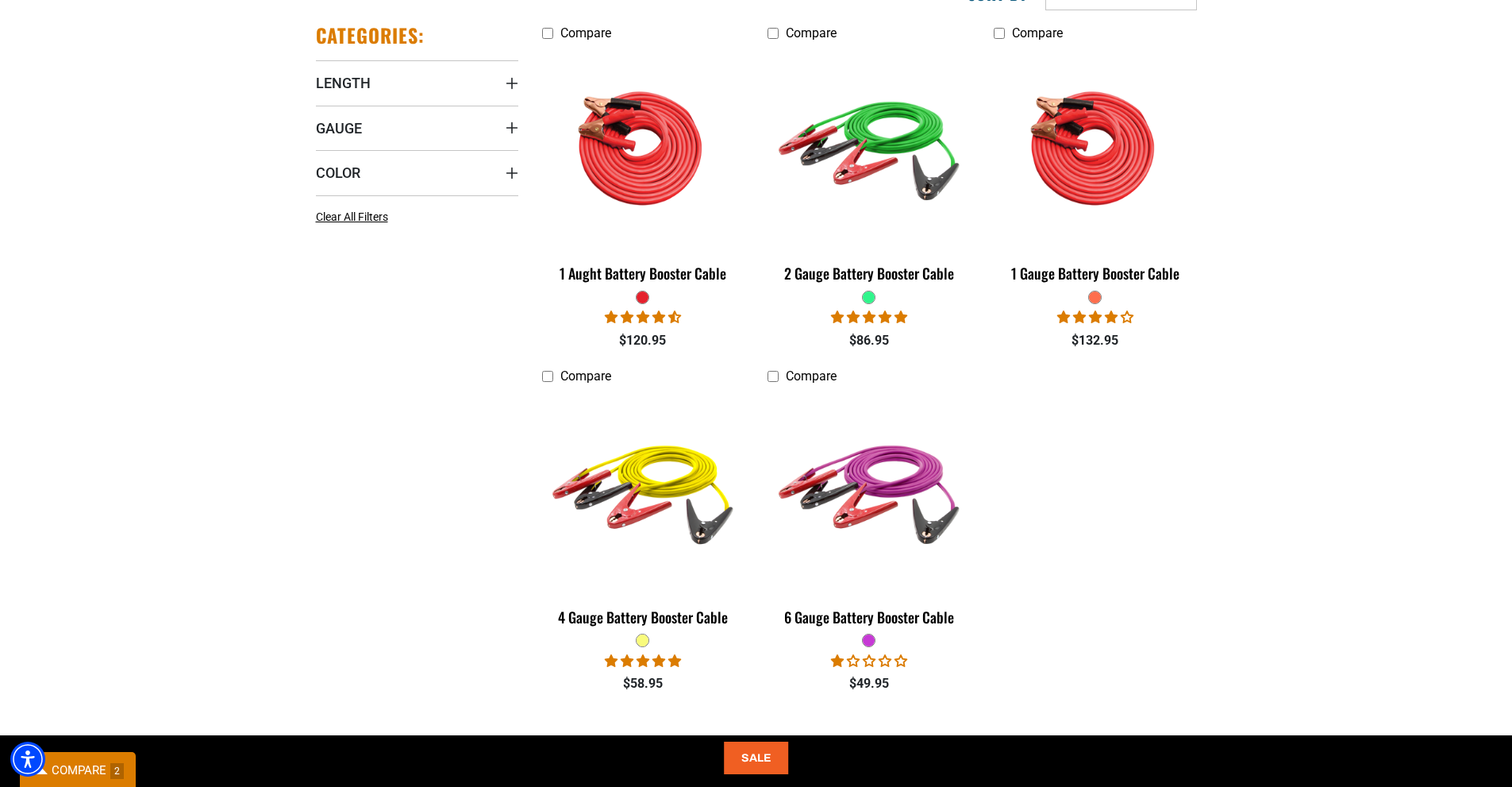
scroll to position [477, 0]
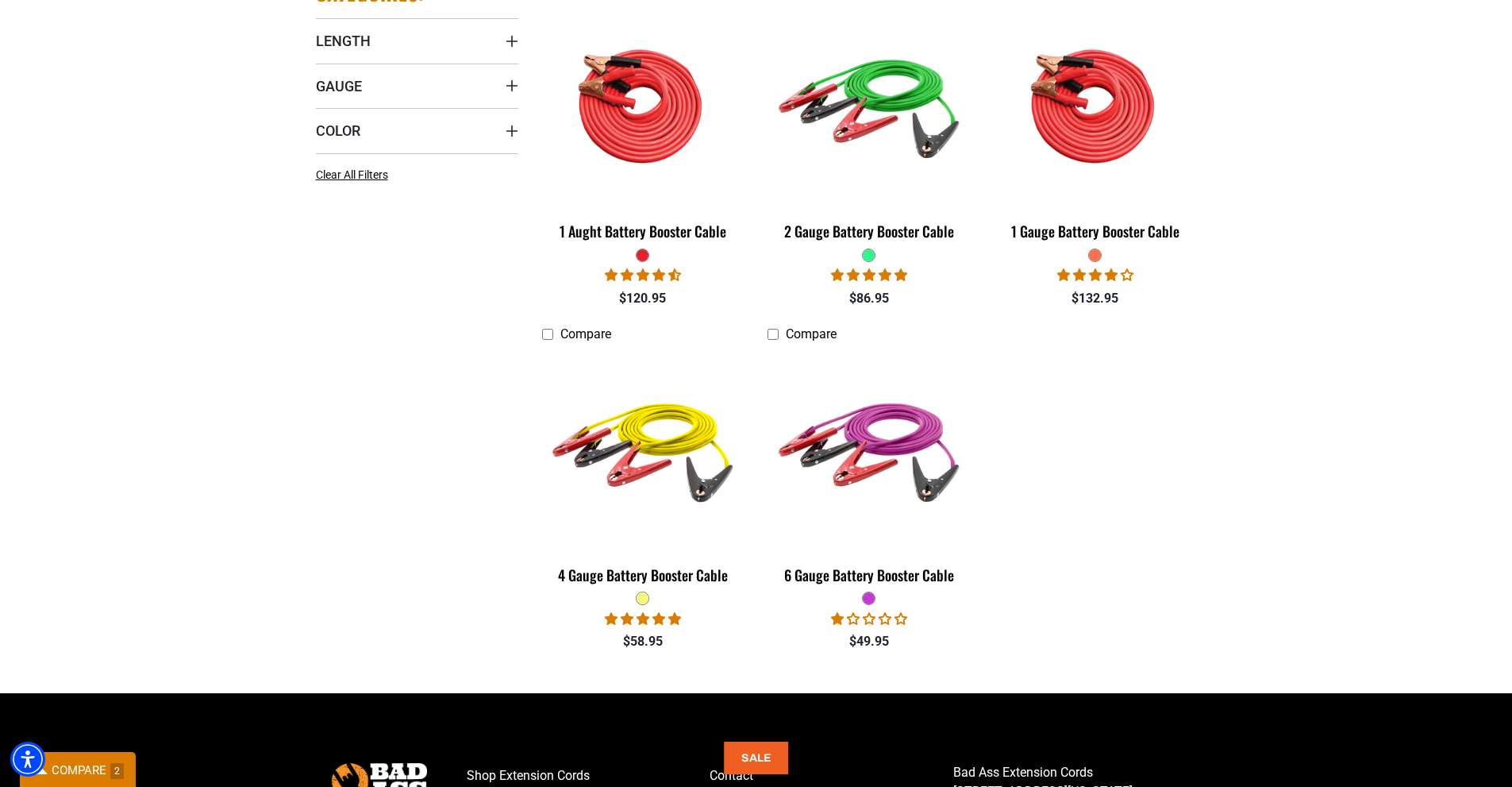
click at [95, 759] on div "COMPARE 2" at bounding box center [77, 770] width 116 height 37
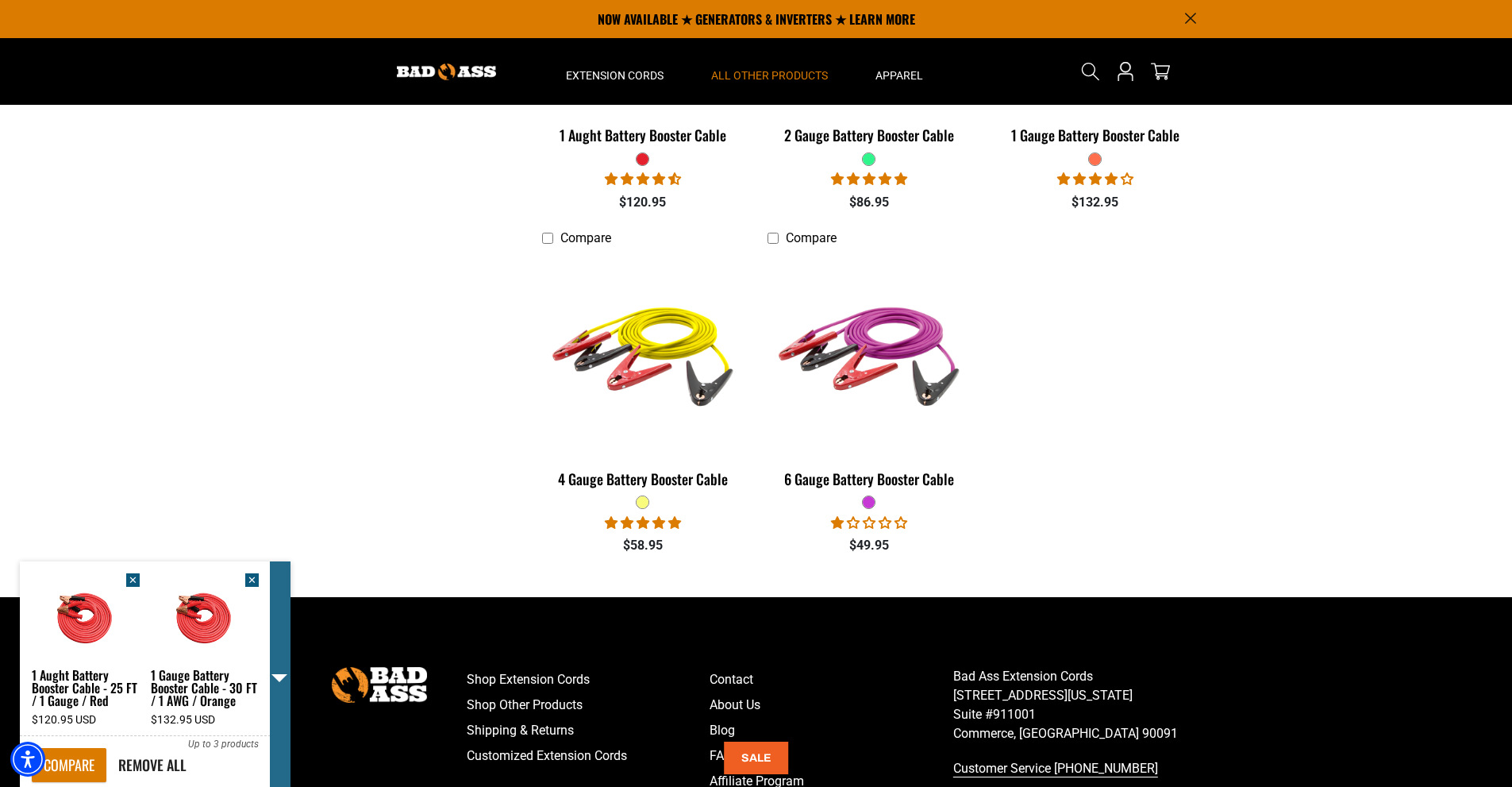
scroll to position [556, 0]
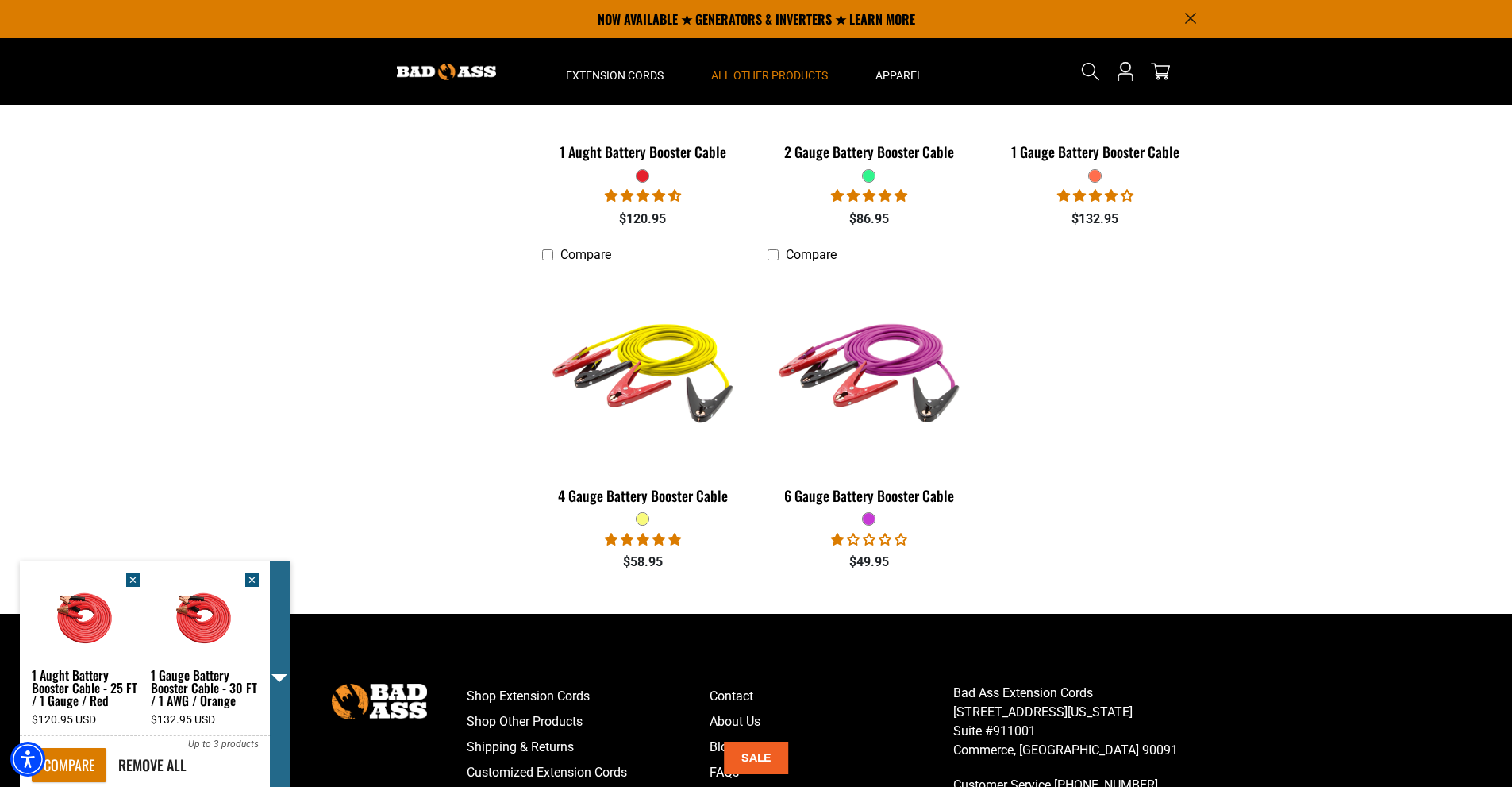
click at [280, 678] on span at bounding box center [279, 677] width 16 height 8
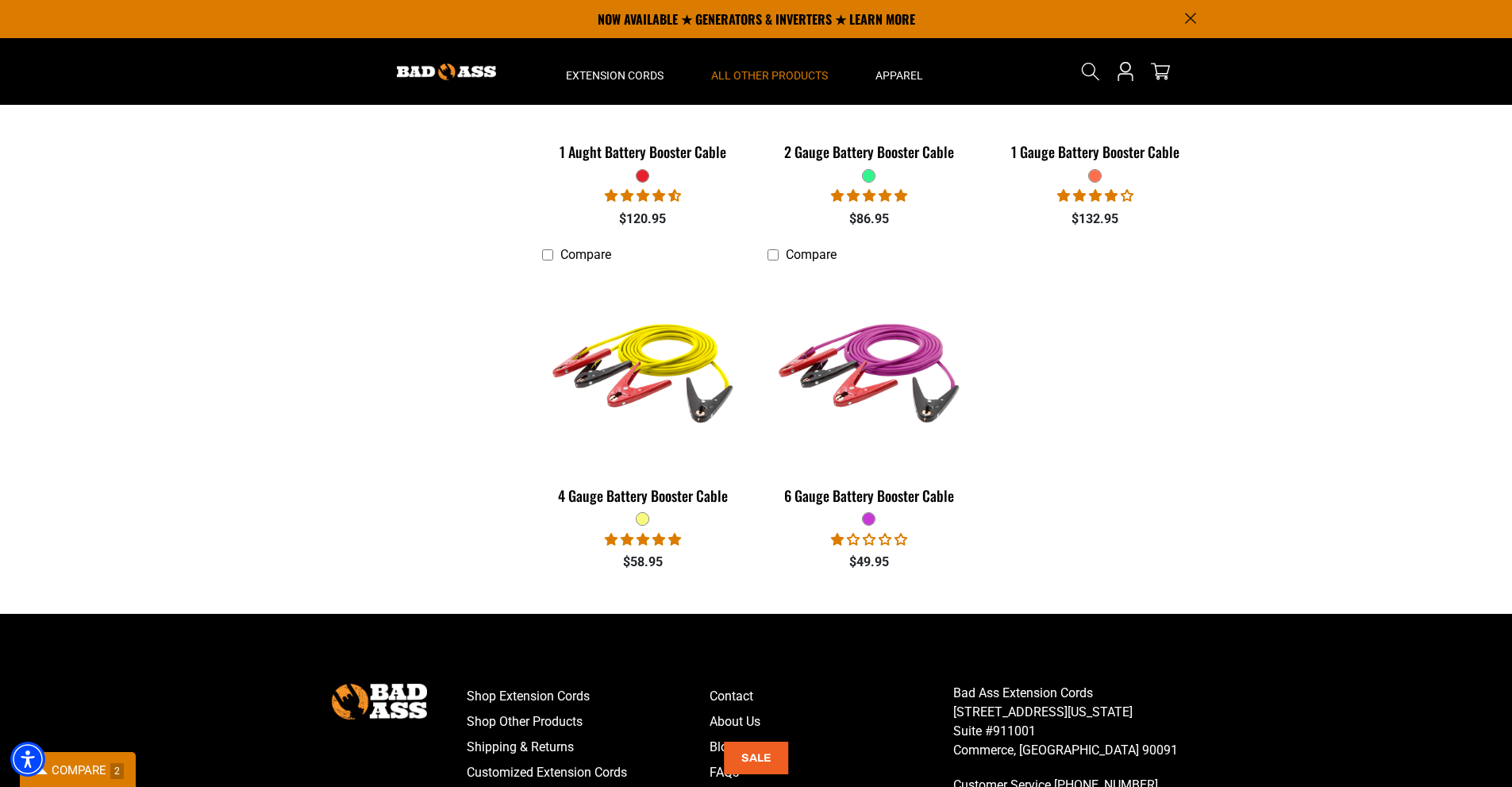
click at [101, 763] on span "COMPARE" at bounding box center [79, 769] width 55 height 14
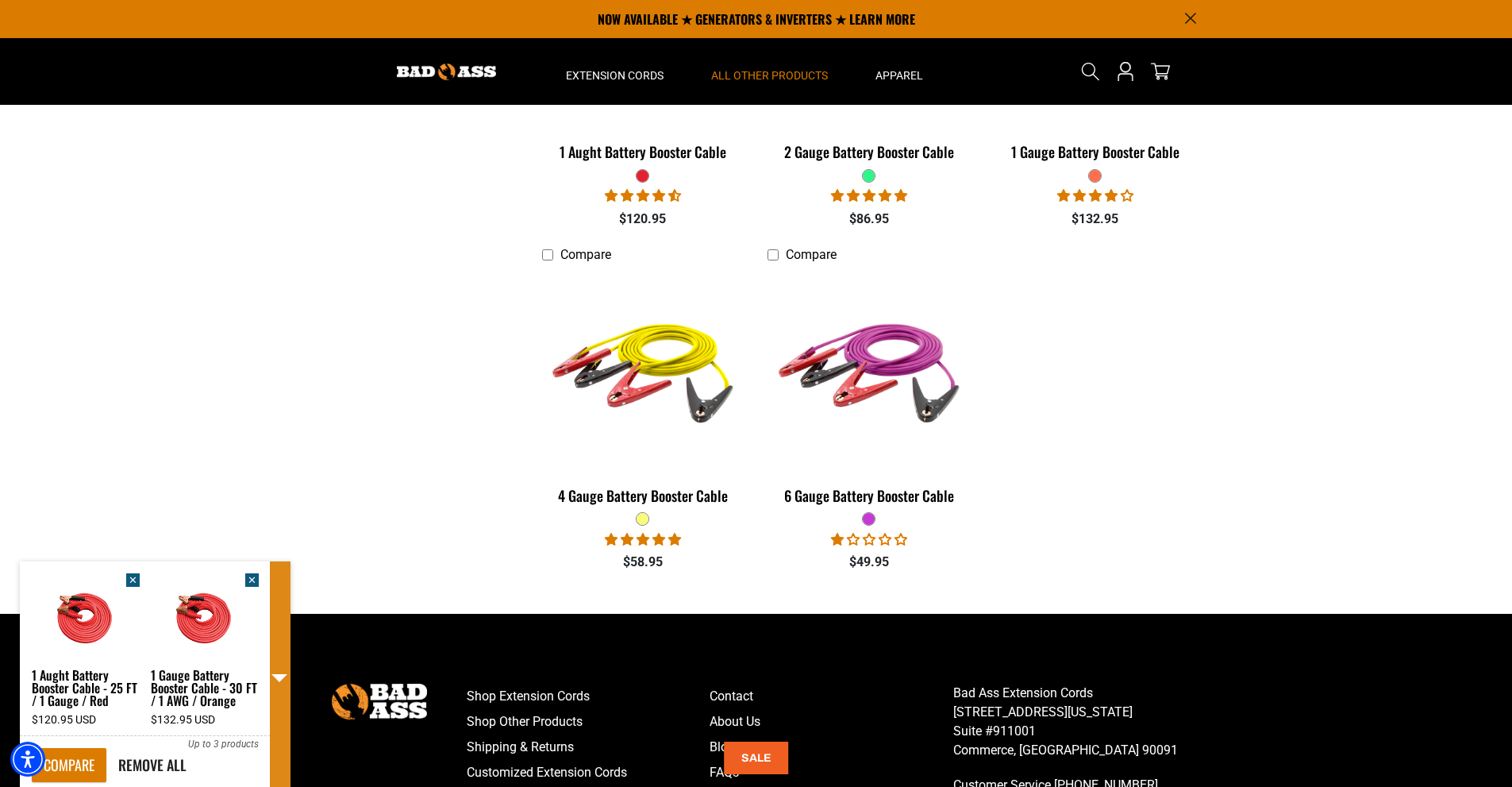
click at [96, 679] on link "1 Aught Battery Booster Cable - 25 FT / 1 Gauge / Red" at bounding box center [85, 687] width 108 height 38
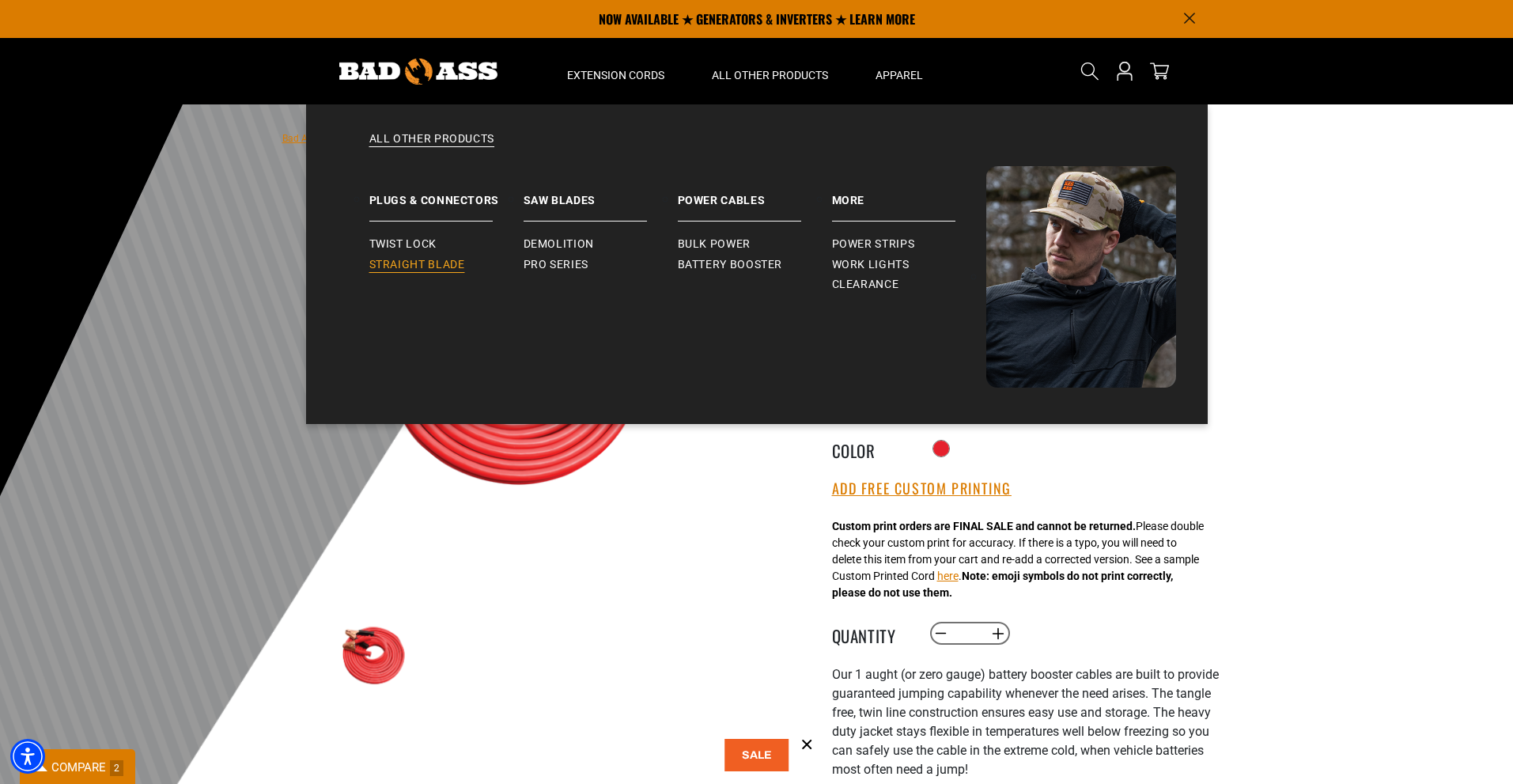
click at [396, 265] on span "Straight Blade" at bounding box center [417, 265] width 95 height 14
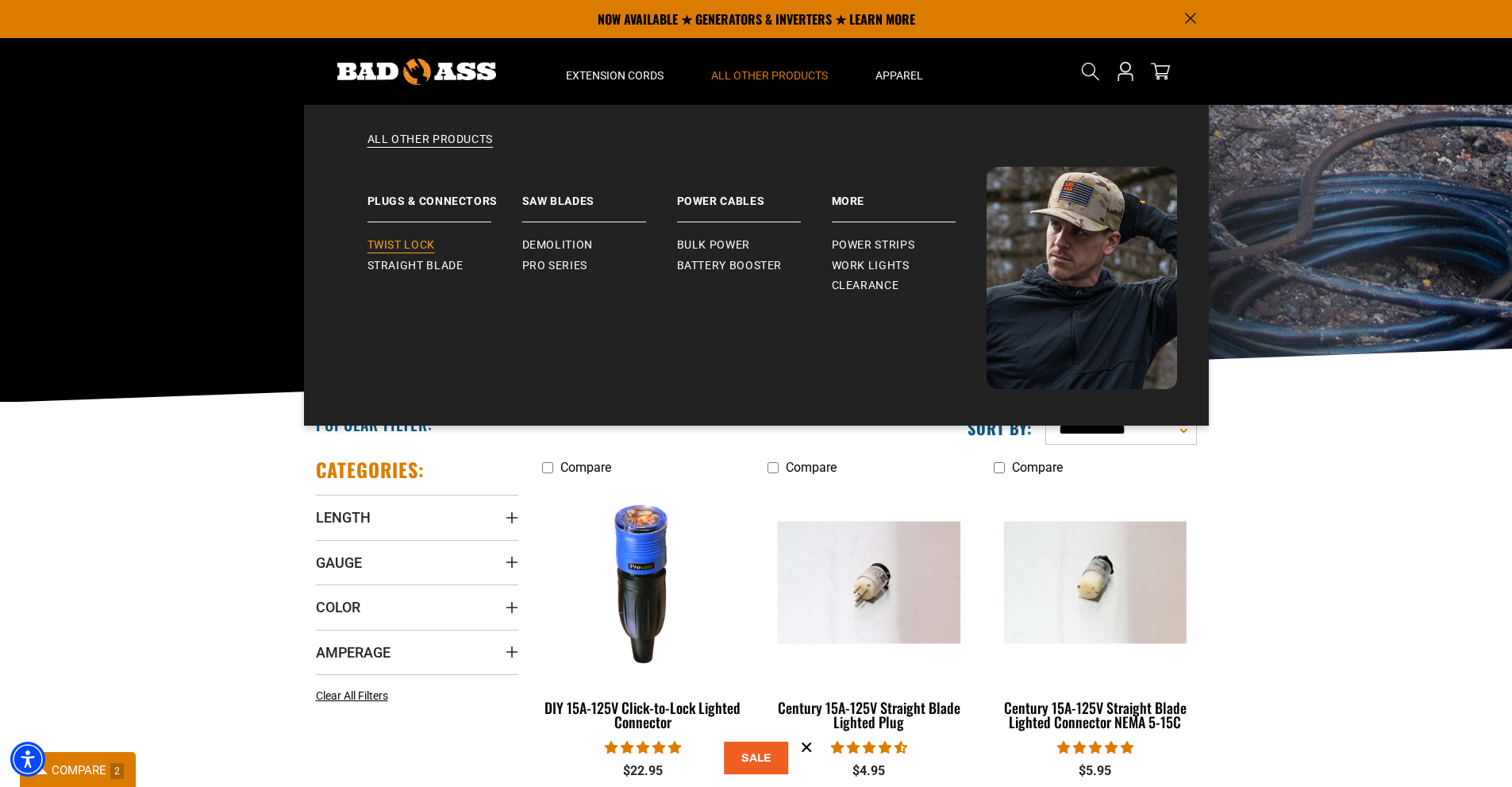
click at [432, 244] on span "Twist Lock" at bounding box center [401, 244] width 68 height 14
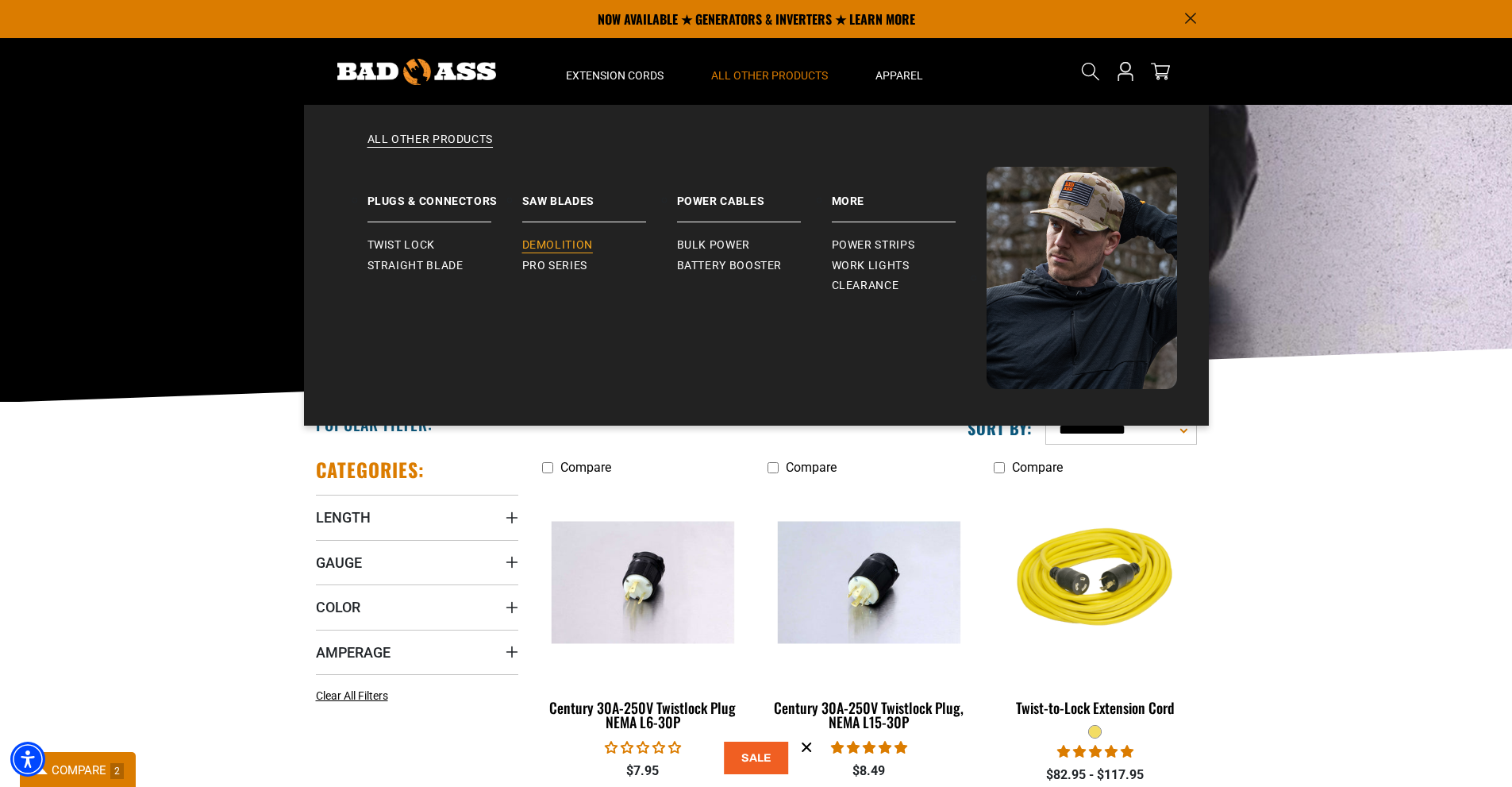
click at [553, 244] on span "Demolition" at bounding box center [557, 244] width 71 height 14
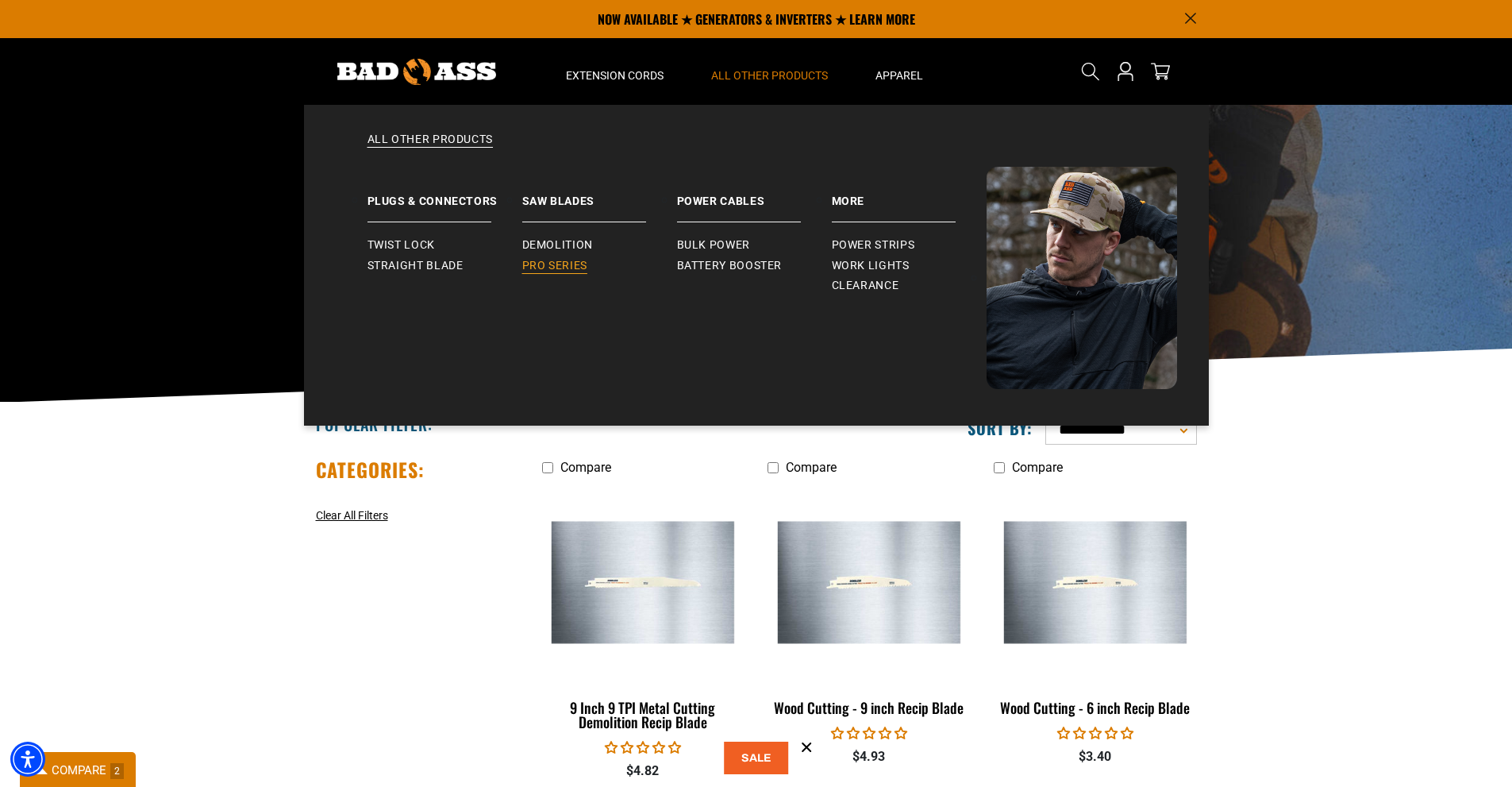
click at [558, 264] on span "Pro Series" at bounding box center [554, 266] width 65 height 14
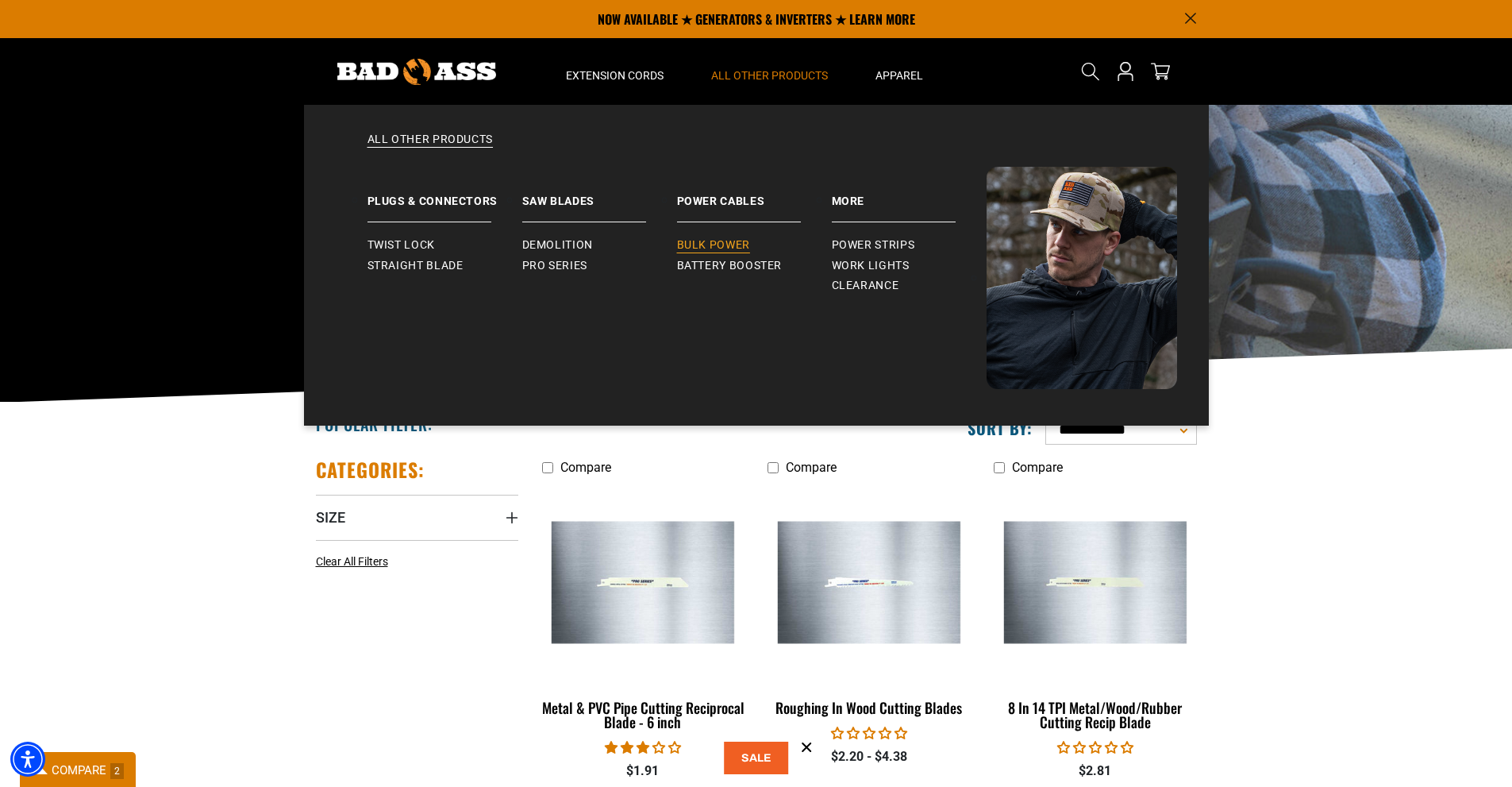
click at [733, 243] on span "Bulk Power" at bounding box center [713, 244] width 73 height 14
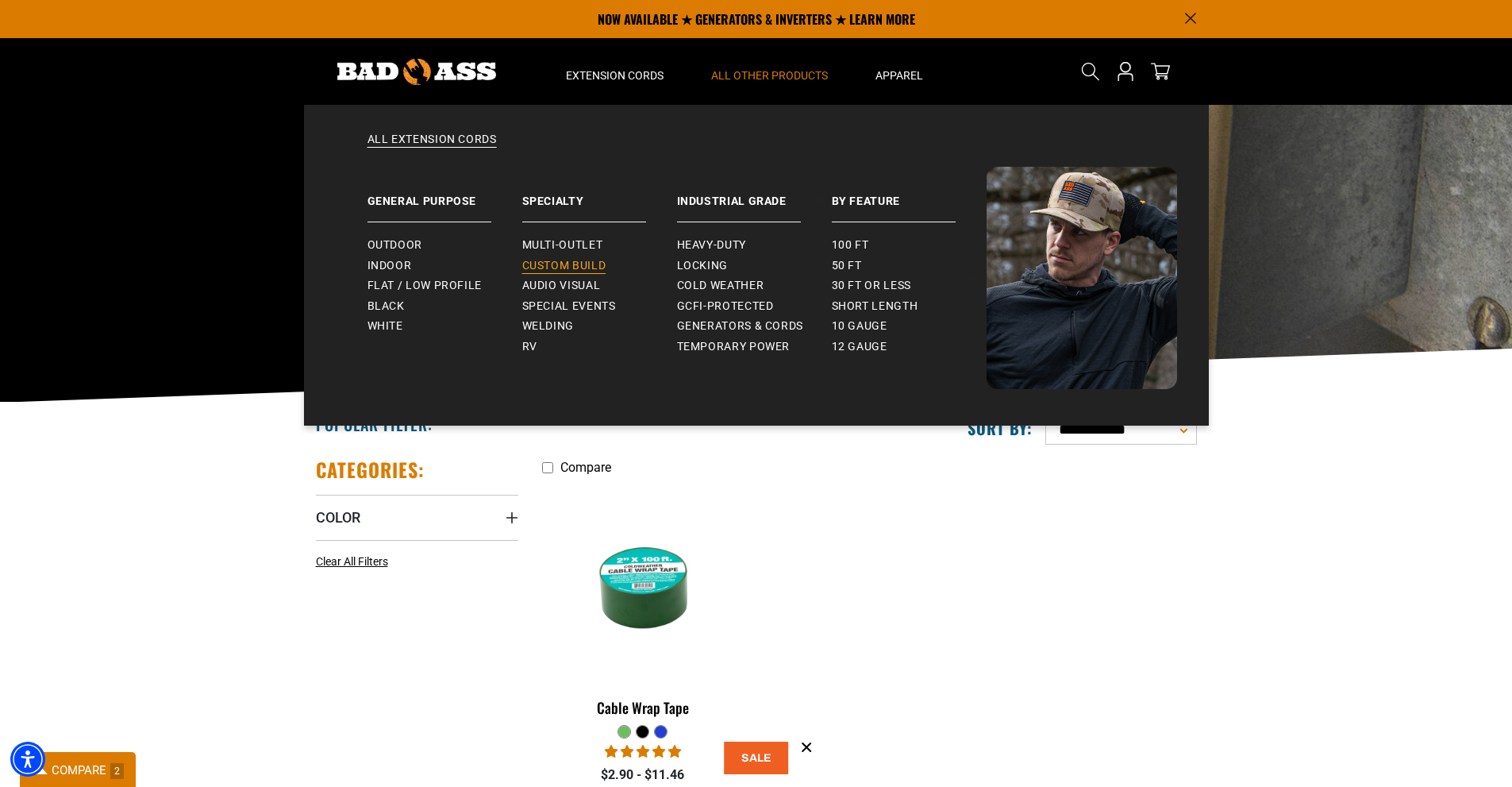
click at [542, 265] on span "Custom Build" at bounding box center [564, 266] width 85 height 14
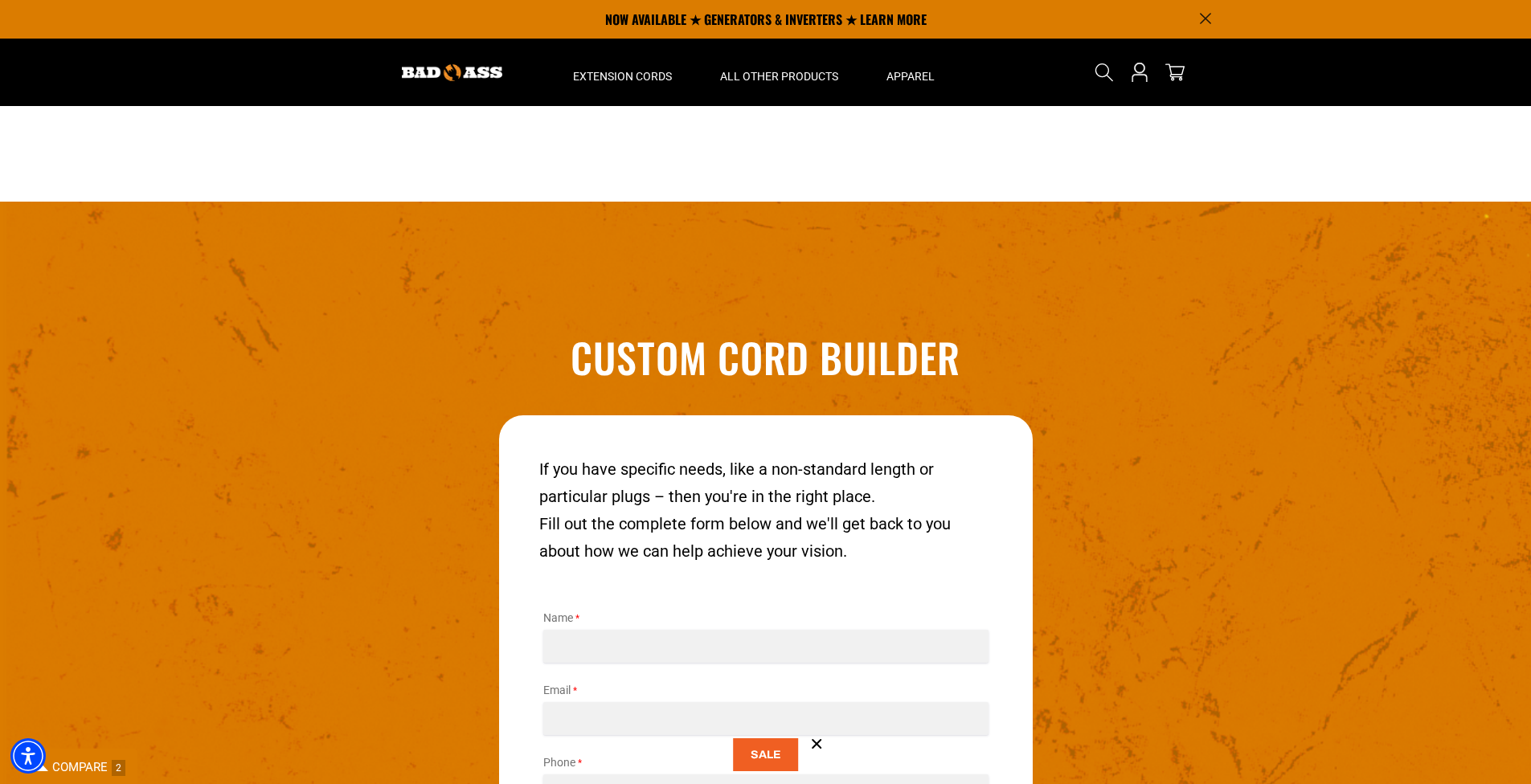
scroll to position [1671, 0]
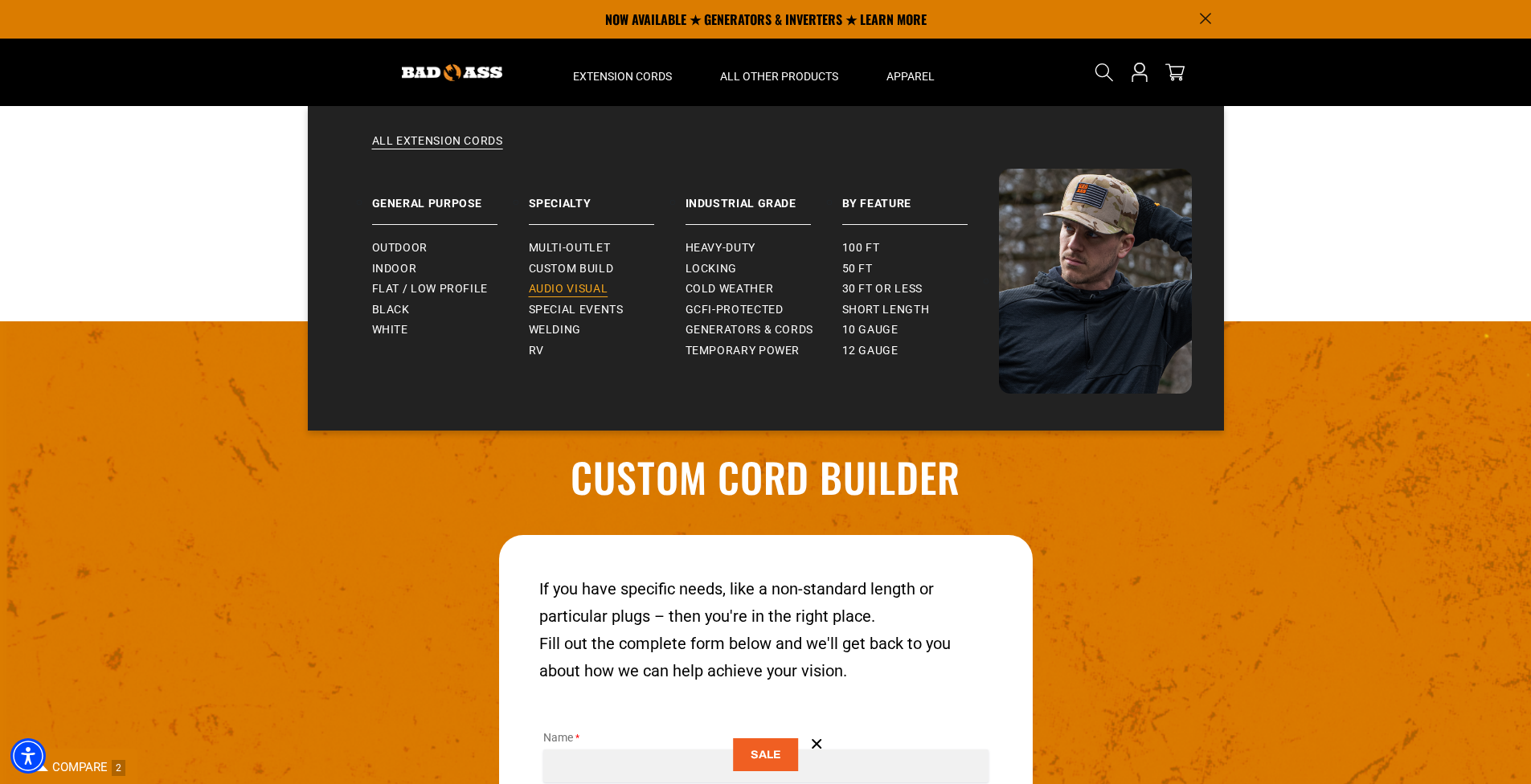
click at [564, 283] on span "Audio Visual" at bounding box center [568, 289] width 80 height 14
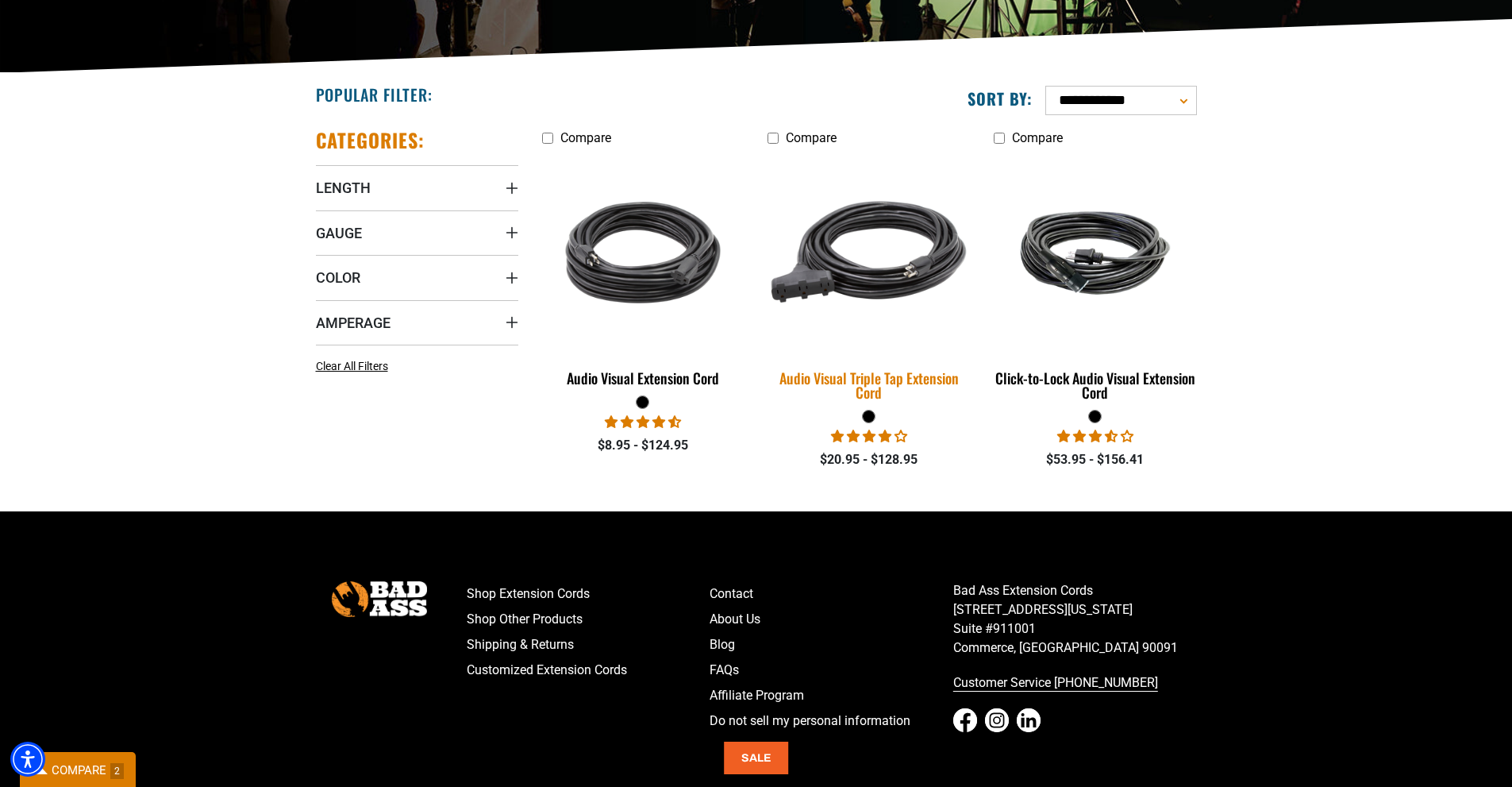
scroll to position [397, 0]
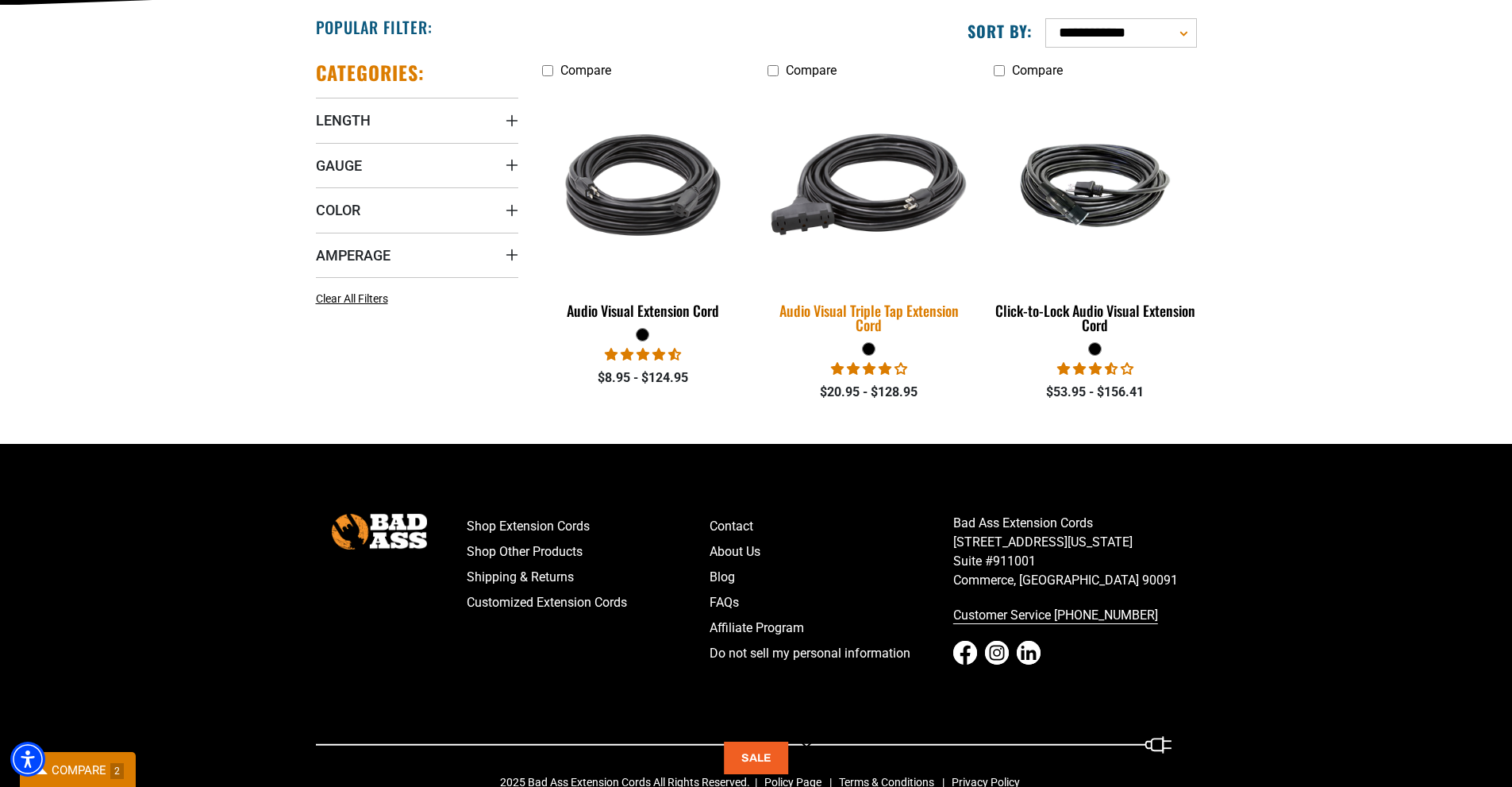
click at [896, 307] on div "Audio Visual Triple Tap Extension Cord" at bounding box center [868, 317] width 202 height 29
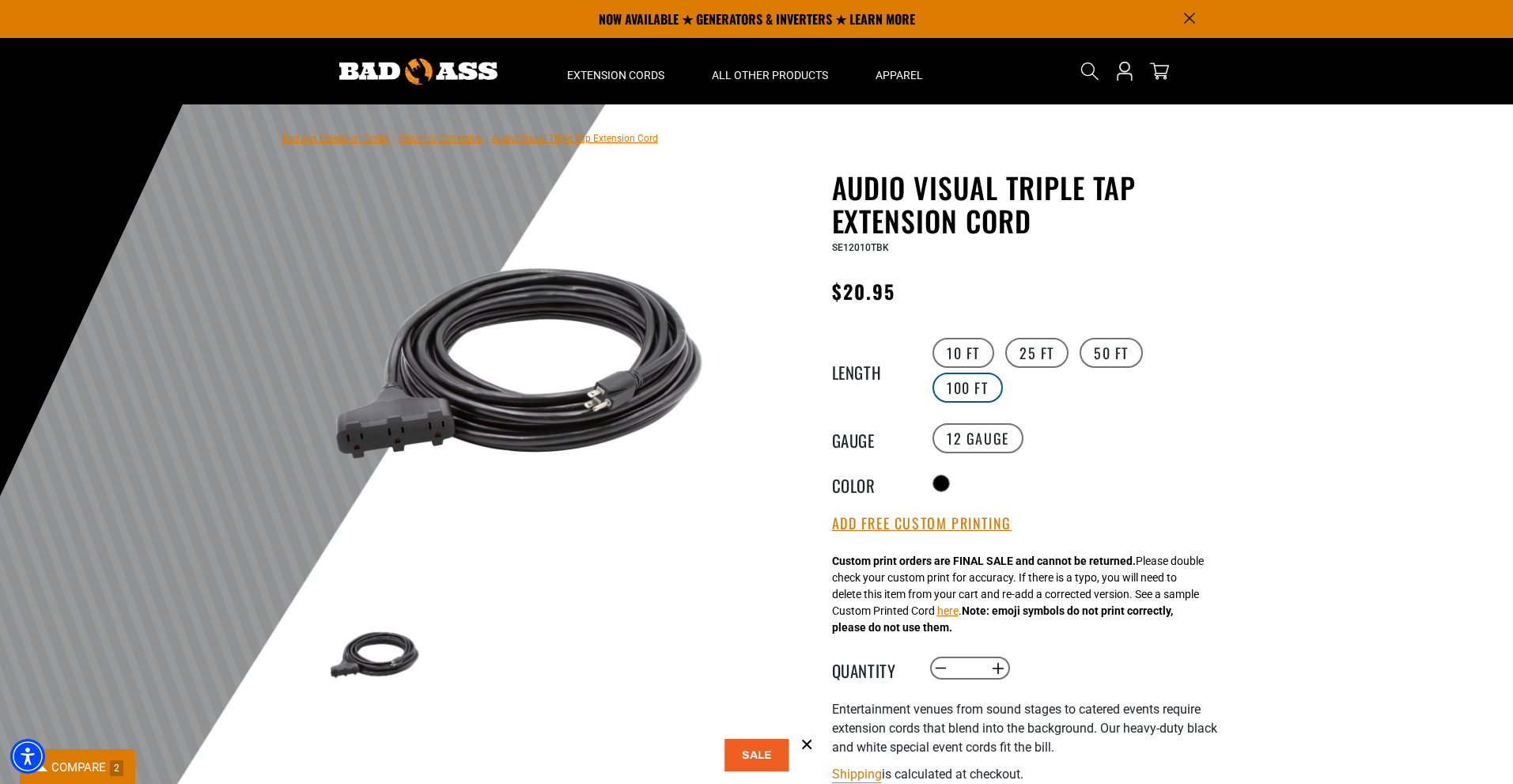
click at [958, 388] on label "100 FT" at bounding box center [968, 387] width 70 height 30
click at [1097, 349] on label "50 FT" at bounding box center [1111, 353] width 63 height 30
click at [1047, 355] on label "25 FT" at bounding box center [1037, 353] width 63 height 30
click at [972, 350] on label "10 FT" at bounding box center [963, 353] width 62 height 30
click at [1110, 344] on label "50 FT" at bounding box center [1111, 353] width 63 height 30
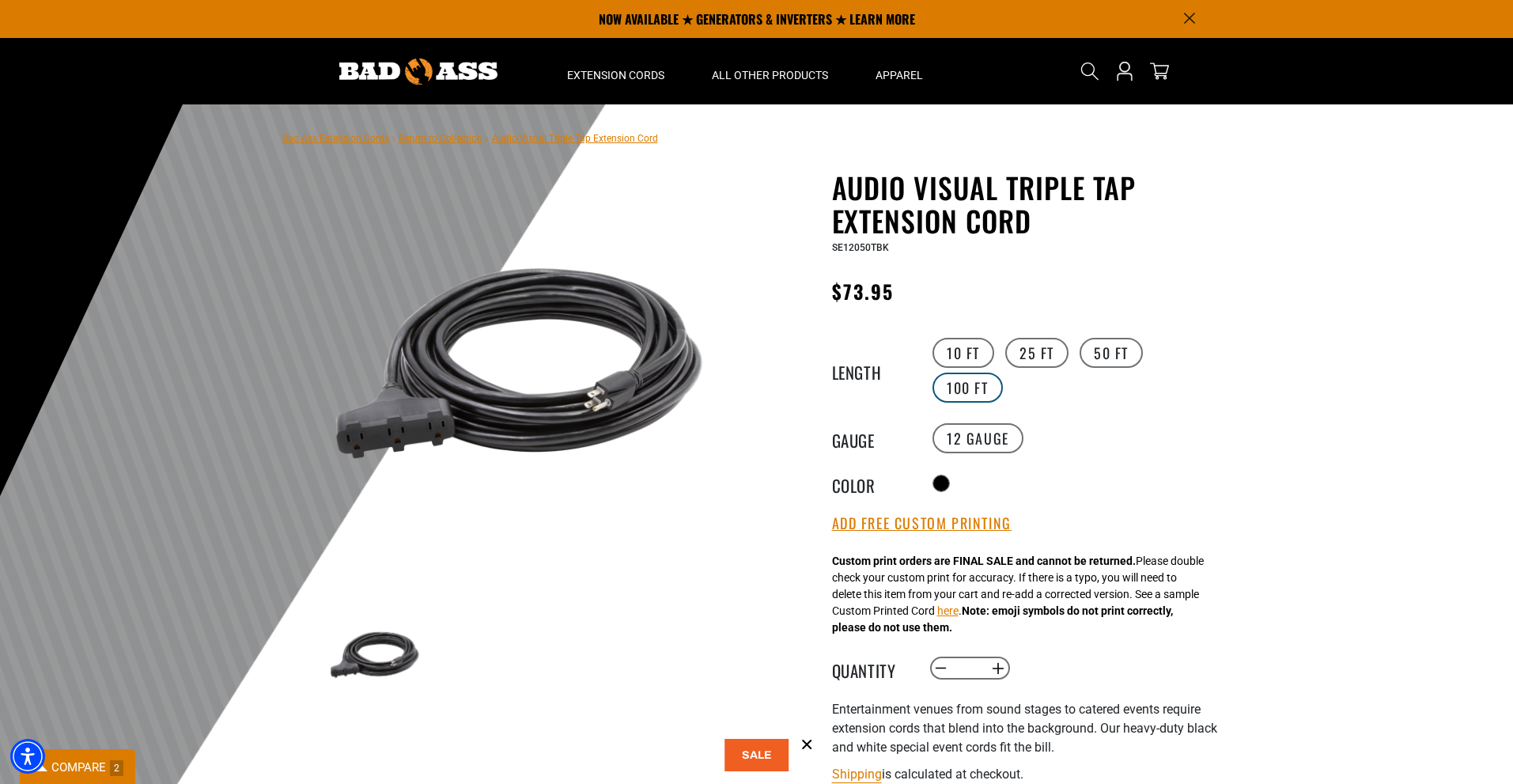
click at [969, 384] on label "100 FT" at bounding box center [968, 387] width 70 height 30
click at [1032, 352] on label "25 FT" at bounding box center [1037, 353] width 63 height 30
click at [1115, 360] on label "50 FT" at bounding box center [1111, 353] width 63 height 30
click at [967, 382] on label "100 FT" at bounding box center [968, 387] width 70 height 30
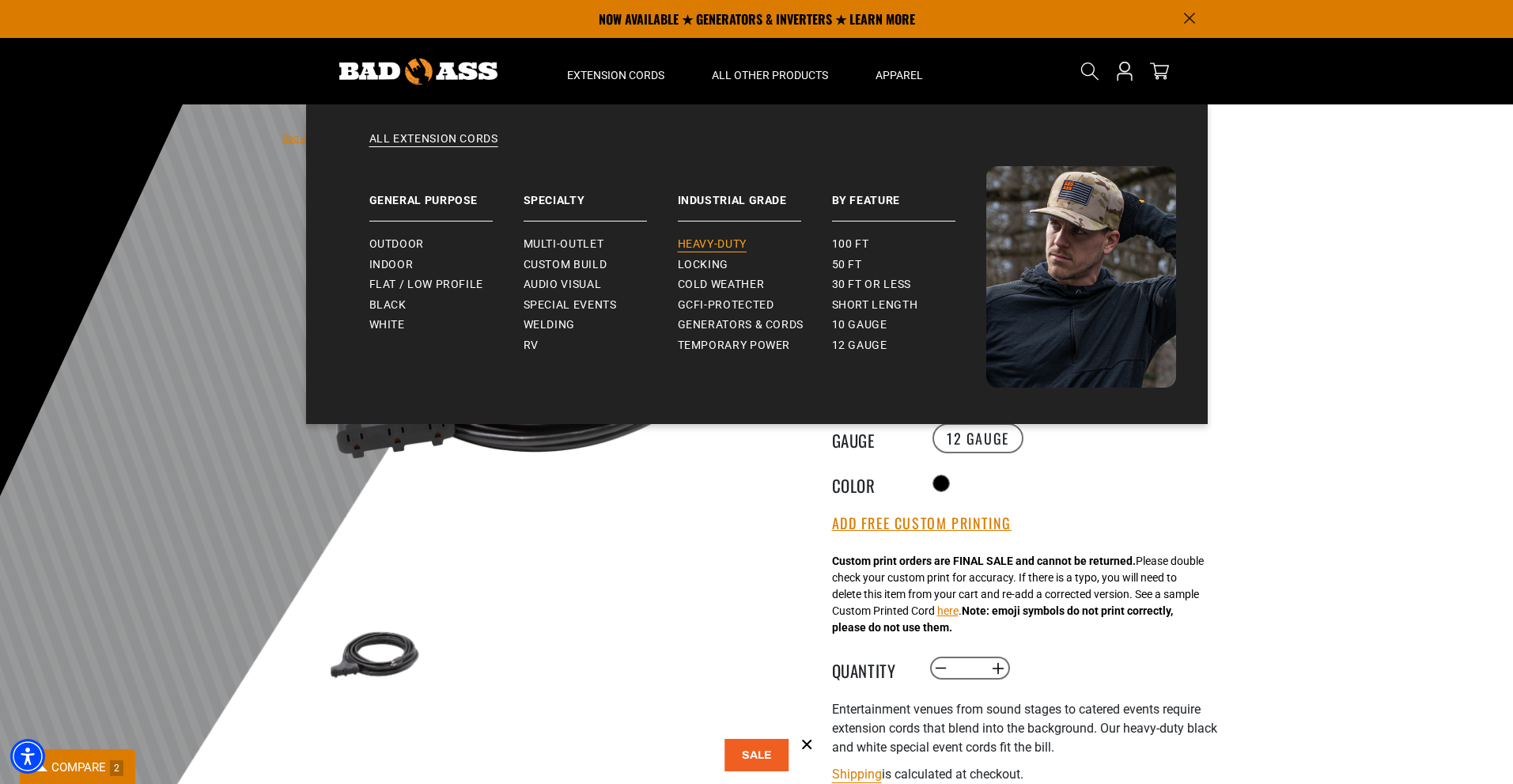
click at [731, 246] on span "Heavy-Duty" at bounding box center [712, 243] width 69 height 14
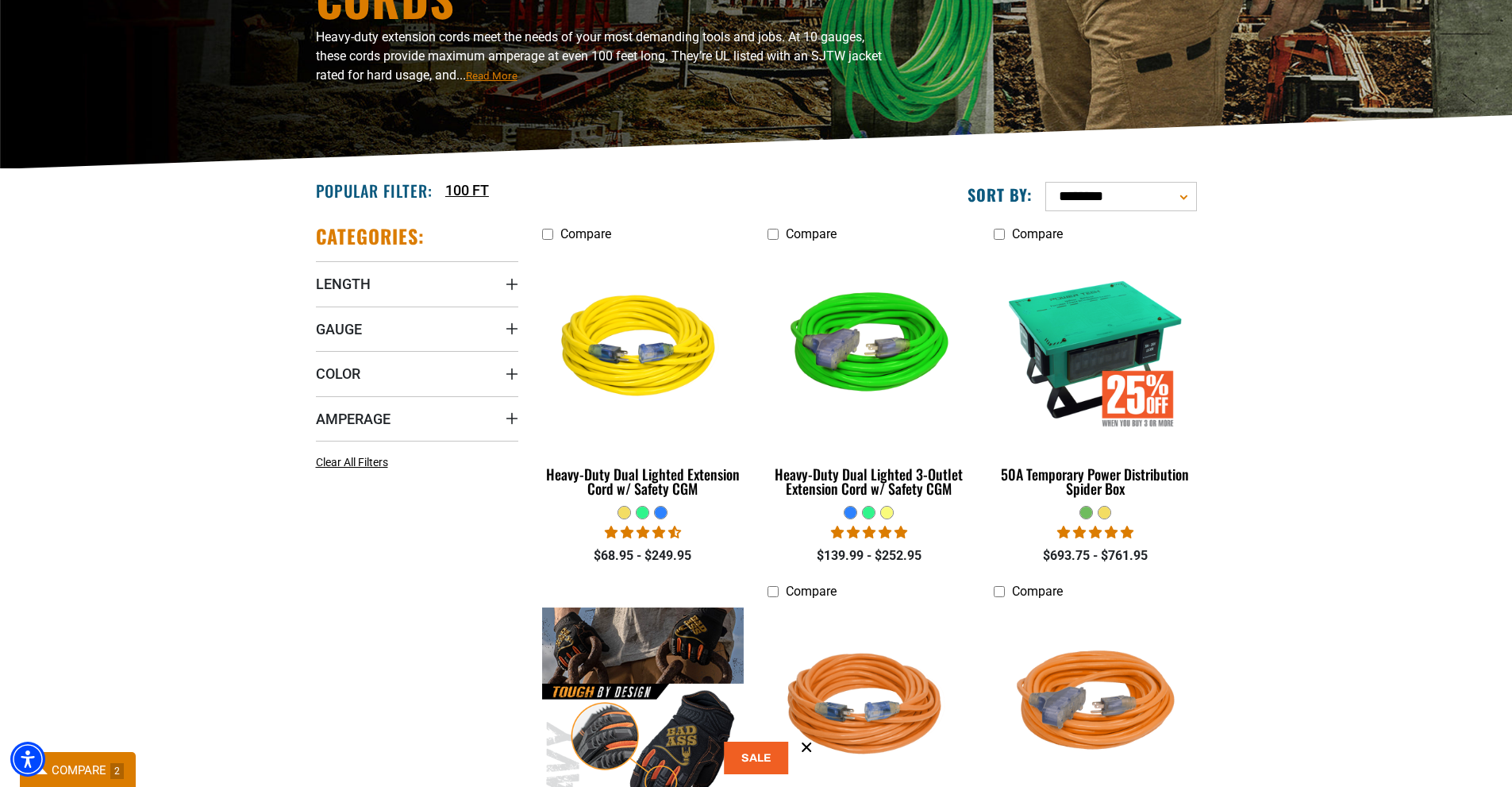
scroll to position [238, 0]
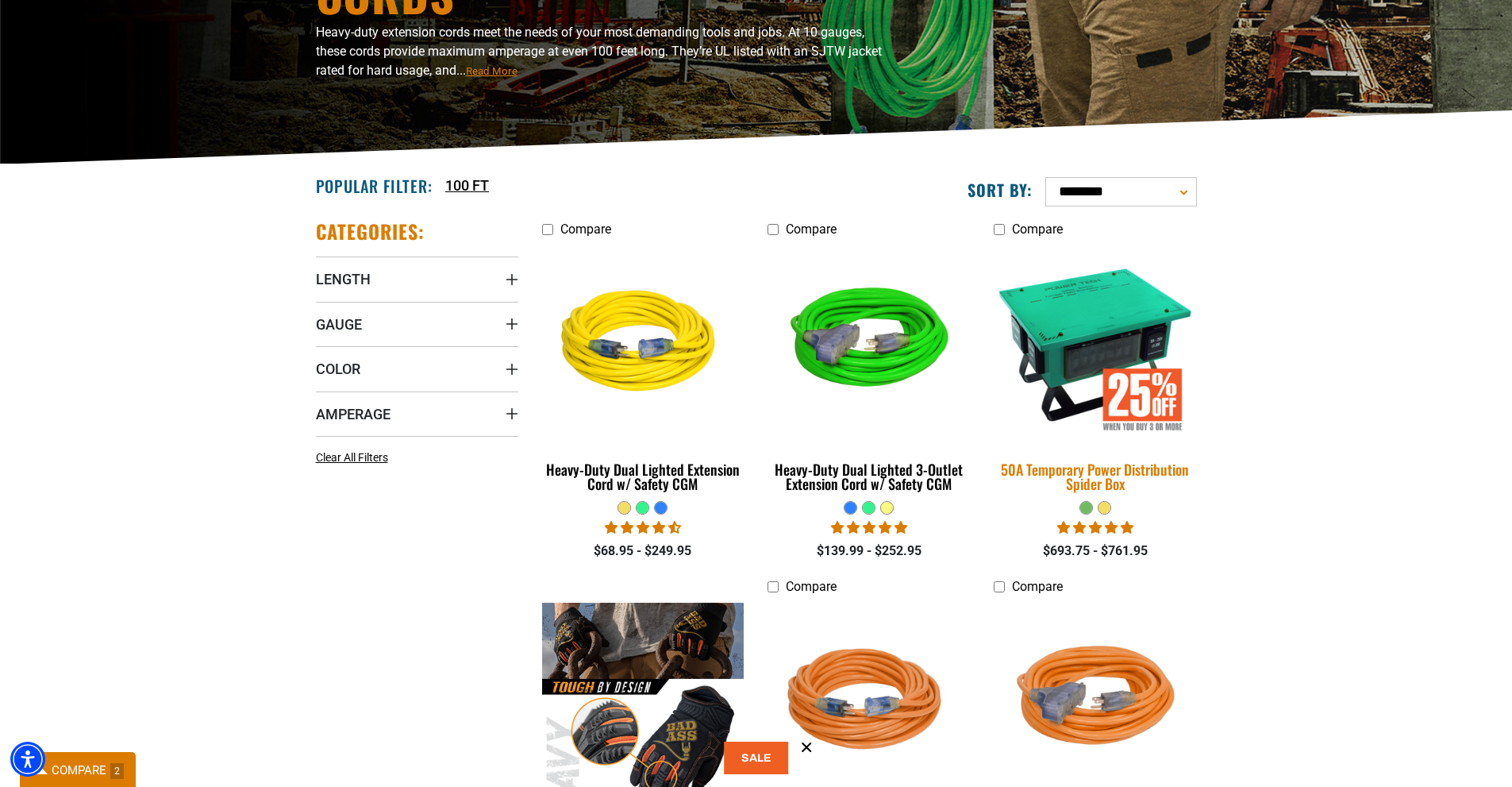
click at [1087, 467] on div "50A Temporary Power Distribution Spider Box" at bounding box center [1095, 476] width 202 height 29
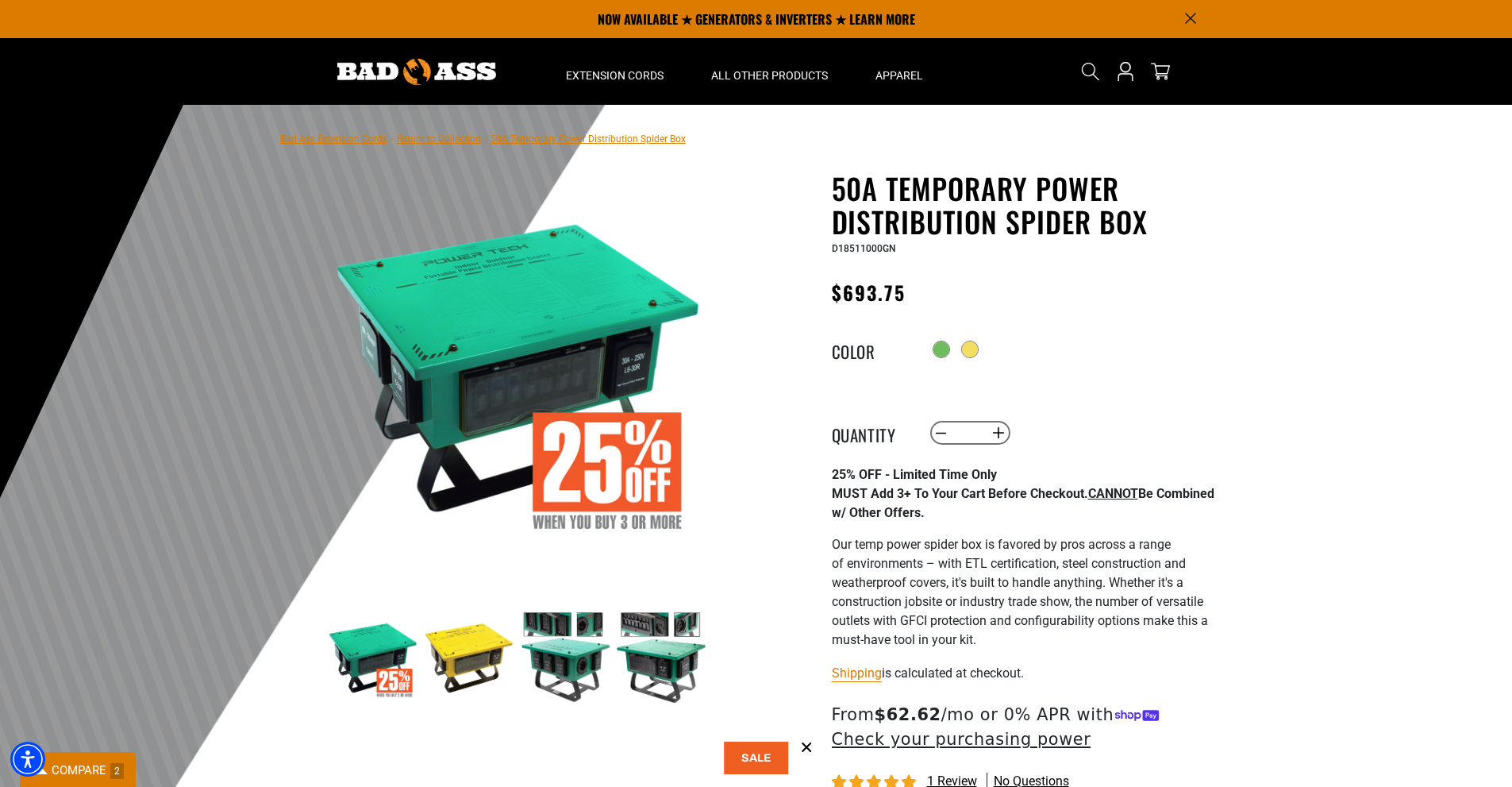
click at [472, 636] on img at bounding box center [468, 657] width 92 height 92
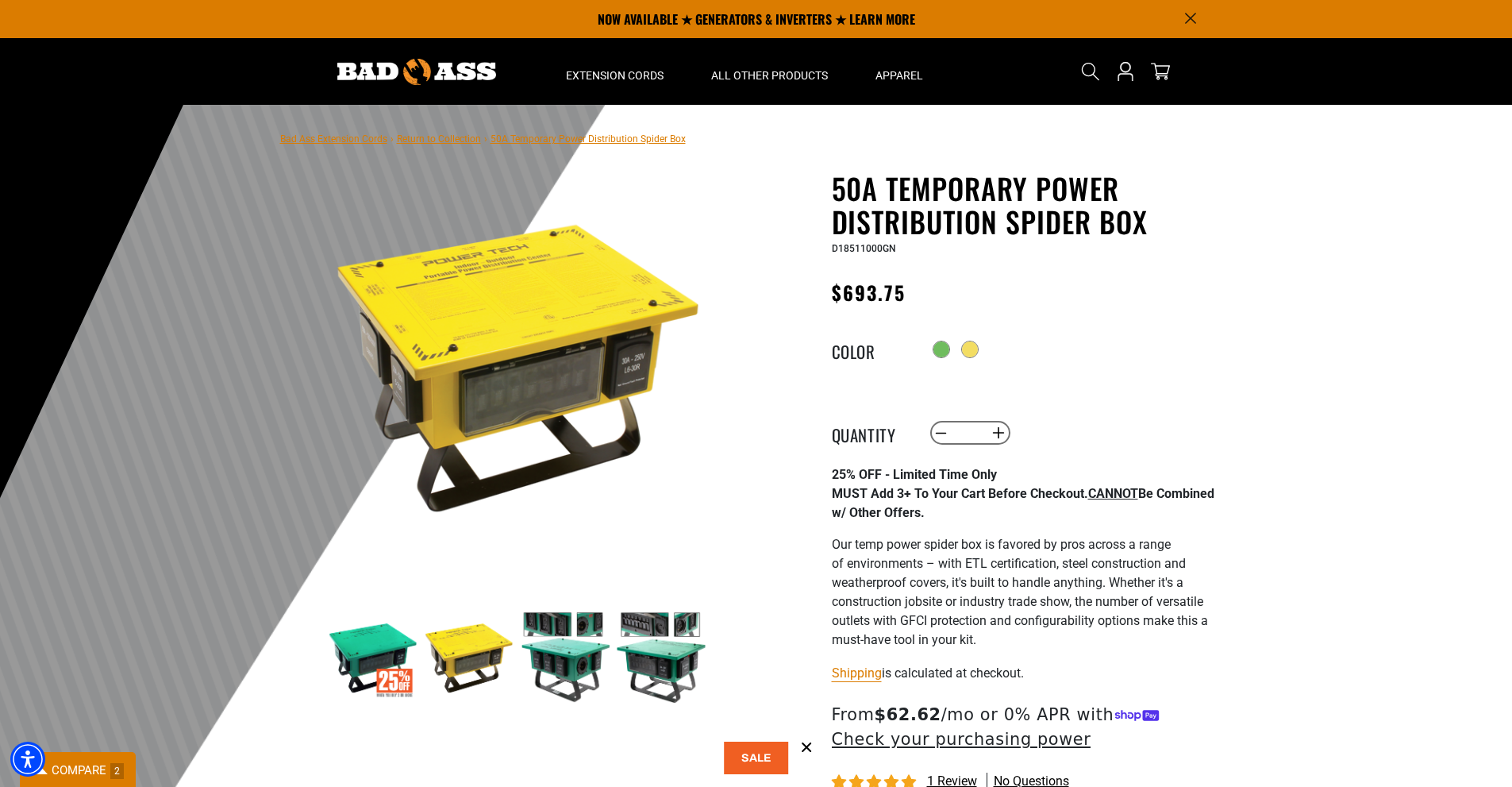
click at [583, 646] on img at bounding box center [565, 657] width 92 height 92
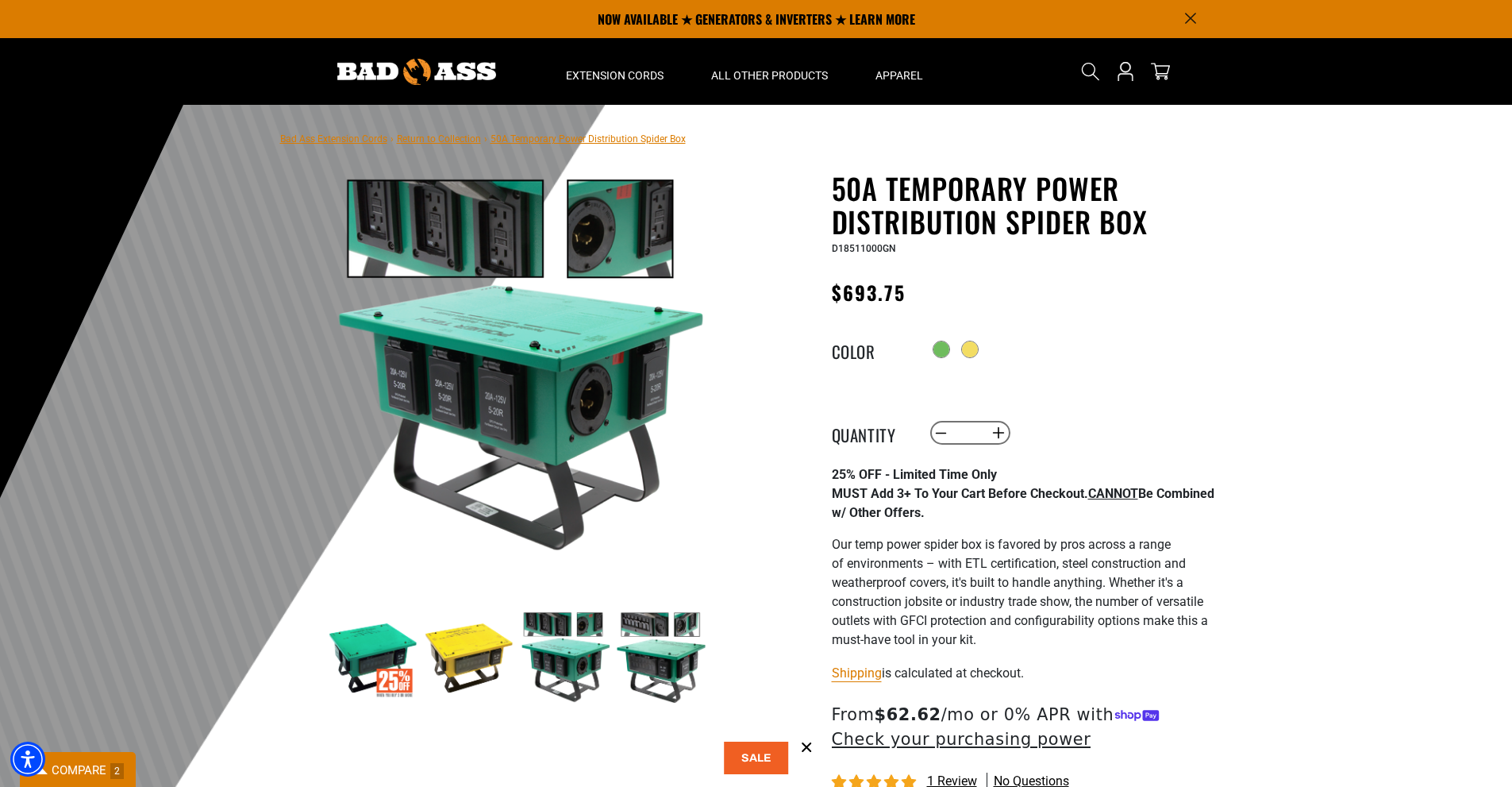
click at [655, 652] on img at bounding box center [660, 657] width 92 height 92
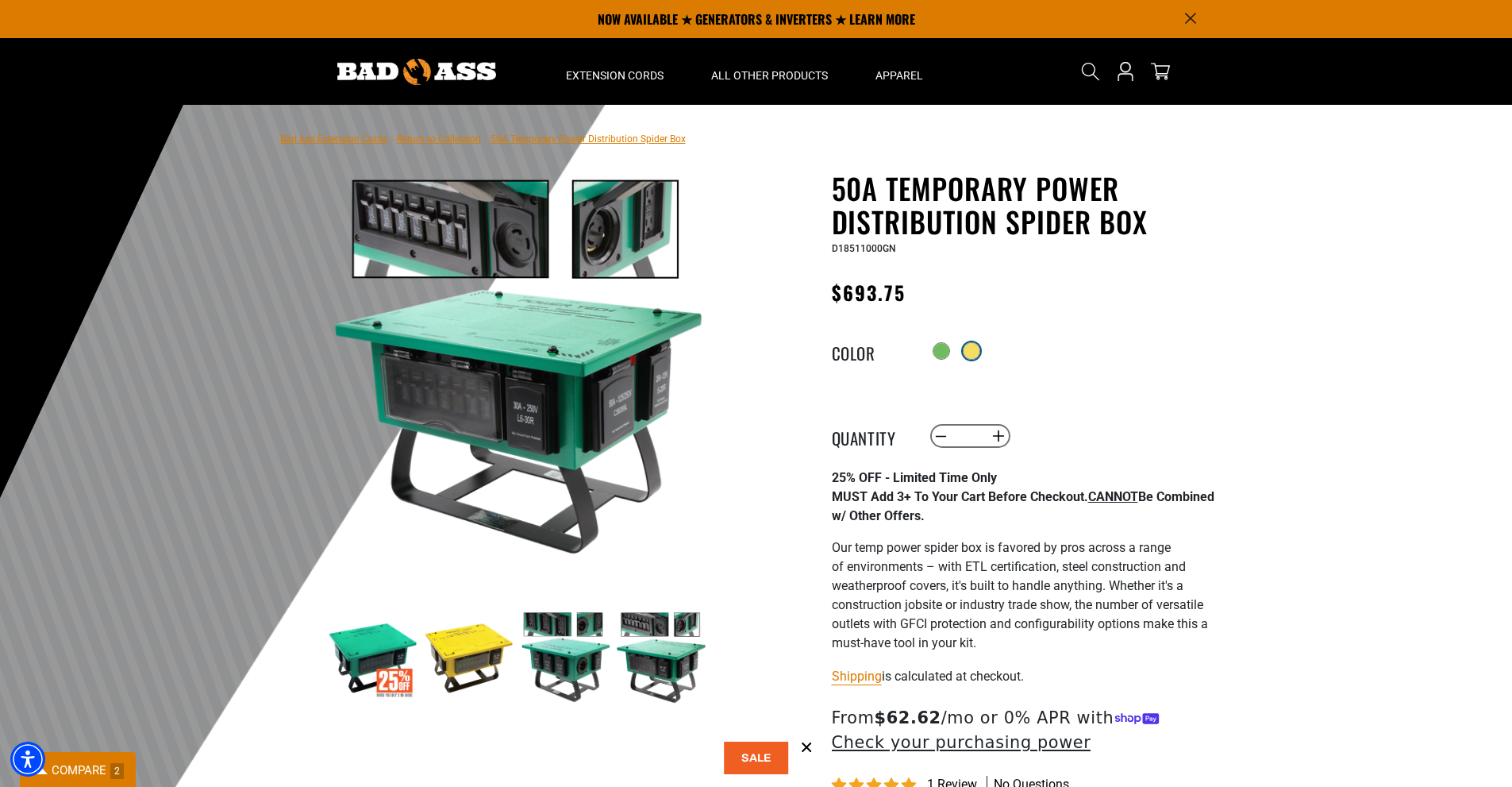
click at [971, 347] on div at bounding box center [971, 350] width 16 height 16
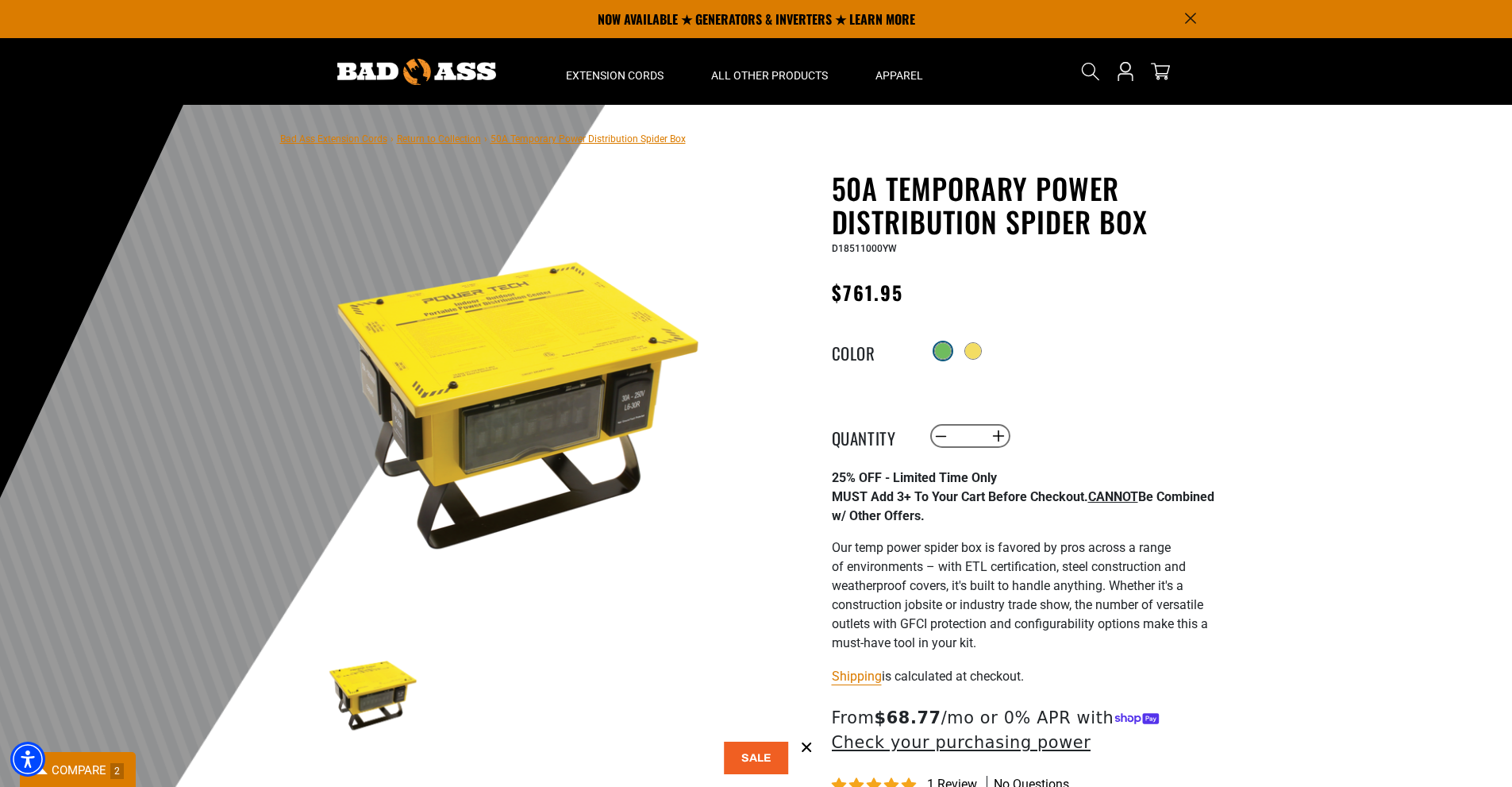
click at [940, 353] on div at bounding box center [942, 350] width 16 height 16
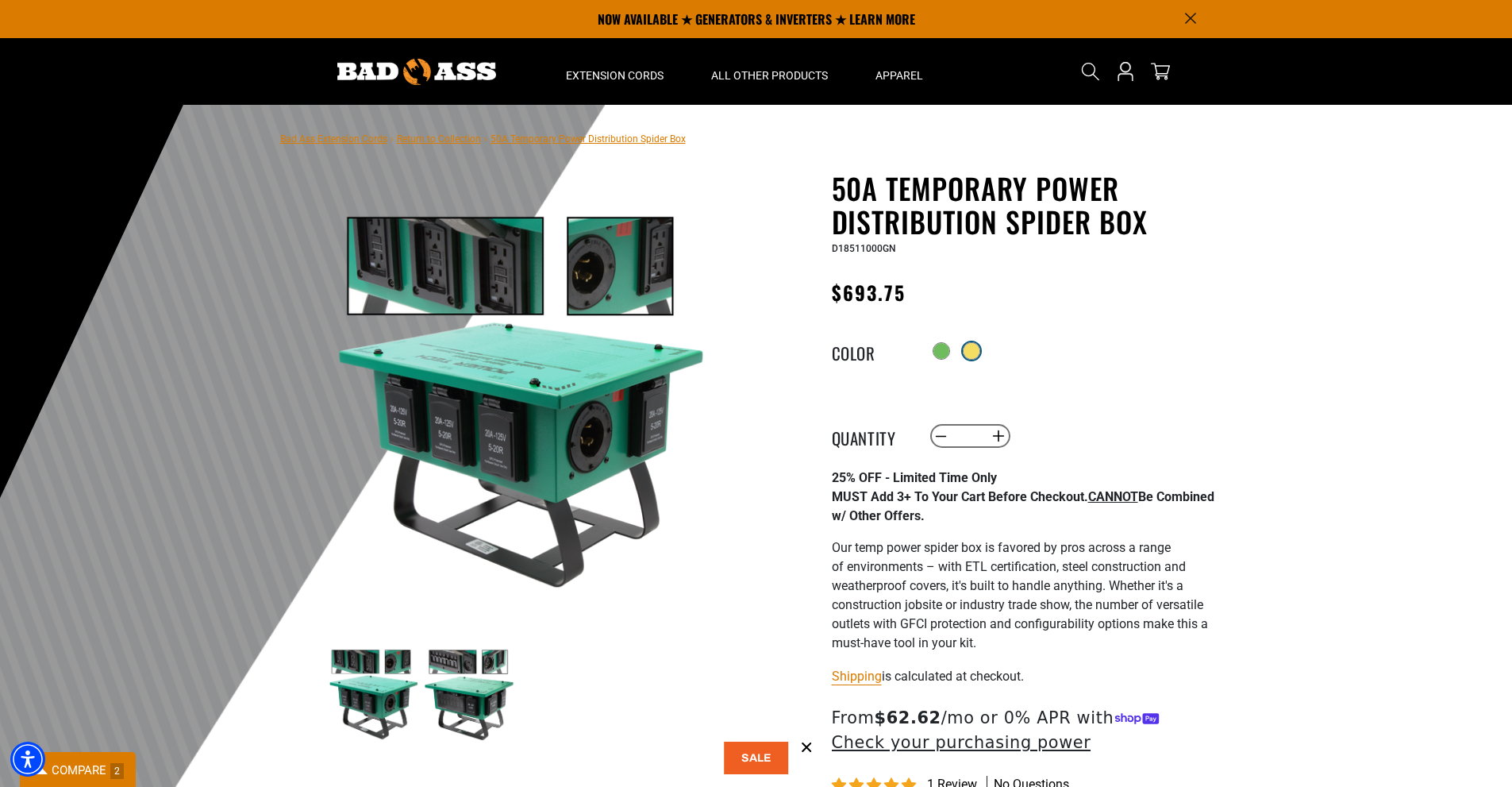
click at [977, 354] on div at bounding box center [971, 350] width 16 height 16
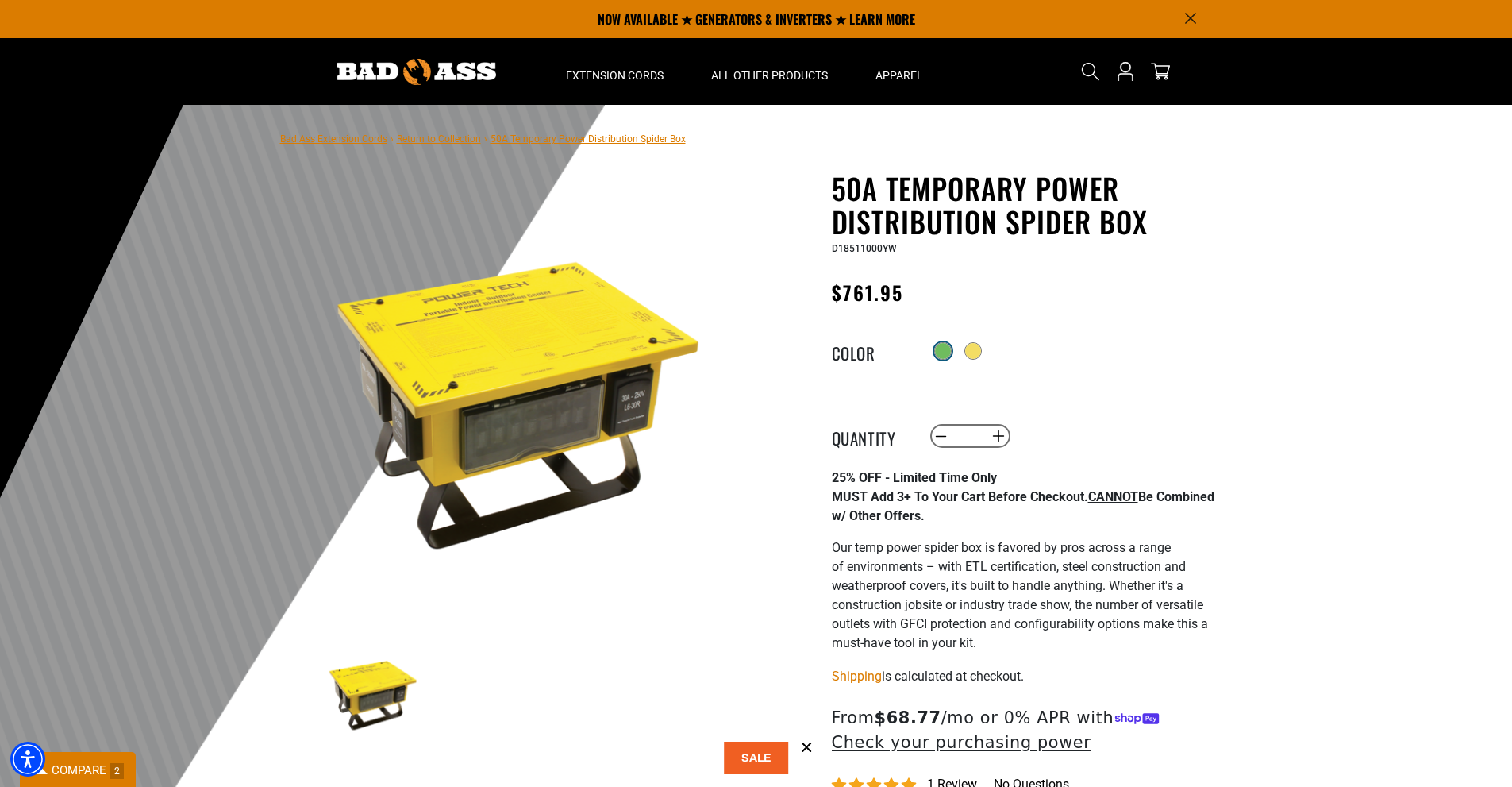
click at [942, 348] on div at bounding box center [942, 350] width 16 height 16
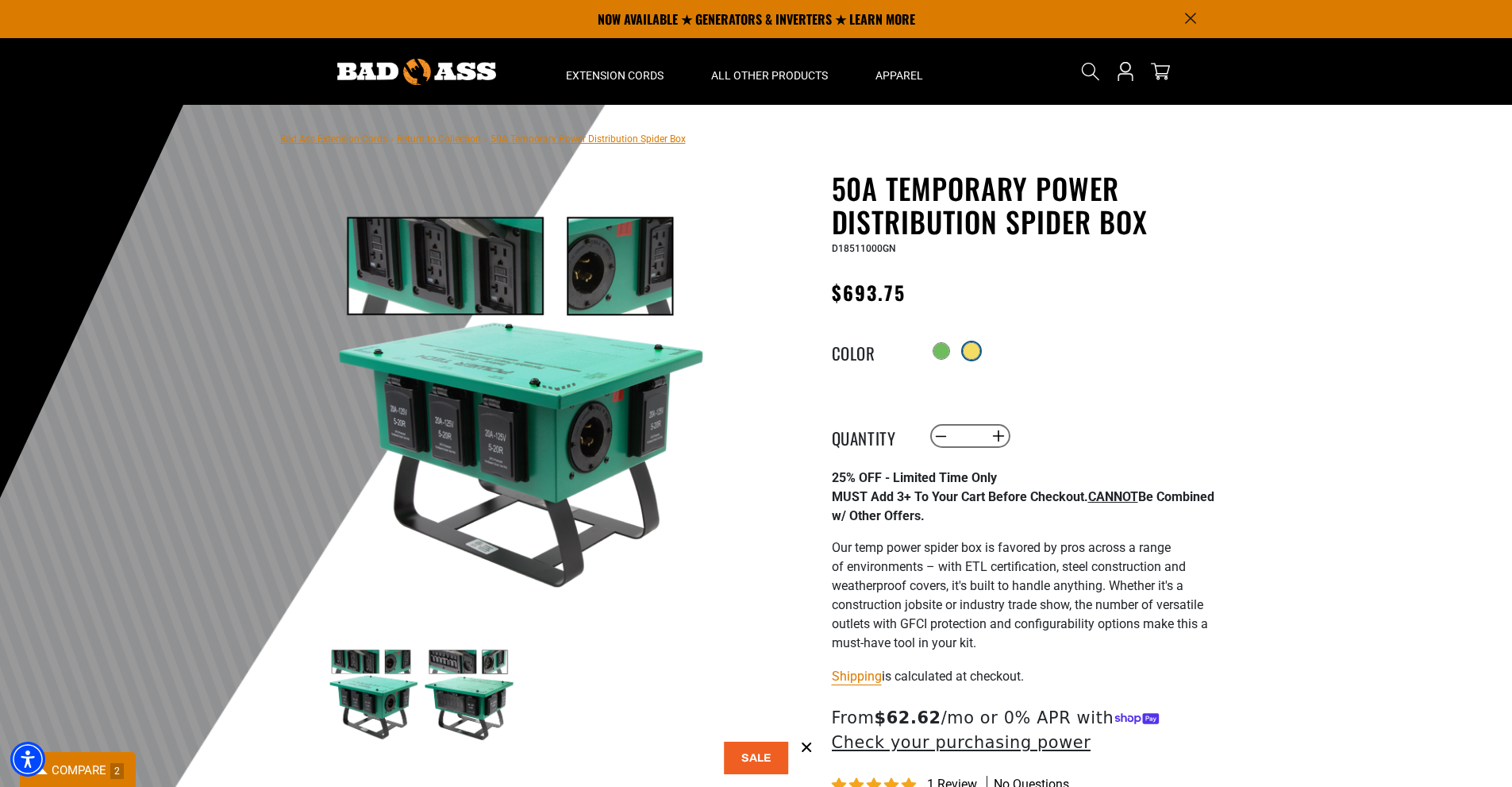
click at [980, 343] on div at bounding box center [971, 350] width 18 height 18
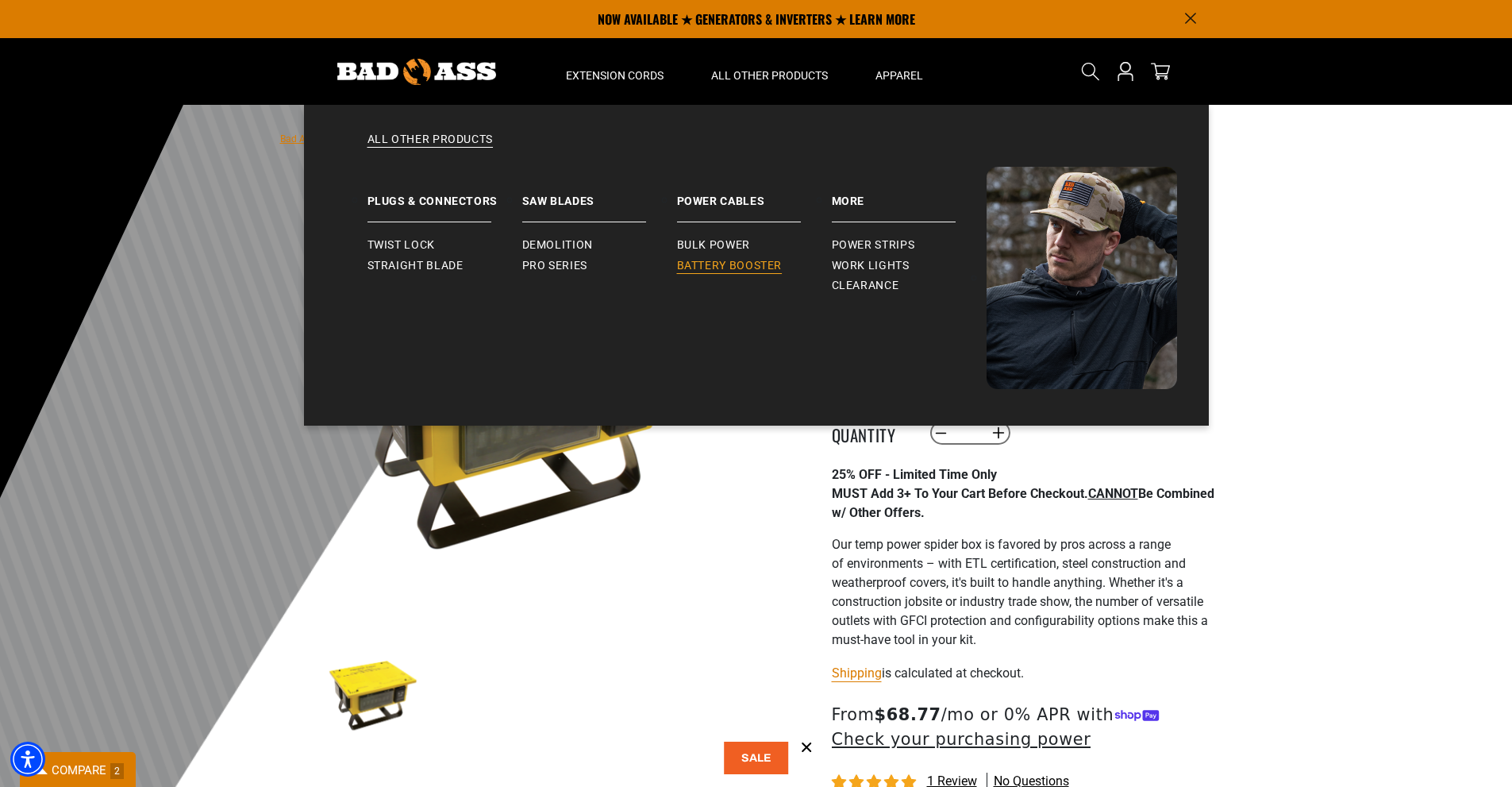
click at [743, 264] on span "Battery Booster" at bounding box center [730, 266] width 106 height 14
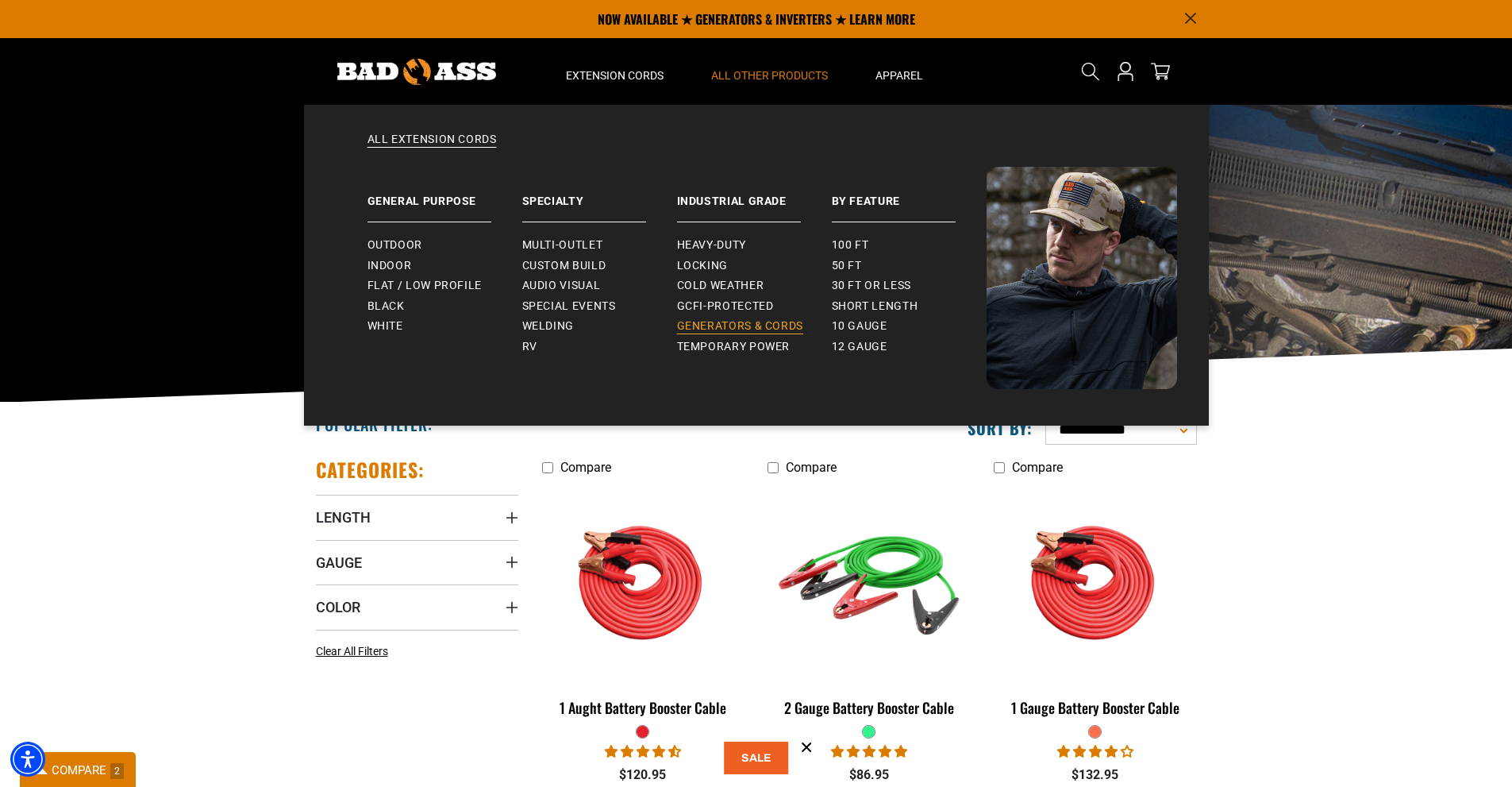
click at [726, 324] on span "Generators & Cords" at bounding box center [740, 325] width 127 height 14
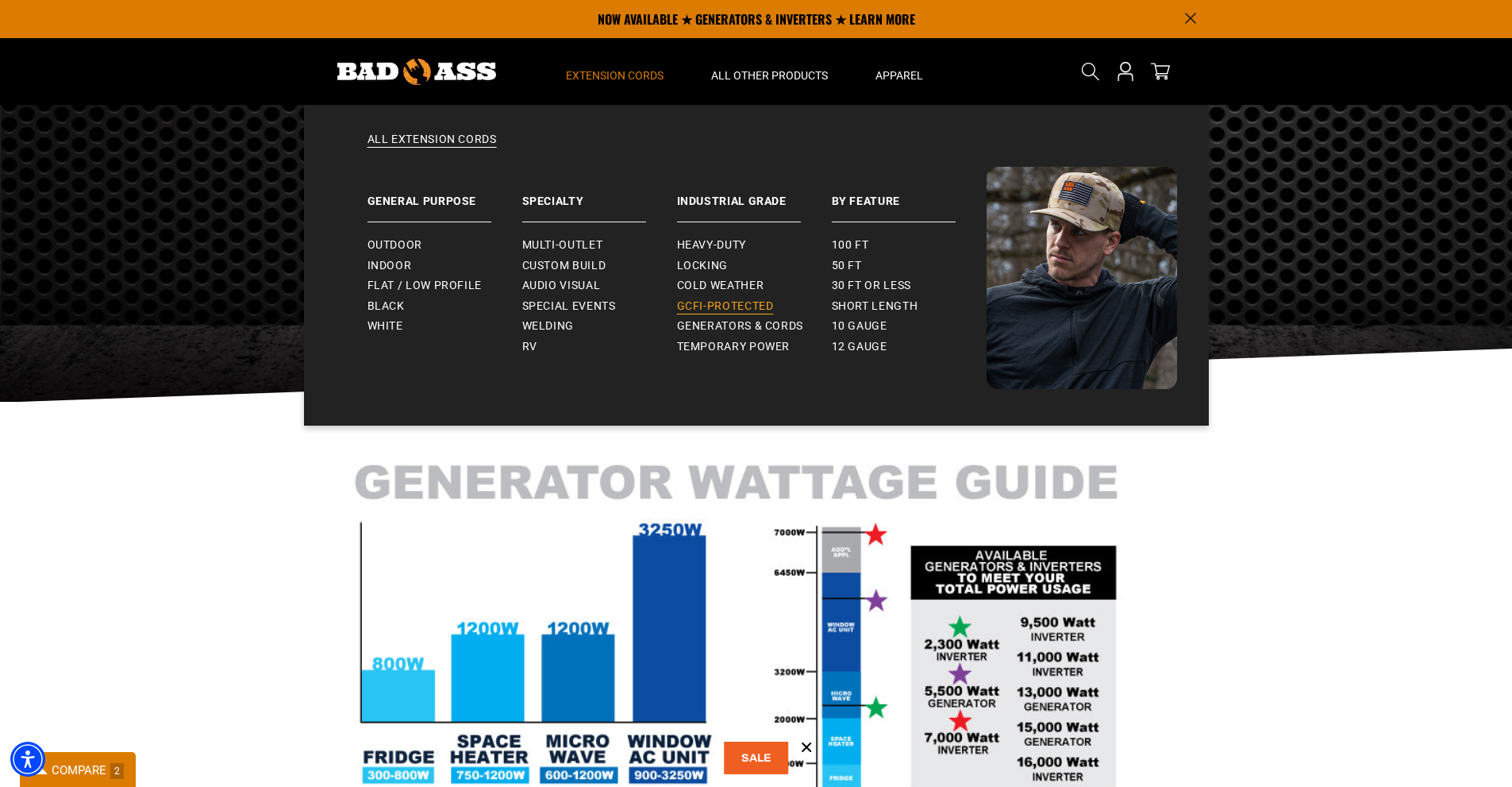
click at [699, 305] on span "GCFI-Protected" at bounding box center [725, 306] width 97 height 14
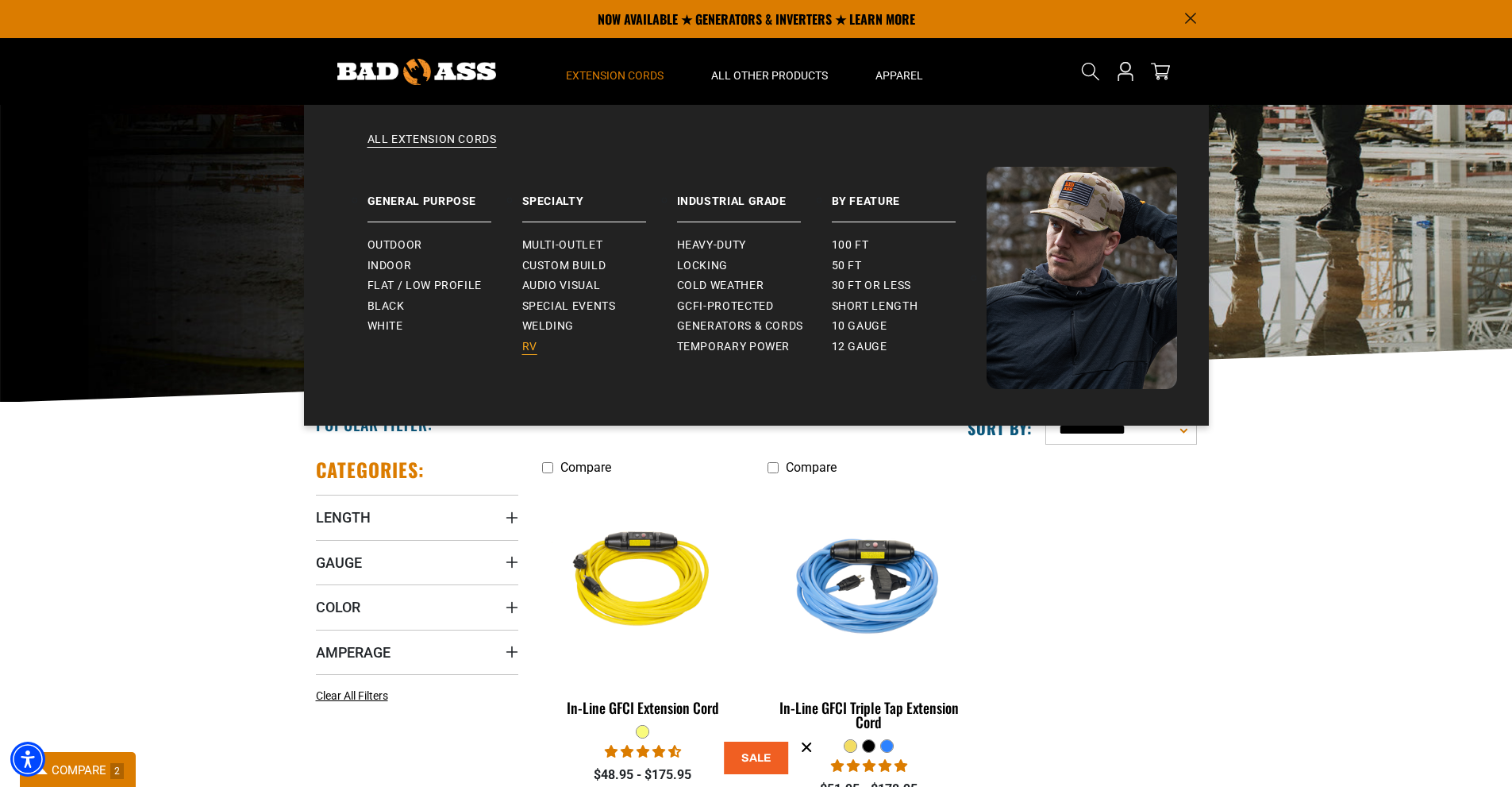
click at [536, 346] on span "RV" at bounding box center [529, 347] width 15 height 14
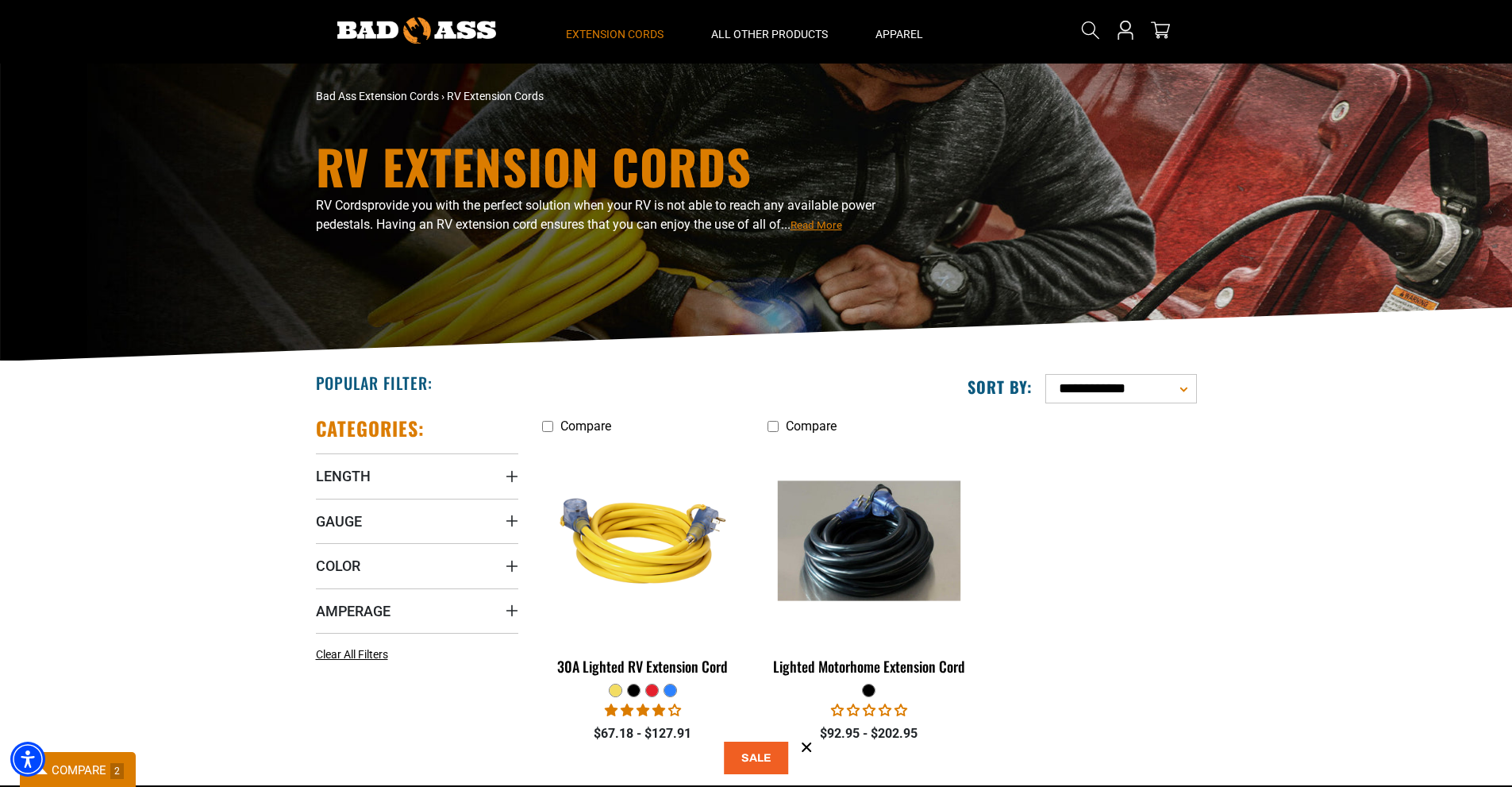
scroll to position [79, 0]
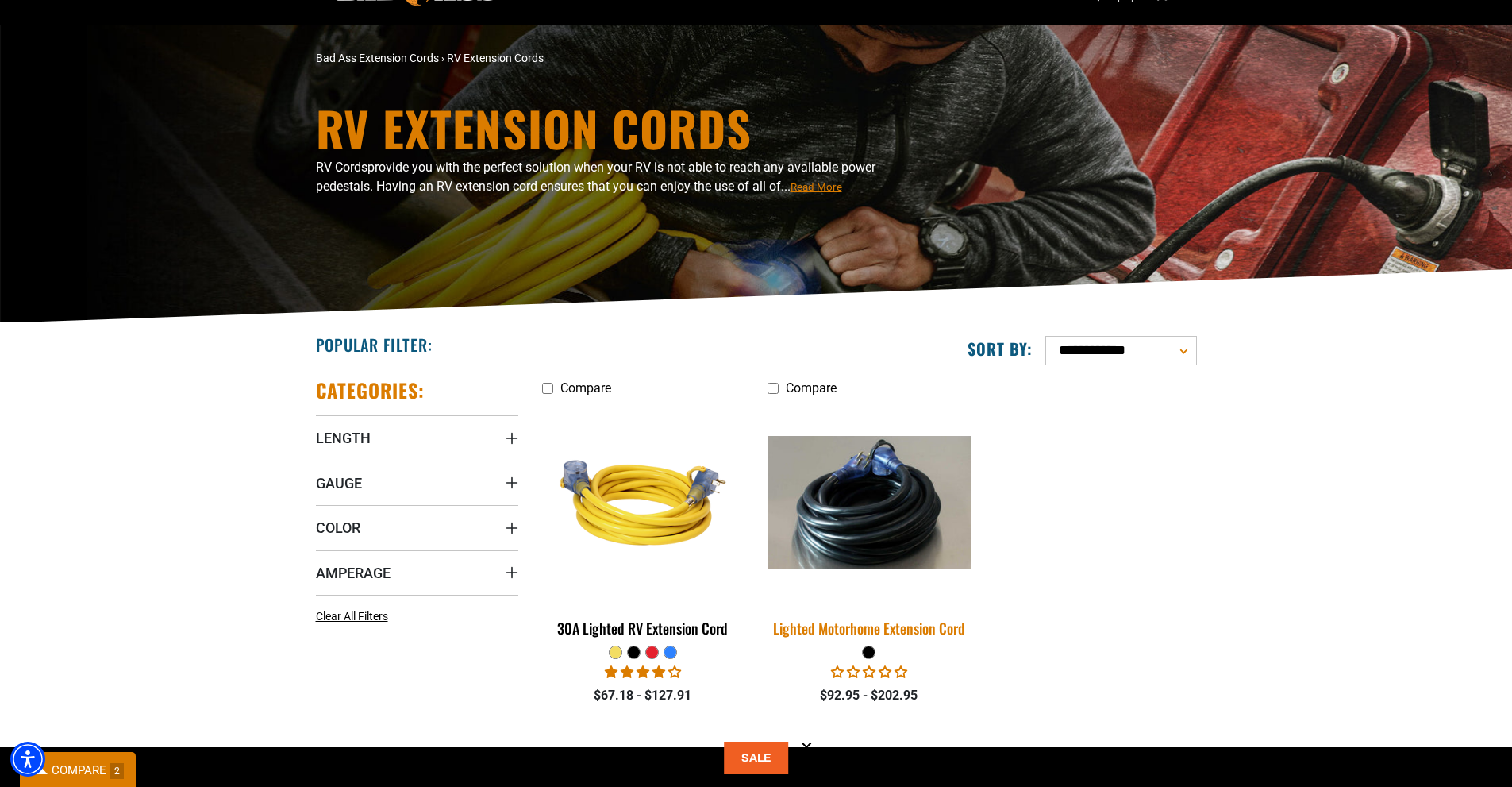
click at [867, 628] on div "Lighted Motorhome Extension Cord" at bounding box center [868, 627] width 202 height 14
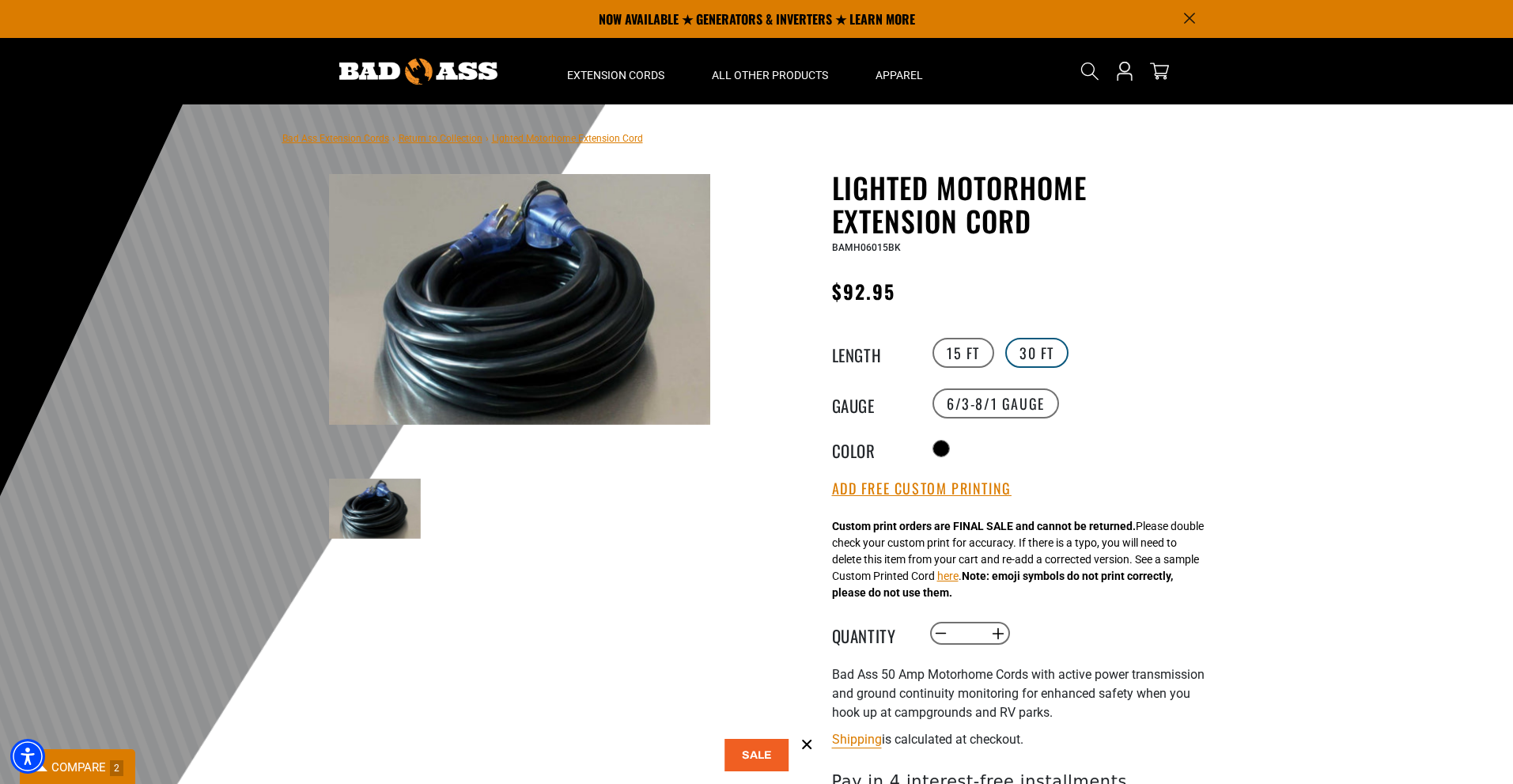
click at [1029, 342] on label "30 FT" at bounding box center [1037, 353] width 63 height 30
